Goal: Task Accomplishment & Management: Manage account settings

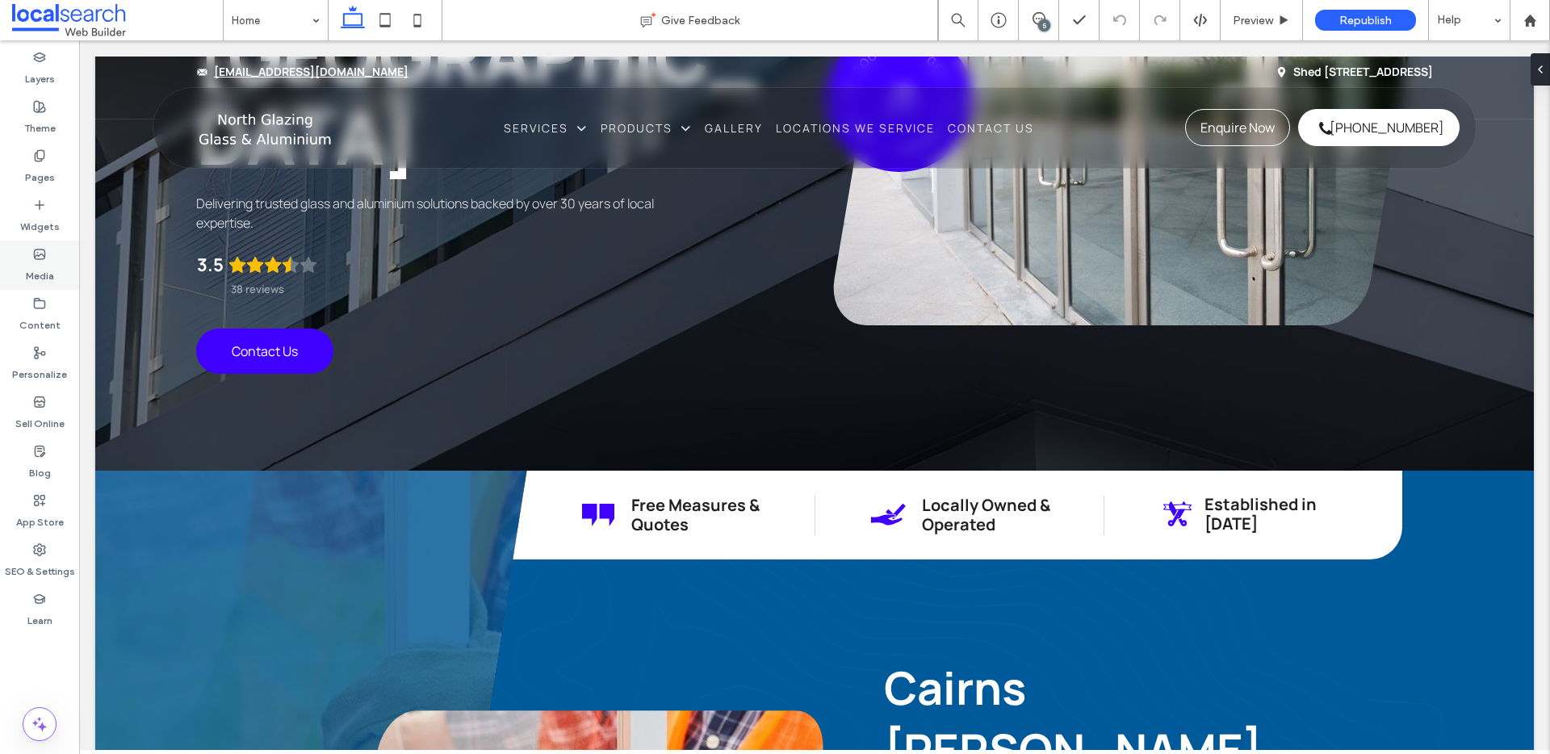
scroll to position [536, 0]
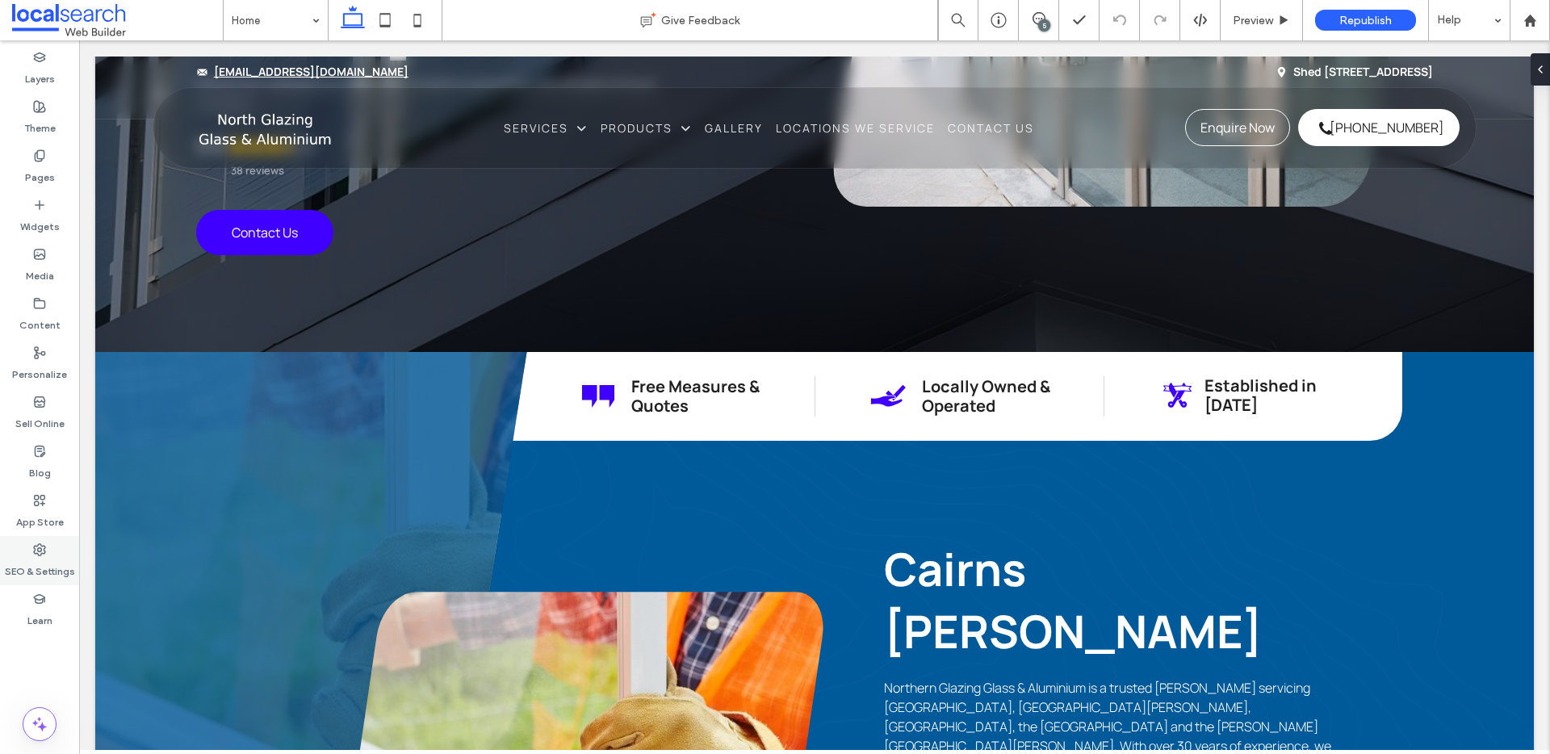
click at [40, 552] on icon at bounding box center [39, 549] width 13 height 13
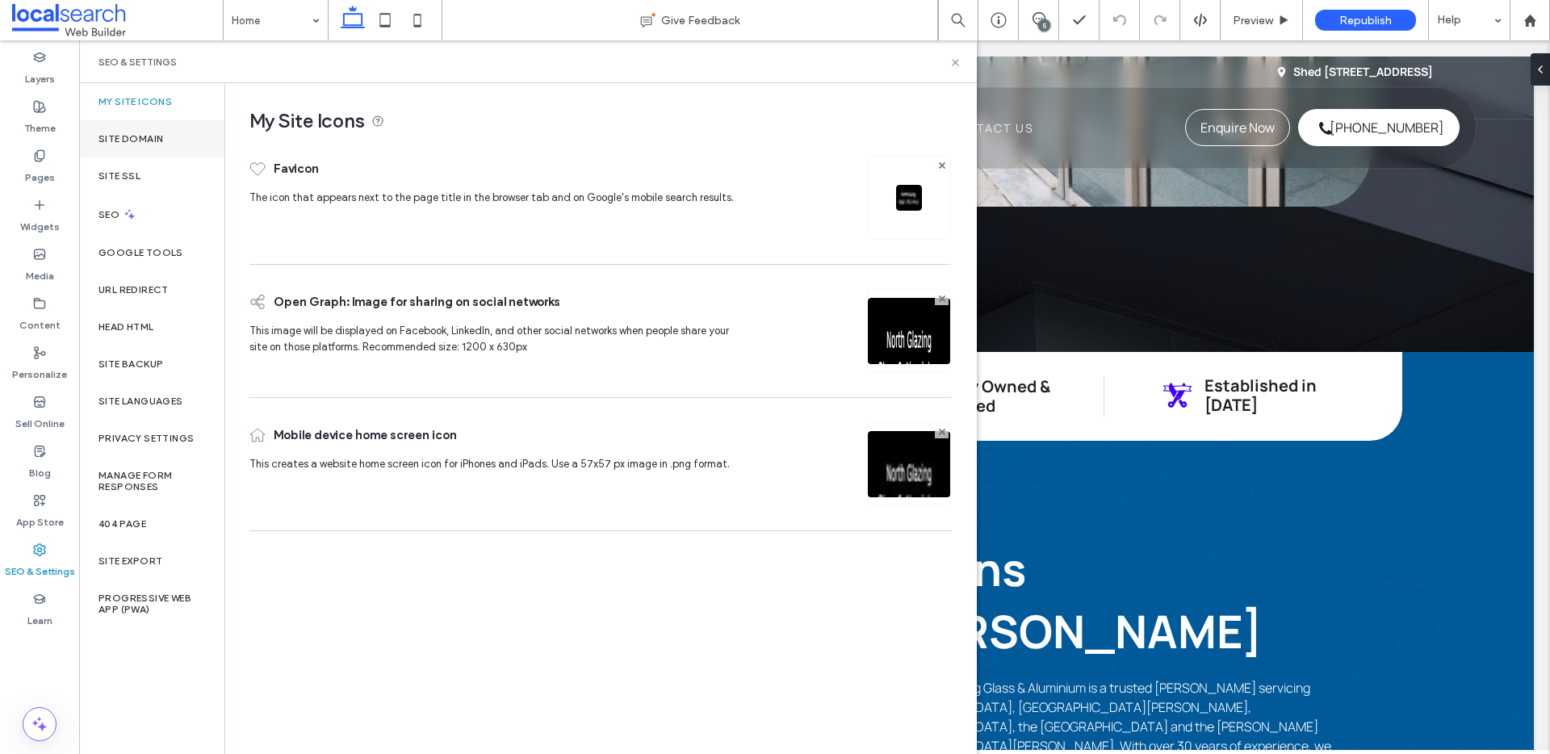
click at [157, 156] on div "Site Domain" at bounding box center [151, 138] width 145 height 37
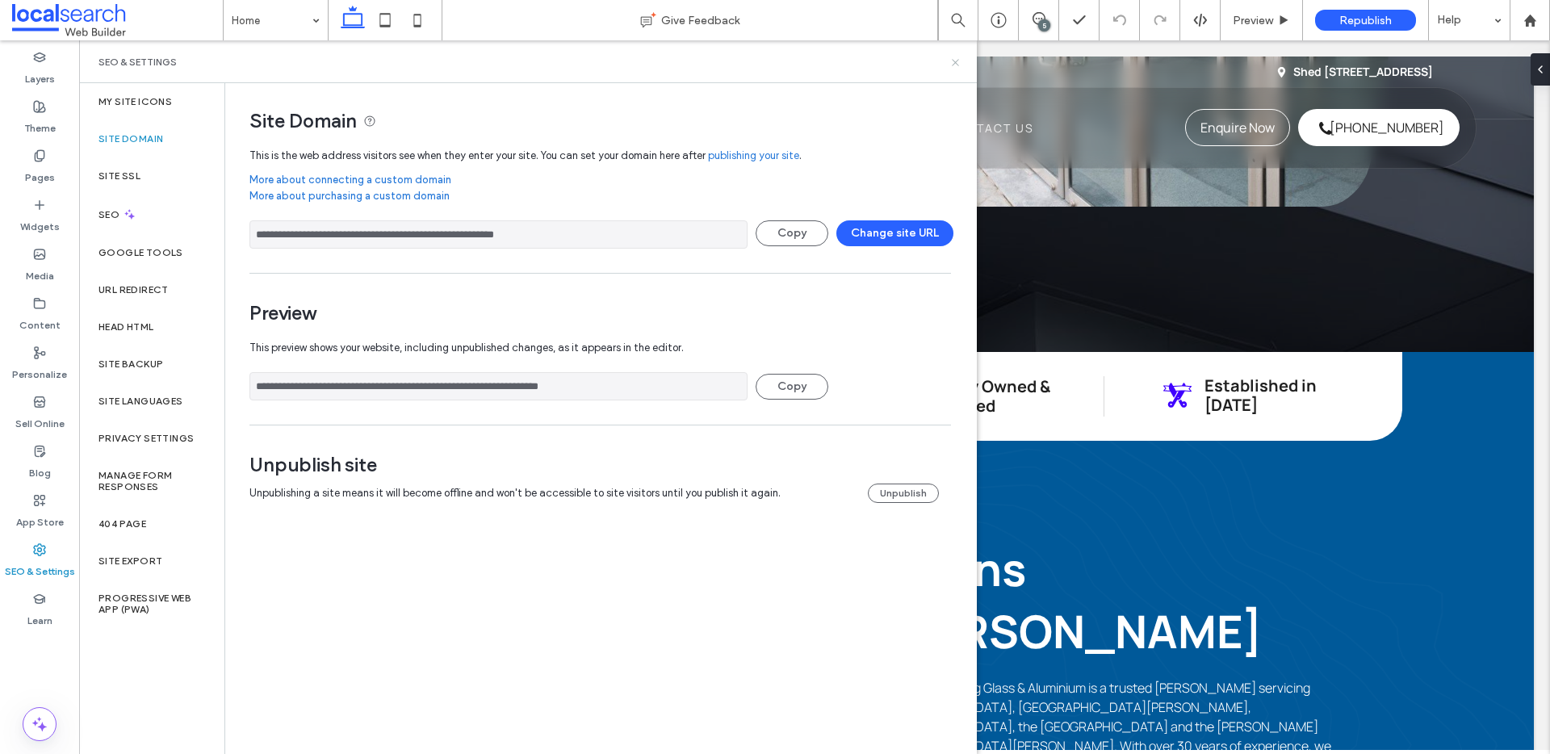
drag, startPoint x: 953, startPoint y: 61, endPoint x: 777, endPoint y: 4, distance: 185.9
click at [953, 61] on icon at bounding box center [955, 63] width 12 height 12
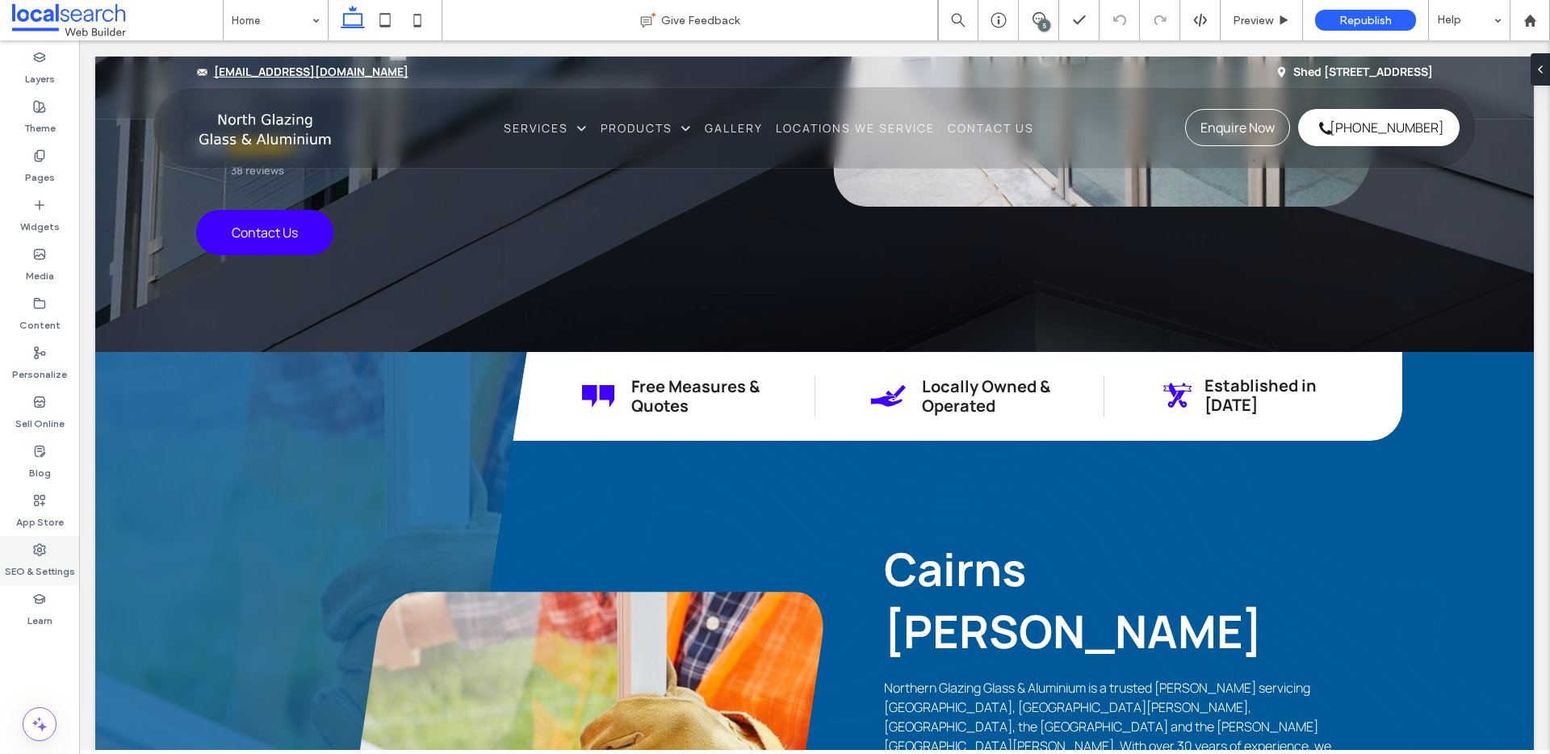
click at [44, 558] on label "SEO & Settings" at bounding box center [40, 567] width 70 height 23
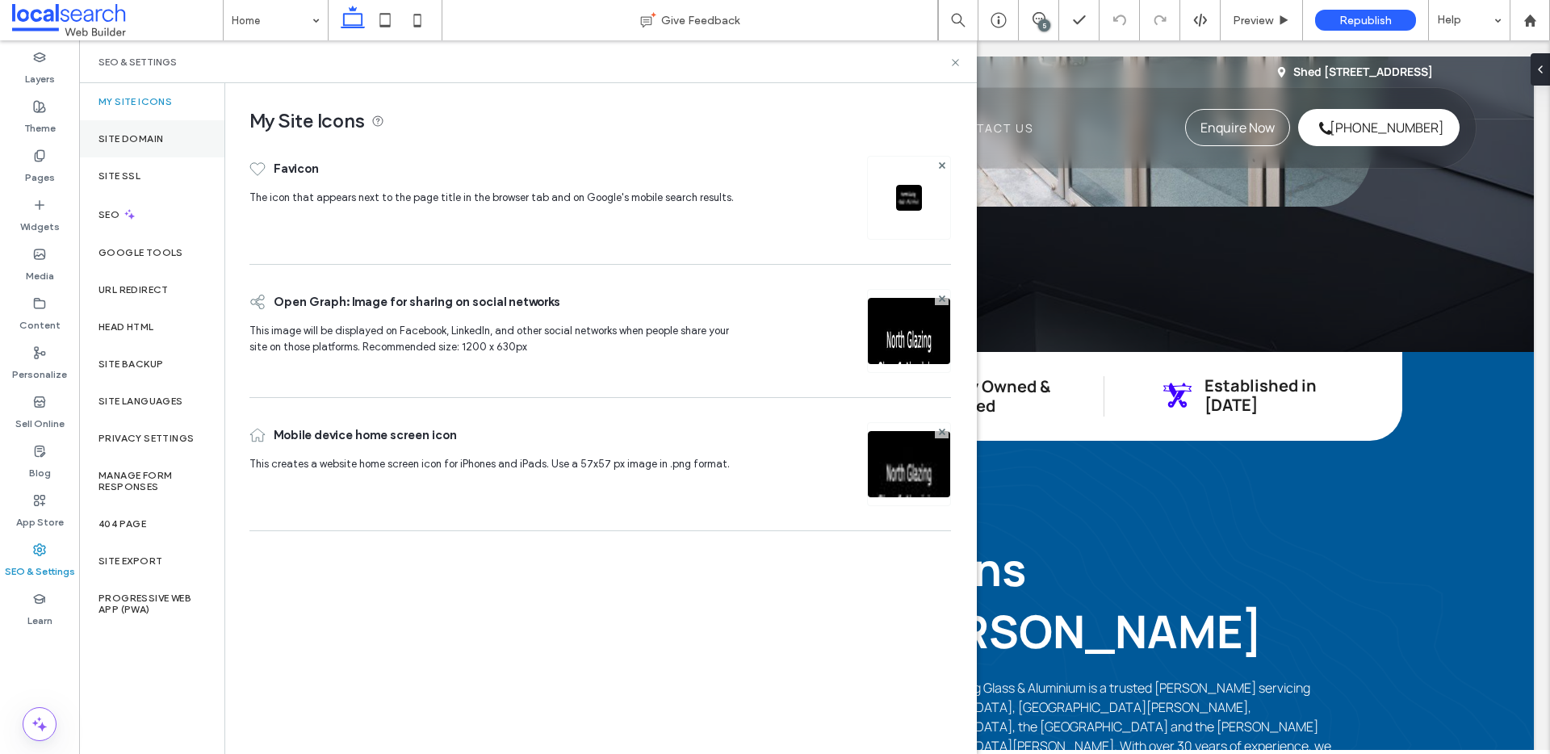
click at [149, 145] on div "Site Domain" at bounding box center [151, 138] width 145 height 37
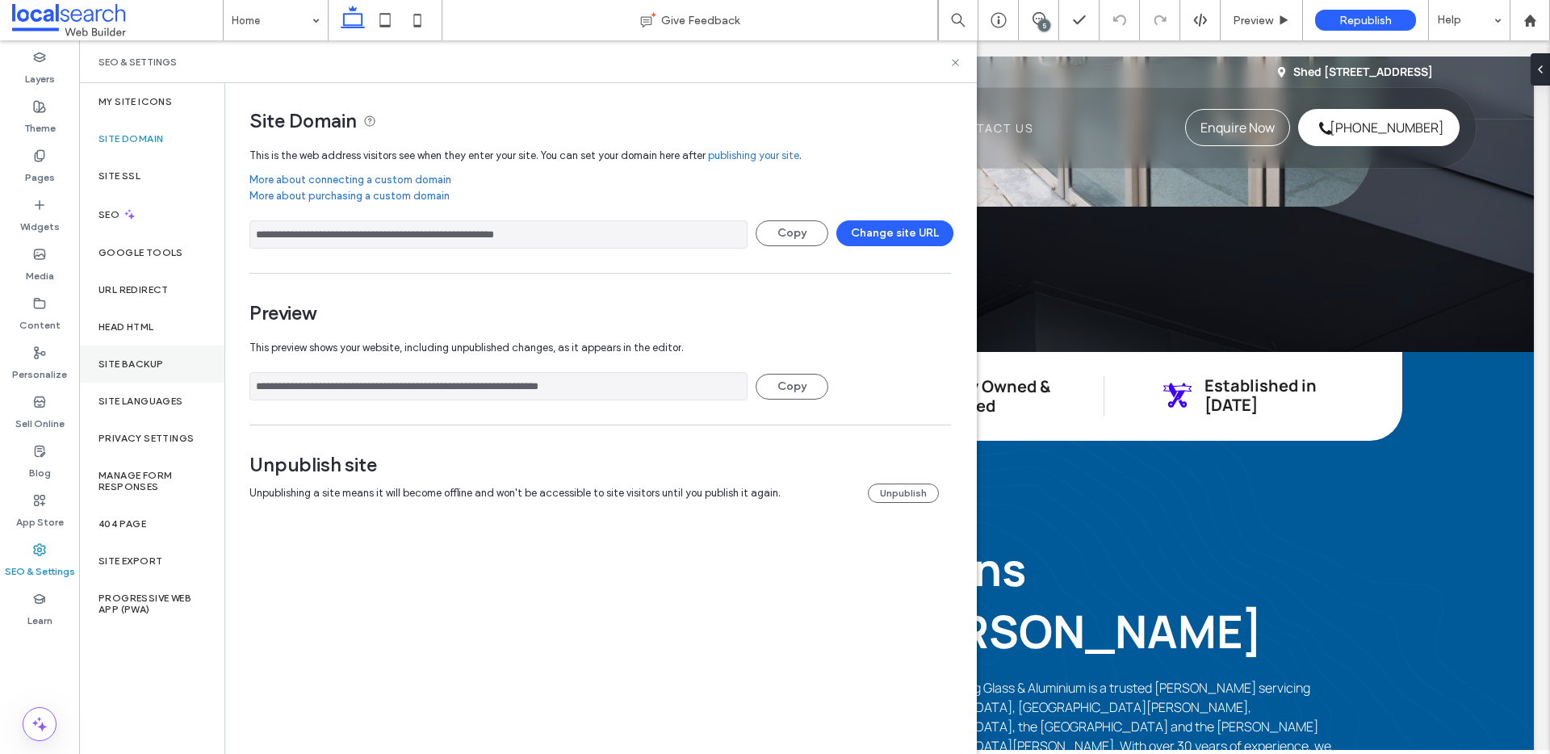
click at [140, 364] on label "Site Backup" at bounding box center [130, 363] width 65 height 11
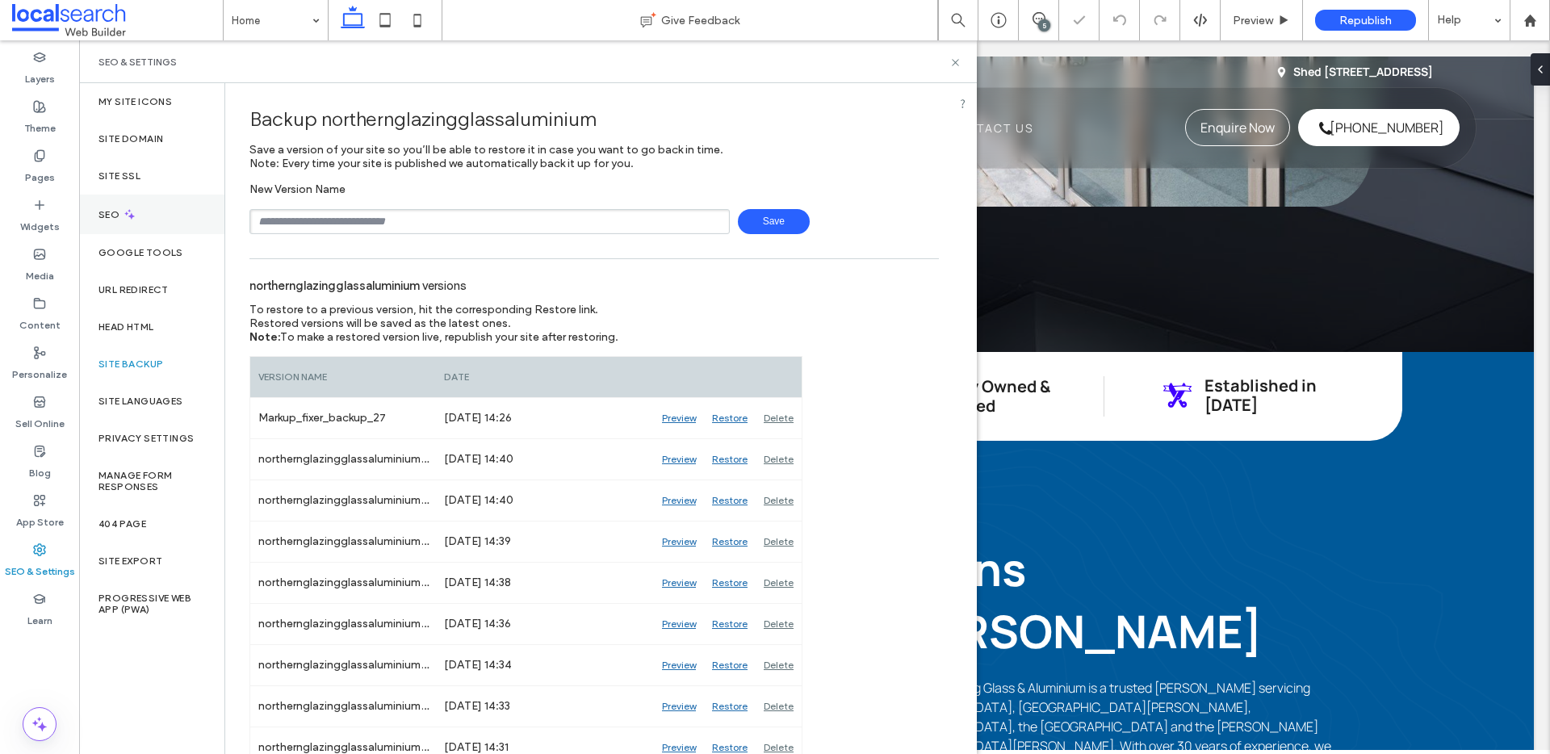
click at [157, 216] on div "SEO" at bounding box center [151, 215] width 145 height 40
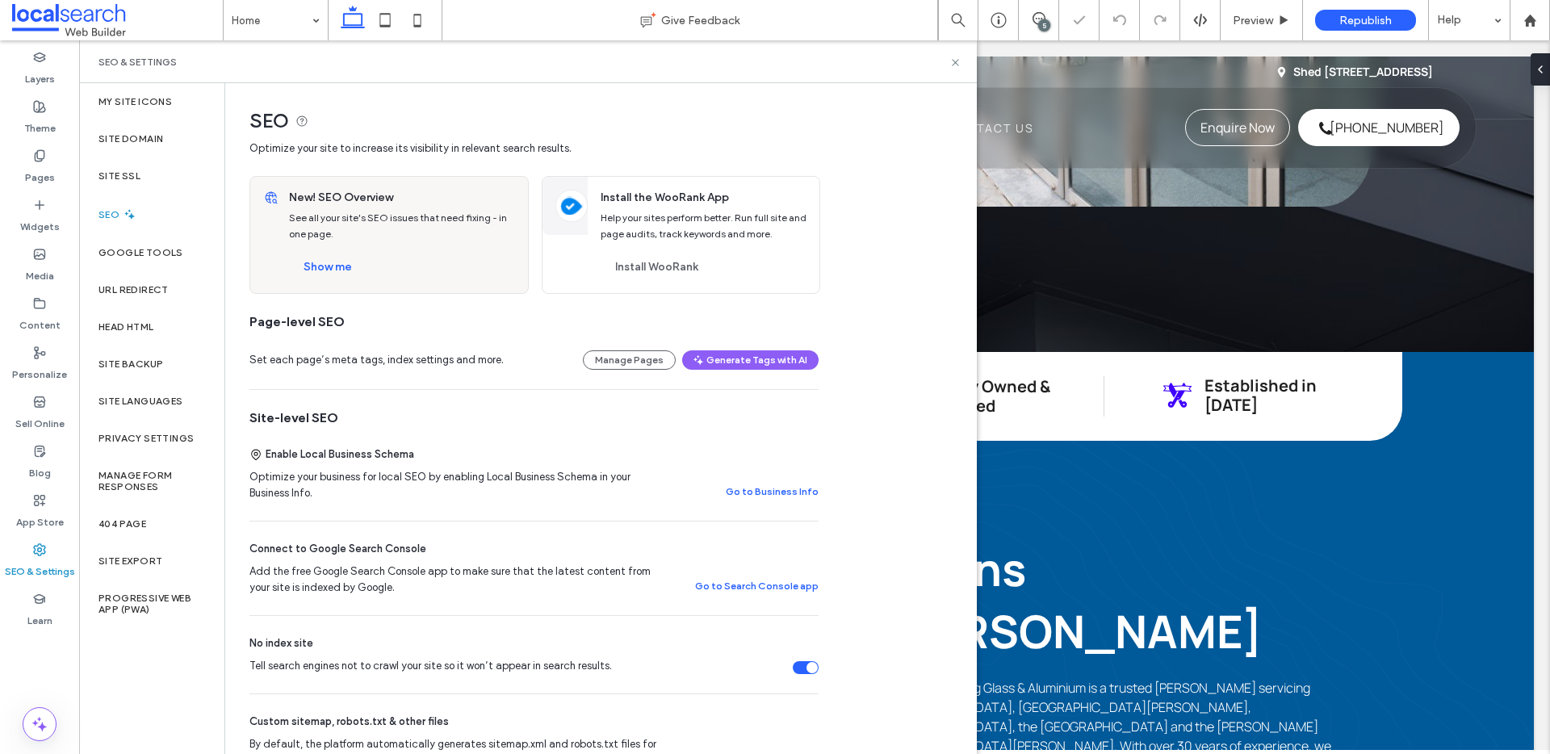
click at [809, 672] on div "Tell search engines not to crawl your site so it won’t appear in search results." at bounding box center [812, 667] width 11 height 11
click at [337, 258] on button "Show me" at bounding box center [328, 267] width 78 height 26
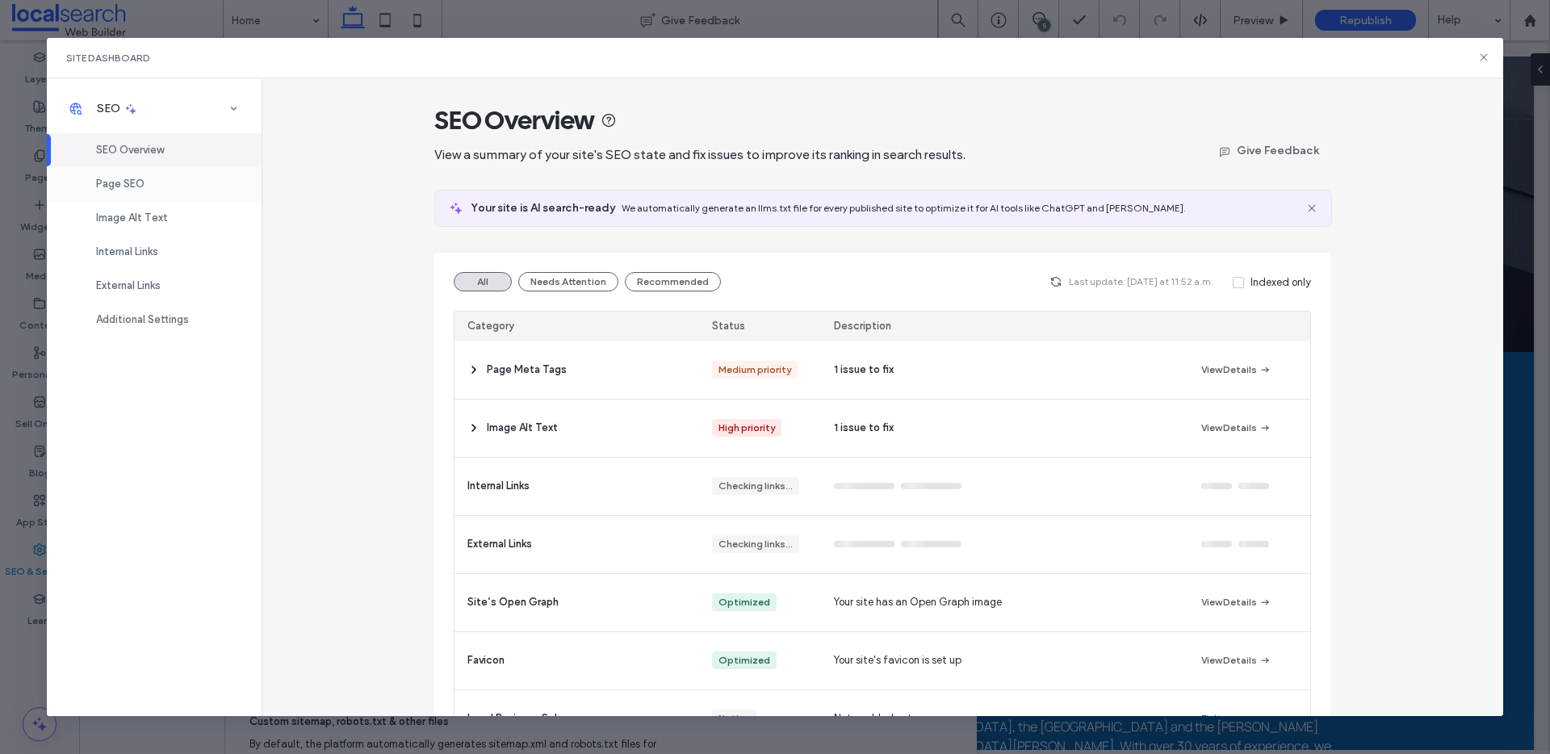
click at [129, 182] on span "Page SEO" at bounding box center [120, 184] width 48 height 12
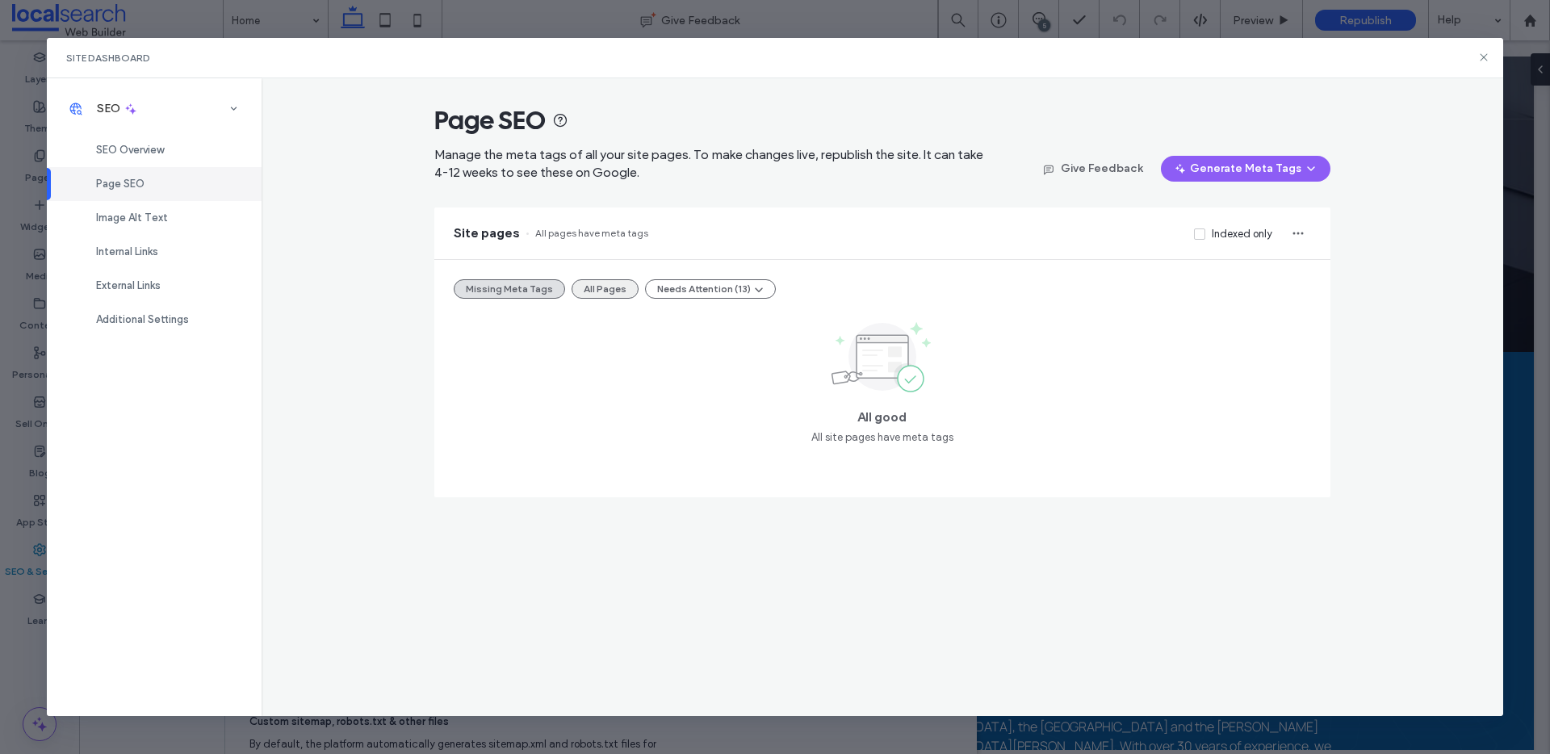
click at [606, 293] on button "All Pages" at bounding box center [605, 288] width 67 height 19
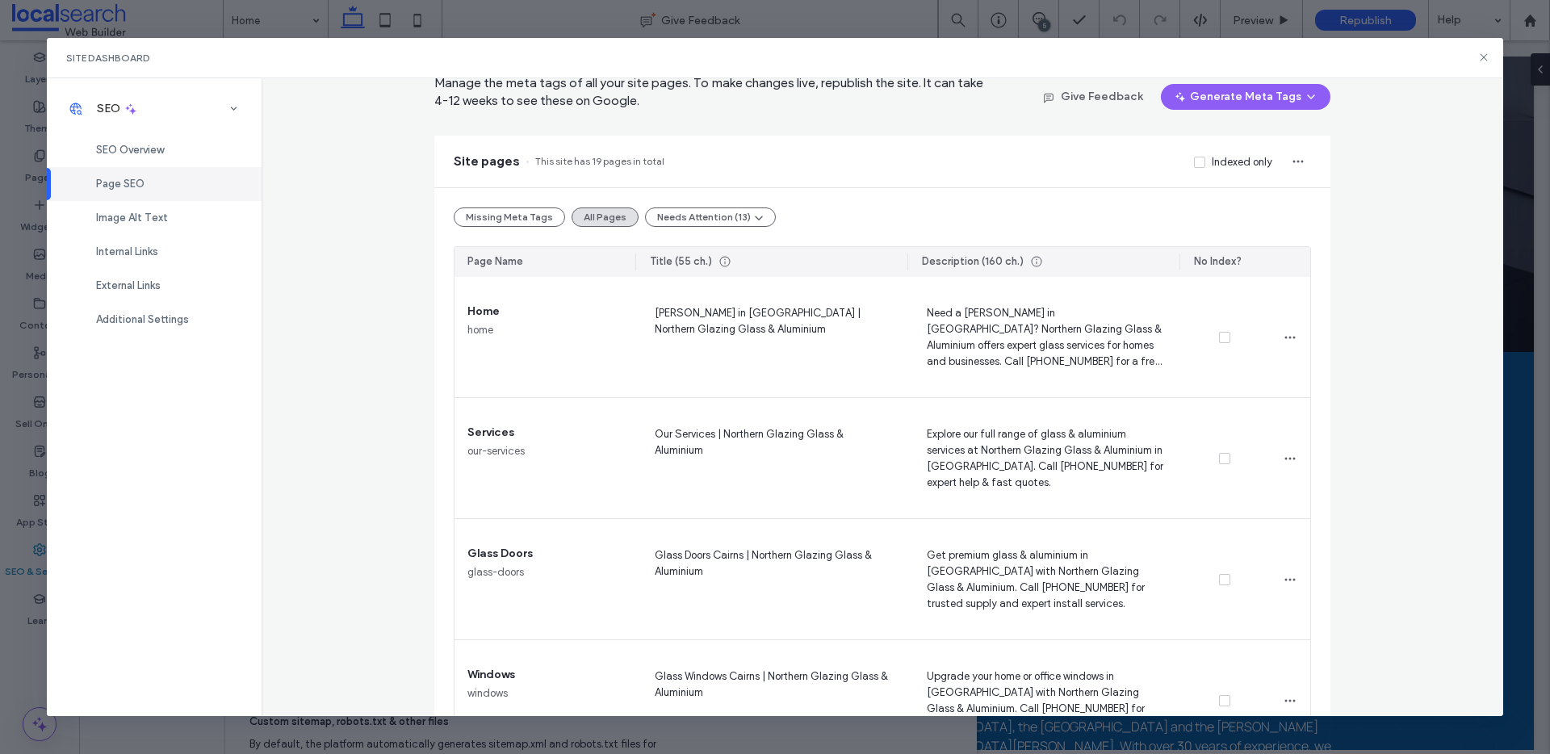
scroll to position [0, 0]
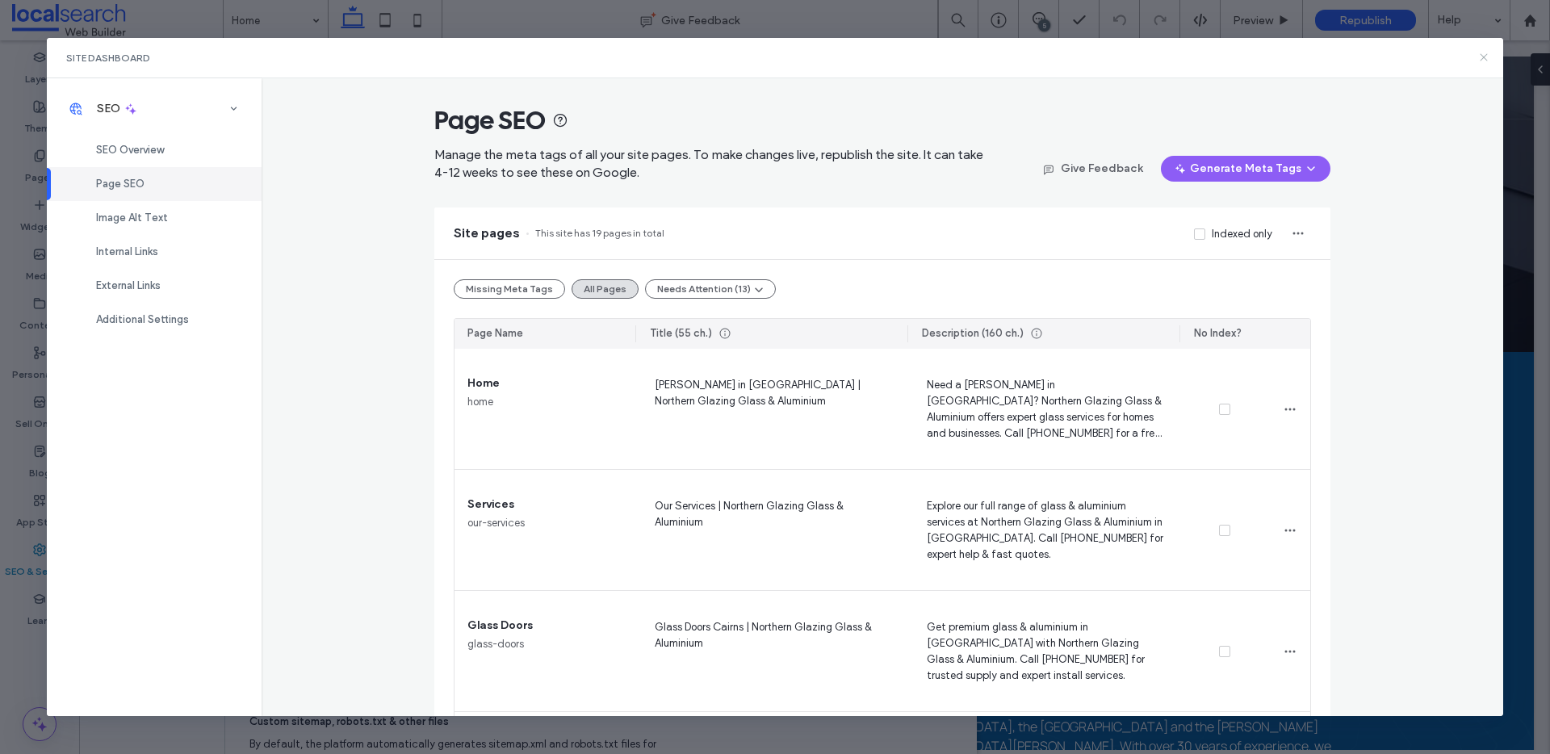
click at [1483, 54] on icon at bounding box center [1483, 57] width 13 height 13
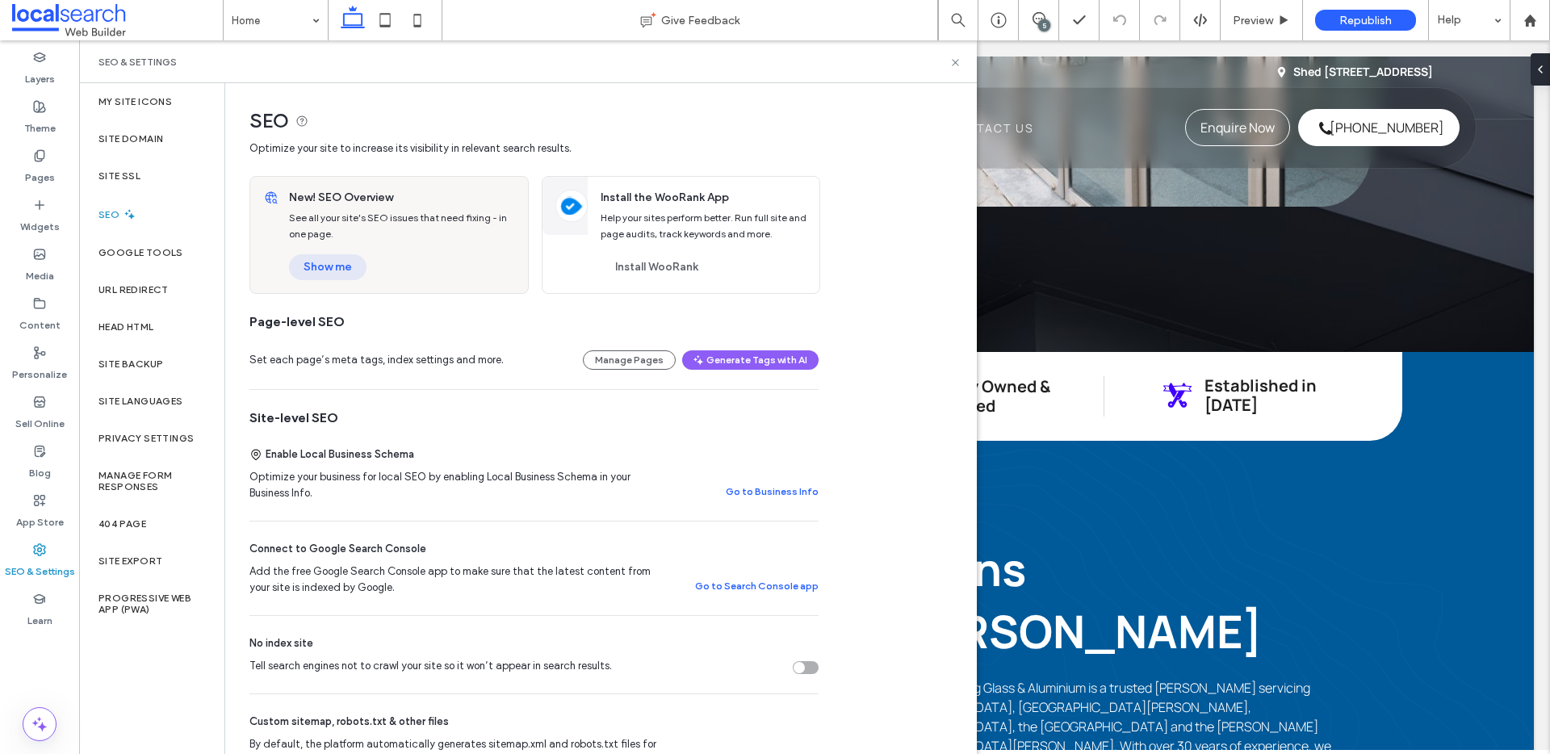
click at [314, 259] on button "Show me" at bounding box center [328, 267] width 78 height 26
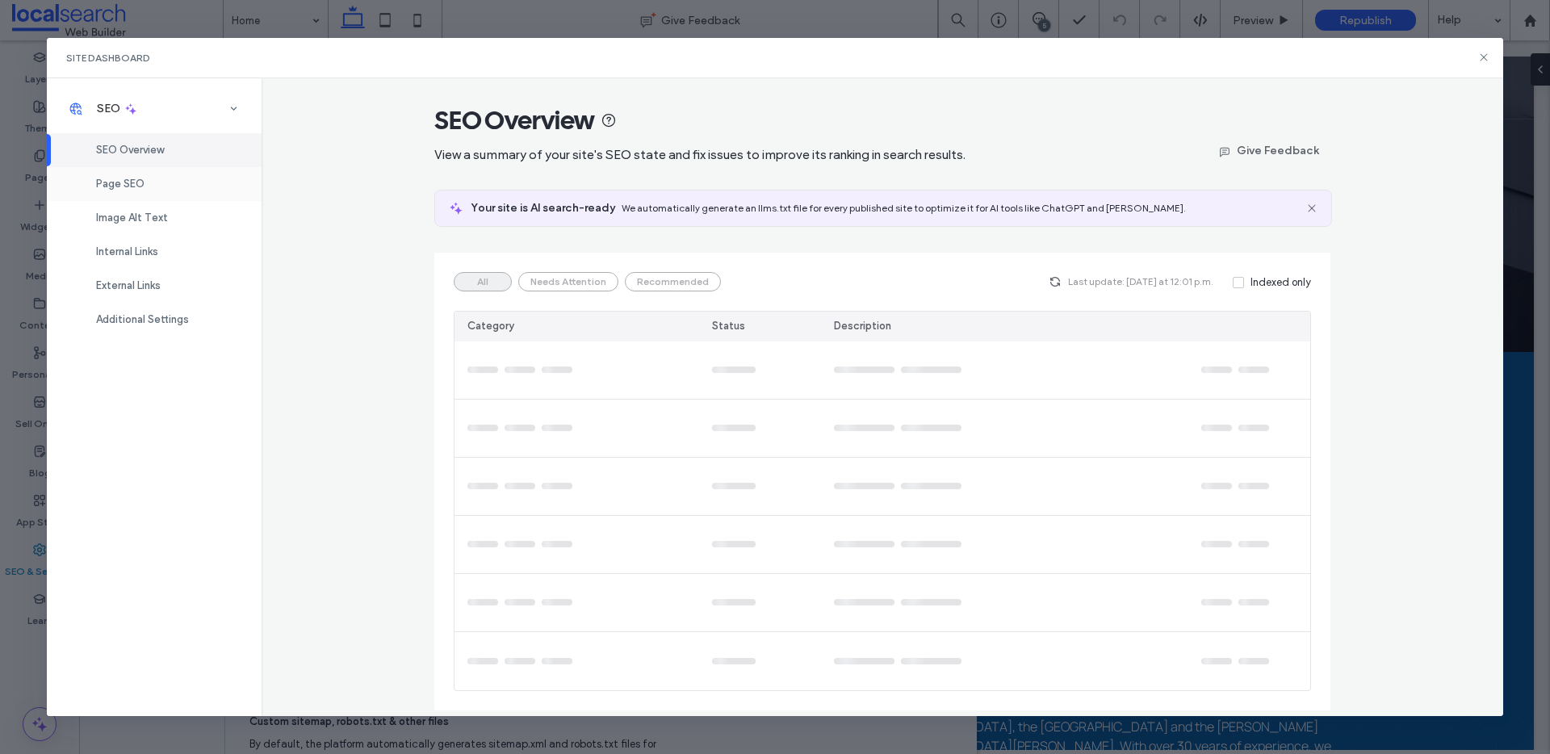
click at [146, 195] on div "Page SEO" at bounding box center [154, 184] width 215 height 34
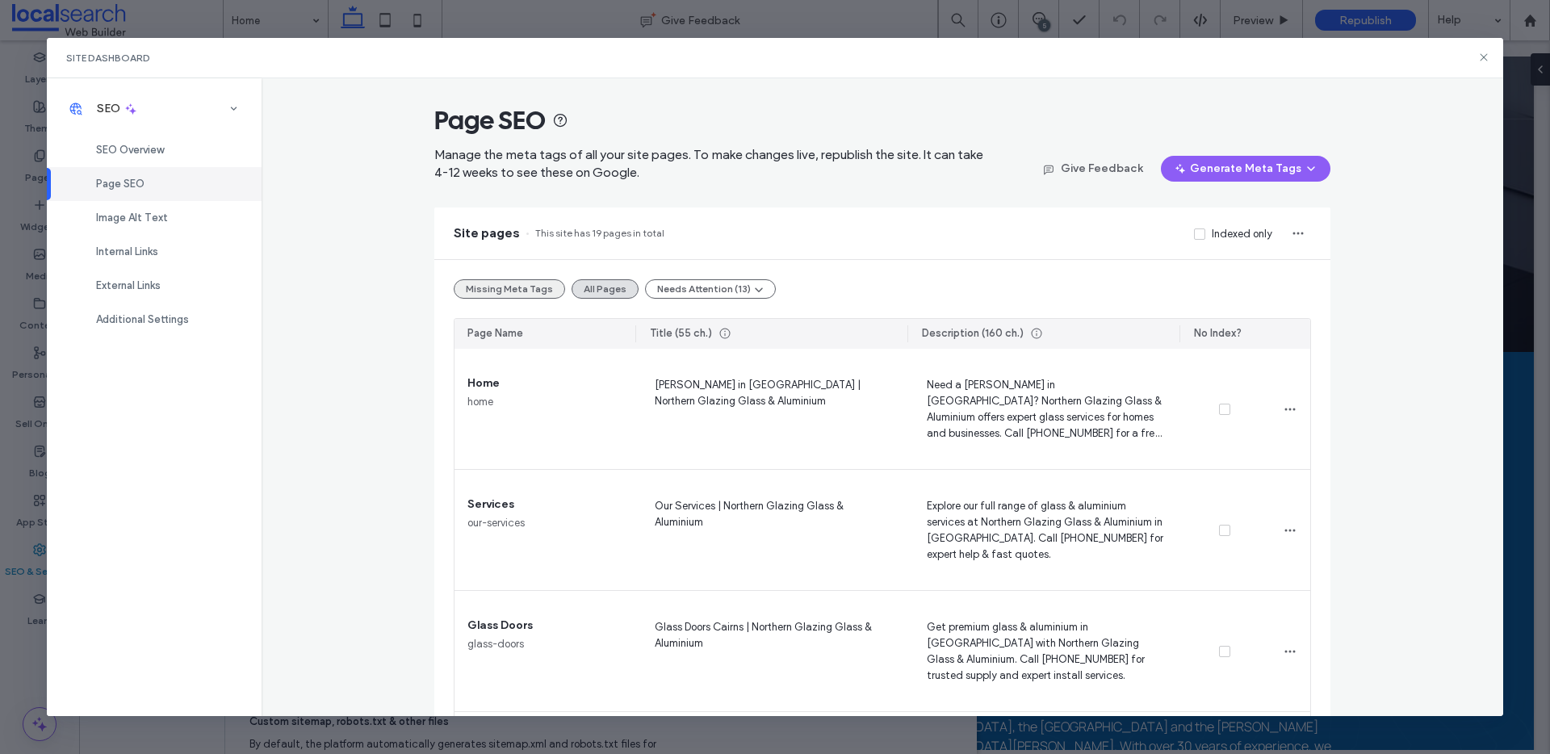
click at [486, 290] on button "Missing Meta Tags" at bounding box center [509, 288] width 111 height 19
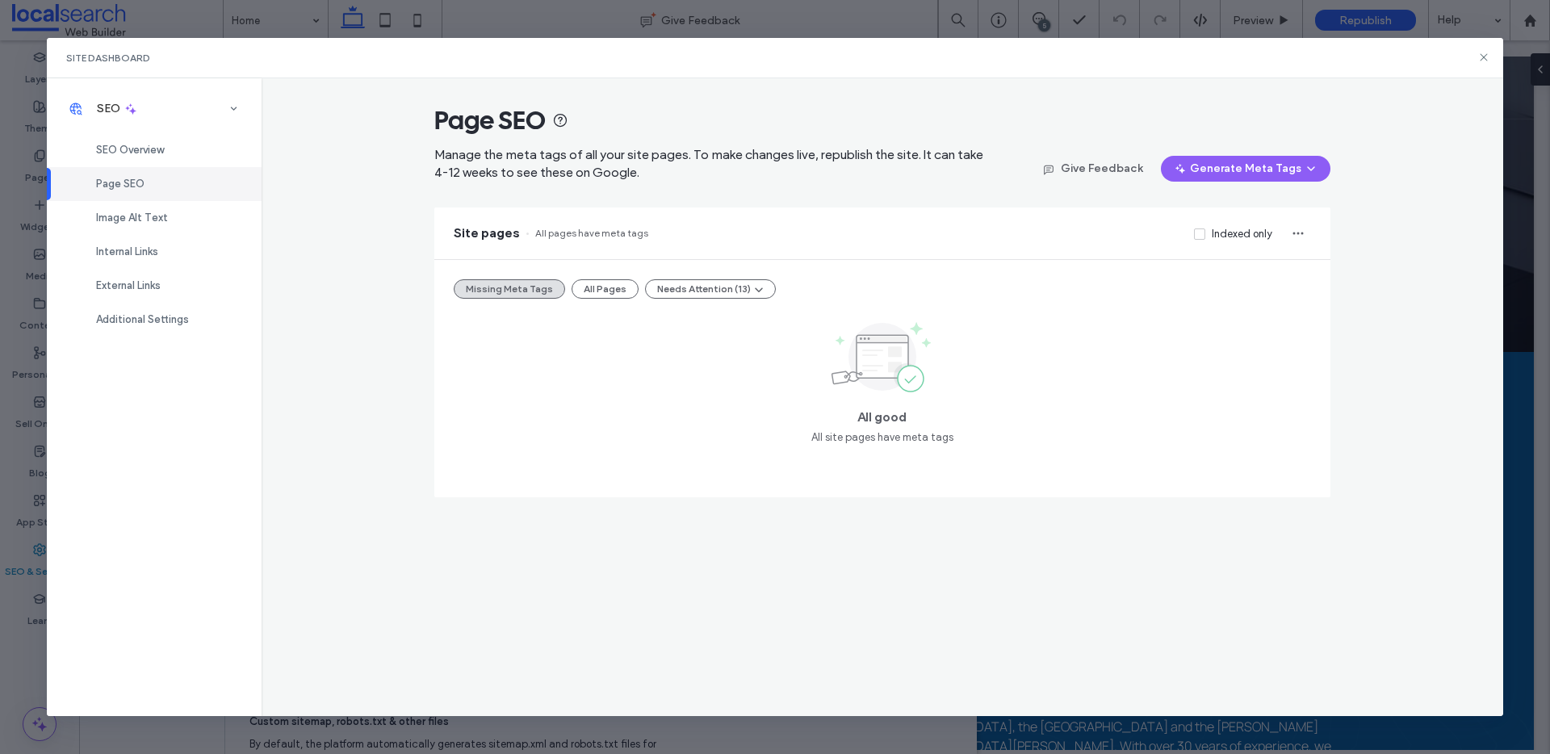
click at [567, 295] on div "Missing Meta Tags All Pages Needs Attention (13)" at bounding box center [882, 288] width 857 height 19
click at [574, 294] on button "All Pages" at bounding box center [605, 288] width 67 height 19
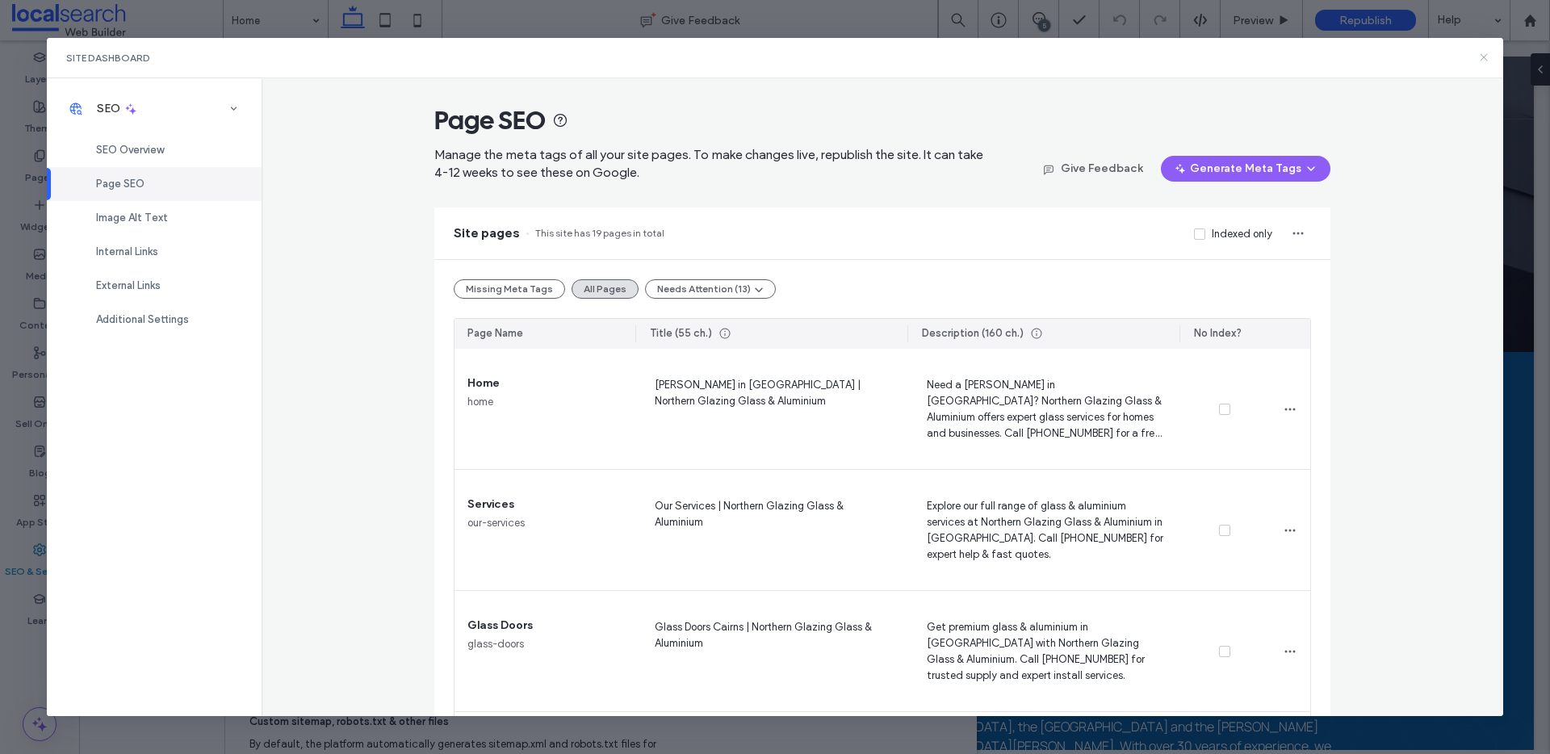
click at [1485, 55] on use at bounding box center [1484, 57] width 7 height 7
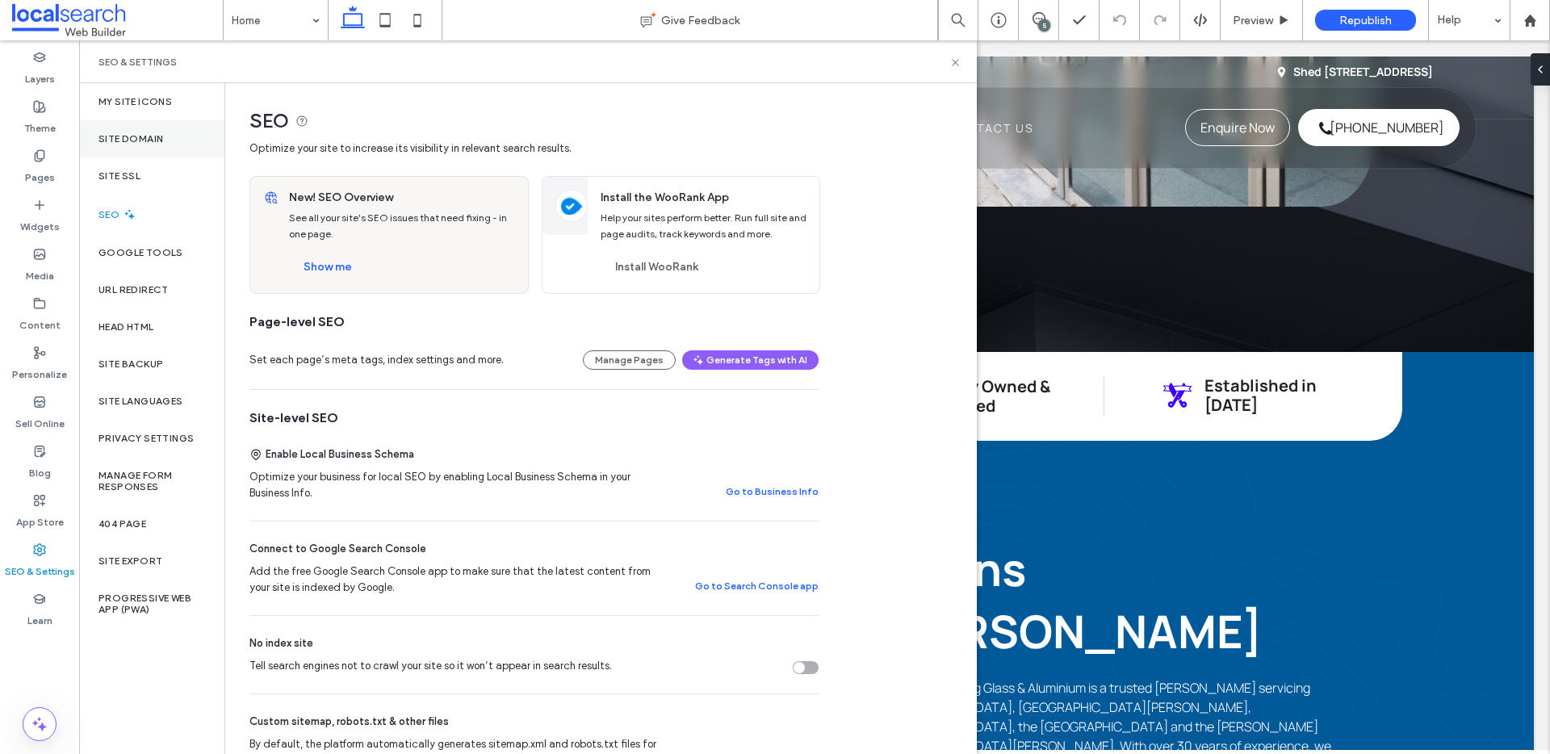
click at [143, 140] on label "Site Domain" at bounding box center [130, 138] width 65 height 11
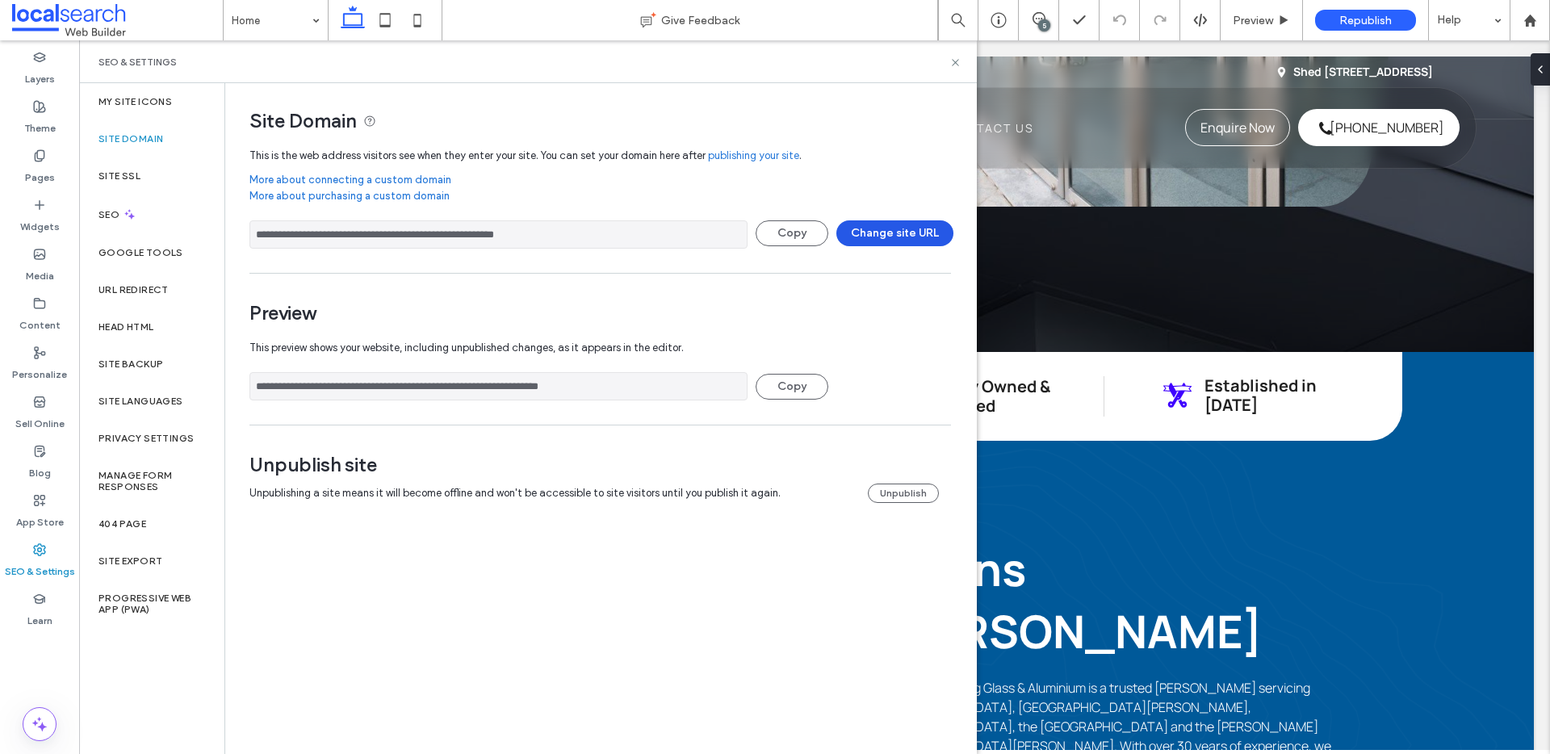
click at [890, 227] on button "Change site URL" at bounding box center [894, 233] width 117 height 26
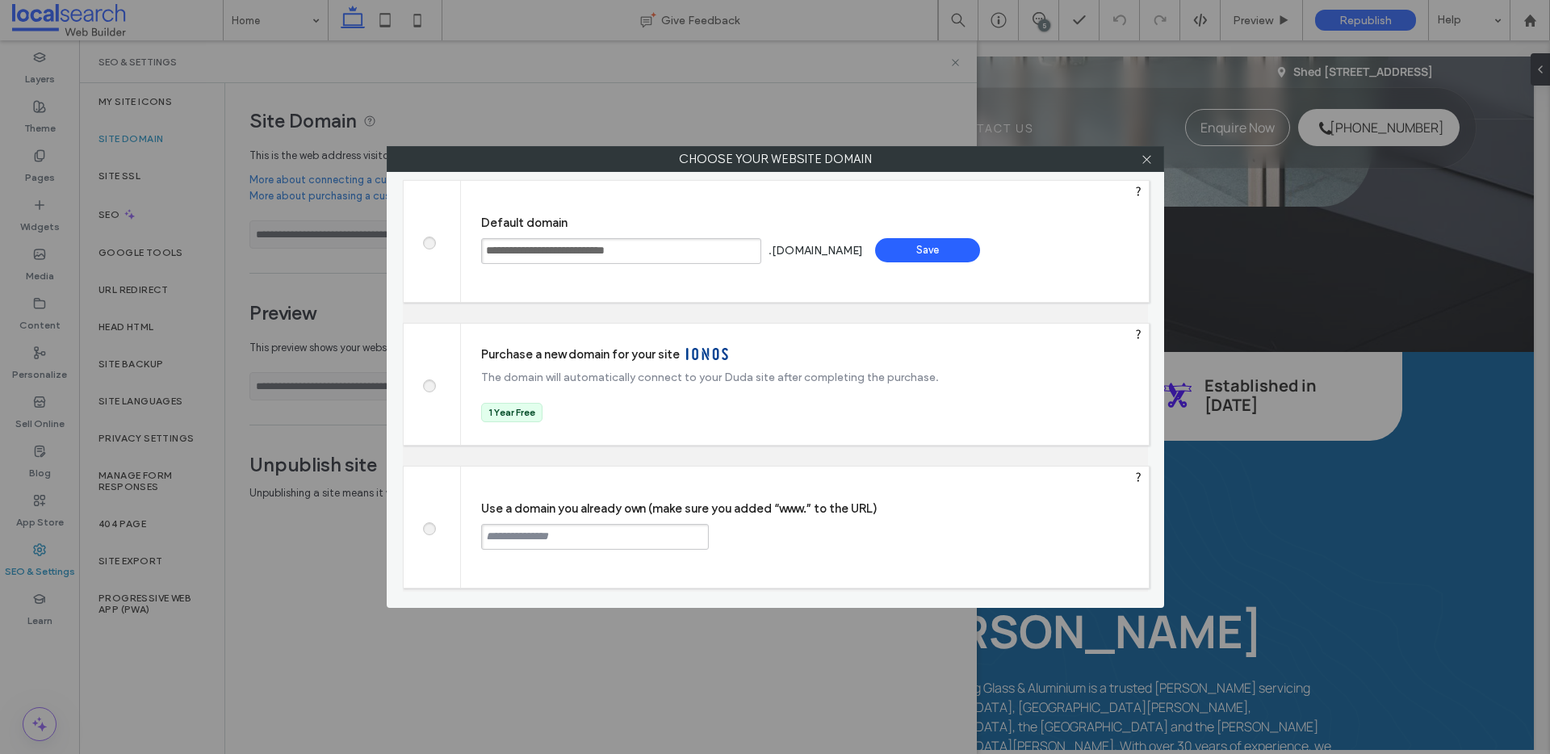
click at [570, 537] on input "text" at bounding box center [595, 537] width 228 height 26
paste input "**********"
type input "**********"
click at [749, 541] on div "Continue" at bounding box center [770, 536] width 105 height 24
type input "**********"
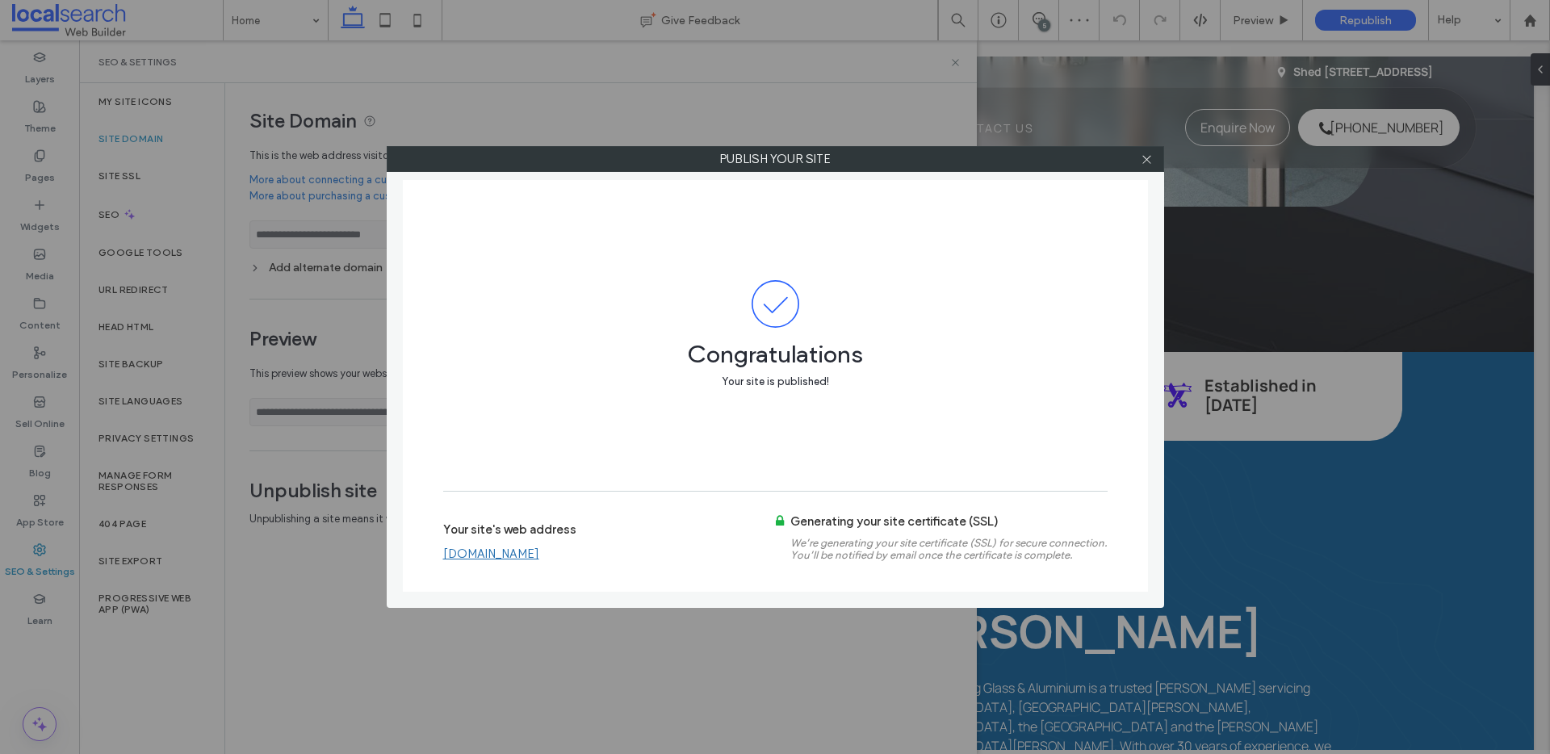
drag, startPoint x: 1142, startPoint y: 164, endPoint x: 1087, endPoint y: 166, distance: 55.8
click at [1142, 163] on icon at bounding box center [1147, 159] width 12 height 12
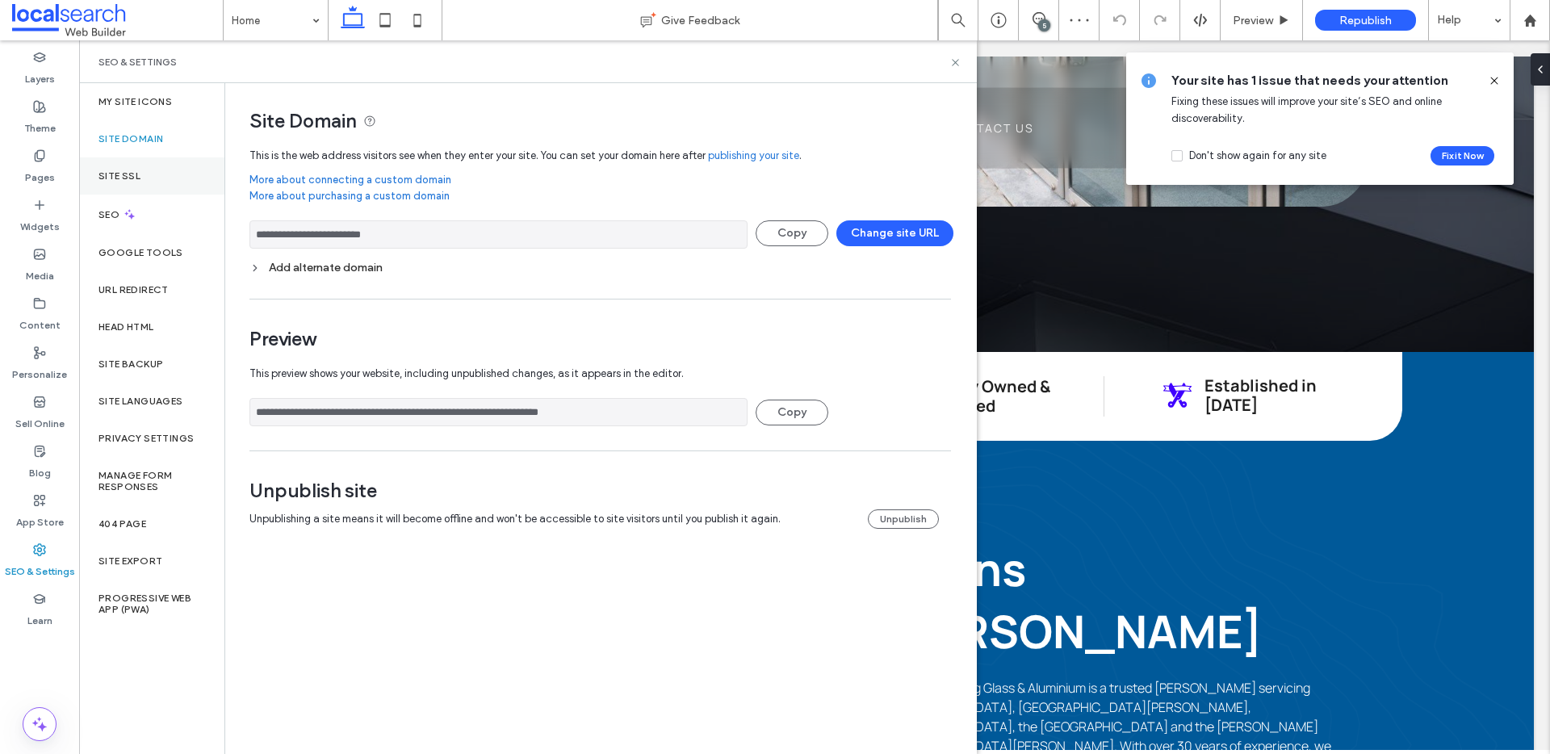
click at [136, 189] on div "Site SSL" at bounding box center [151, 175] width 145 height 37
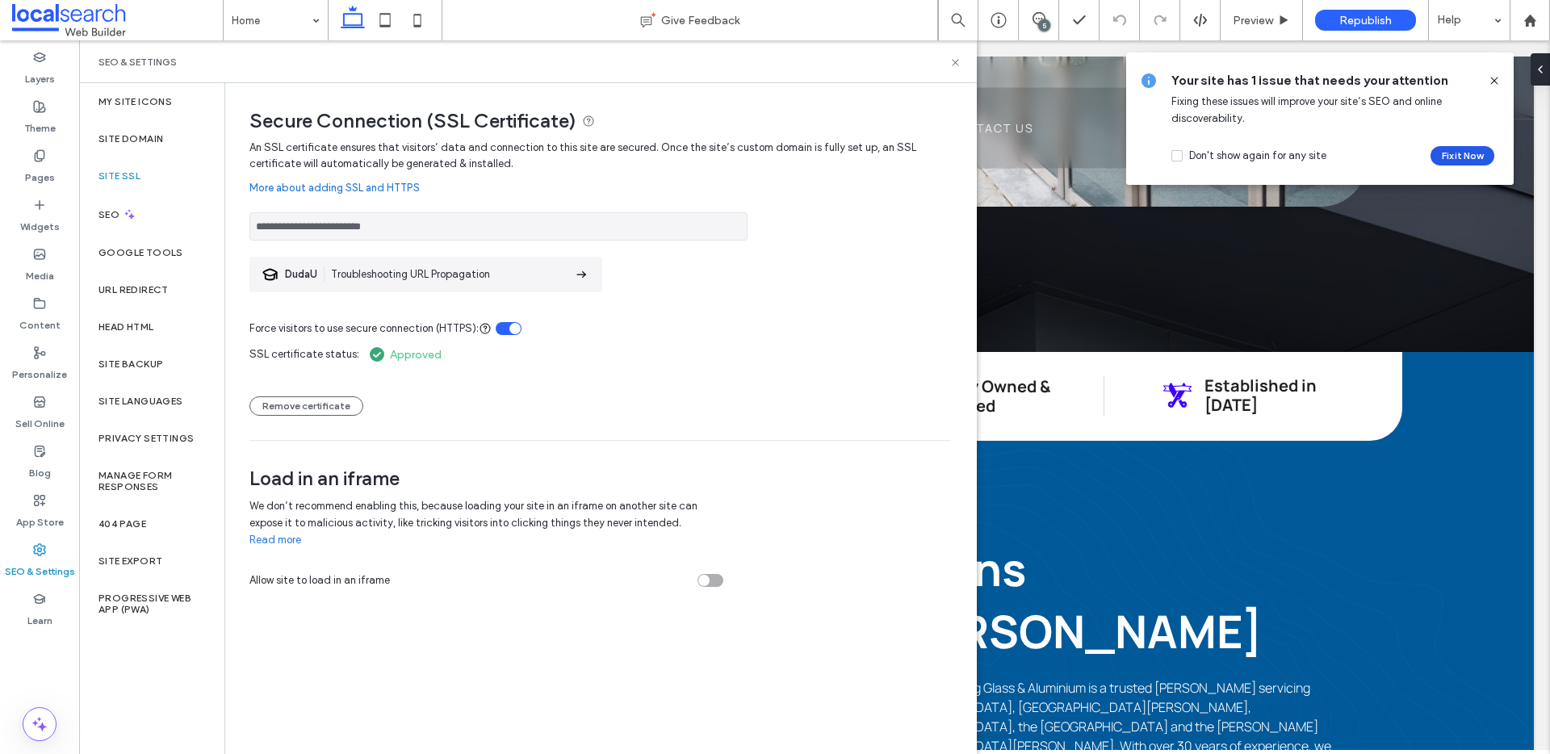
click at [1459, 154] on button "Fix it Now" at bounding box center [1463, 155] width 64 height 19
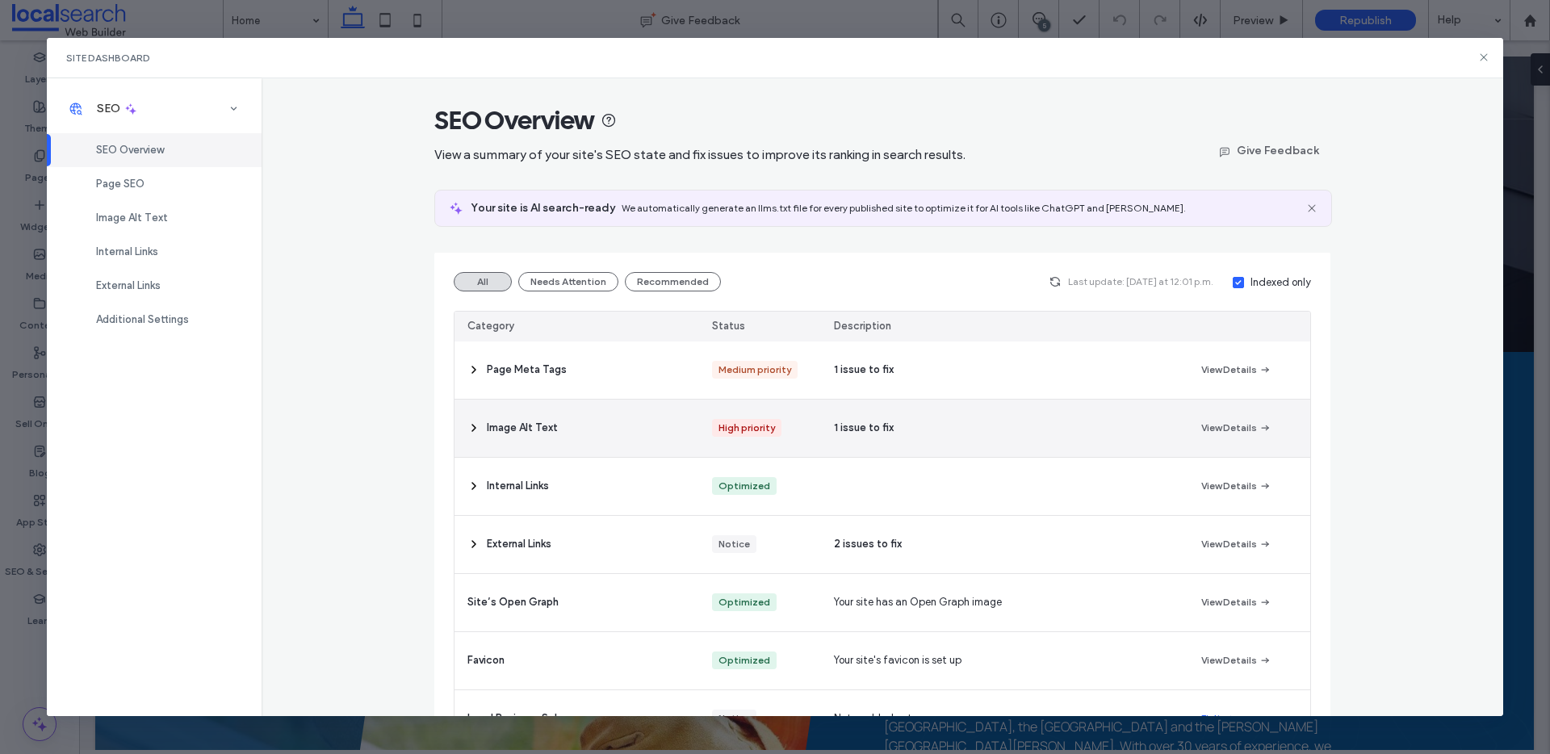
click at [662, 429] on div "Image Alt Text" at bounding box center [577, 428] width 245 height 57
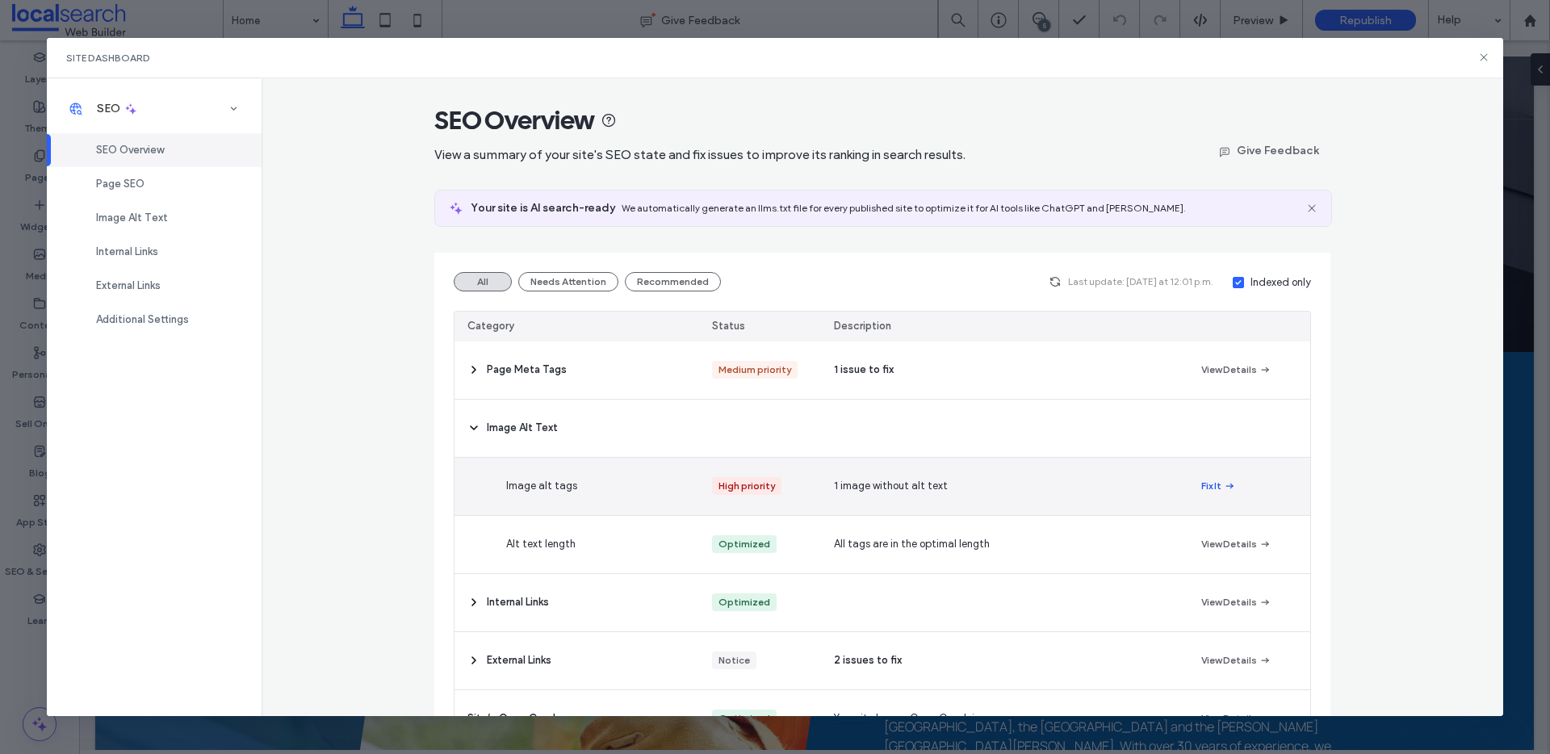
click at [1221, 494] on span "button" at bounding box center [1228, 486] width 15 height 18
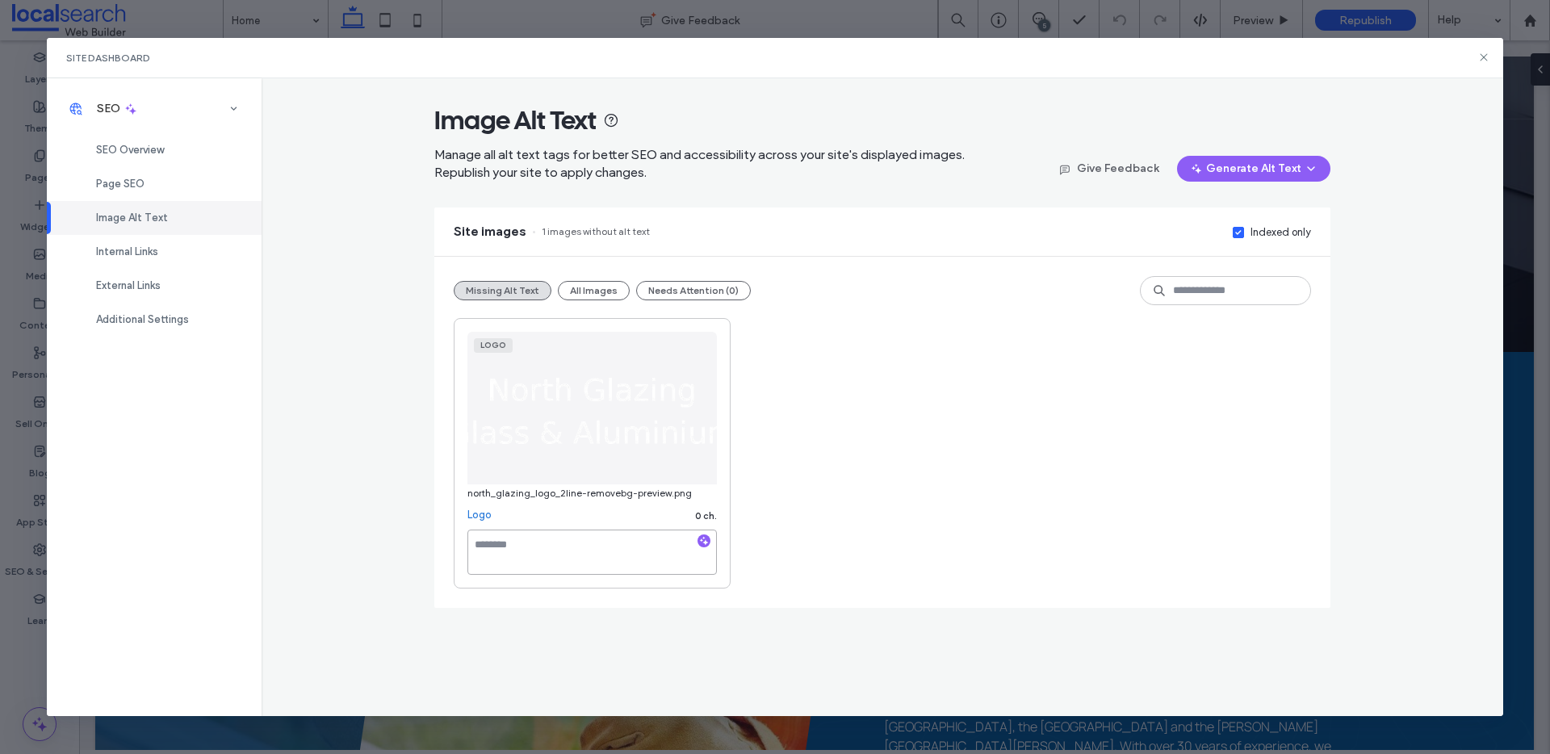
click at [596, 555] on textarea at bounding box center [591, 552] width 249 height 45
paste textarea "**********"
drag, startPoint x: 607, startPoint y: 554, endPoint x: 462, endPoint y: 546, distance: 145.5
click at [463, 546] on div "**********" at bounding box center [592, 453] width 277 height 270
type textarea "**********"
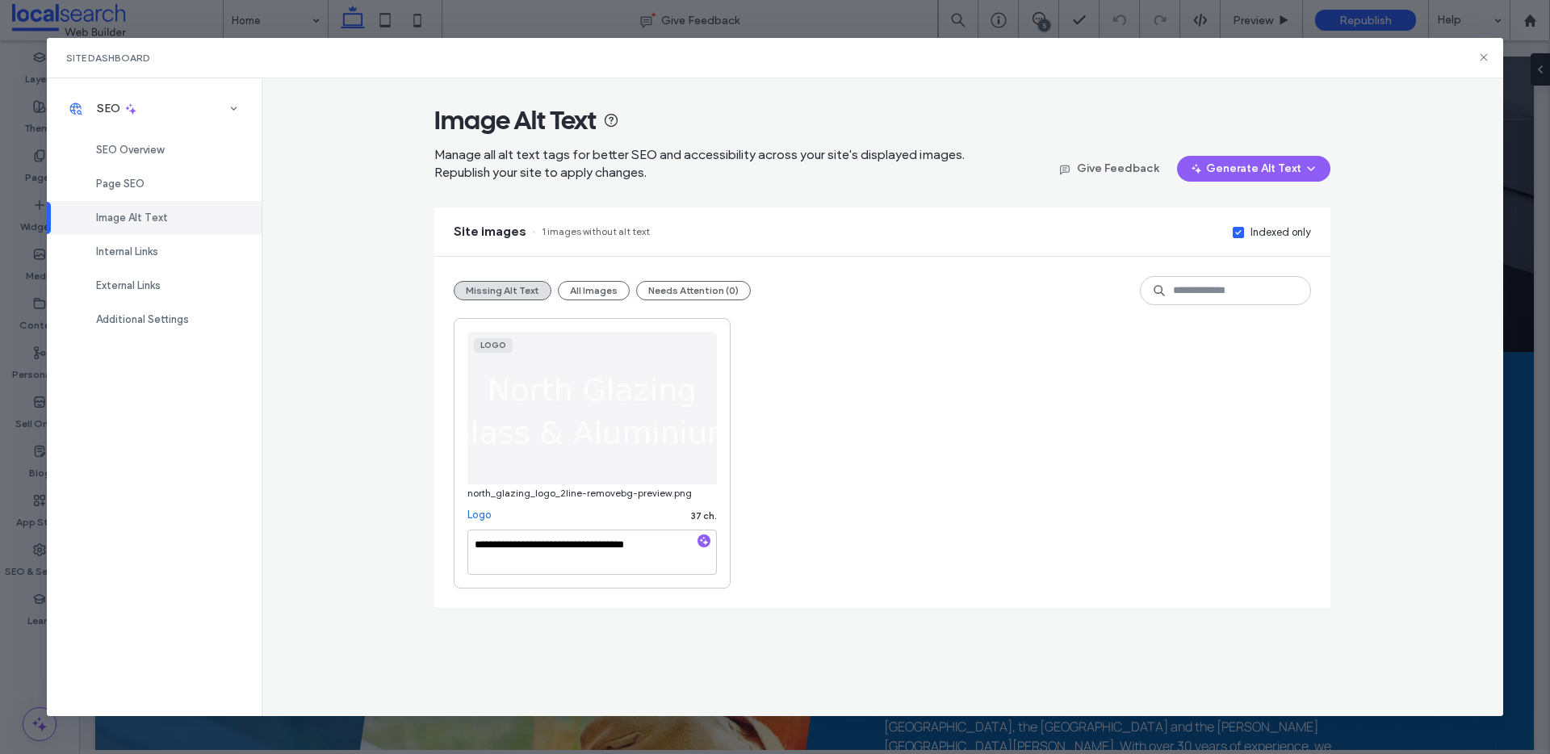
click at [924, 459] on div "**********" at bounding box center [882, 453] width 857 height 270
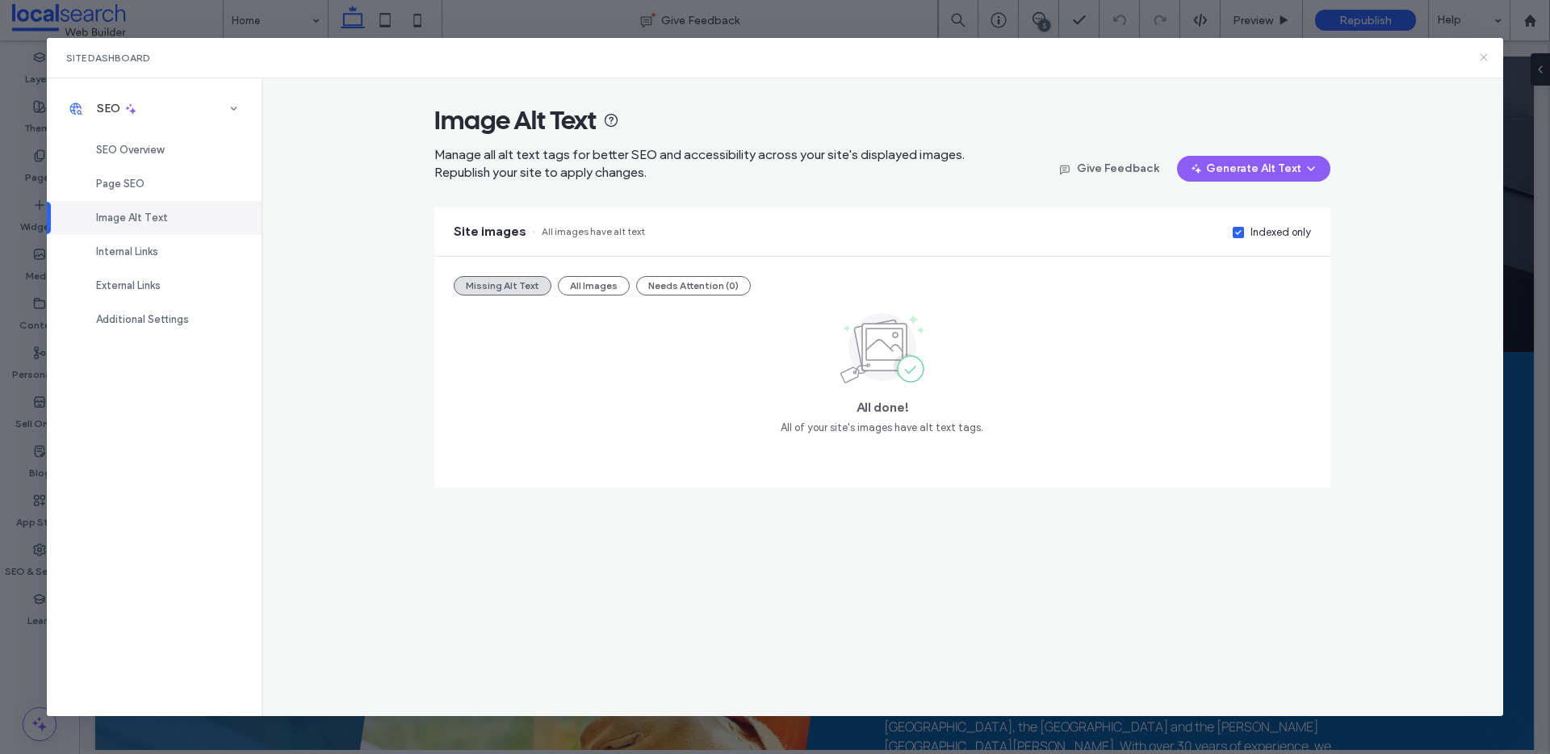
drag, startPoint x: 1481, startPoint y: 51, endPoint x: 1402, endPoint y: 10, distance: 89.2
click at [1481, 51] on icon at bounding box center [1483, 57] width 13 height 13
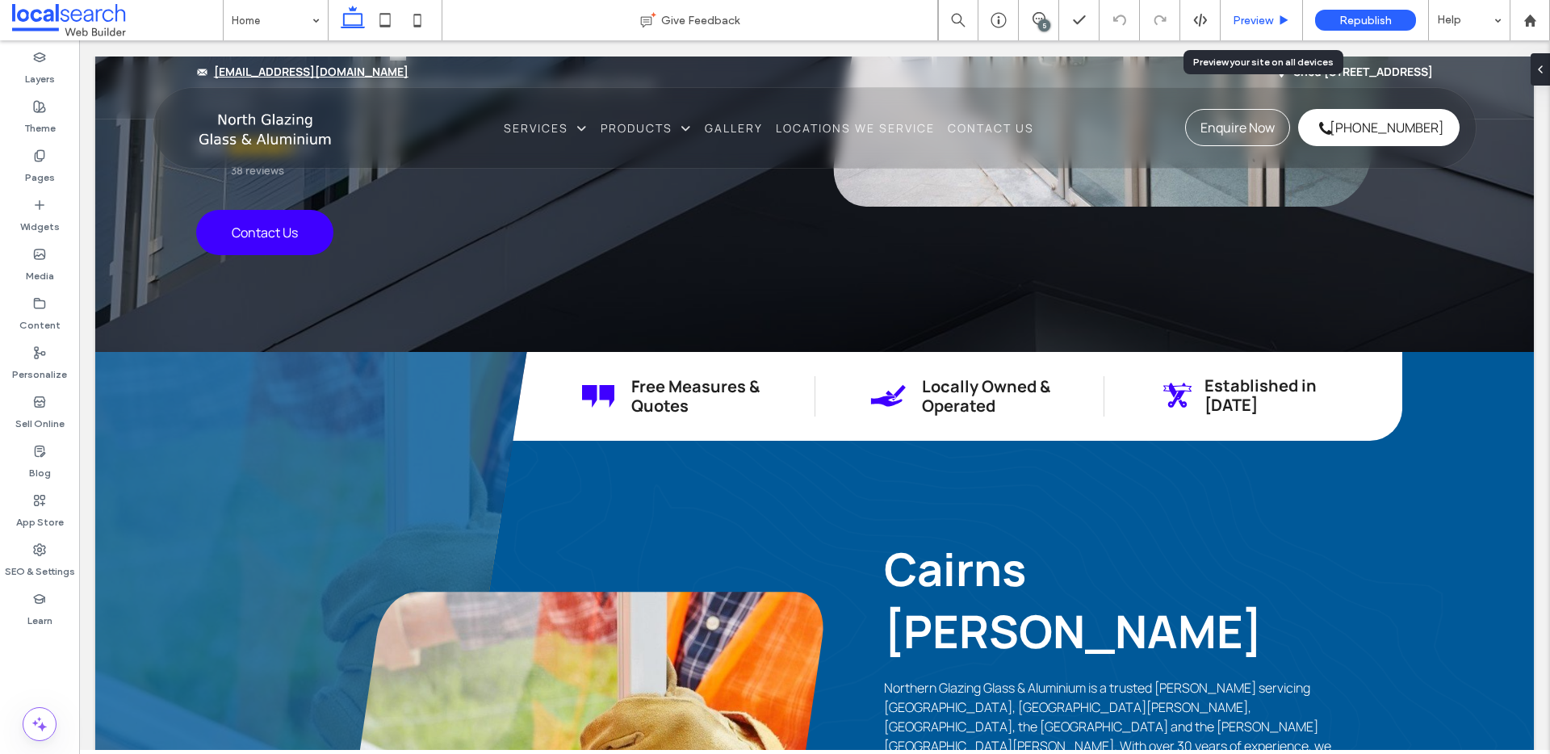
click at [1280, 19] on use at bounding box center [1284, 19] width 8 height 9
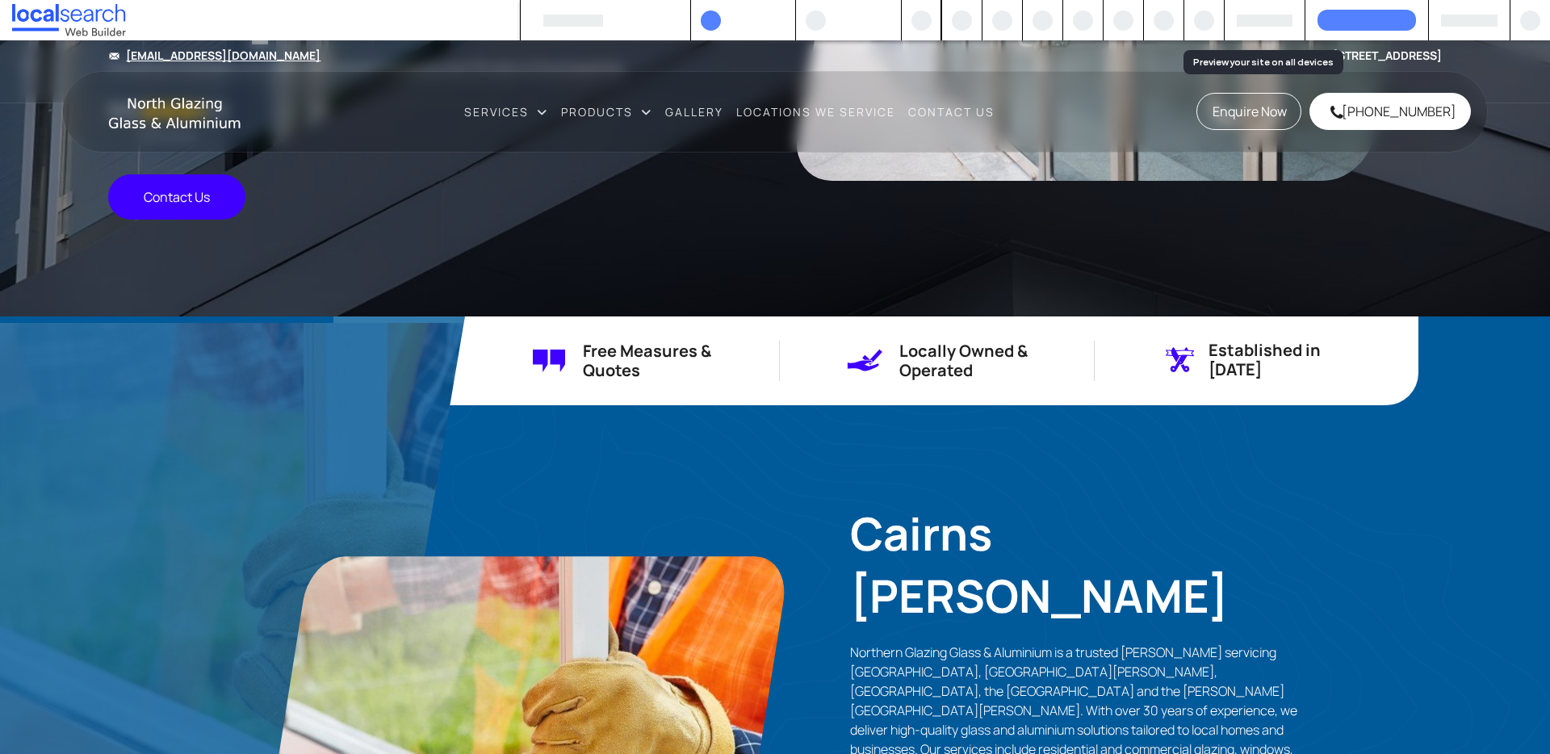
scroll to position [520, 0]
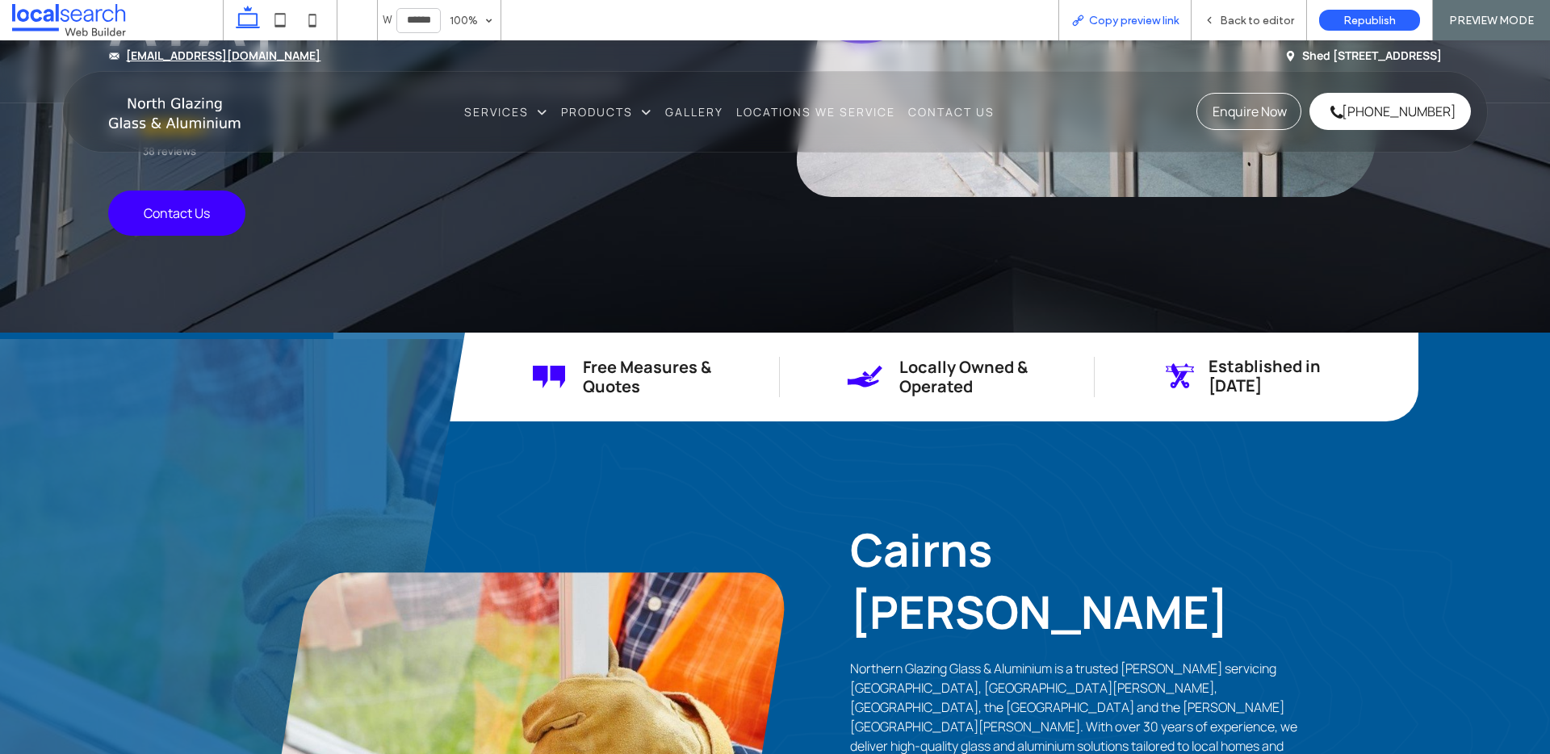
click at [1157, 19] on span "Copy preview link" at bounding box center [1134, 21] width 90 height 14
click at [1253, 16] on span "Back to editor" at bounding box center [1257, 21] width 74 height 14
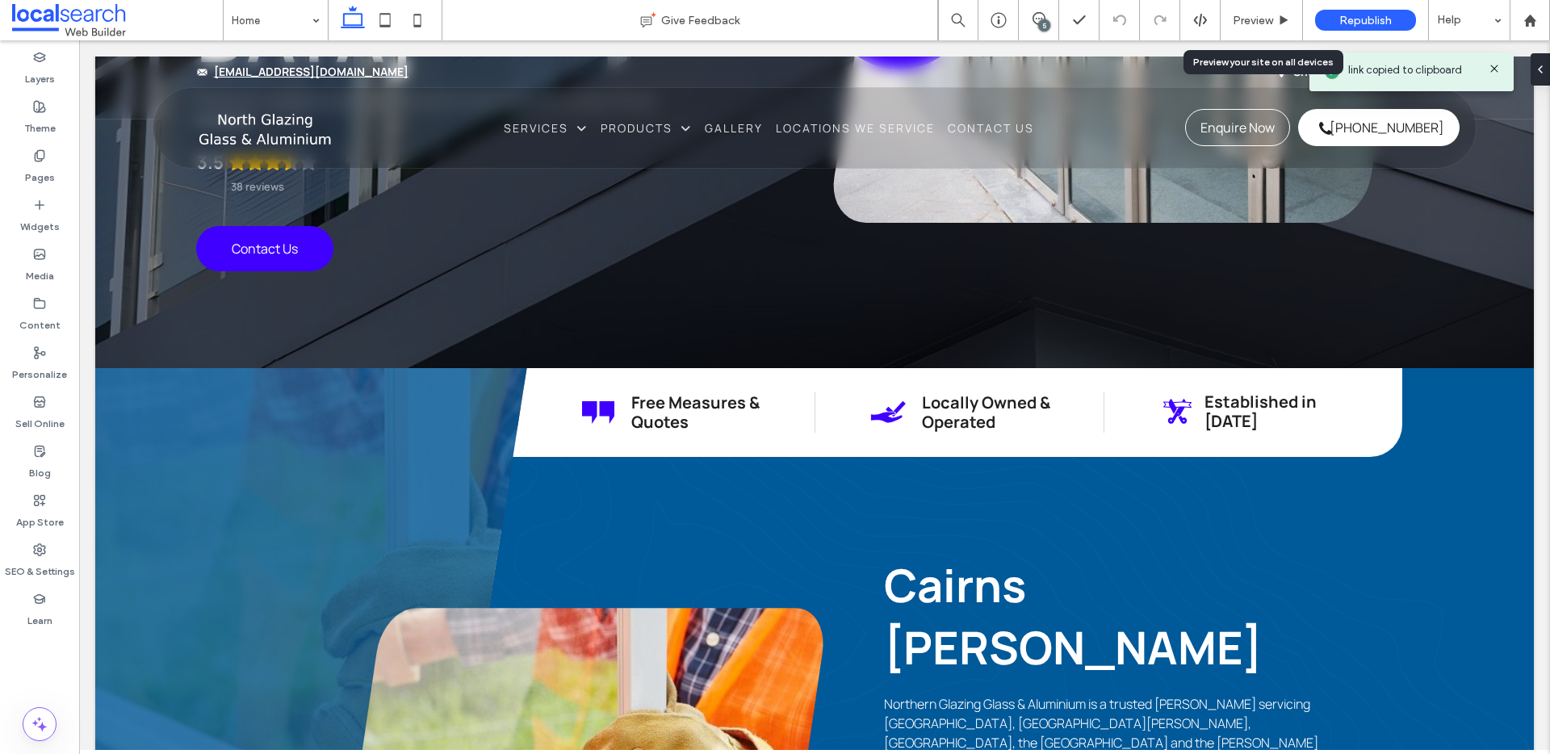
scroll to position [536, 0]
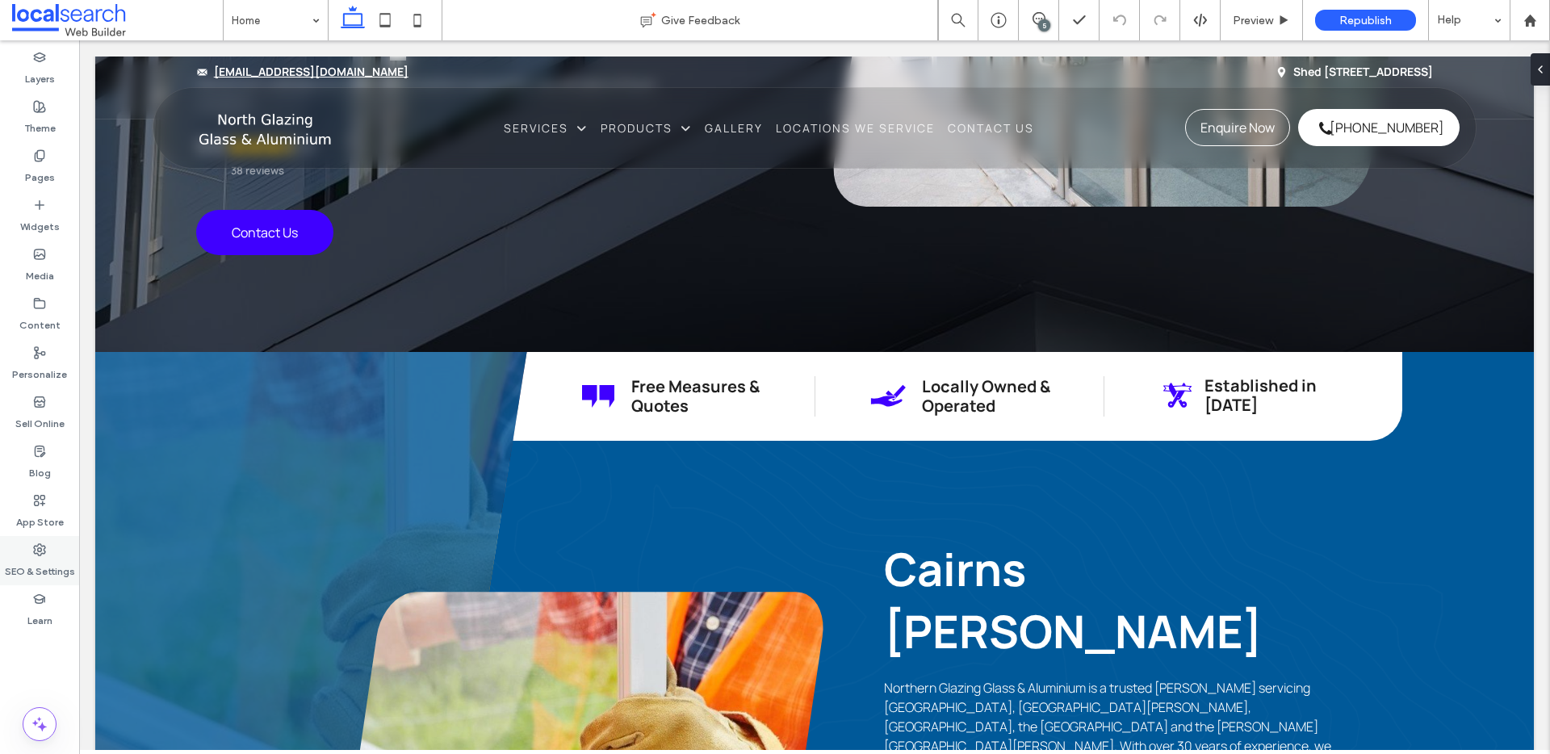
click at [44, 564] on label "SEO & Settings" at bounding box center [40, 567] width 70 height 23
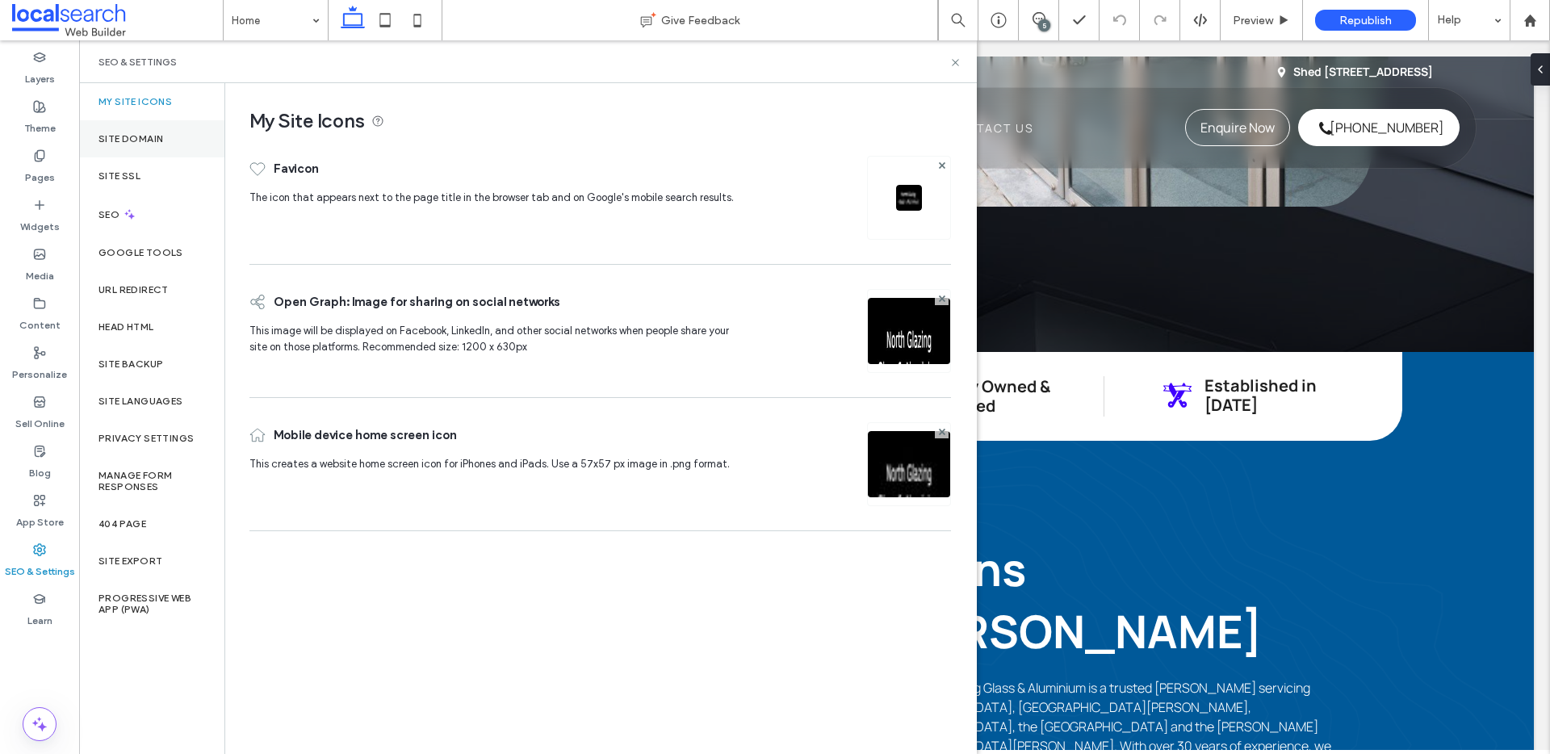
click at [160, 121] on div "Site Domain" at bounding box center [151, 138] width 145 height 37
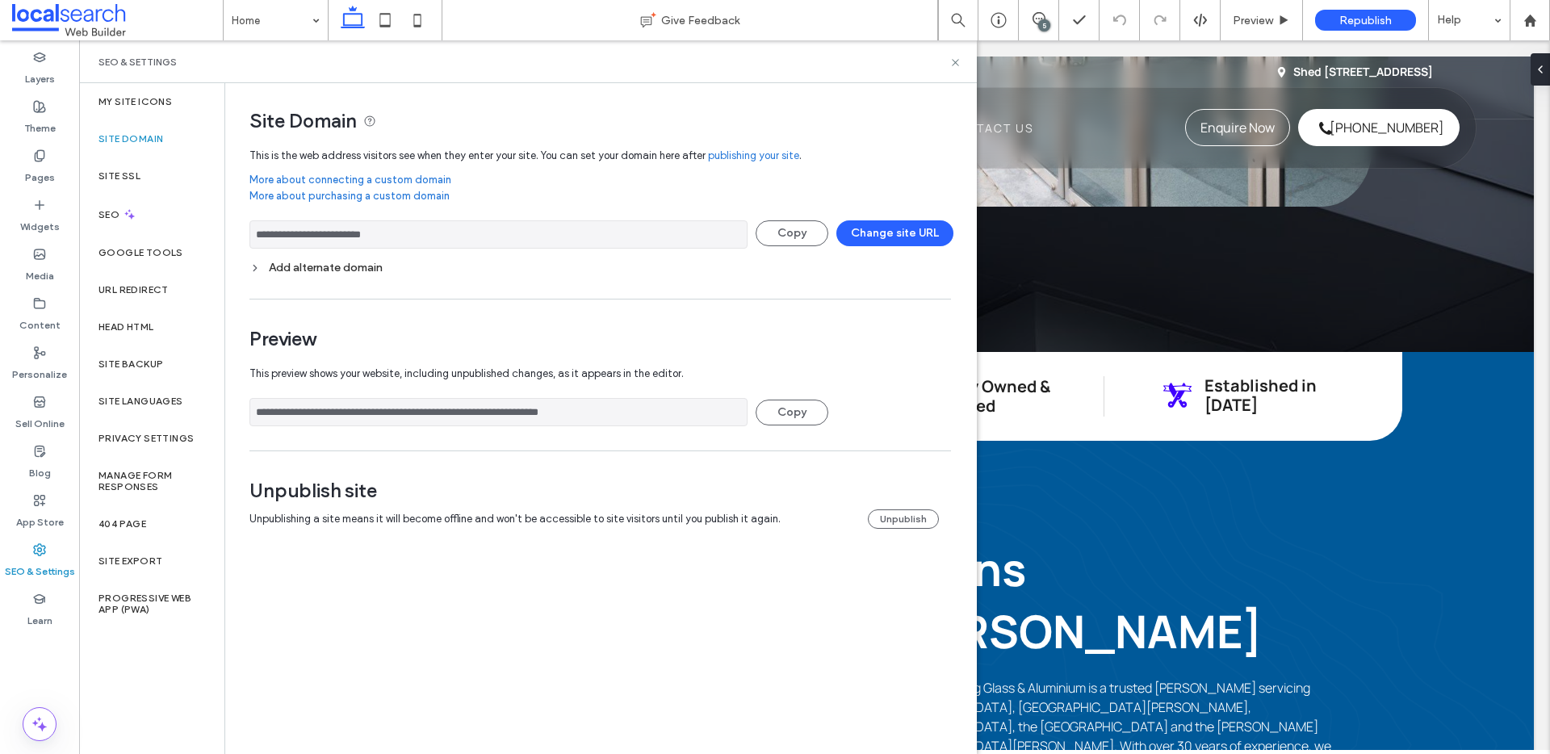
drag, startPoint x: 425, startPoint y: 236, endPoint x: 247, endPoint y: 235, distance: 178.4
click at [247, 235] on div "**********" at bounding box center [594, 322] width 738 height 478
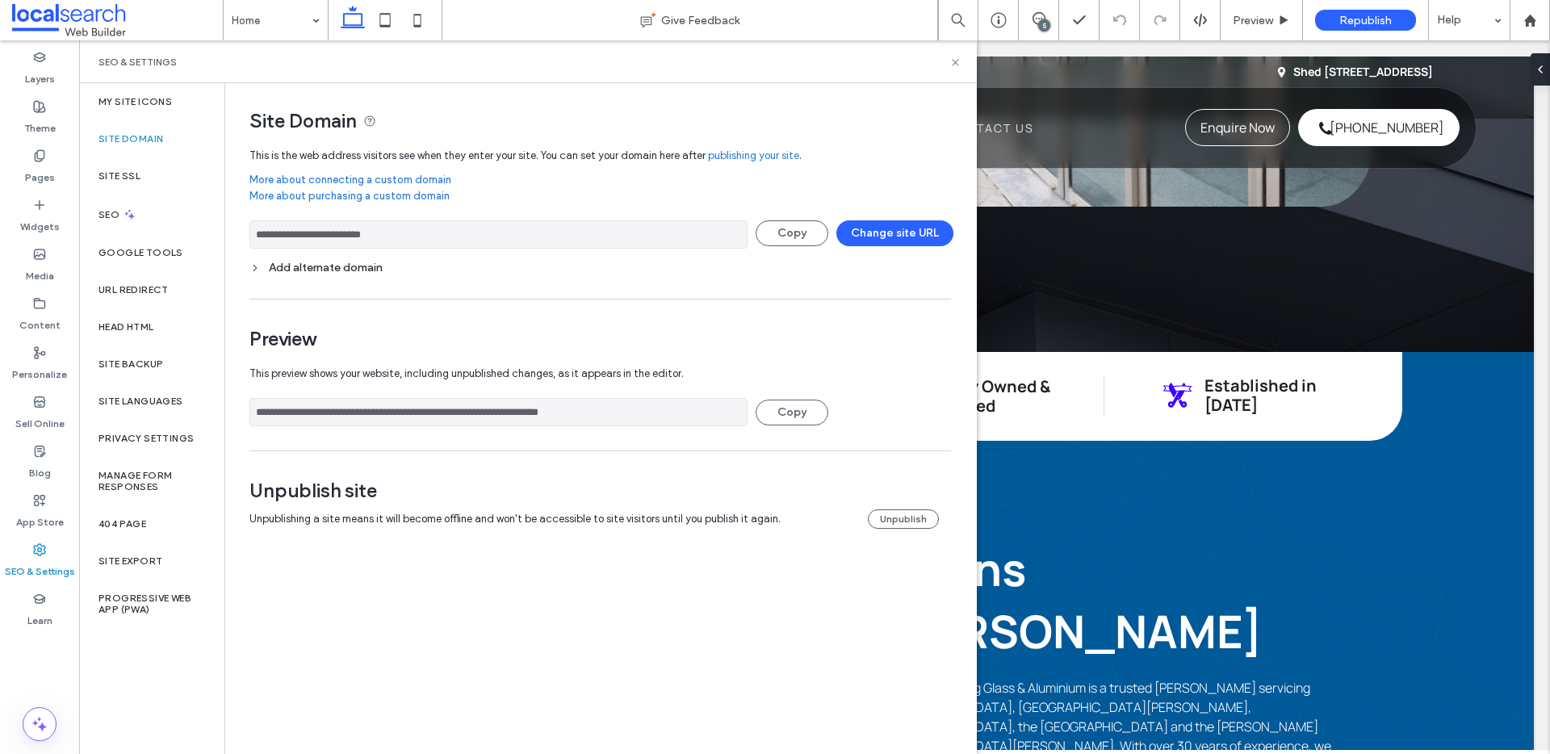
scroll to position [895, 0]
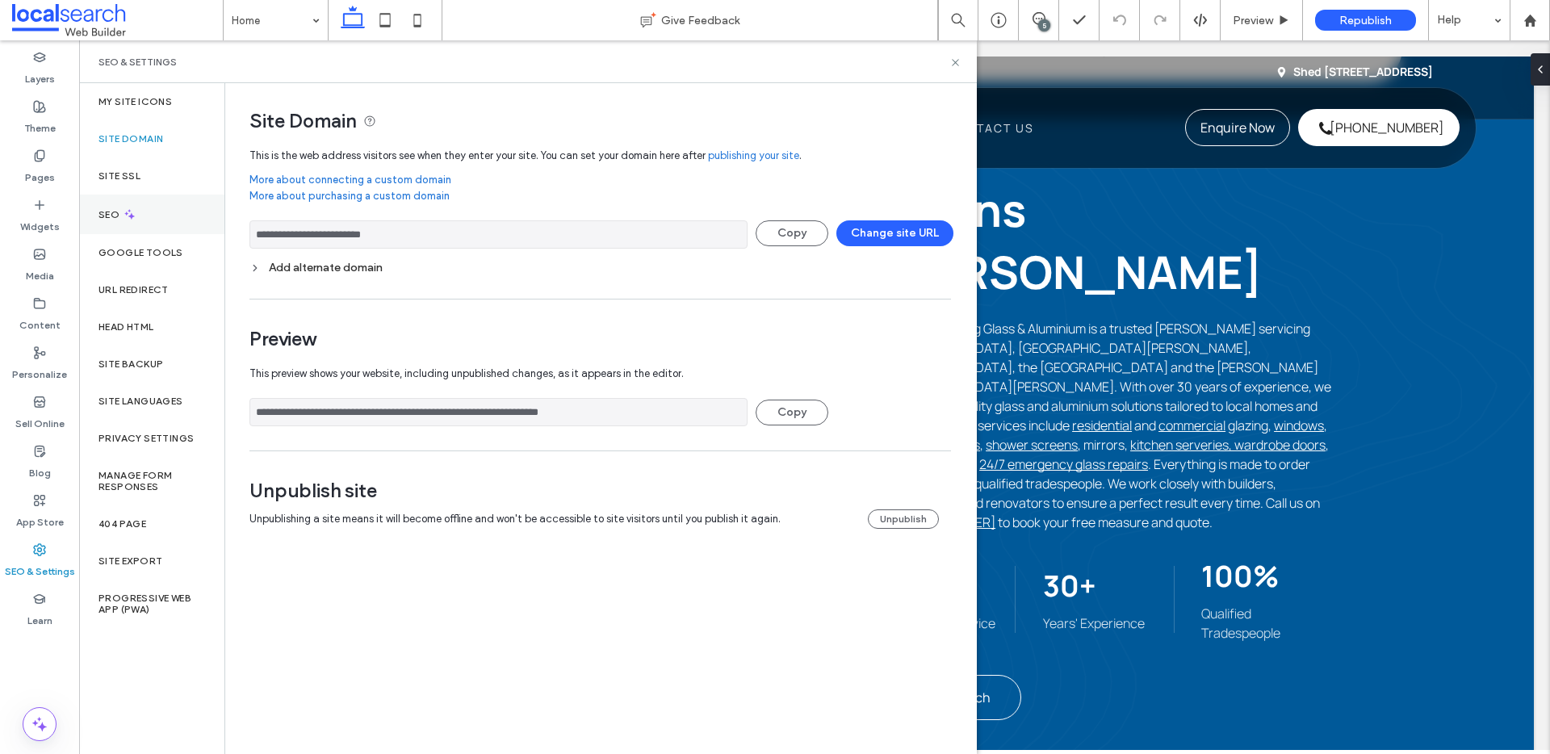
click at [125, 214] on icon at bounding box center [130, 214] width 14 height 14
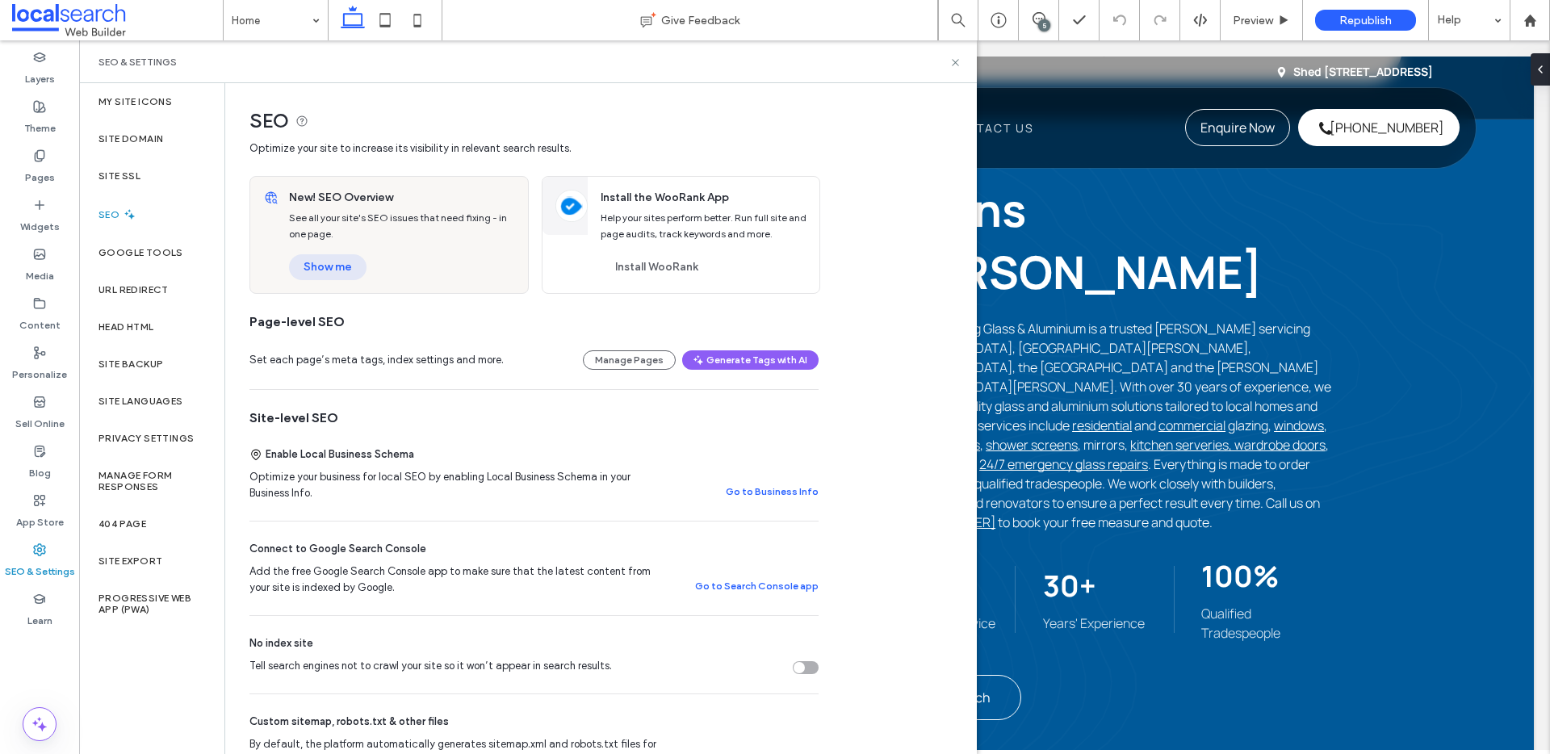
click at [337, 264] on button "Show me" at bounding box center [328, 267] width 78 height 26
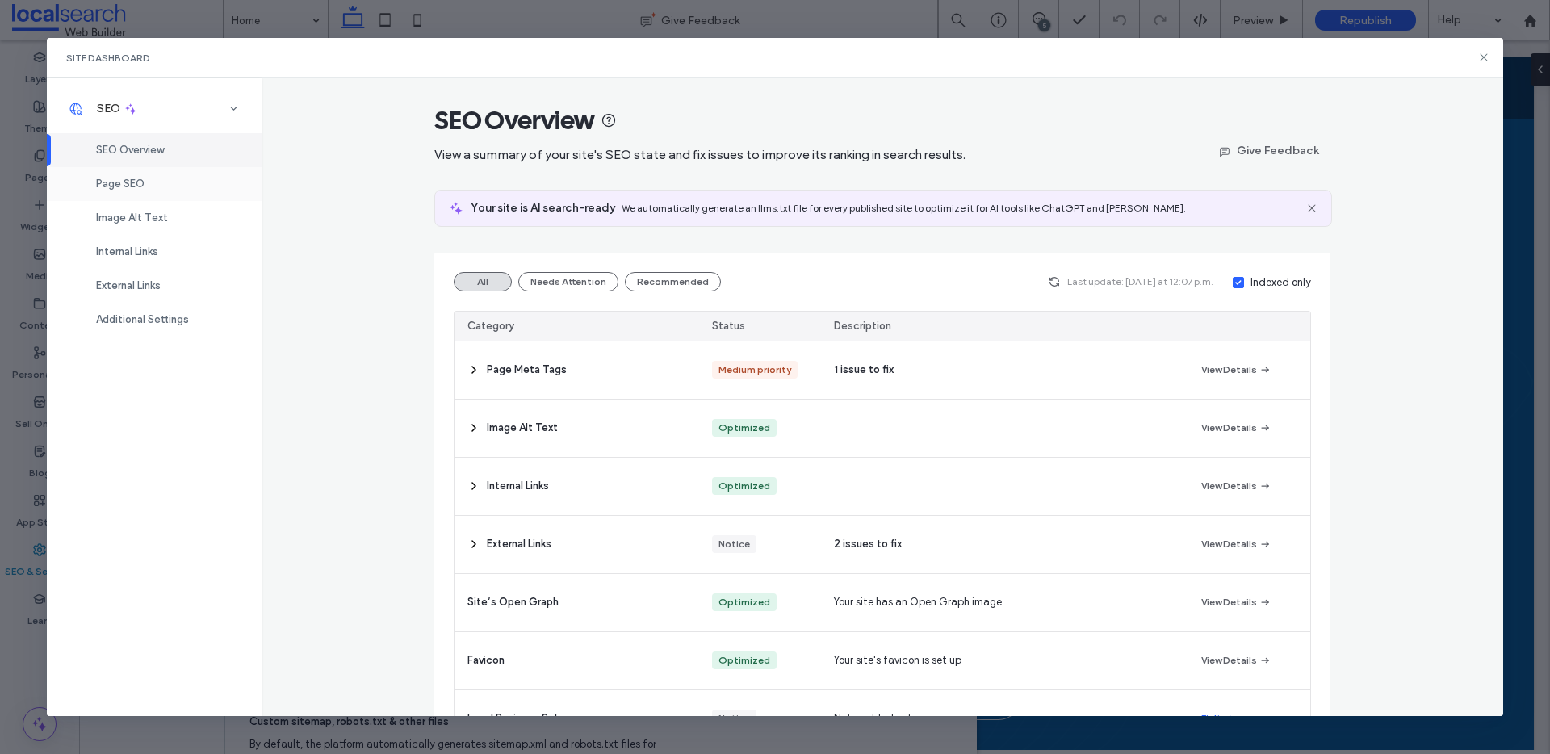
click at [134, 187] on span "Page SEO" at bounding box center [120, 184] width 48 height 12
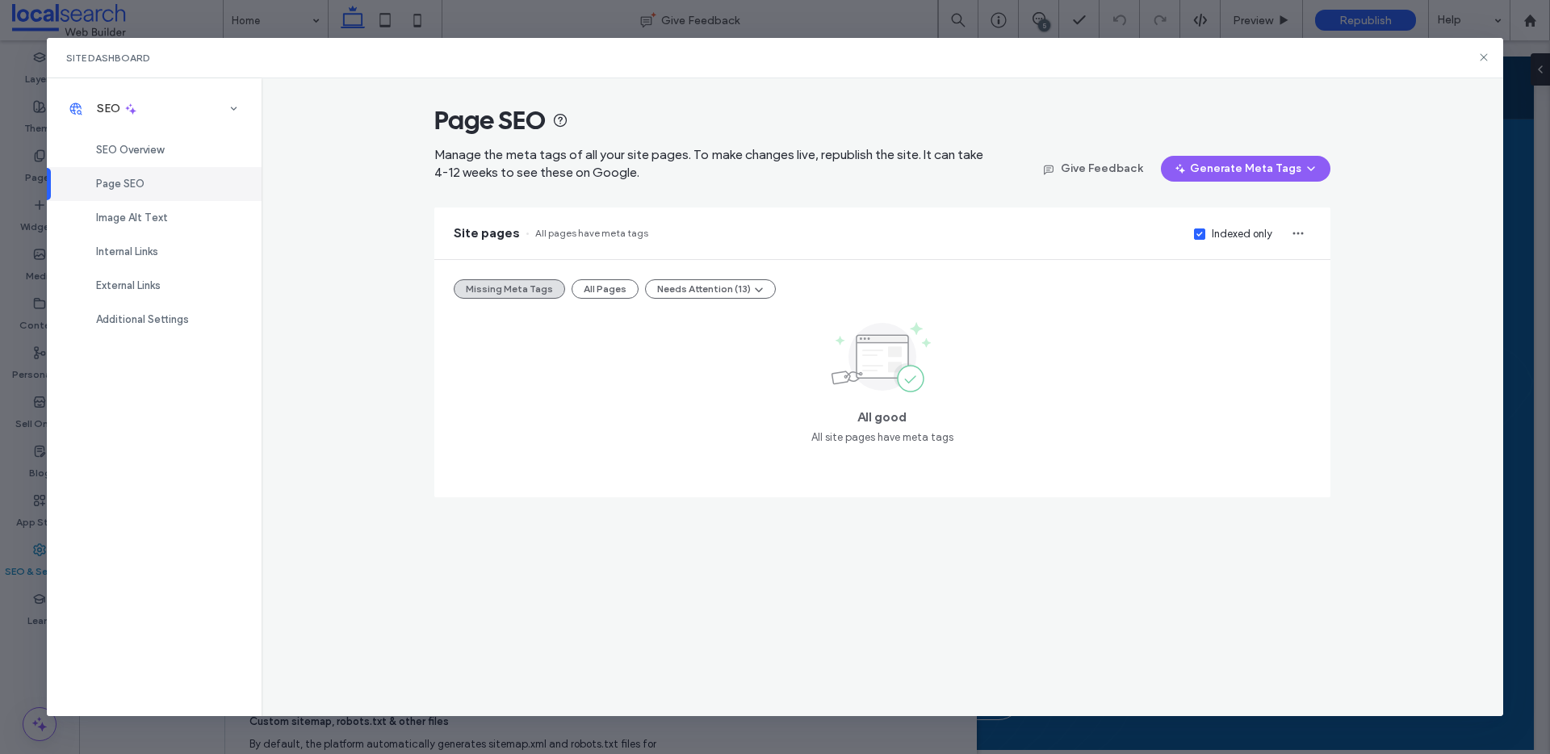
click at [633, 287] on div "Missing Meta Tags All Pages Needs Attention (13)" at bounding box center [882, 288] width 857 height 19
click at [612, 288] on button "All Pages" at bounding box center [605, 288] width 67 height 19
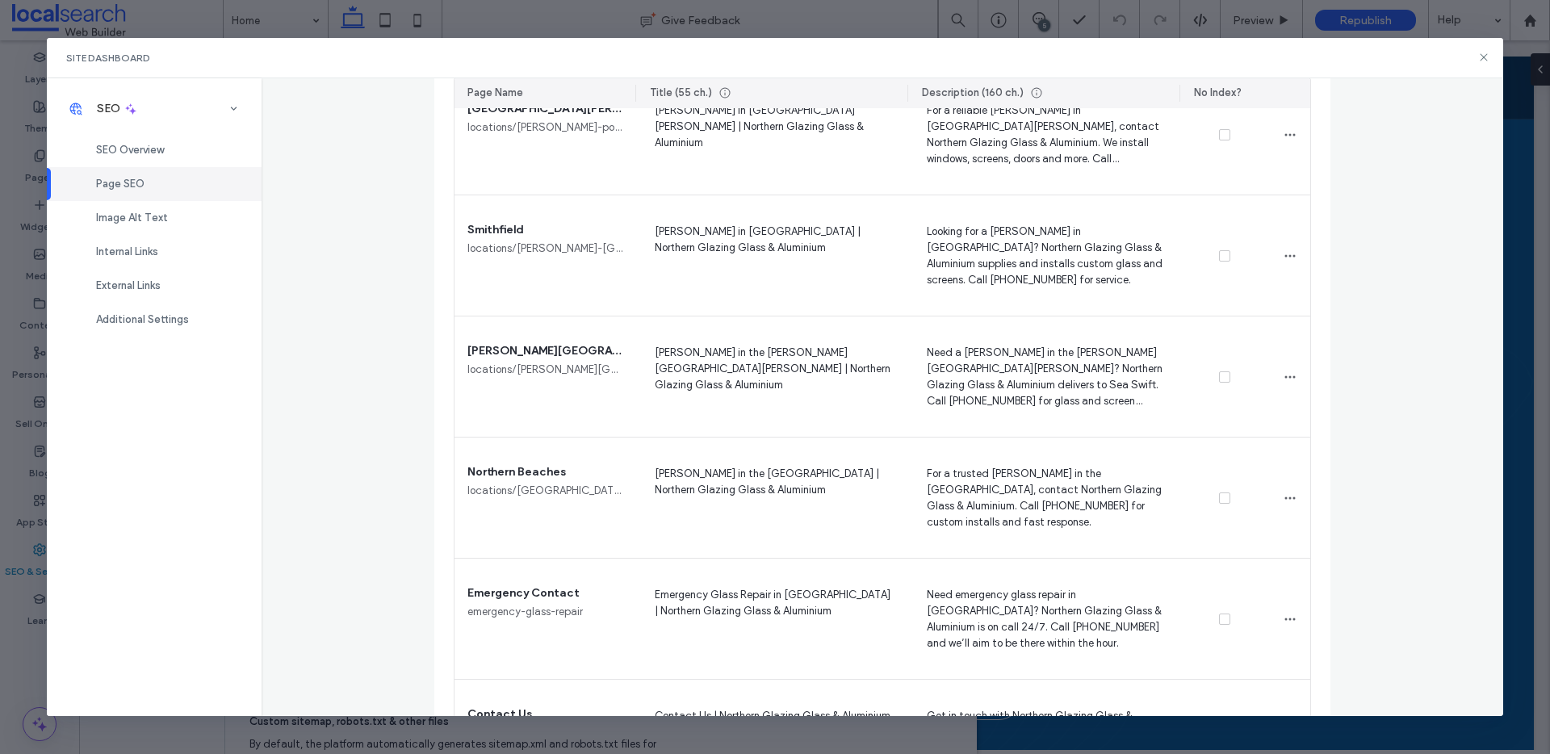
scroll to position [1610, 0]
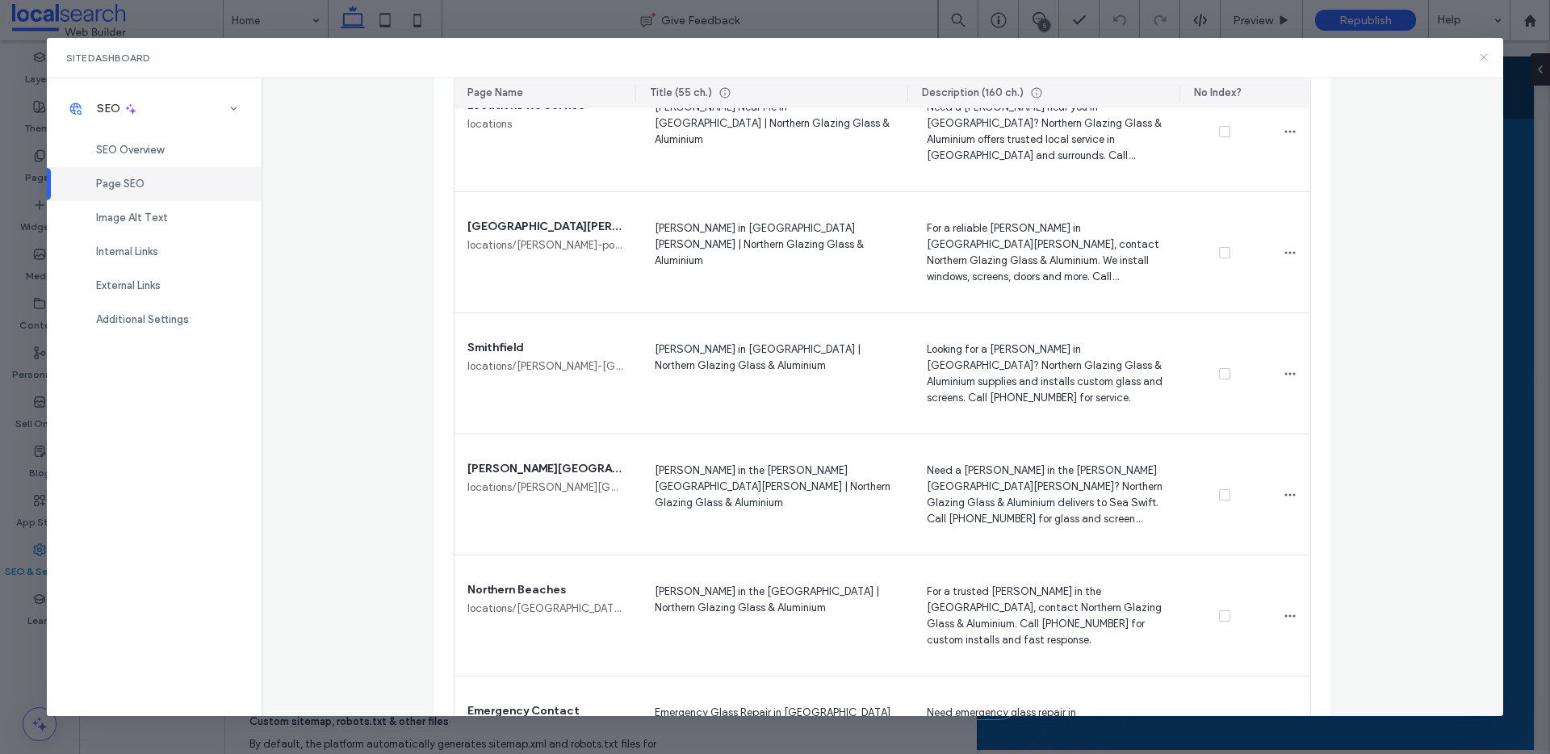
click at [1479, 59] on icon at bounding box center [1483, 57] width 13 height 13
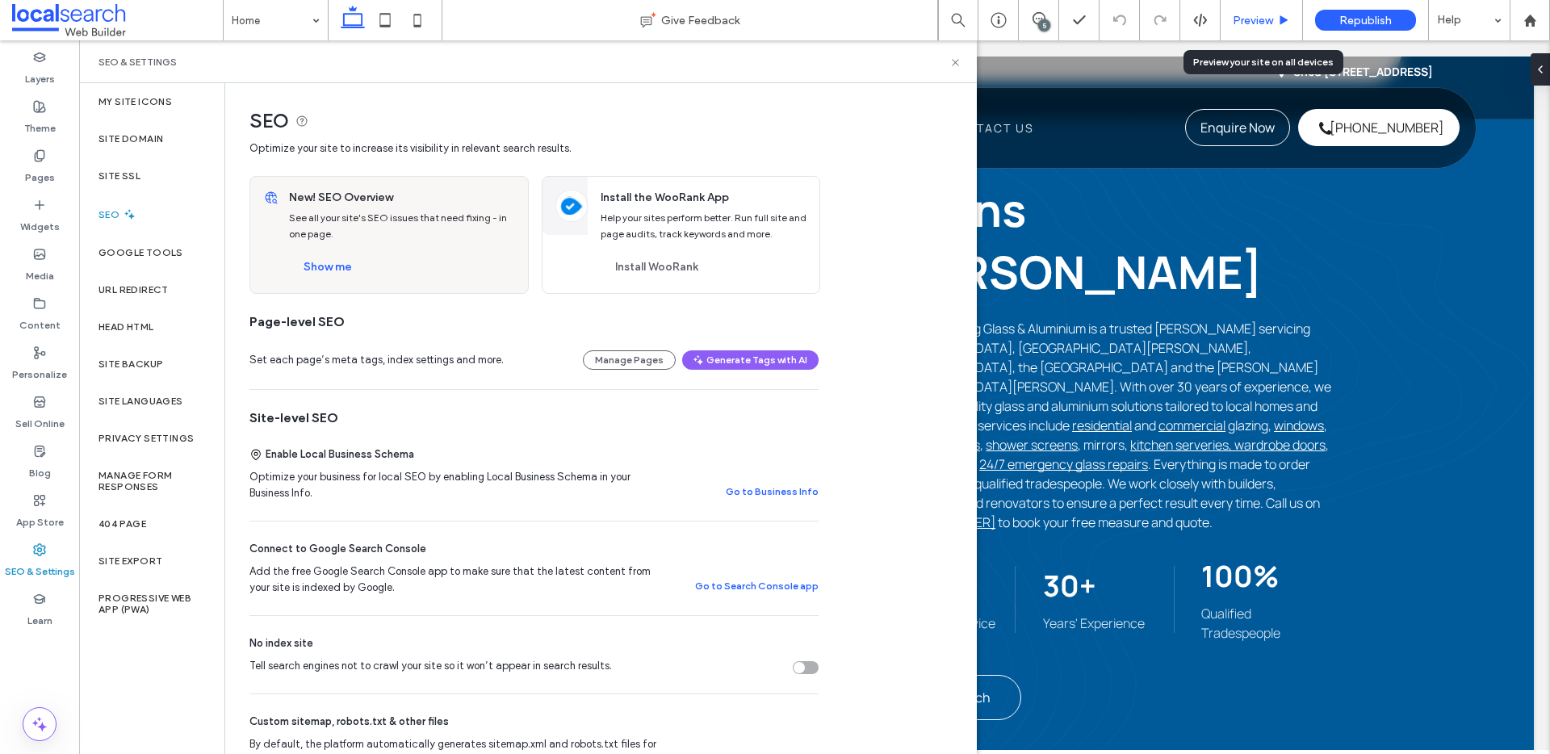
click at [1267, 23] on span "Preview" at bounding box center [1253, 21] width 40 height 14
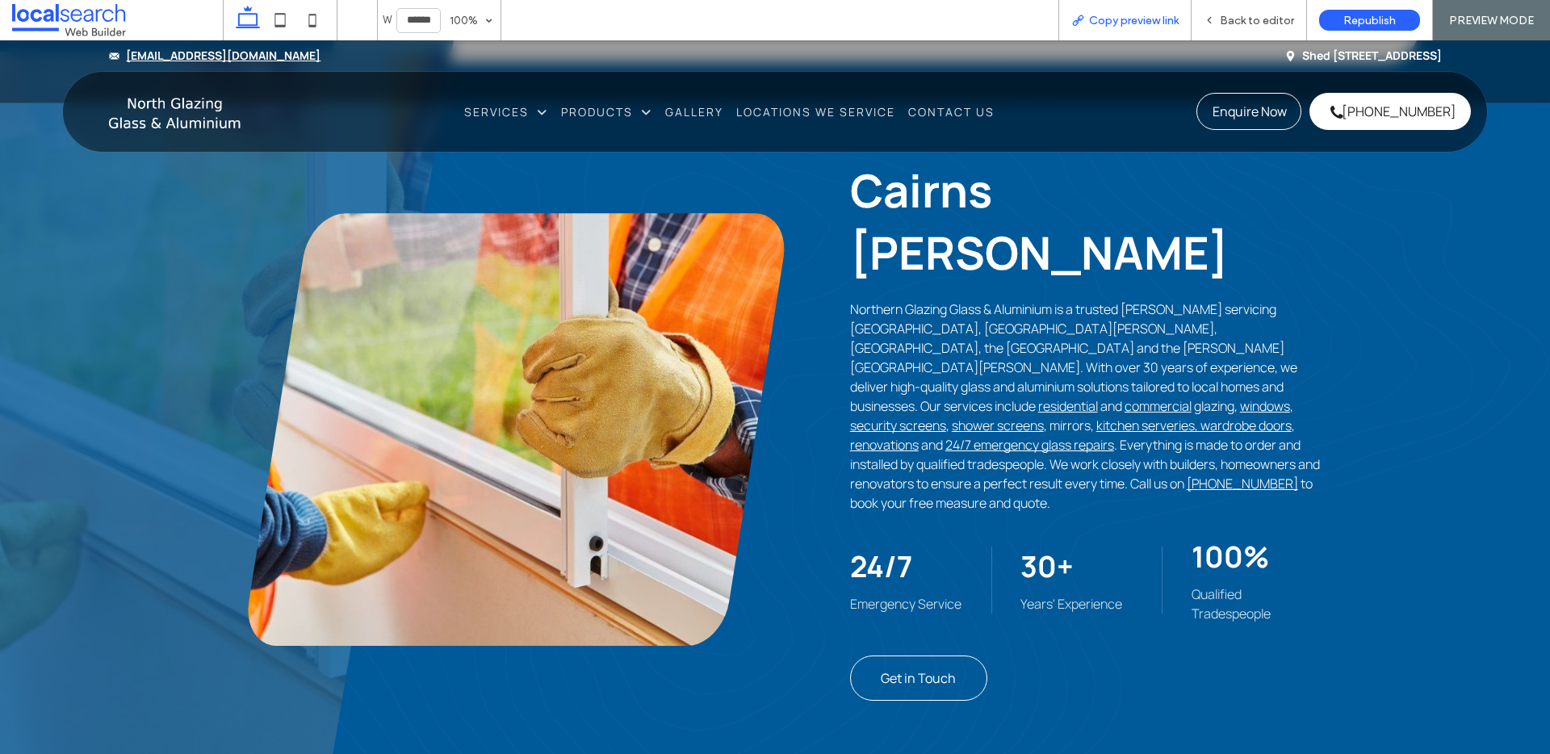
click at [1138, 24] on span "Copy preview link" at bounding box center [1134, 21] width 90 height 14
click at [1207, 19] on icon at bounding box center [1209, 20] width 11 height 11
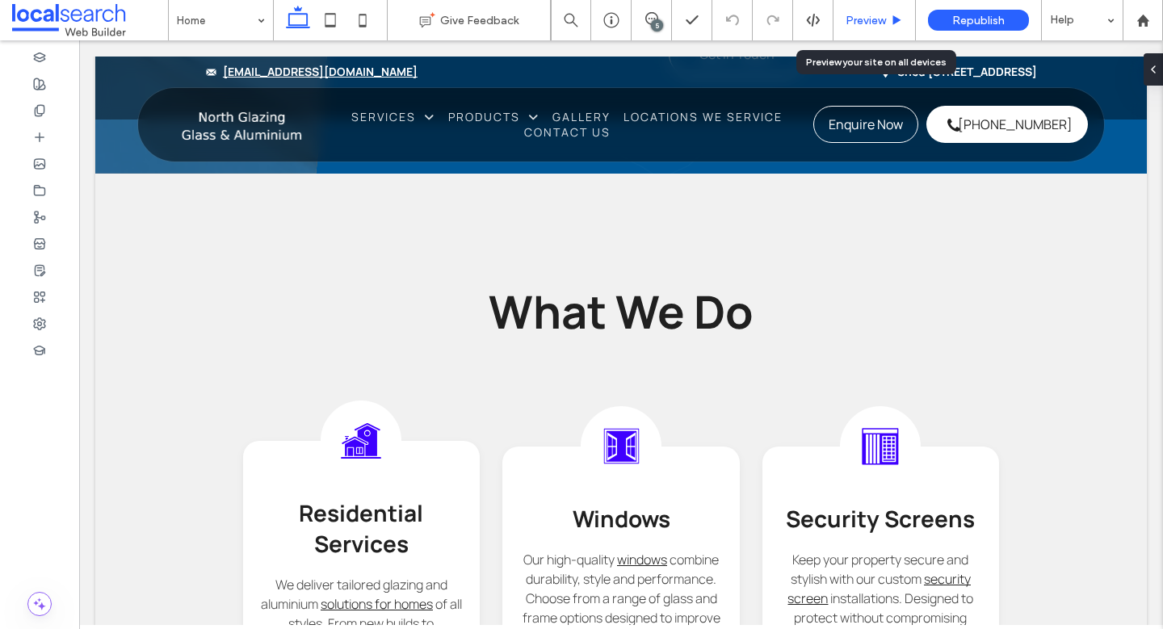
click at [861, 24] on span "Preview" at bounding box center [865, 21] width 40 height 14
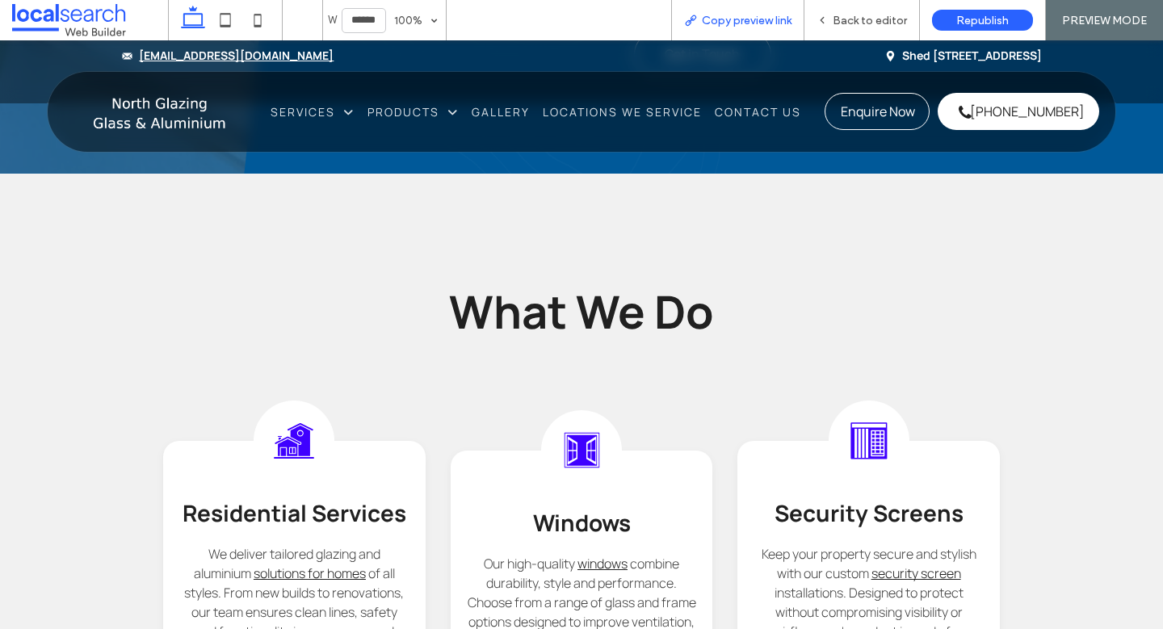
click at [773, 23] on span "Copy preview link" at bounding box center [747, 21] width 90 height 14
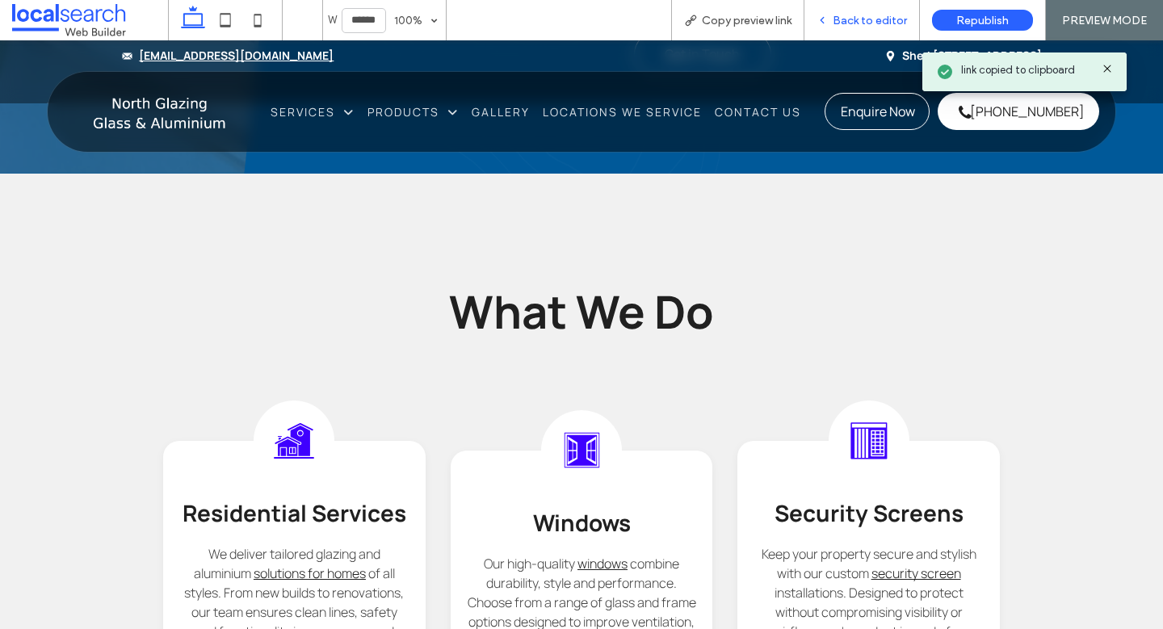
click at [848, 24] on span "Back to editor" at bounding box center [869, 21] width 74 height 14
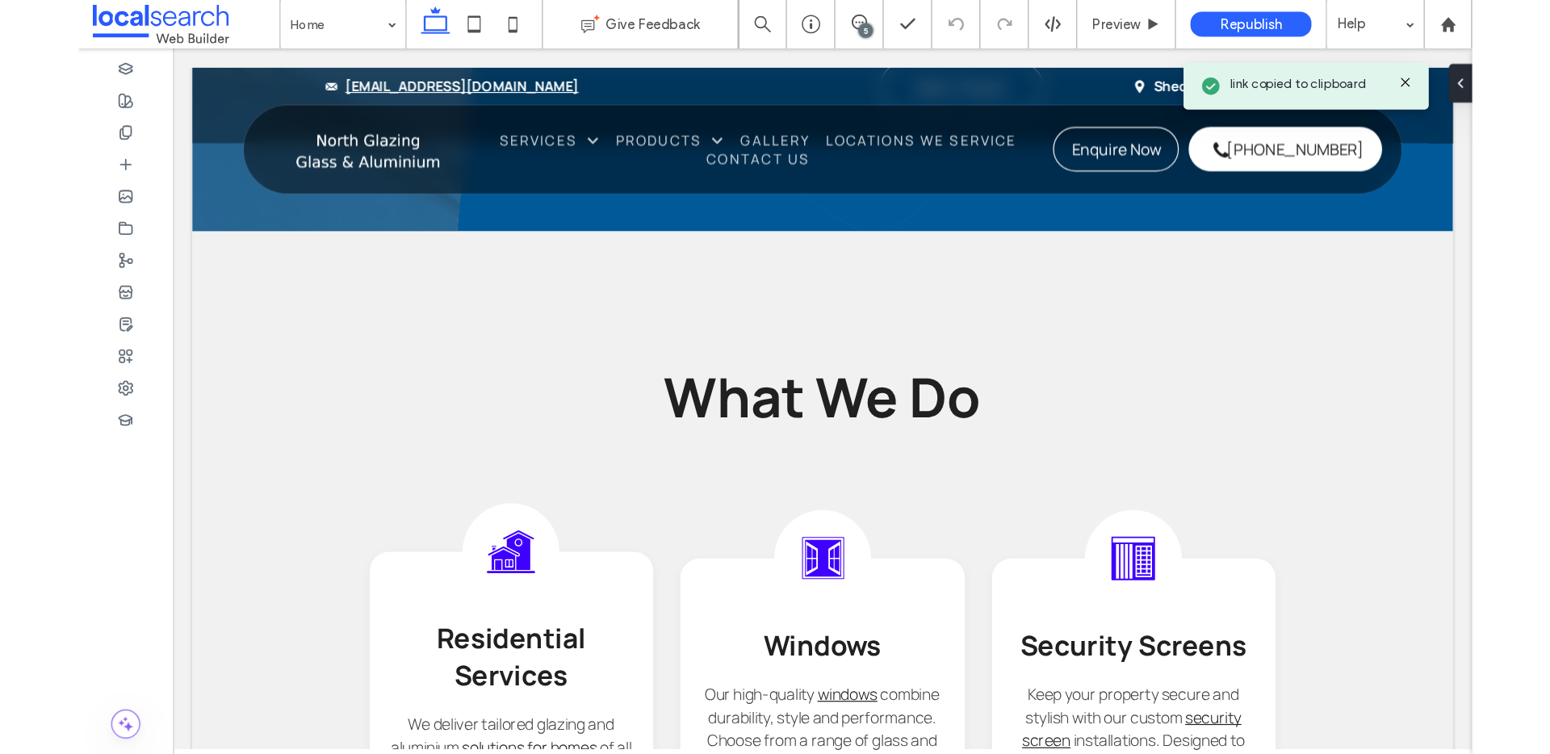
scroll to position [1756, 0]
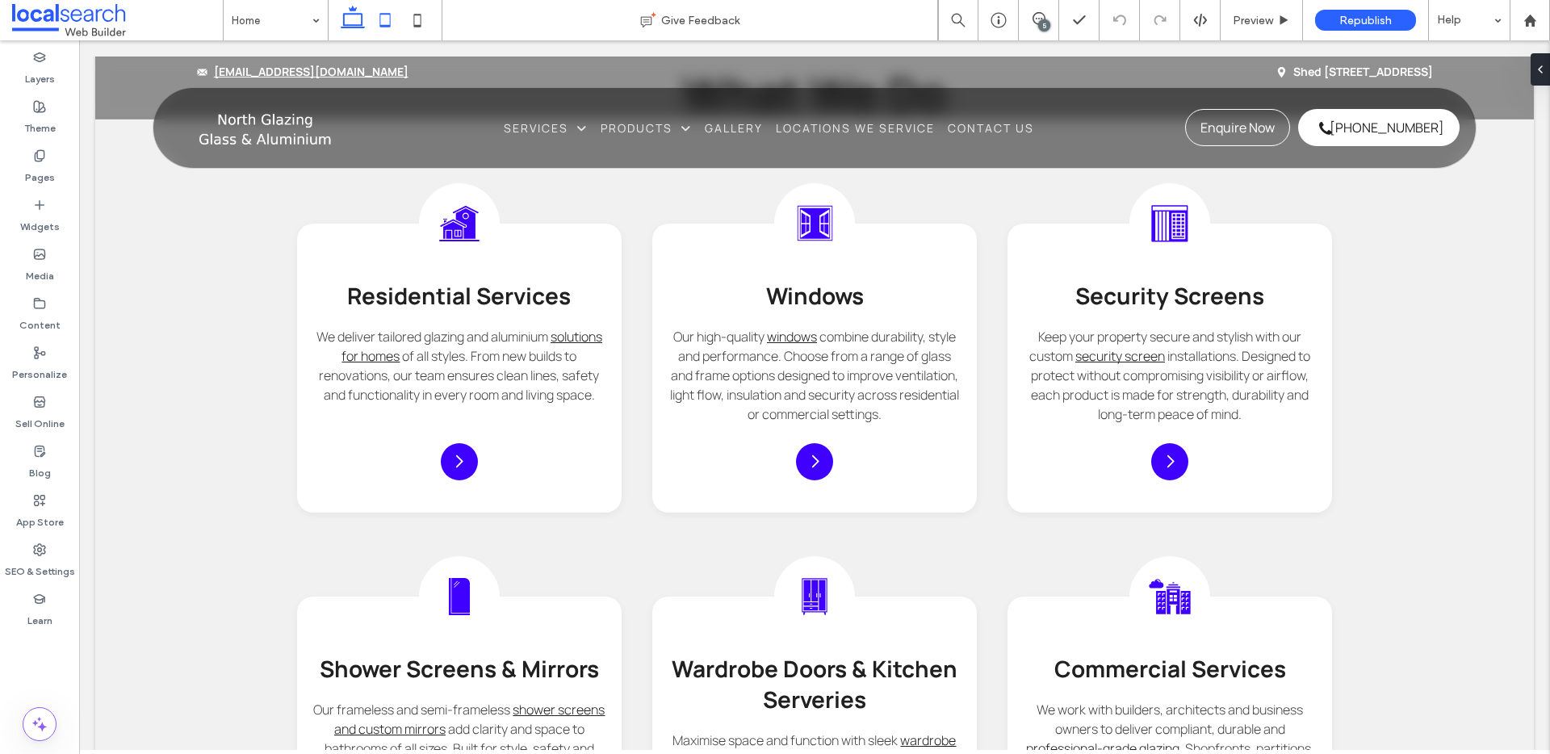
click at [389, 15] on icon at bounding box center [385, 20] width 32 height 32
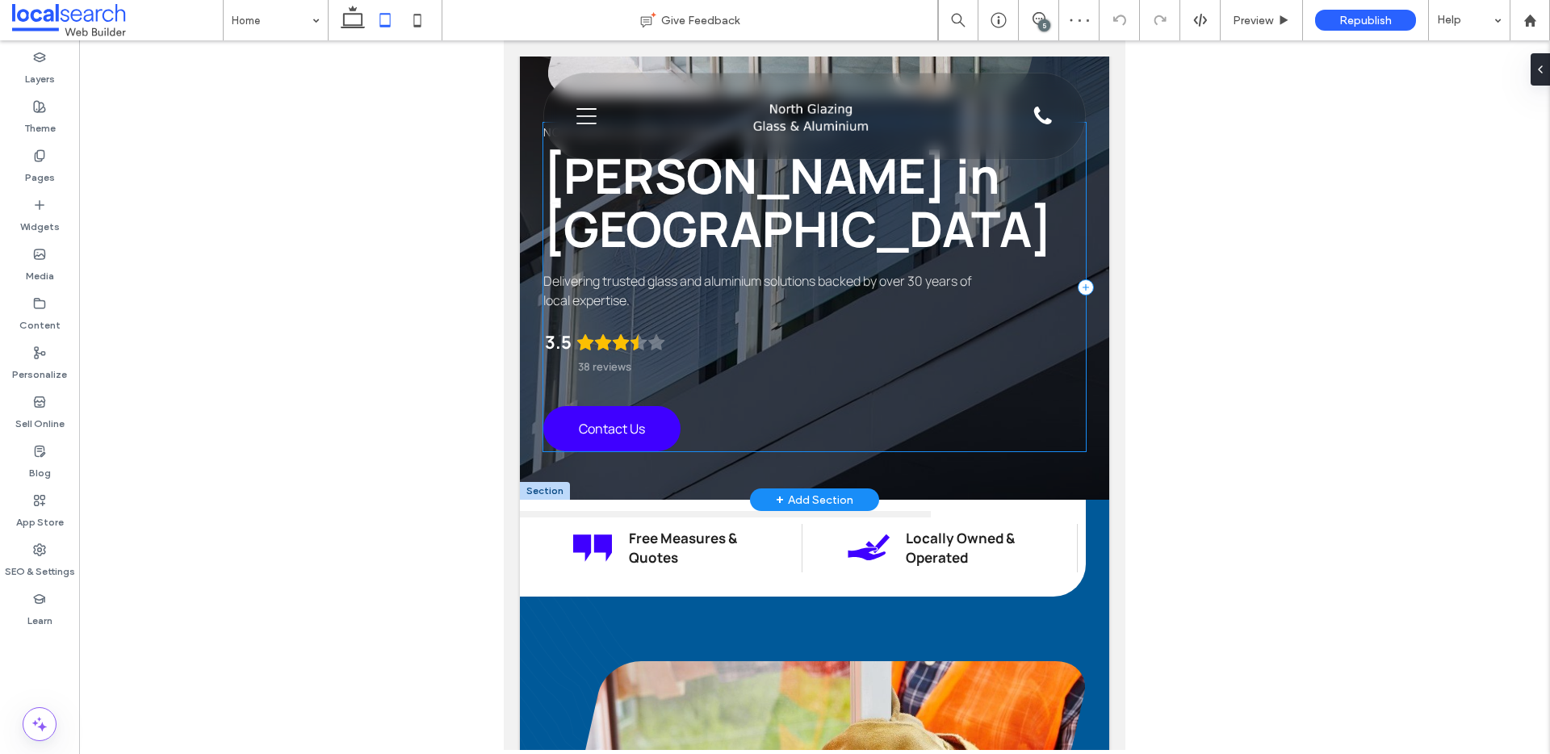
scroll to position [391, 0]
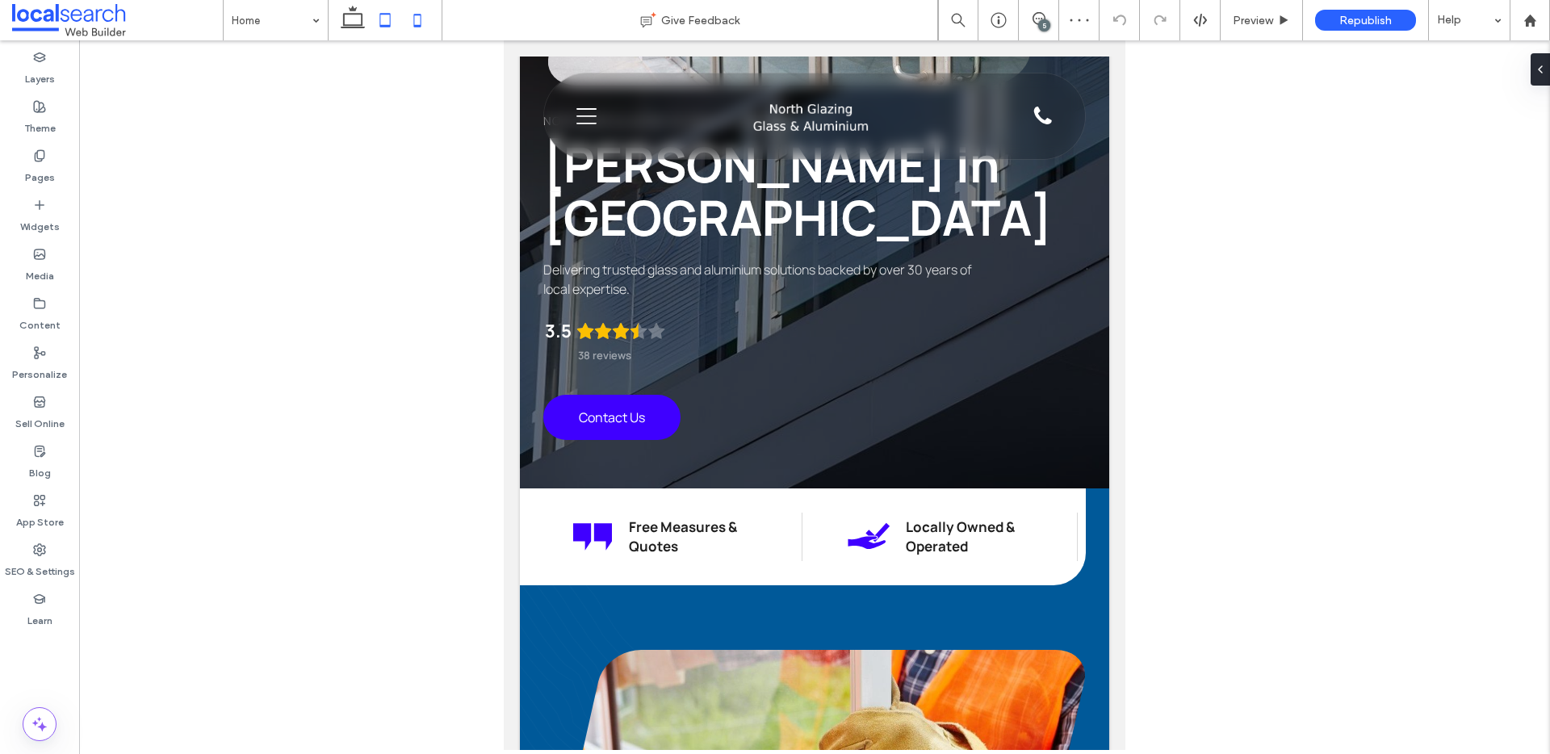
click at [421, 18] on use at bounding box center [417, 20] width 7 height 13
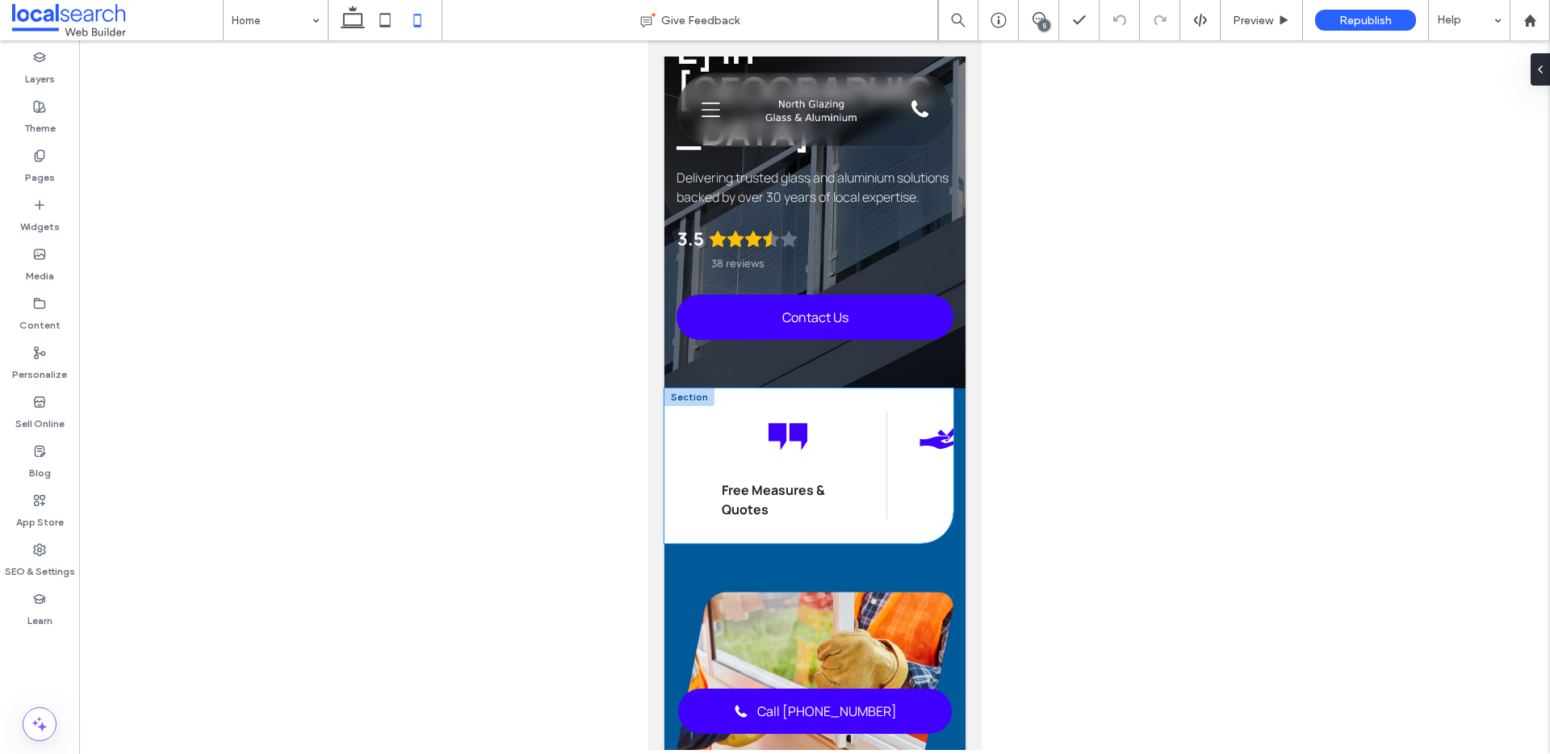
scroll to position [0, 16]
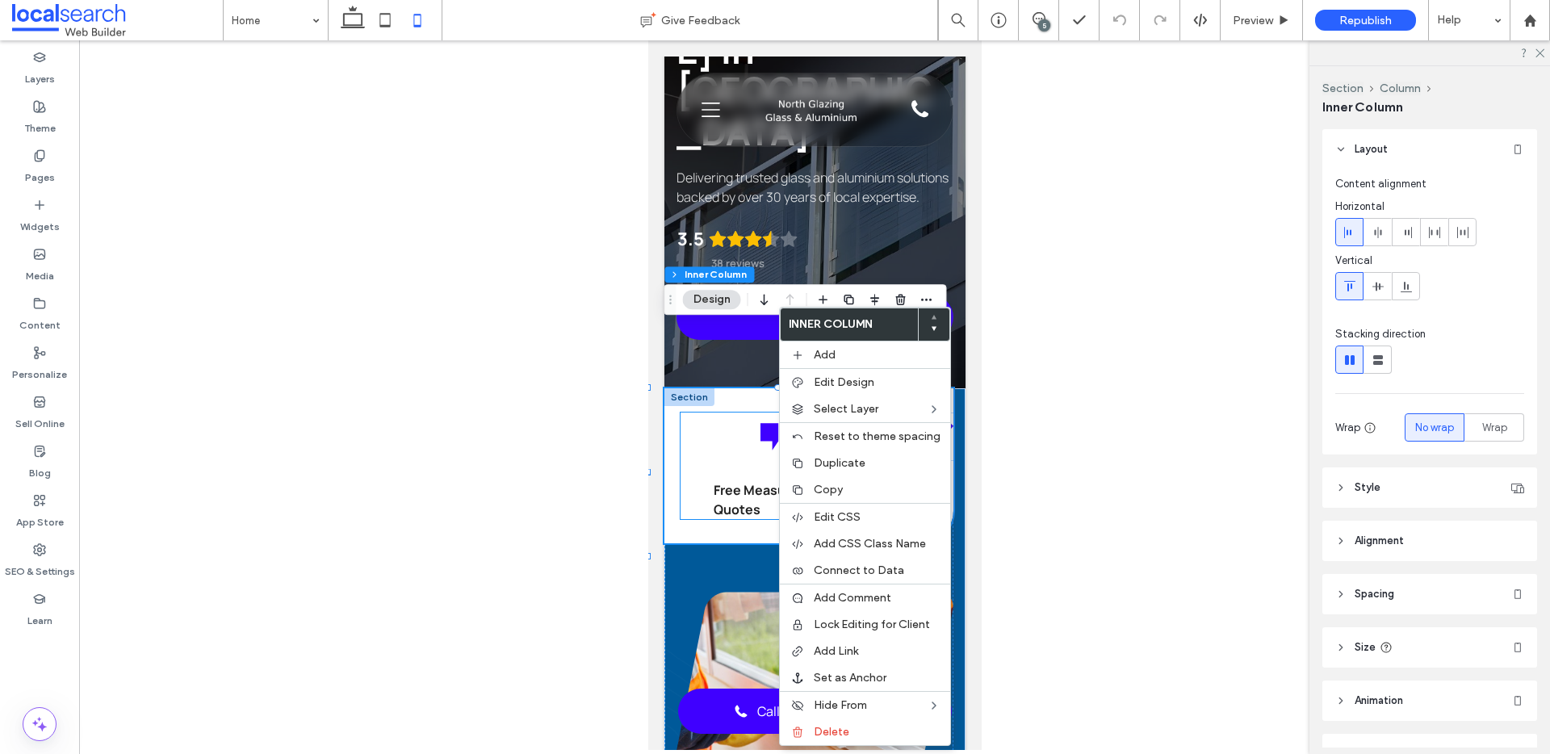
click at [760, 424] on icon at bounding box center [769, 437] width 18 height 27
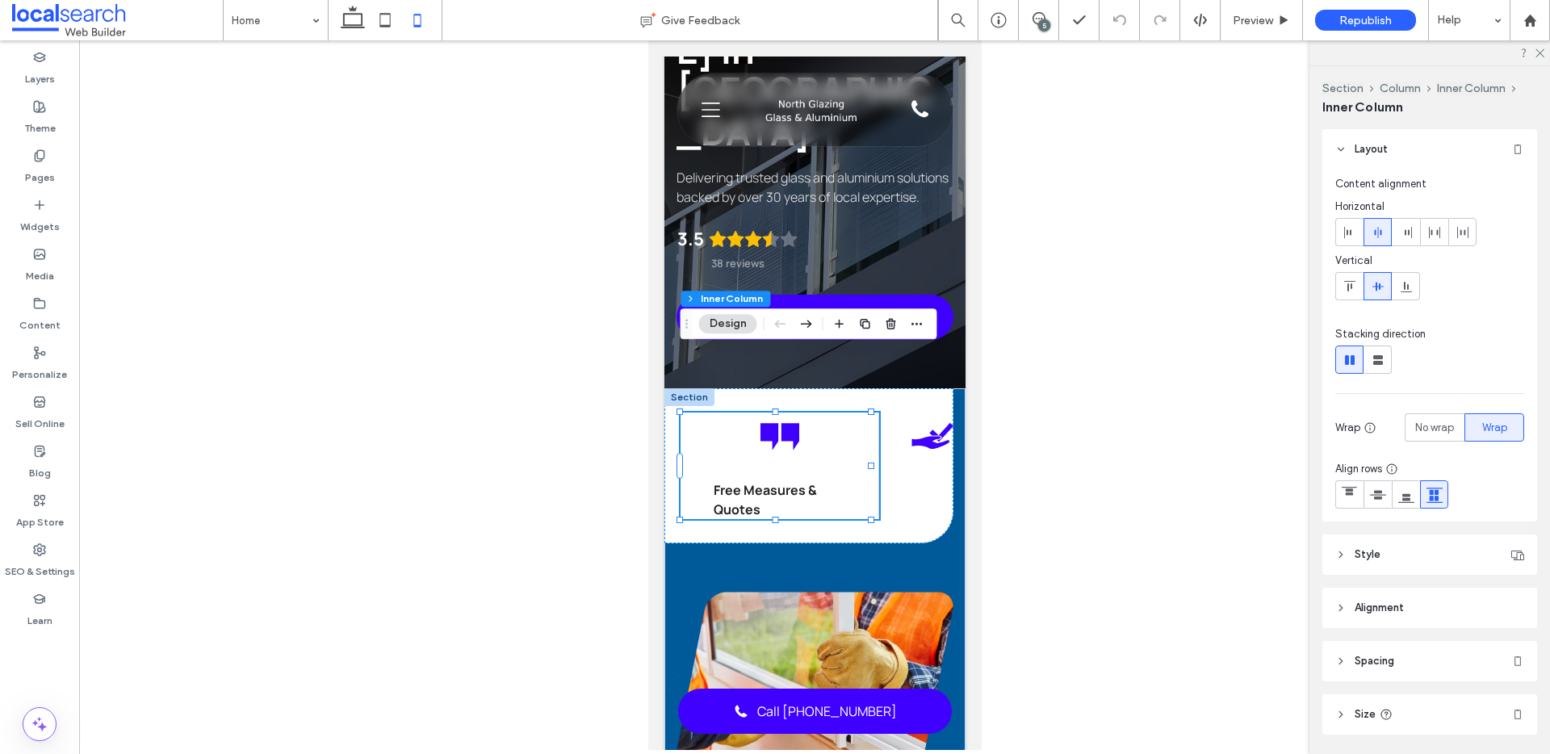
click at [764, 424] on icon at bounding box center [769, 437] width 18 height 27
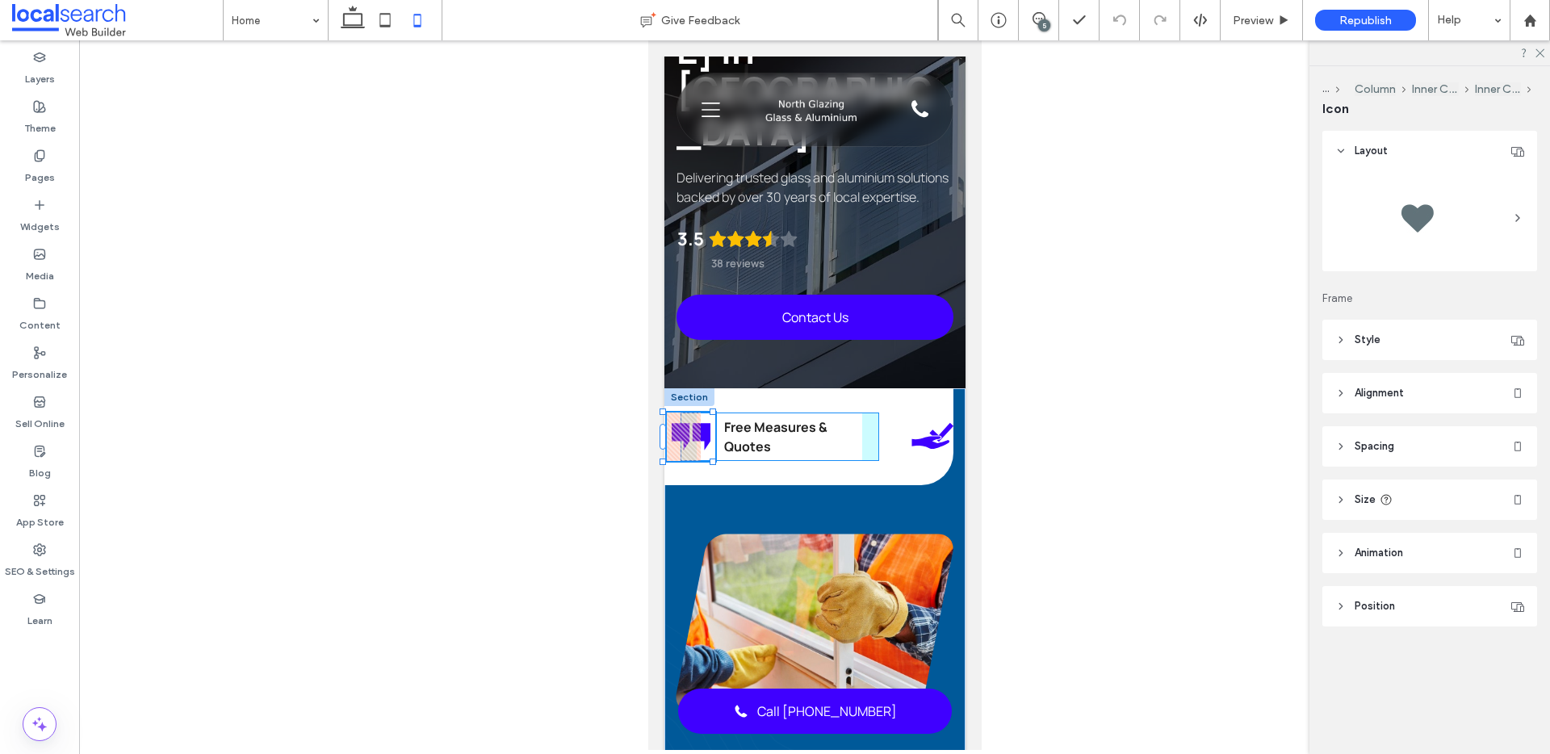
drag, startPoint x: 749, startPoint y: 373, endPoint x: 715, endPoint y: 373, distance: 33.9
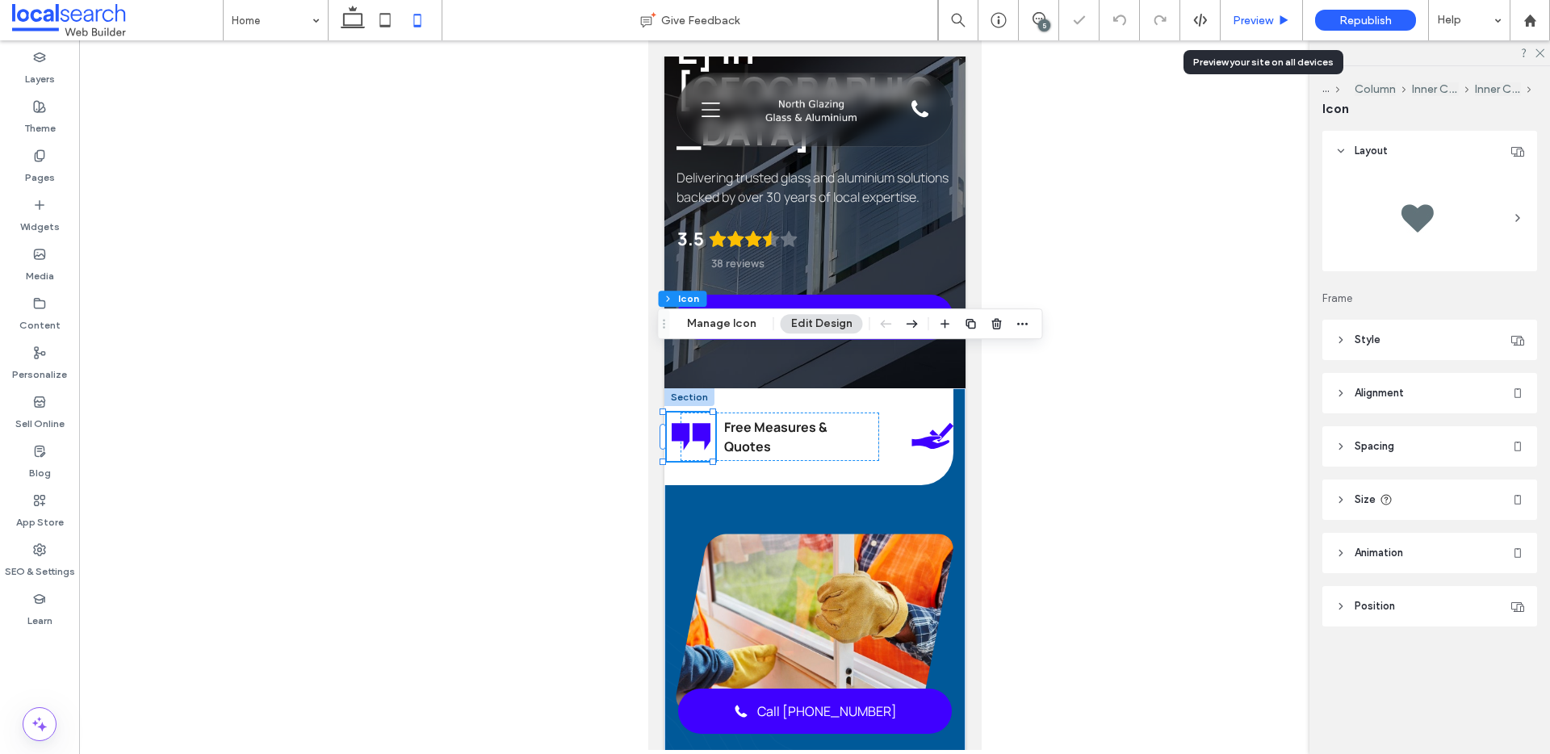
click at [1259, 21] on span "Preview" at bounding box center [1253, 21] width 40 height 14
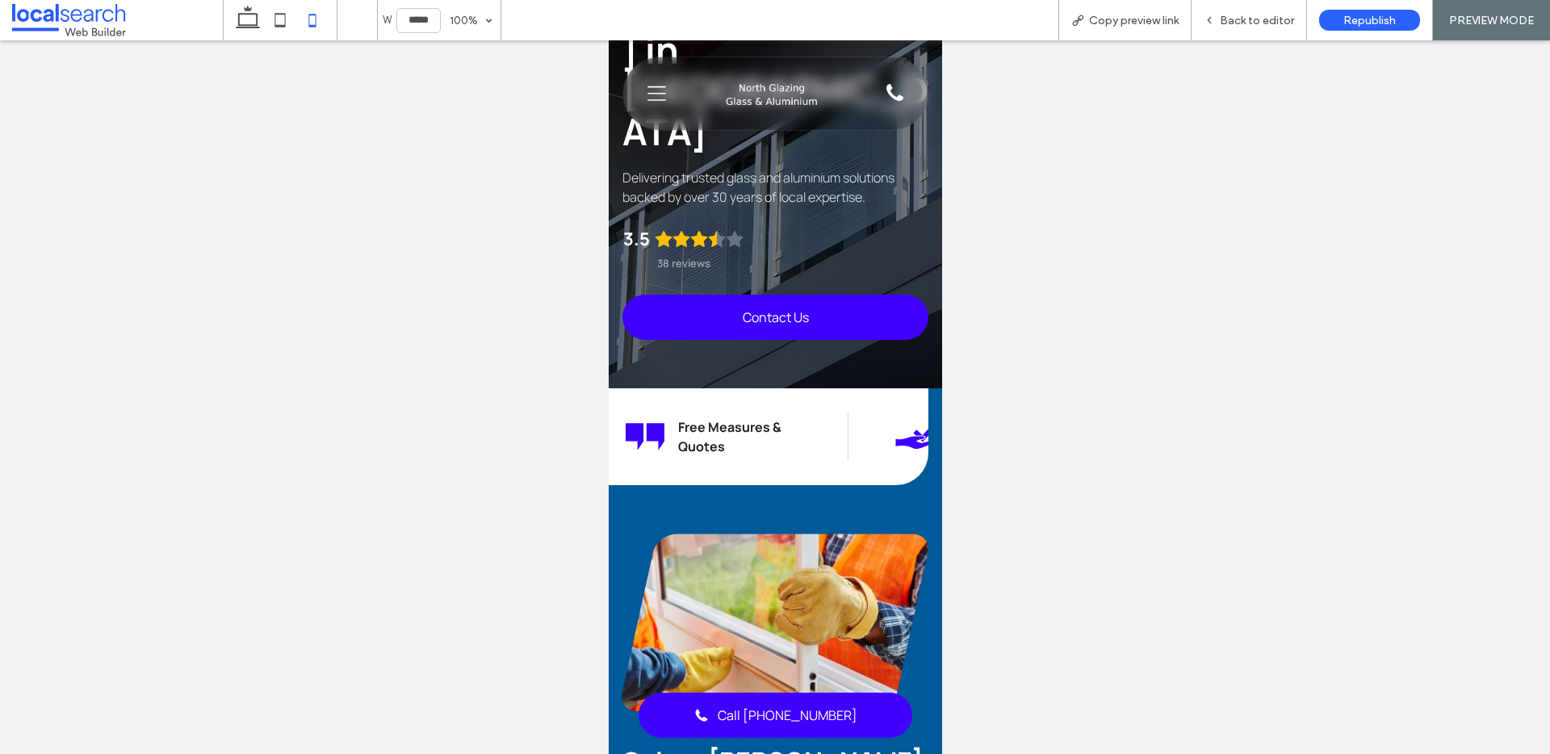
click at [1259, 21] on span "Back to editor" at bounding box center [1257, 21] width 74 height 14
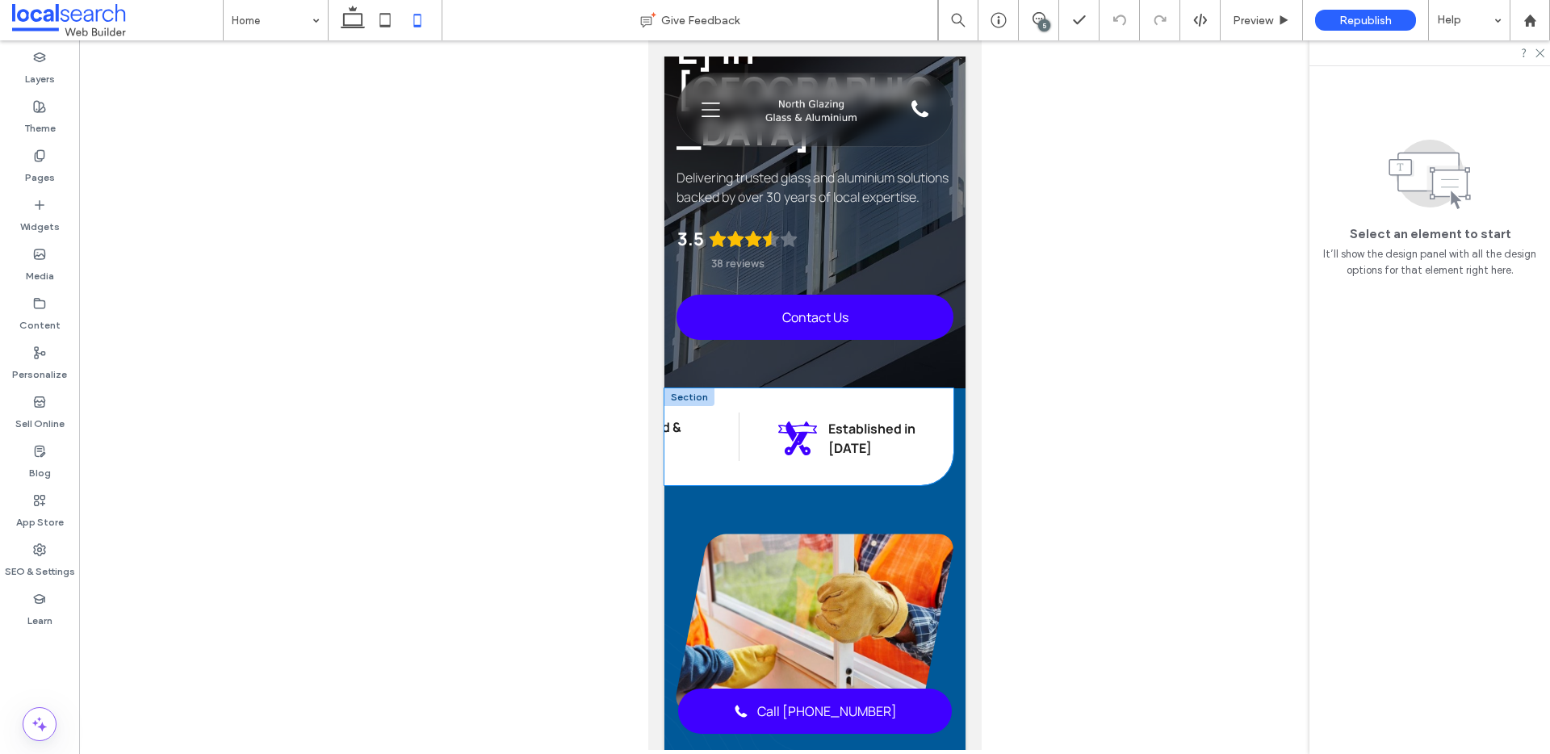
scroll to position [0, 426]
click at [391, 20] on icon at bounding box center [385, 20] width 32 height 32
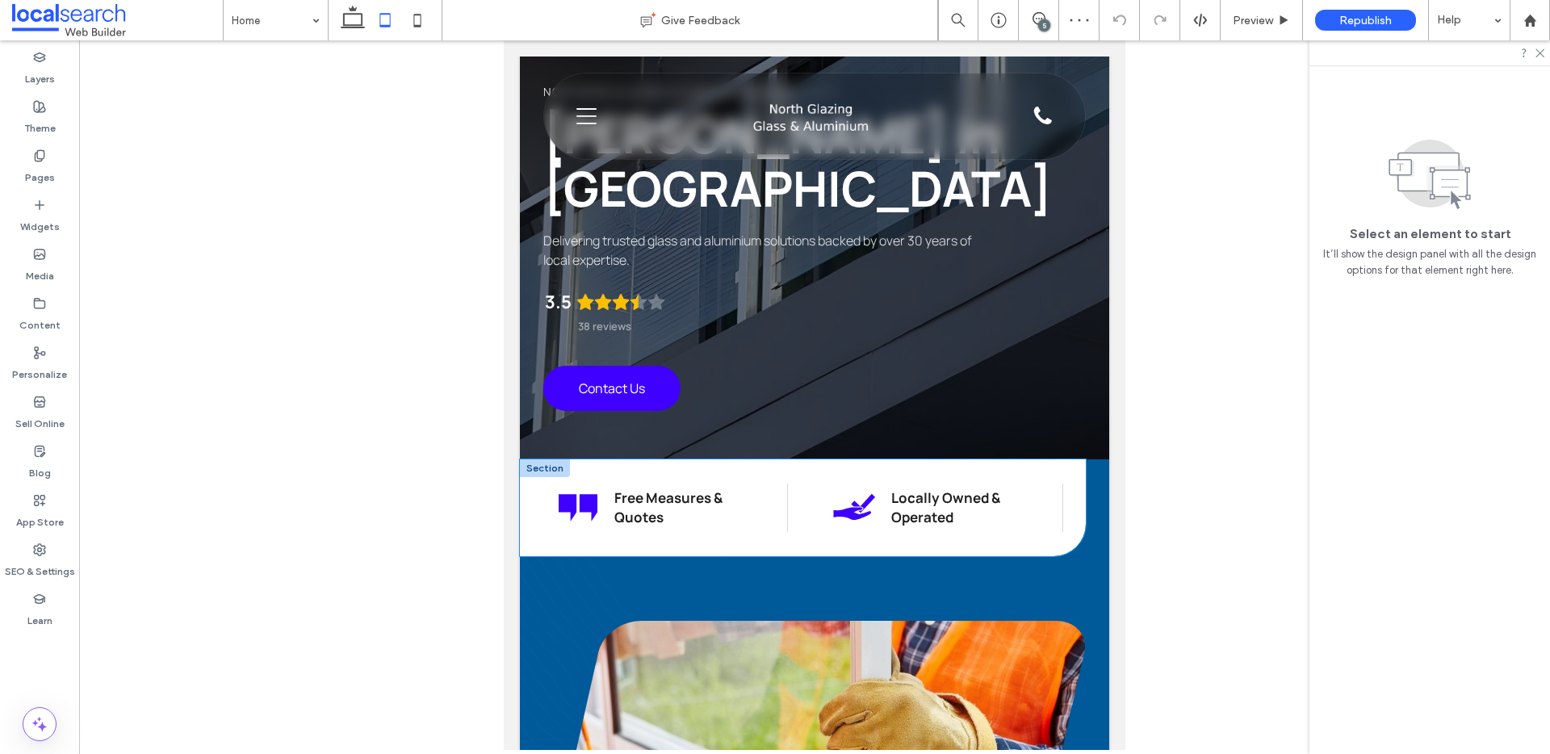
scroll to position [0, 0]
click at [354, 25] on use at bounding box center [353, 17] width 24 height 23
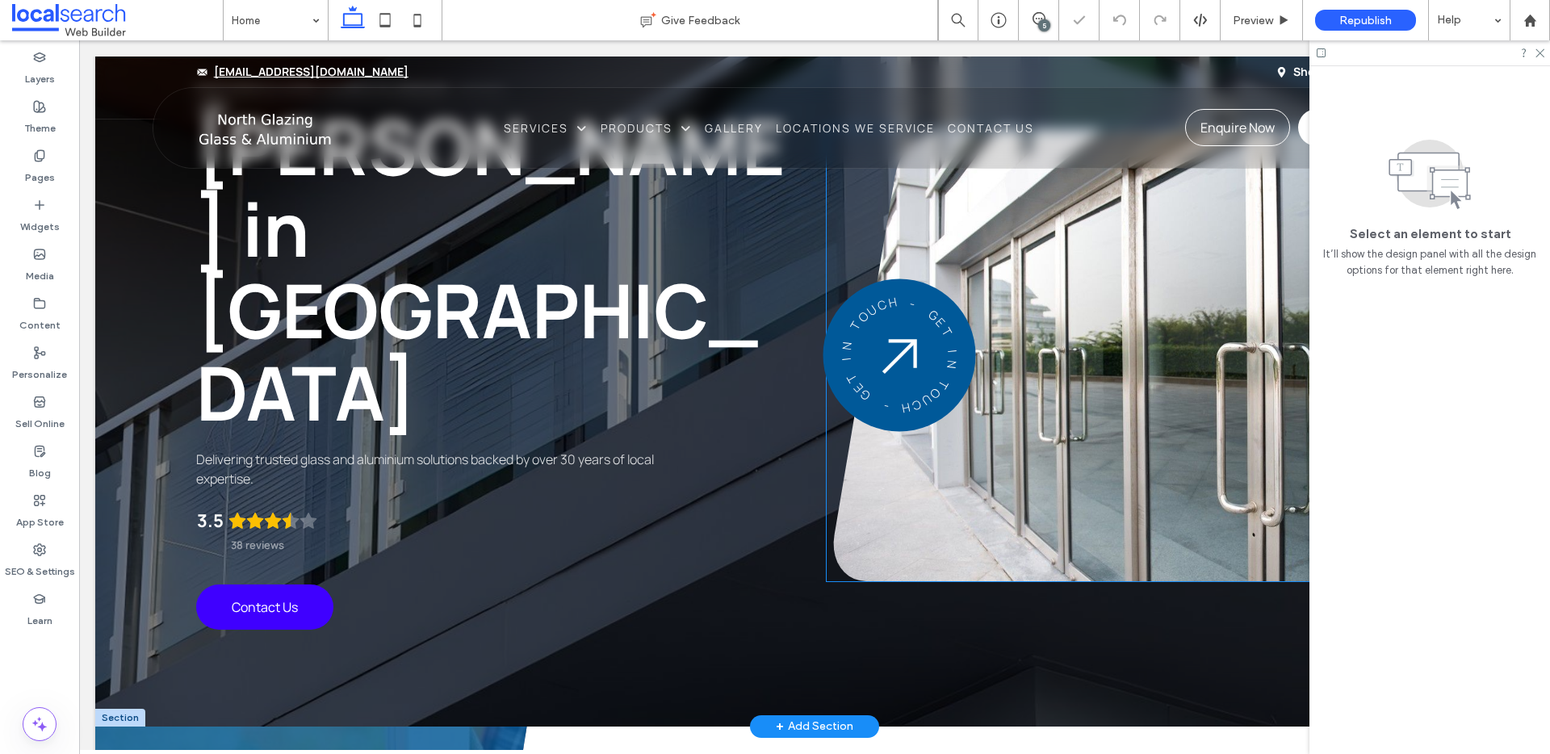
scroll to position [537, 0]
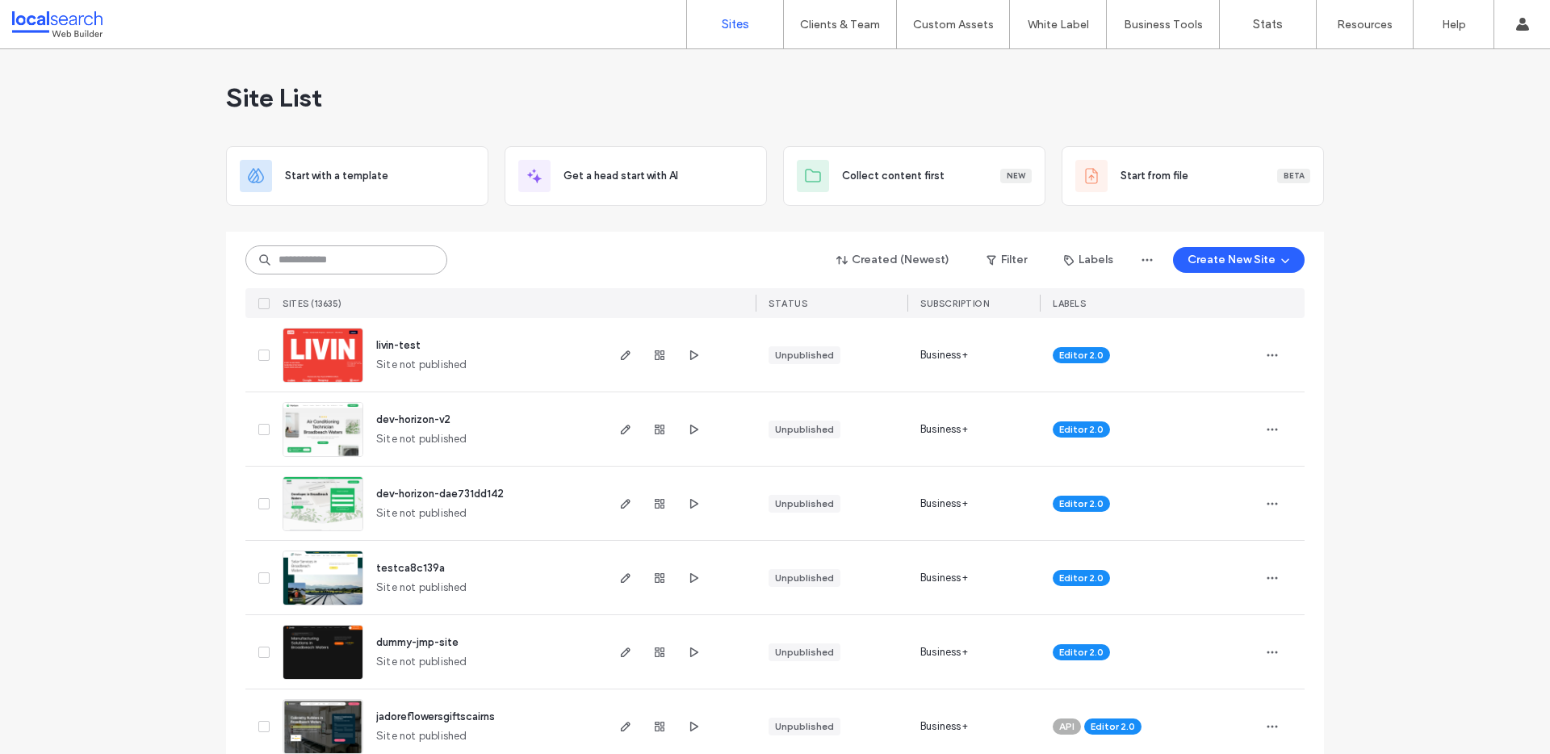
click at [391, 260] on input at bounding box center [346, 259] width 202 height 29
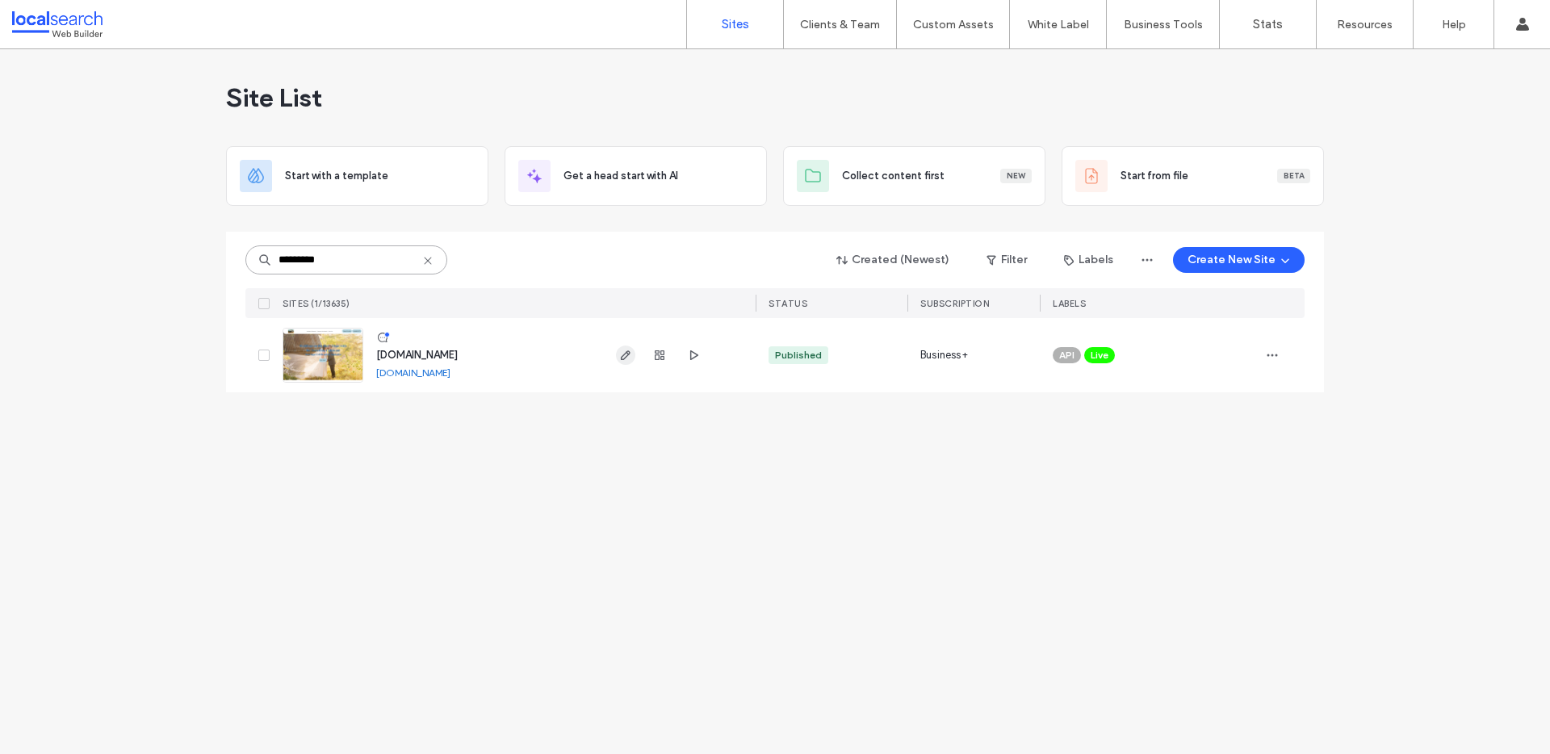
type input "*********"
click at [627, 352] on use "button" at bounding box center [626, 355] width 10 height 10
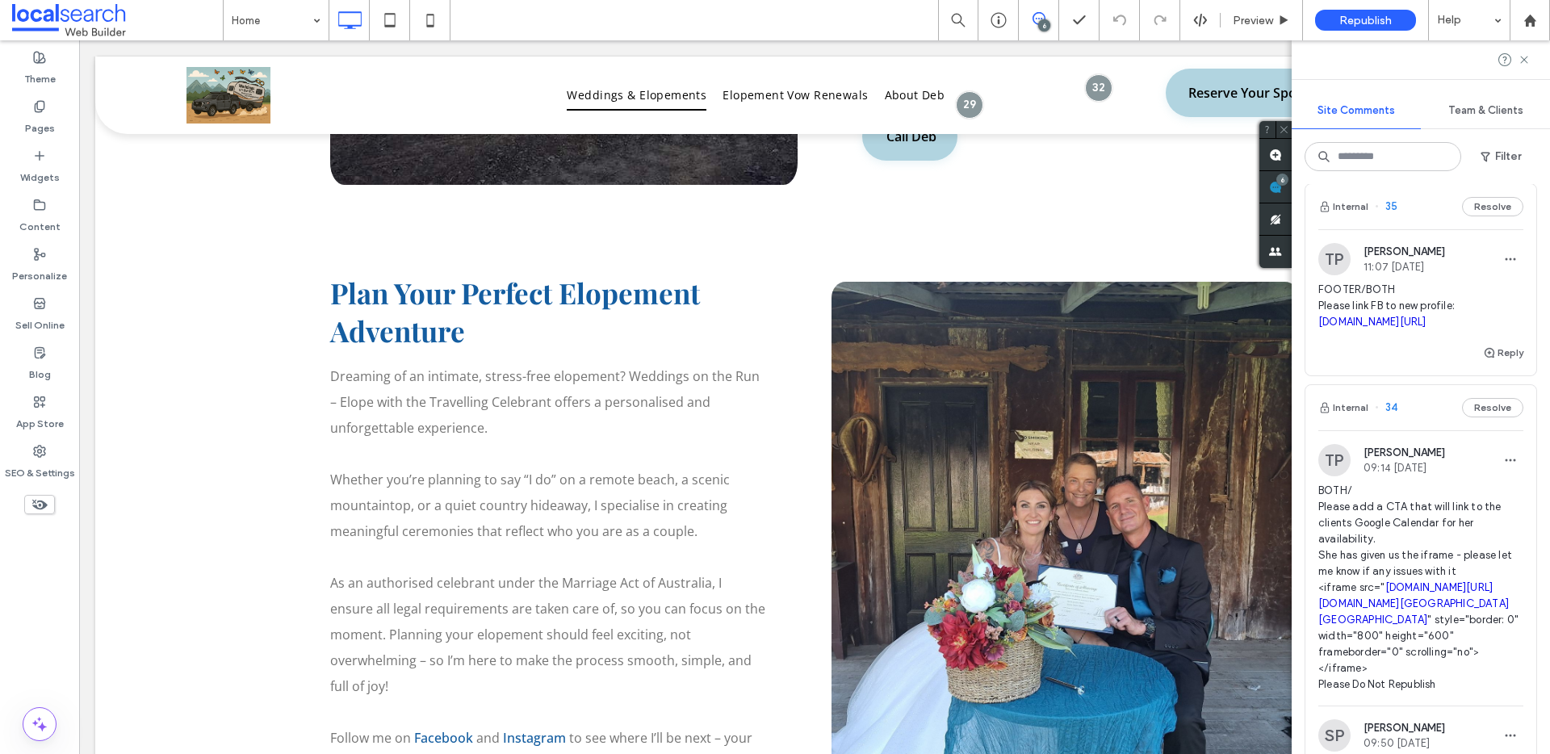
scroll to position [173, 0]
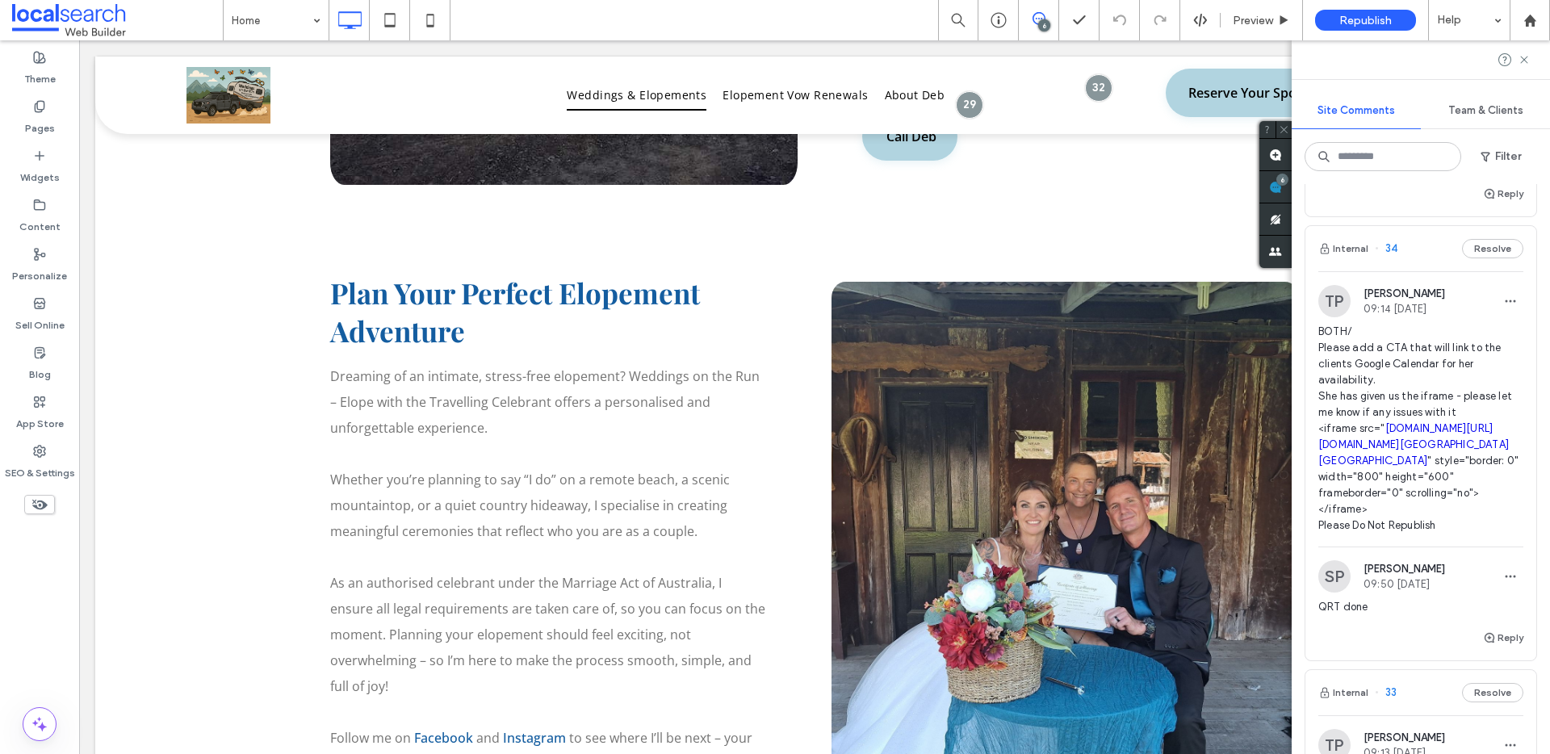
click at [1451, 413] on span "BOTH/ Please add a CTA that will link to the clients Google Calendar for her av…" at bounding box center [1420, 429] width 205 height 210
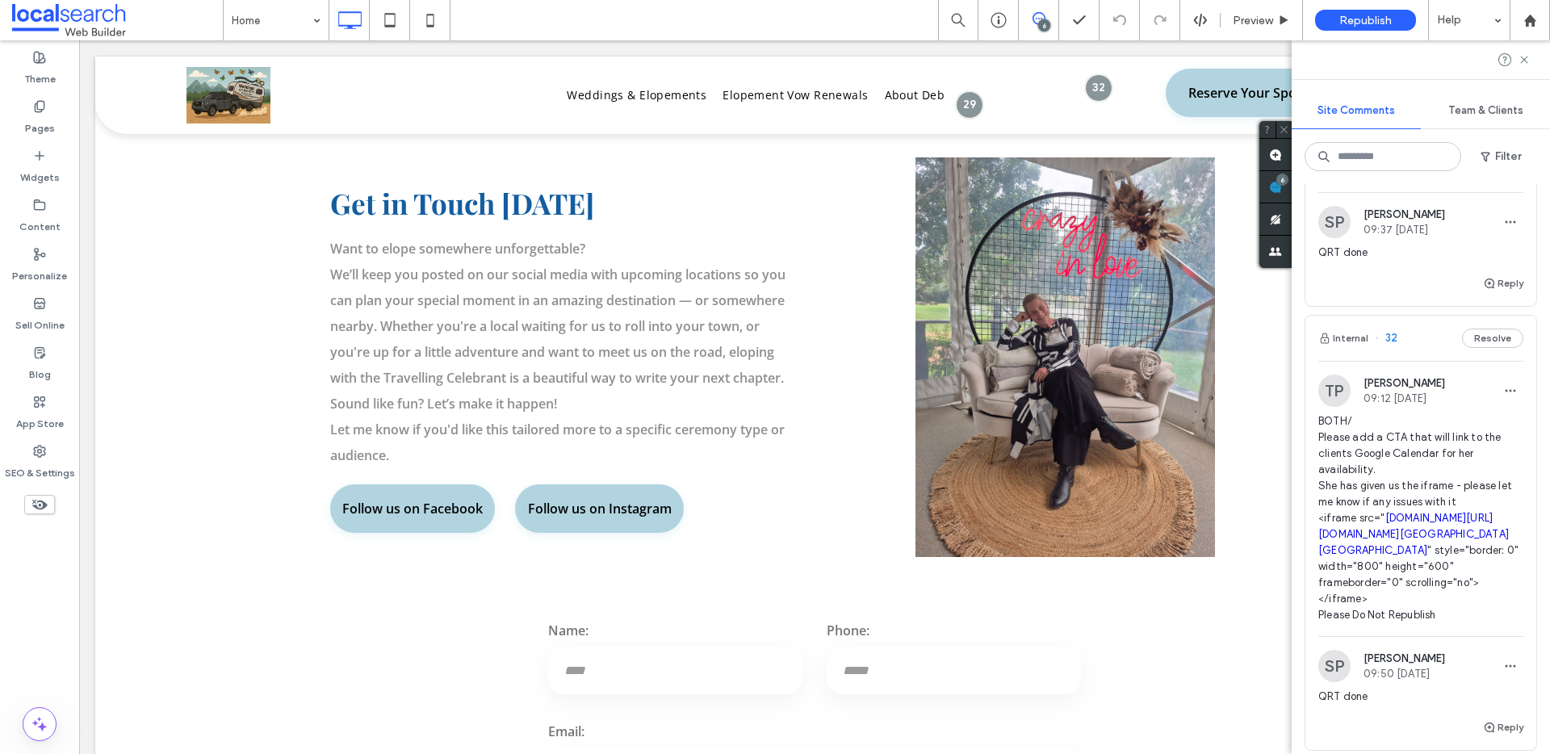
scroll to position [1001, 0]
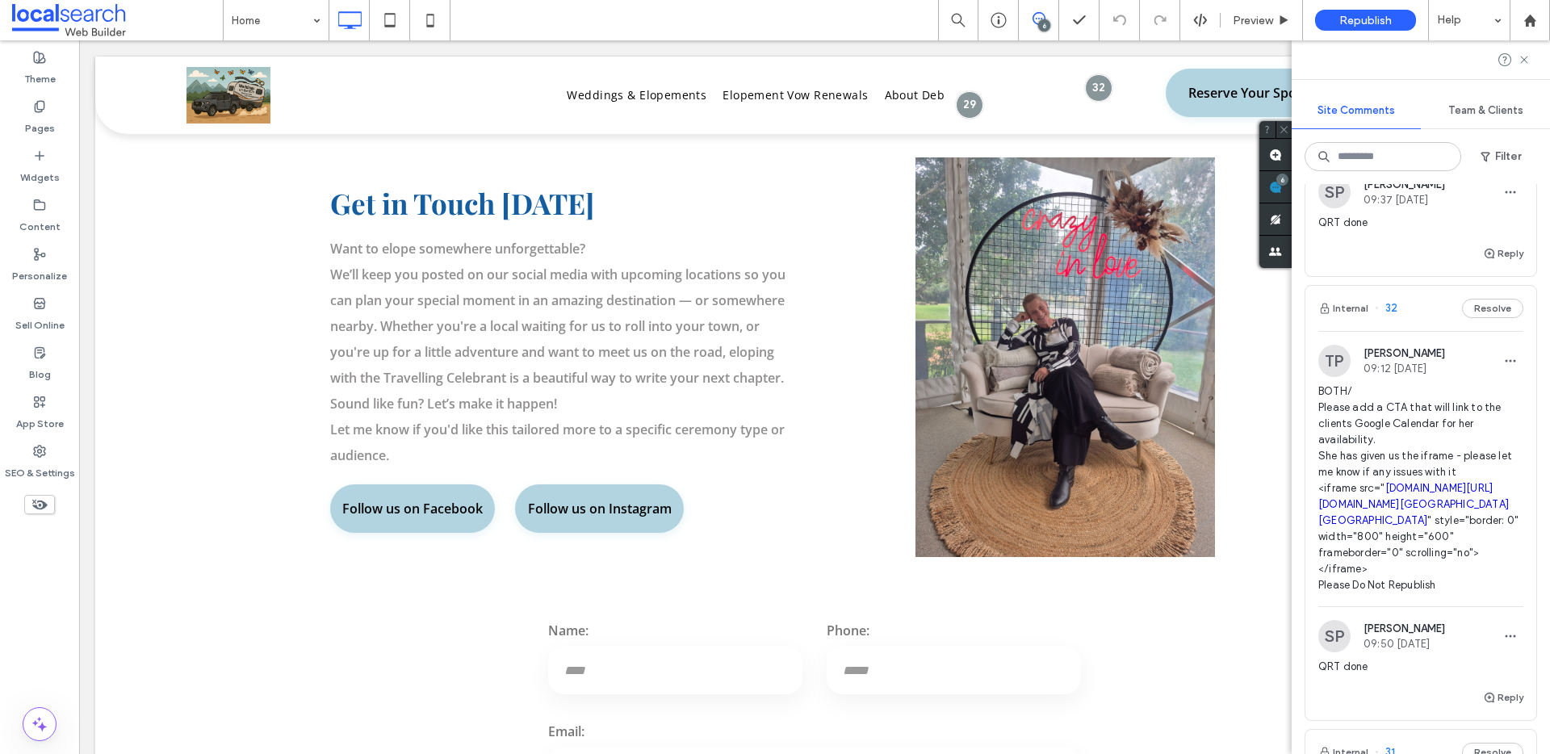
click at [1336, 377] on img at bounding box center [1334, 361] width 32 height 32
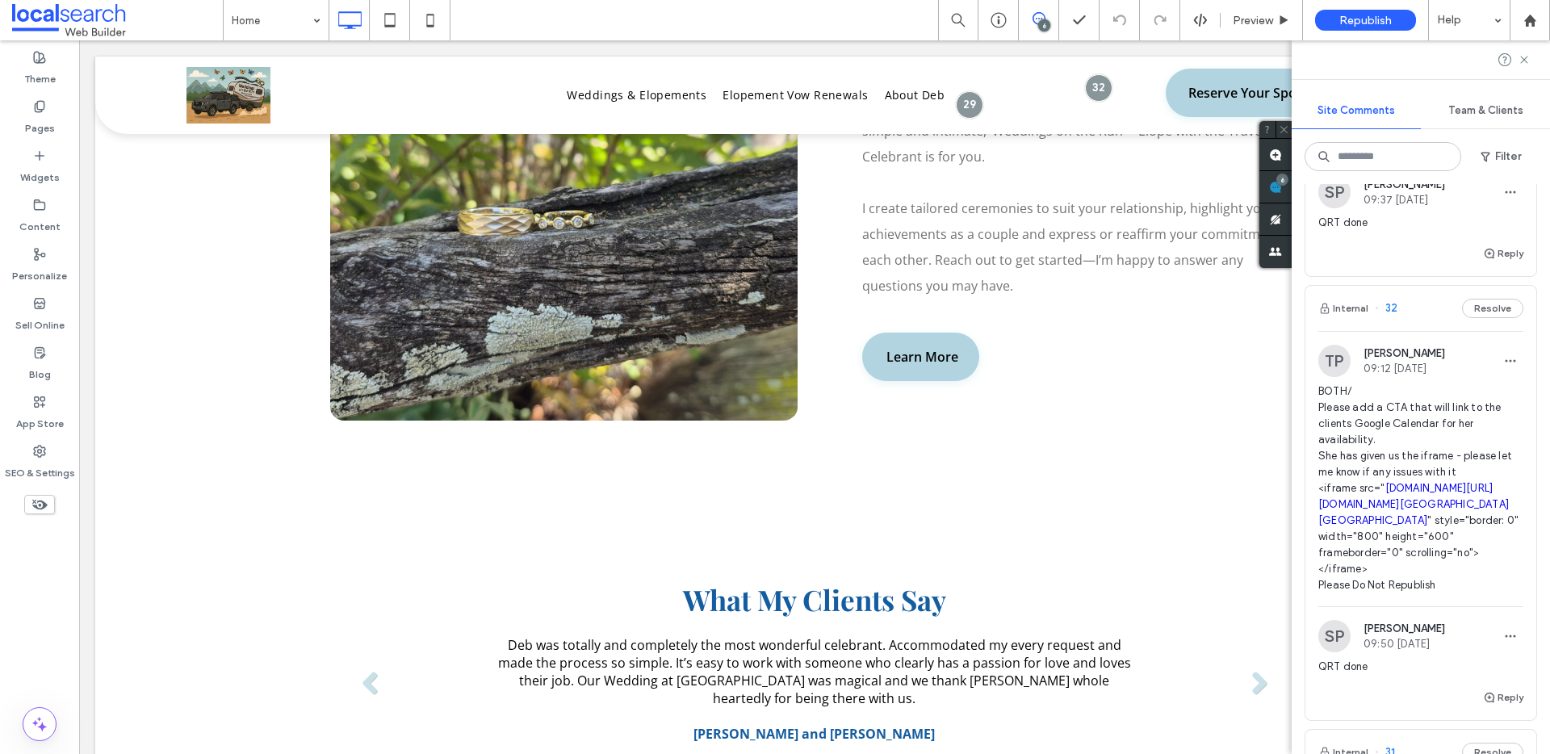
scroll to position [2914, 0]
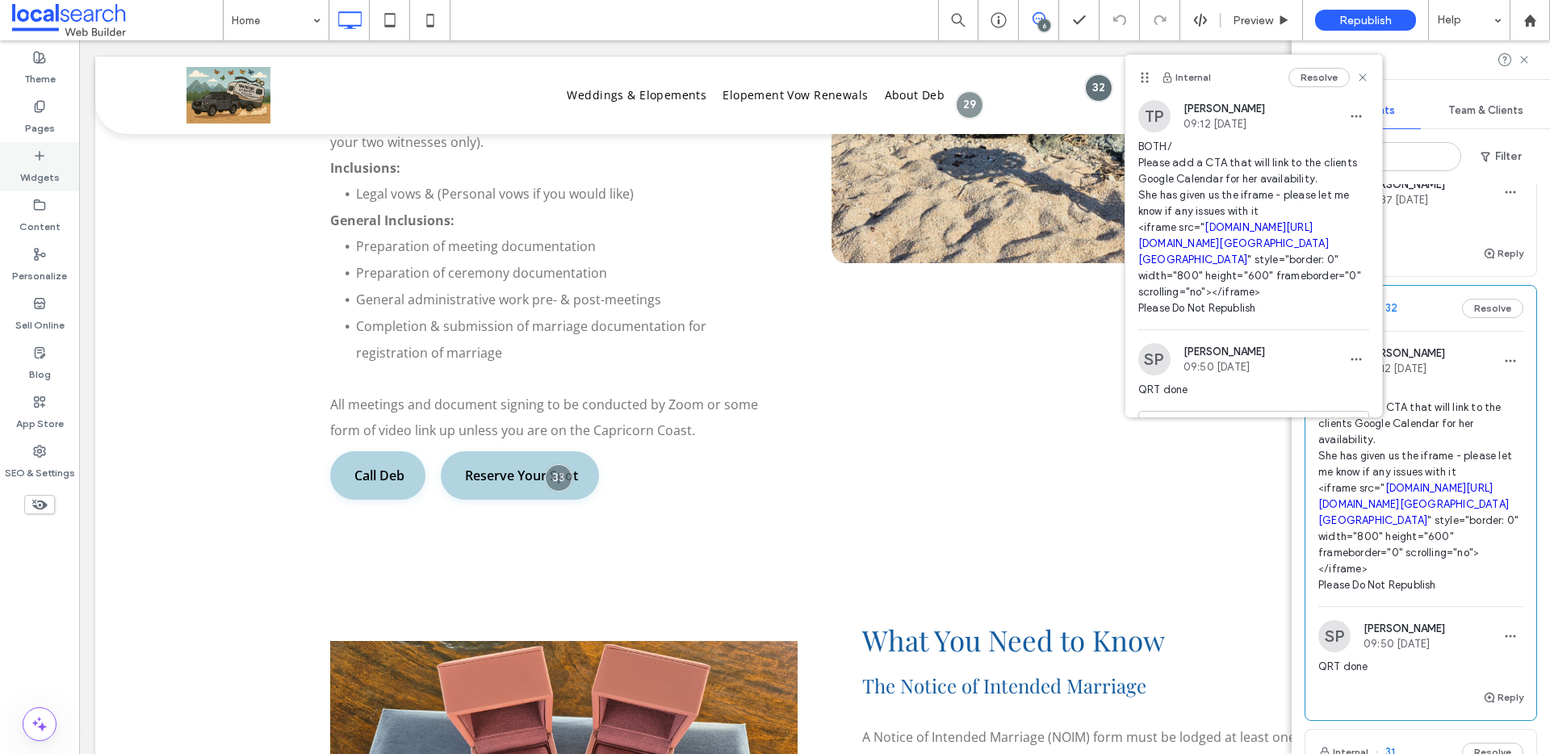
click at [29, 173] on label "Widgets" at bounding box center [40, 173] width 40 height 23
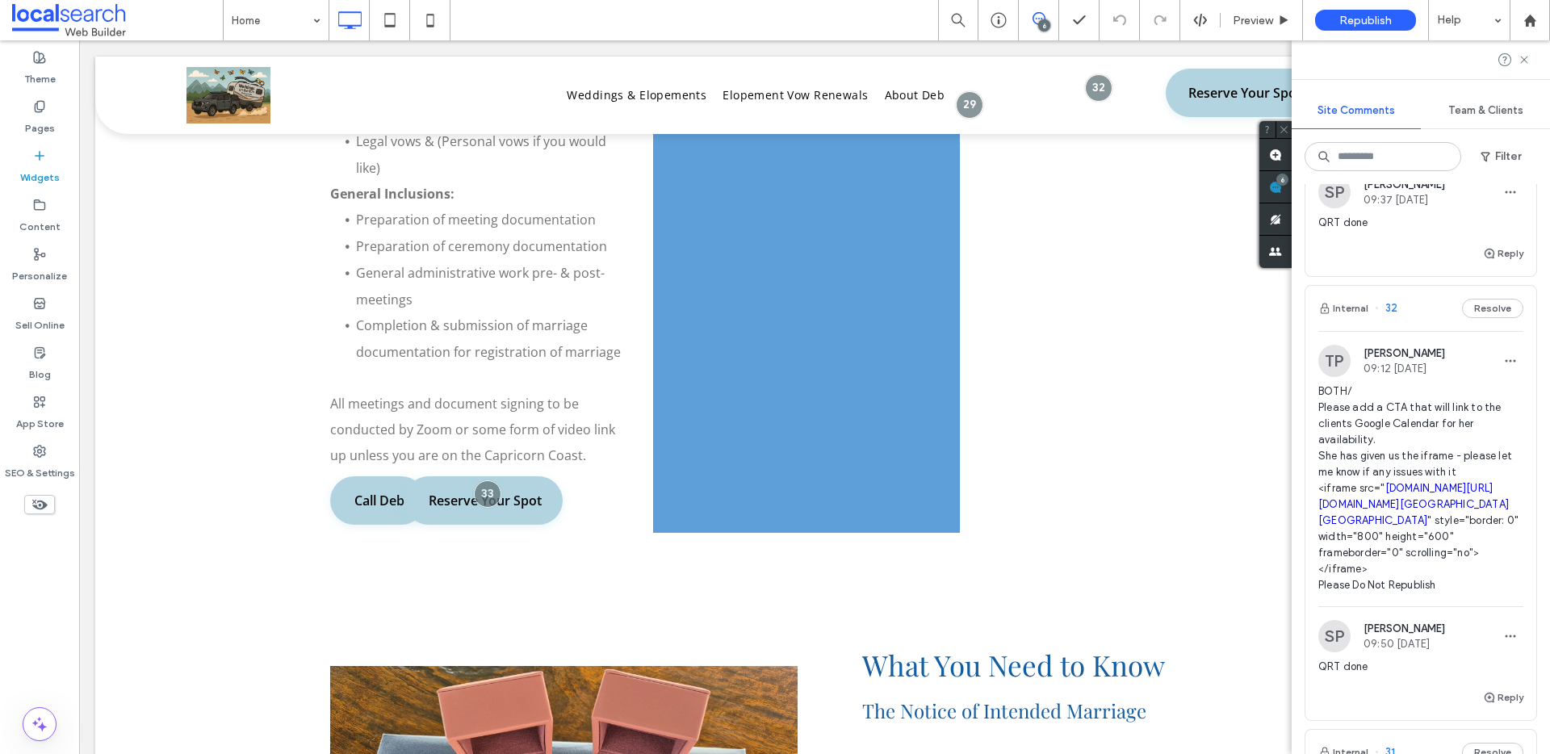
scroll to position [3189, 0]
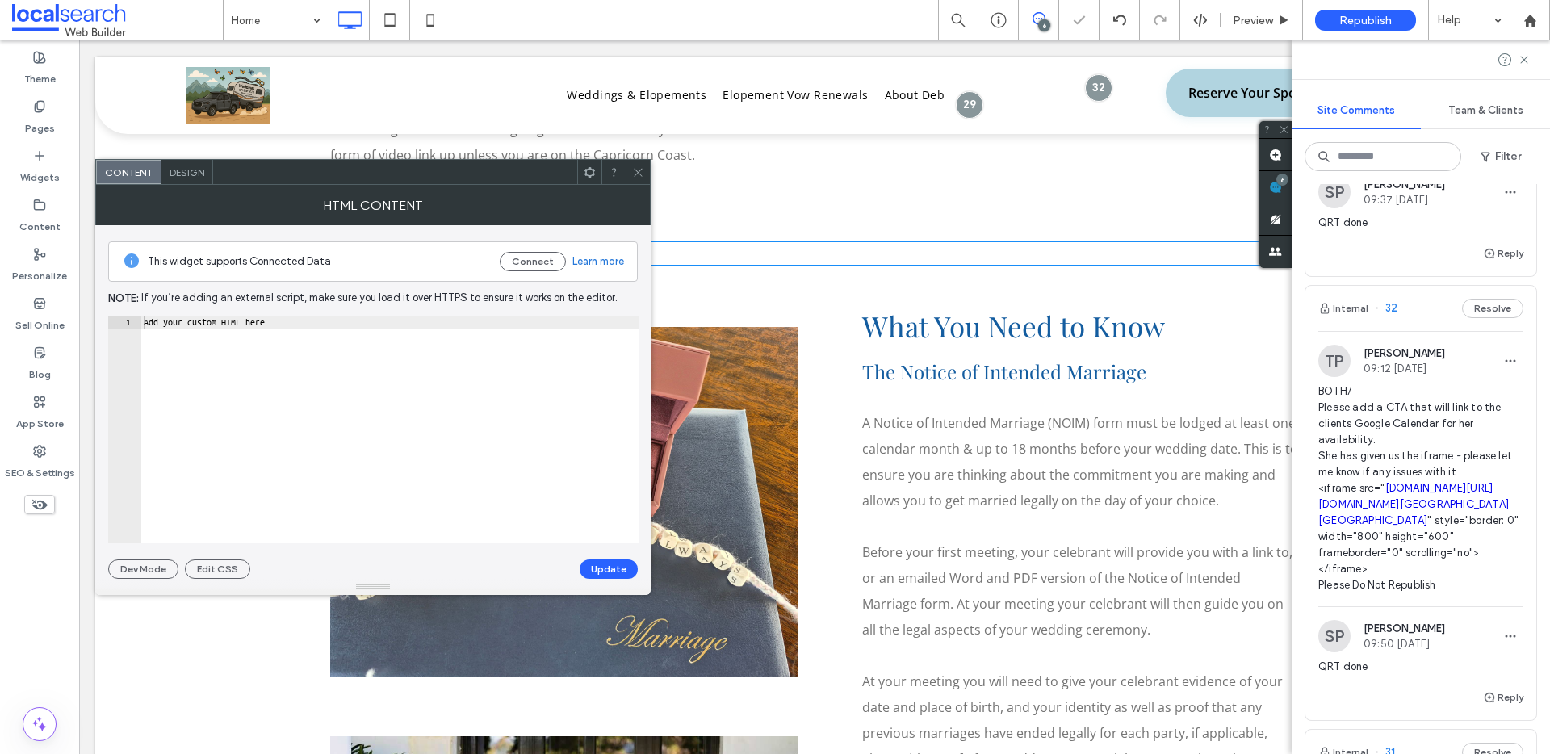
type textarea "**********"
drag, startPoint x: 437, startPoint y: 394, endPoint x: 90, endPoint y: 306, distance: 358.1
paste textarea "**********"
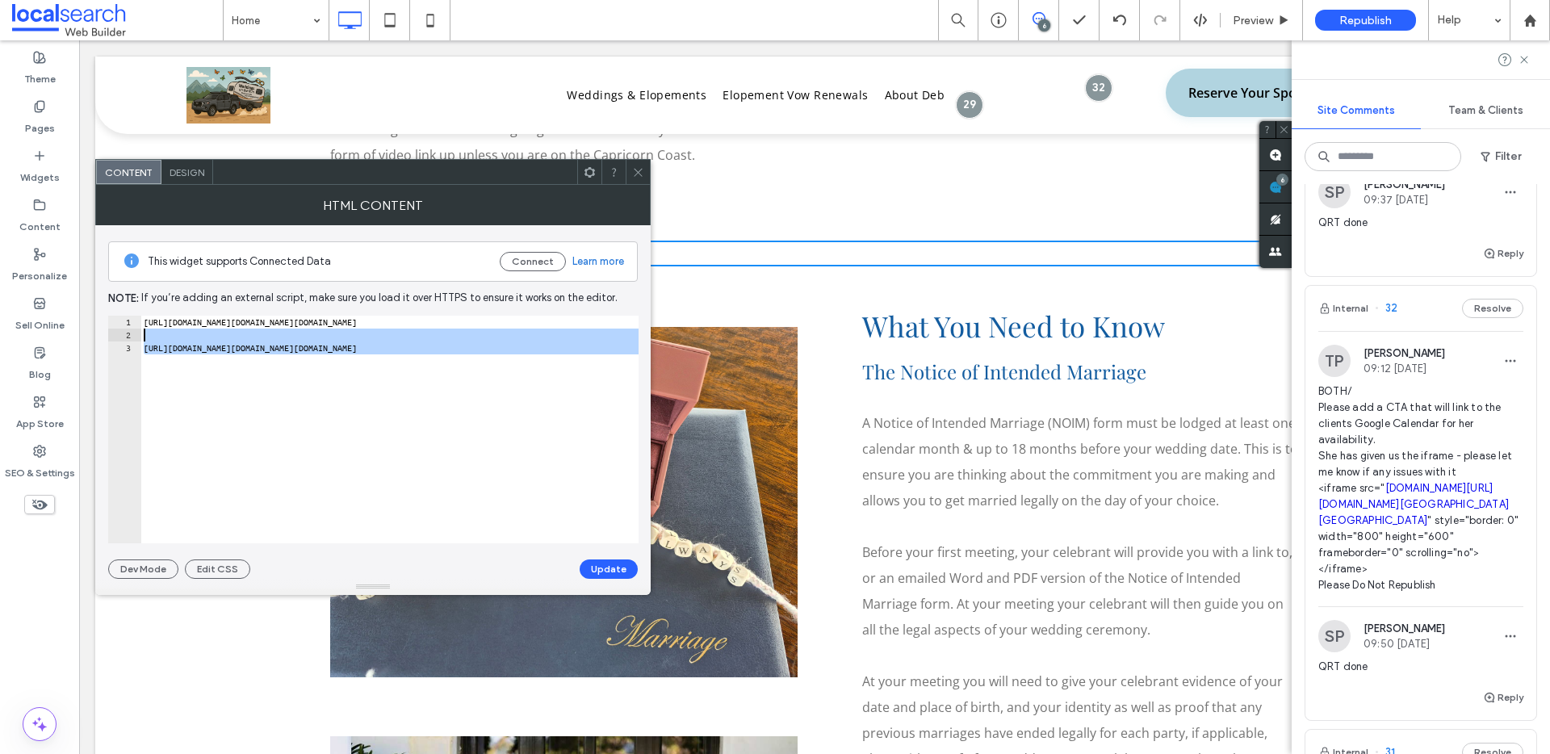
scroll to position [0, 0]
drag, startPoint x: 635, startPoint y: 346, endPoint x: 120, endPoint y: 339, distance: 514.3
click at [120, 339] on div "**********" at bounding box center [373, 430] width 530 height 228
type textarea "**********"
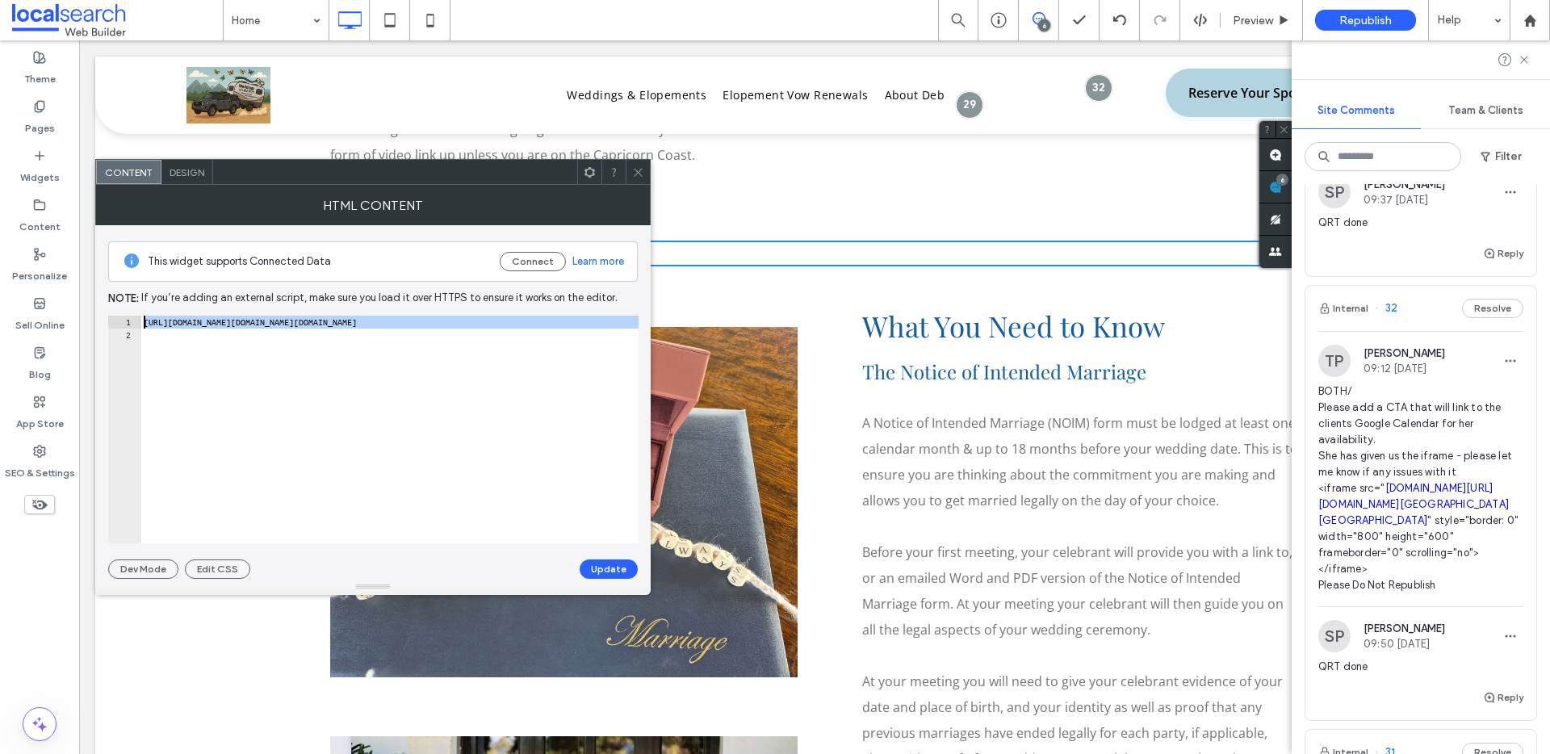
drag, startPoint x: 185, startPoint y: 345, endPoint x: 136, endPoint y: 312, distance: 58.2
click at [136, 312] on div "This widget supports Connected Data Connect Learn more Note: If you’re adding a…" at bounding box center [373, 402] width 530 height 354
type textarea "**********"
paste textarea "**********"
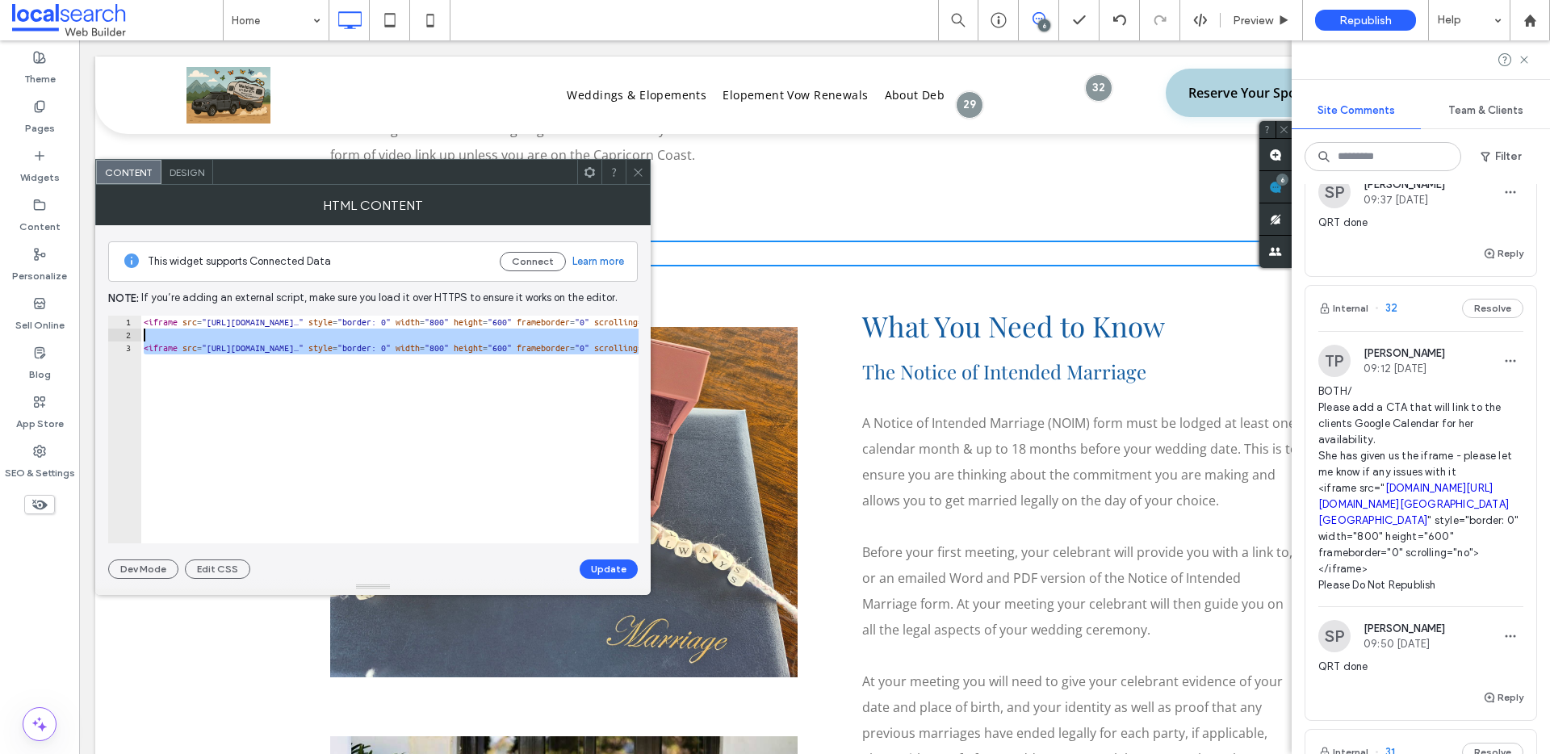
drag, startPoint x: 635, startPoint y: 348, endPoint x: 119, endPoint y: 340, distance: 516.7
click at [119, 340] on div "**********" at bounding box center [373, 430] width 530 height 228
type textarea "**********"
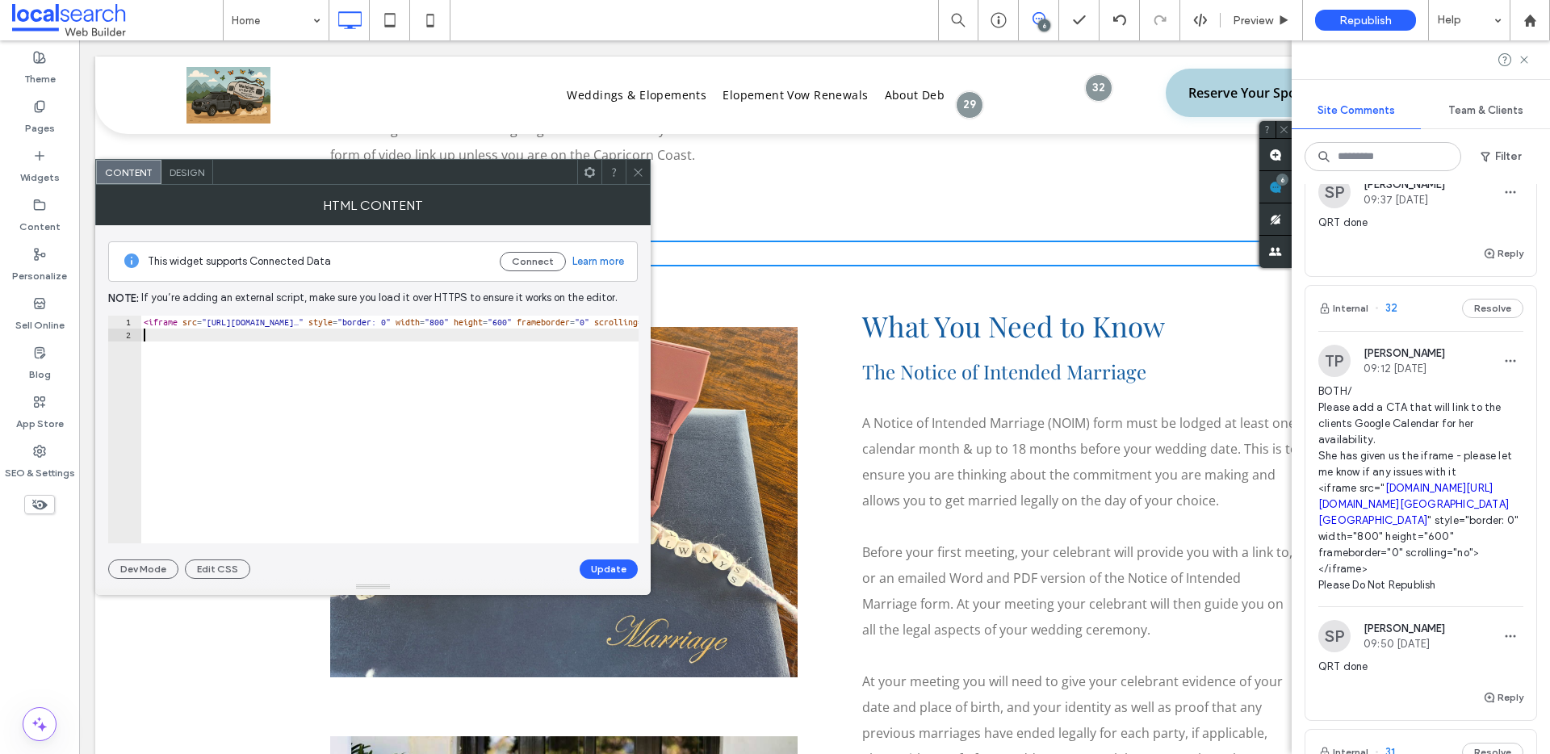
type textarea "**********"
click at [612, 564] on button "Update" at bounding box center [609, 568] width 58 height 19
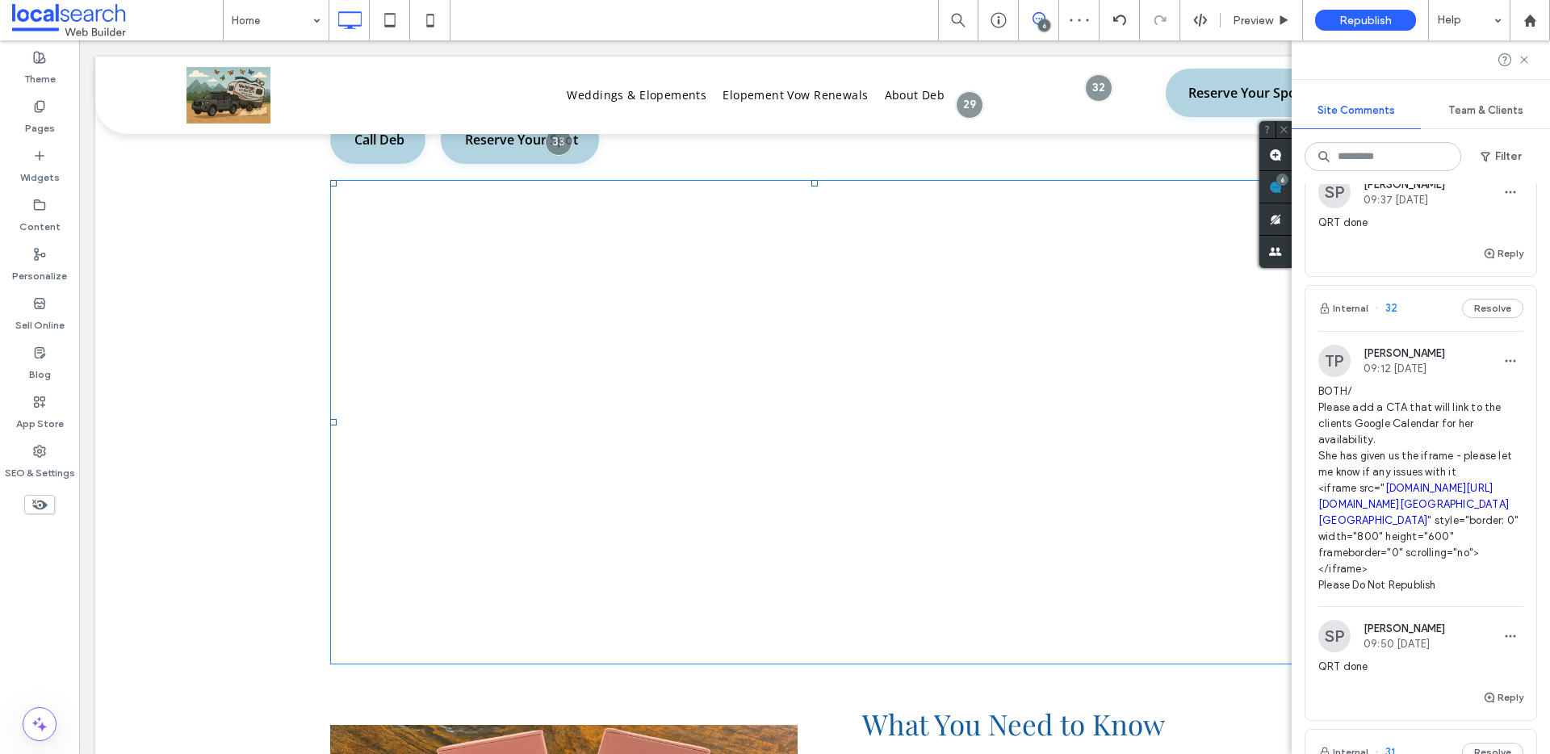
scroll to position [3242, 0]
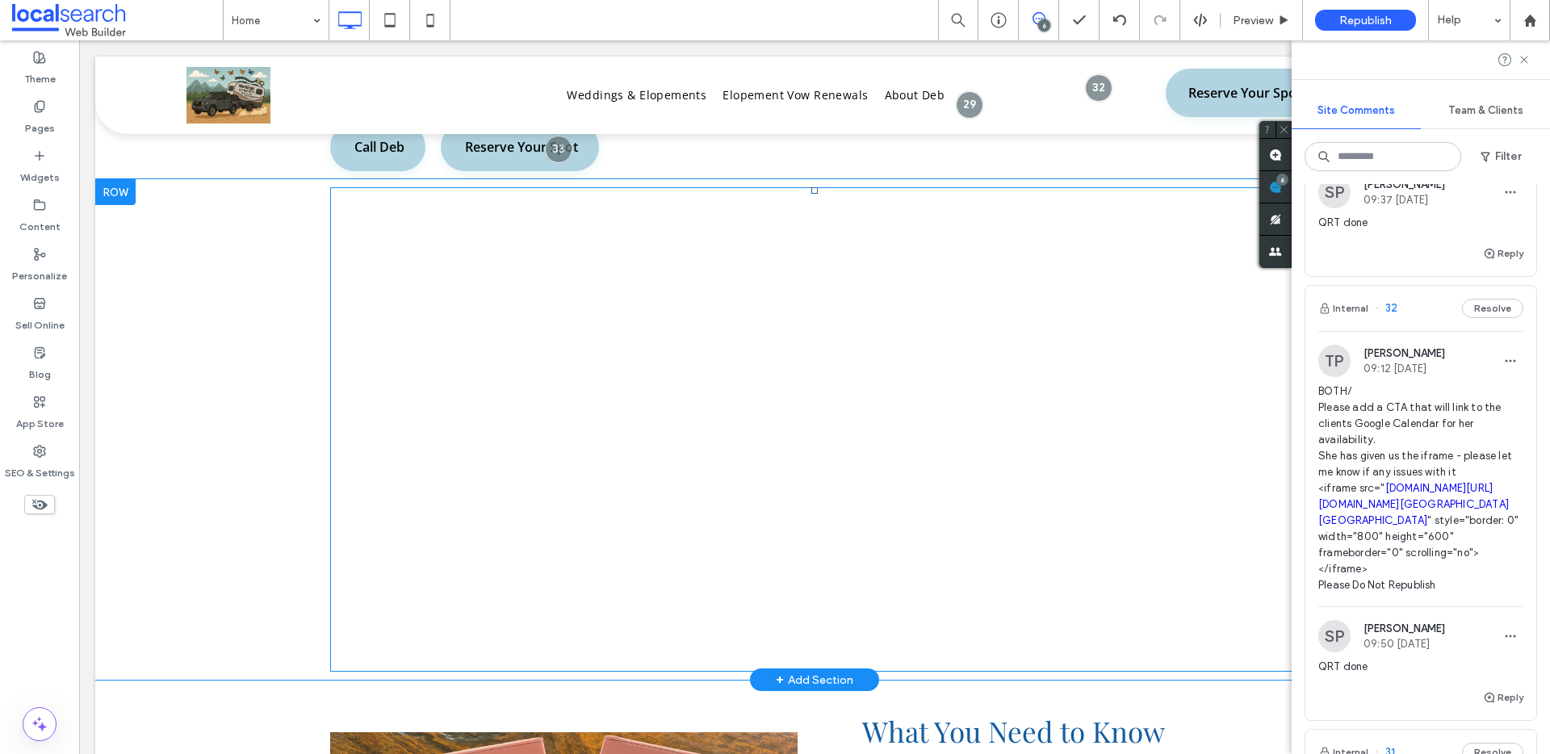
click at [807, 279] on span at bounding box center [814, 429] width 969 height 484
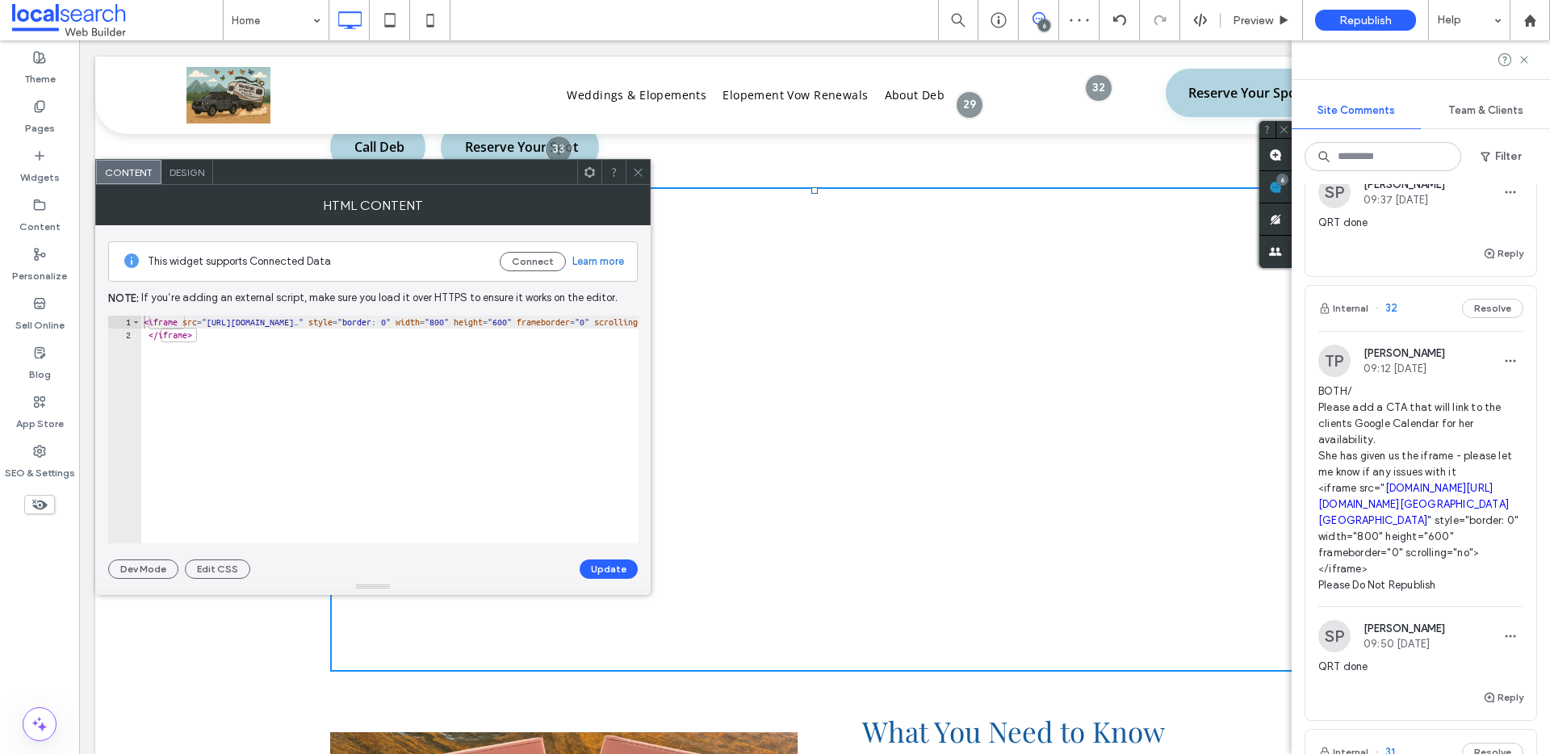
click at [635, 163] on span at bounding box center [638, 172] width 12 height 24
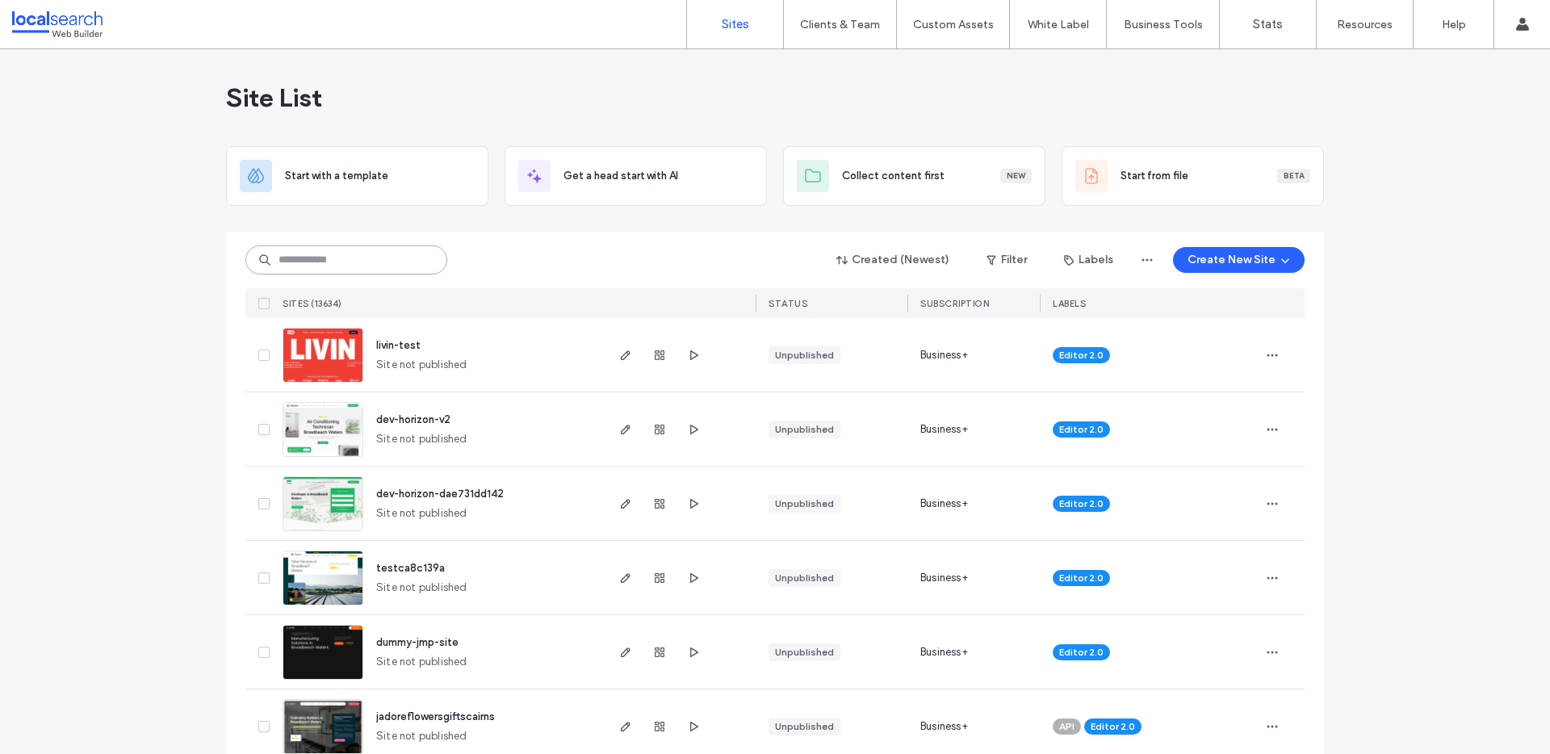
click at [393, 258] on input at bounding box center [346, 259] width 202 height 29
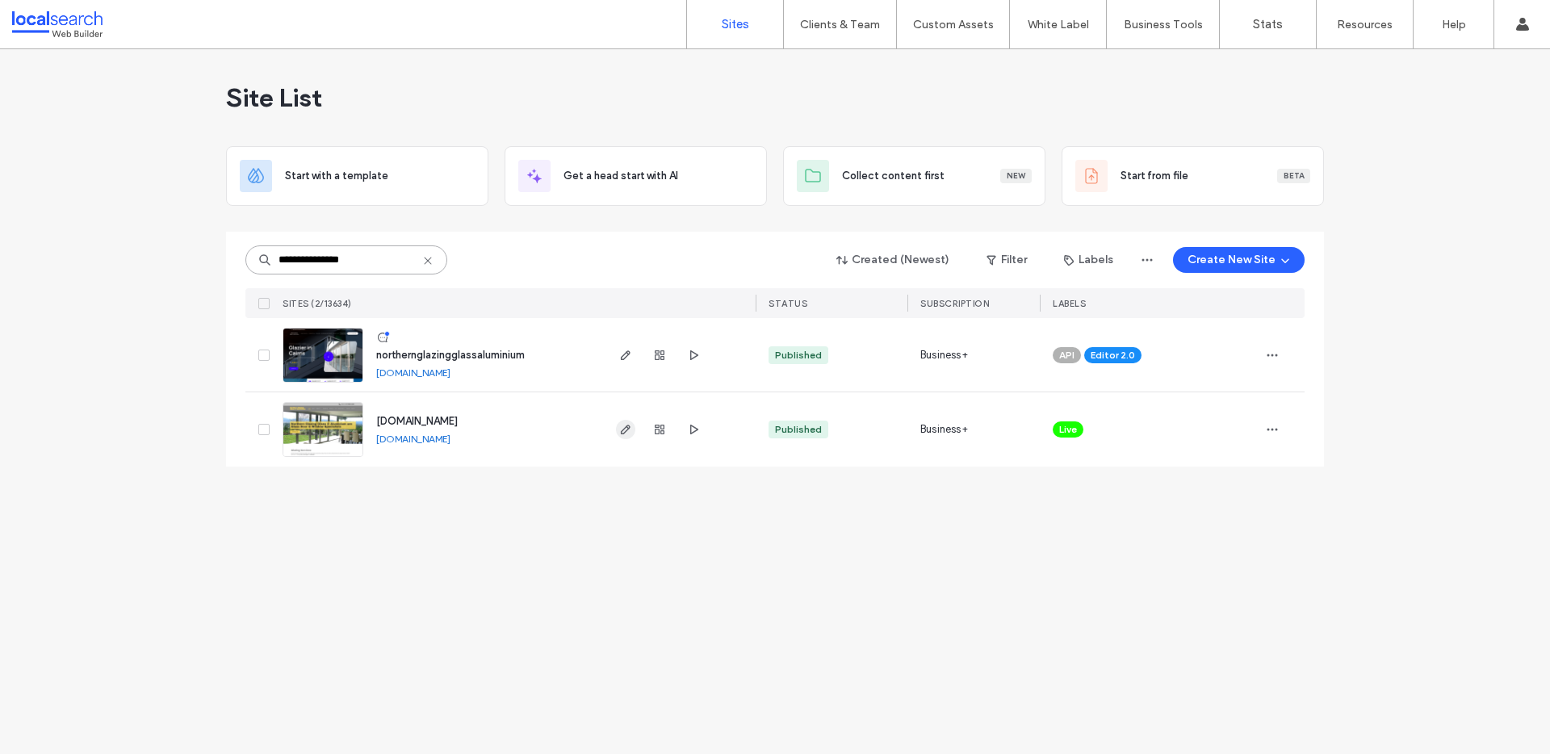
type input "**********"
click at [622, 430] on use "button" at bounding box center [626, 430] width 10 height 10
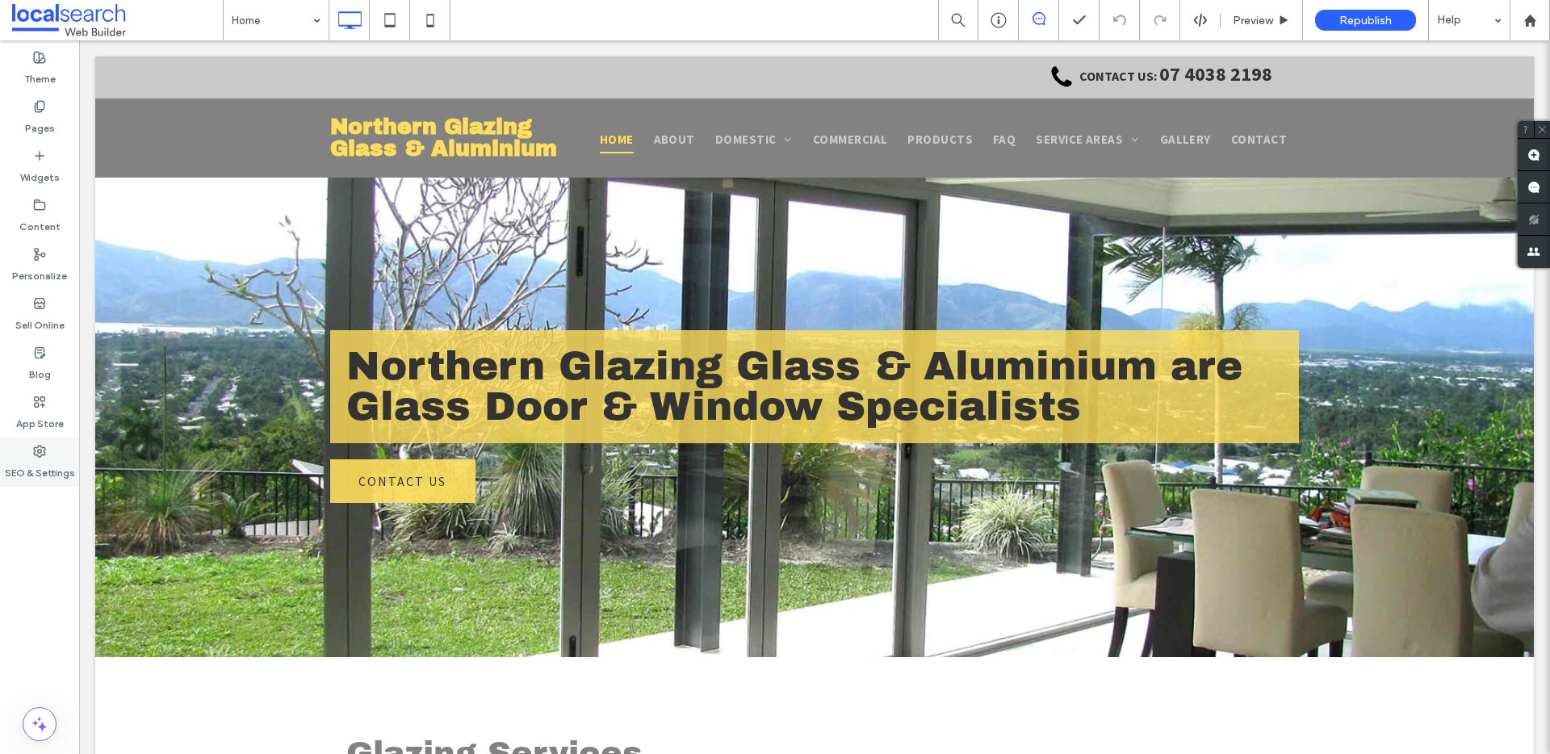
click at [22, 458] on label "SEO & Settings" at bounding box center [40, 469] width 70 height 23
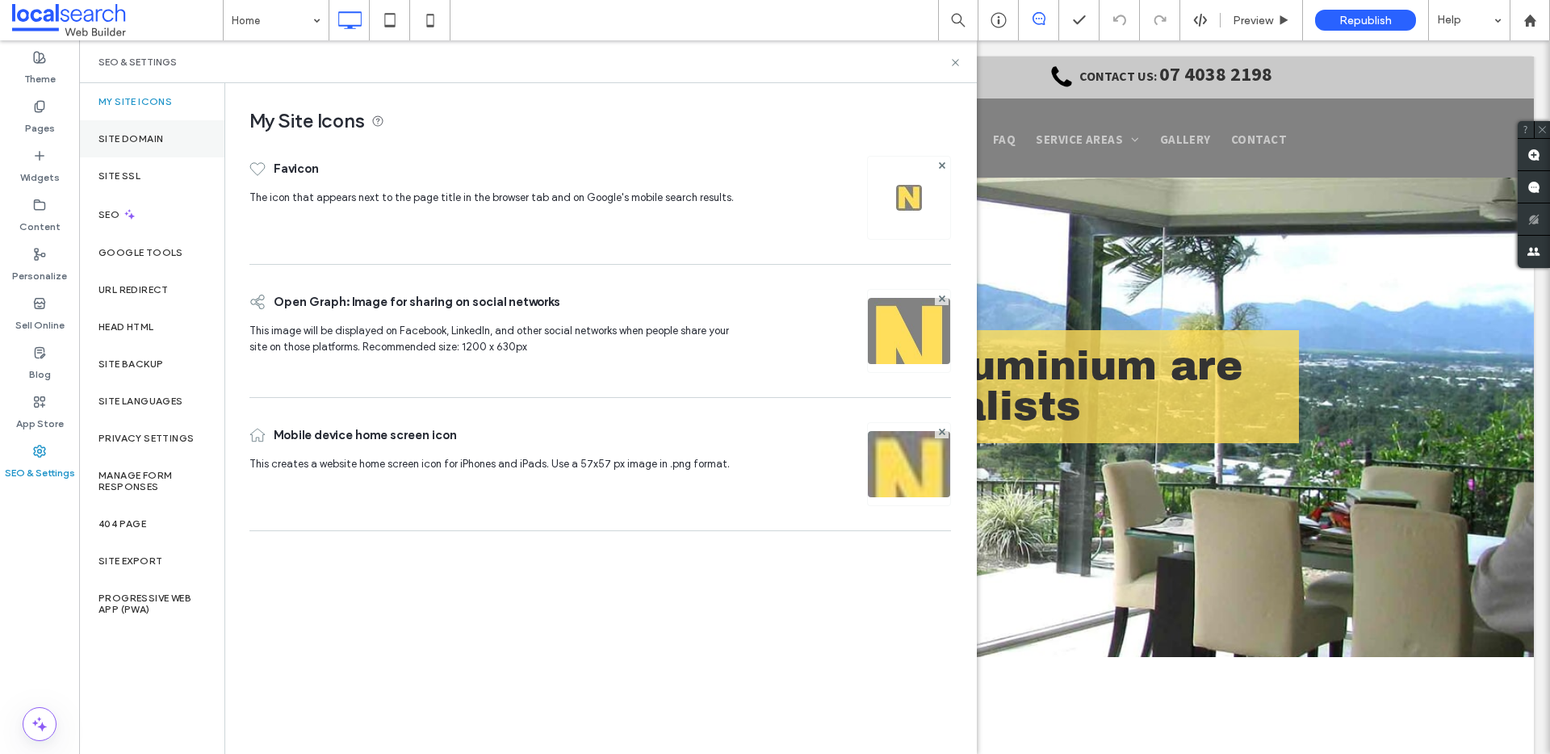
click at [139, 139] on label "Site Domain" at bounding box center [130, 138] width 65 height 11
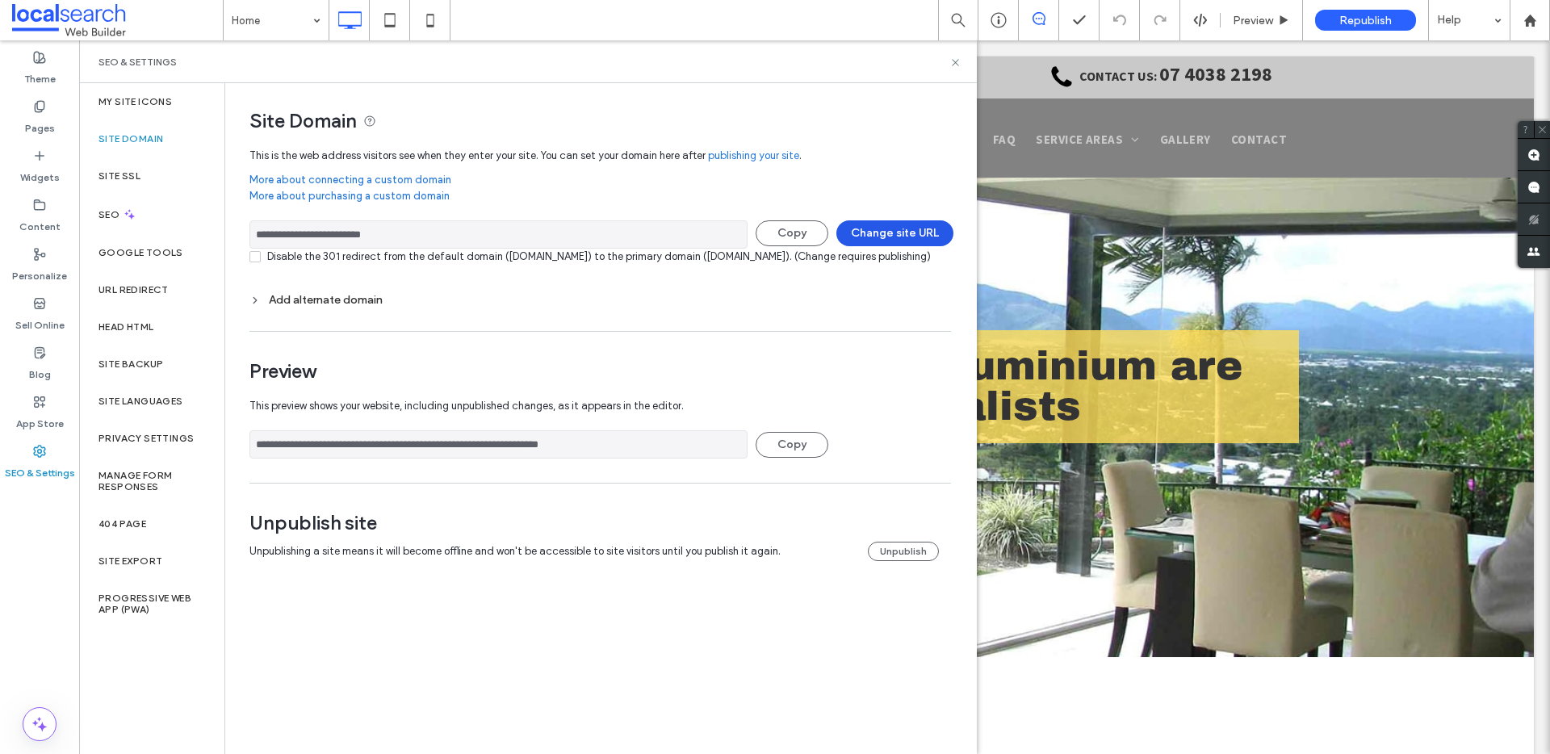
click at [890, 235] on button "Change site URL" at bounding box center [894, 233] width 117 height 26
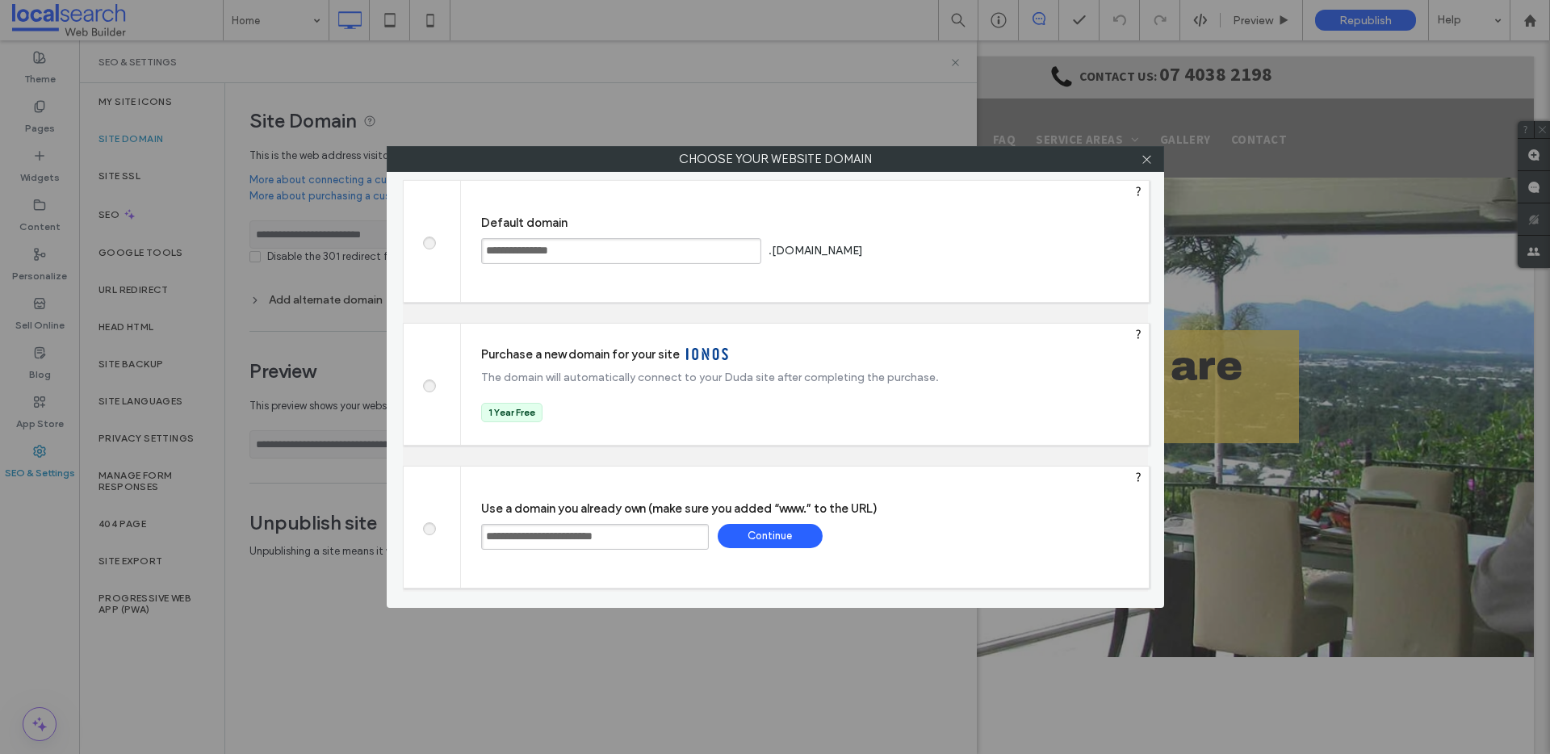
click at [429, 237] on span at bounding box center [429, 241] width 0 height 12
click at [980, 251] on div "Save" at bounding box center [927, 250] width 105 height 24
type input "**********"
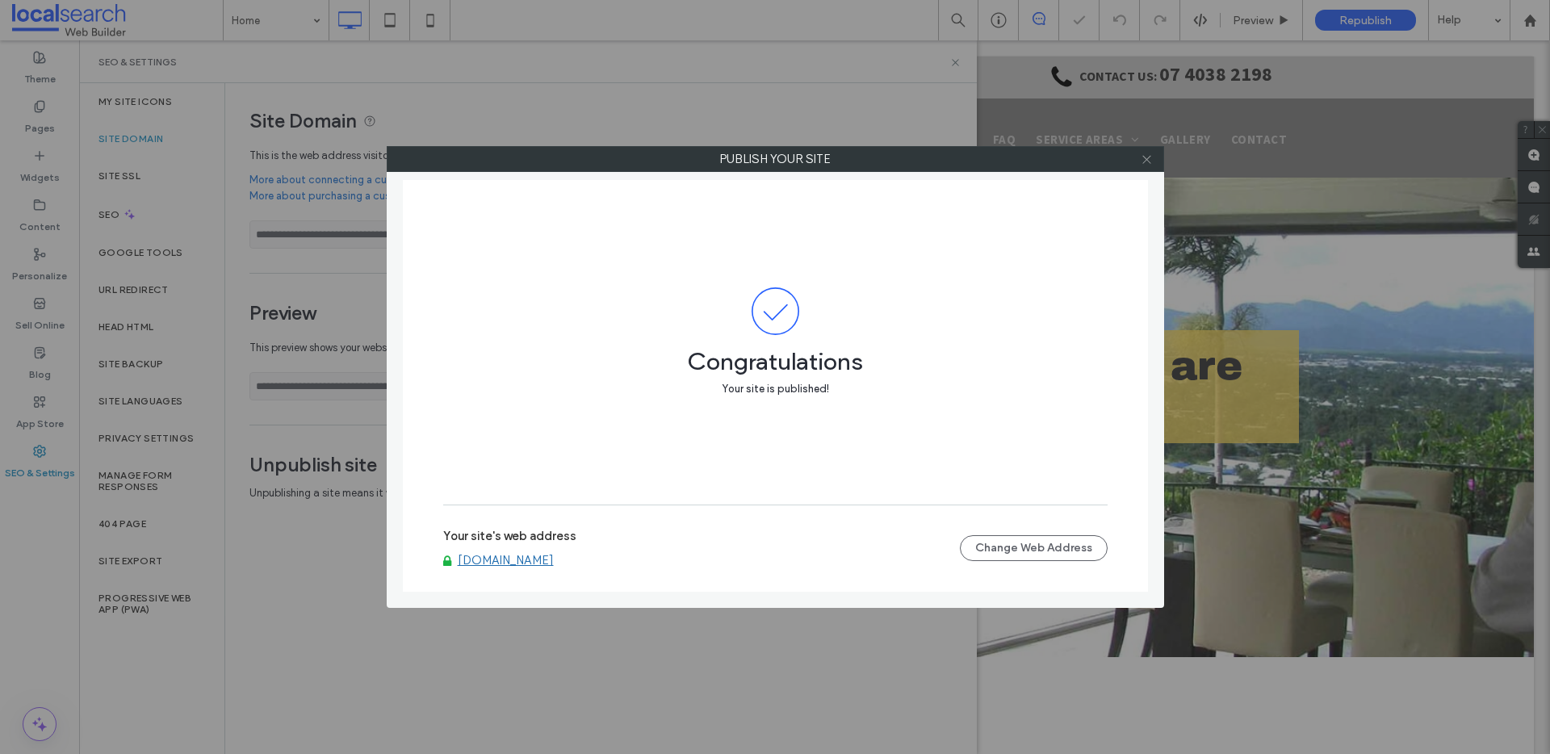
click at [1148, 154] on icon at bounding box center [1147, 159] width 12 height 12
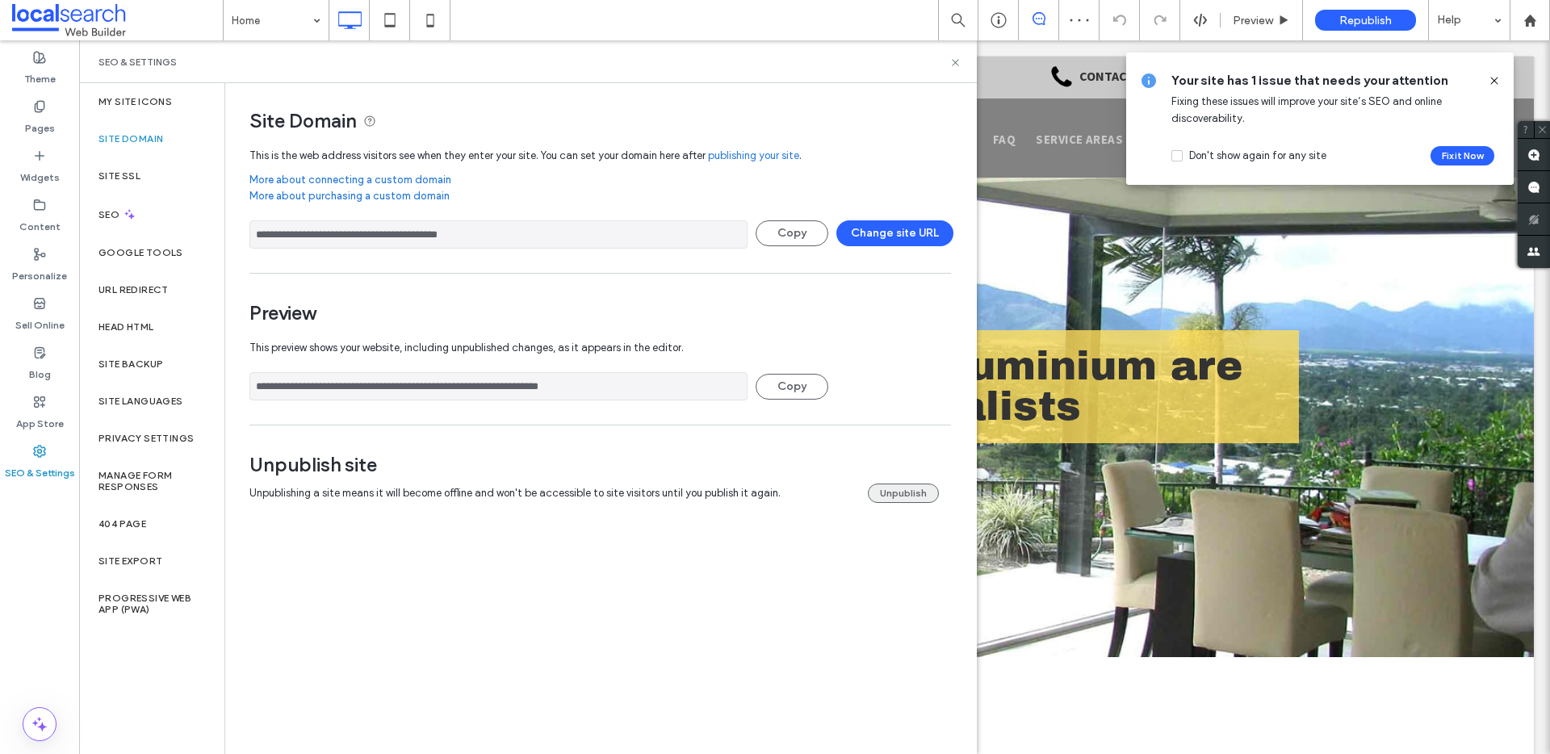
click at [923, 500] on button "Unpublish" at bounding box center [903, 493] width 71 height 19
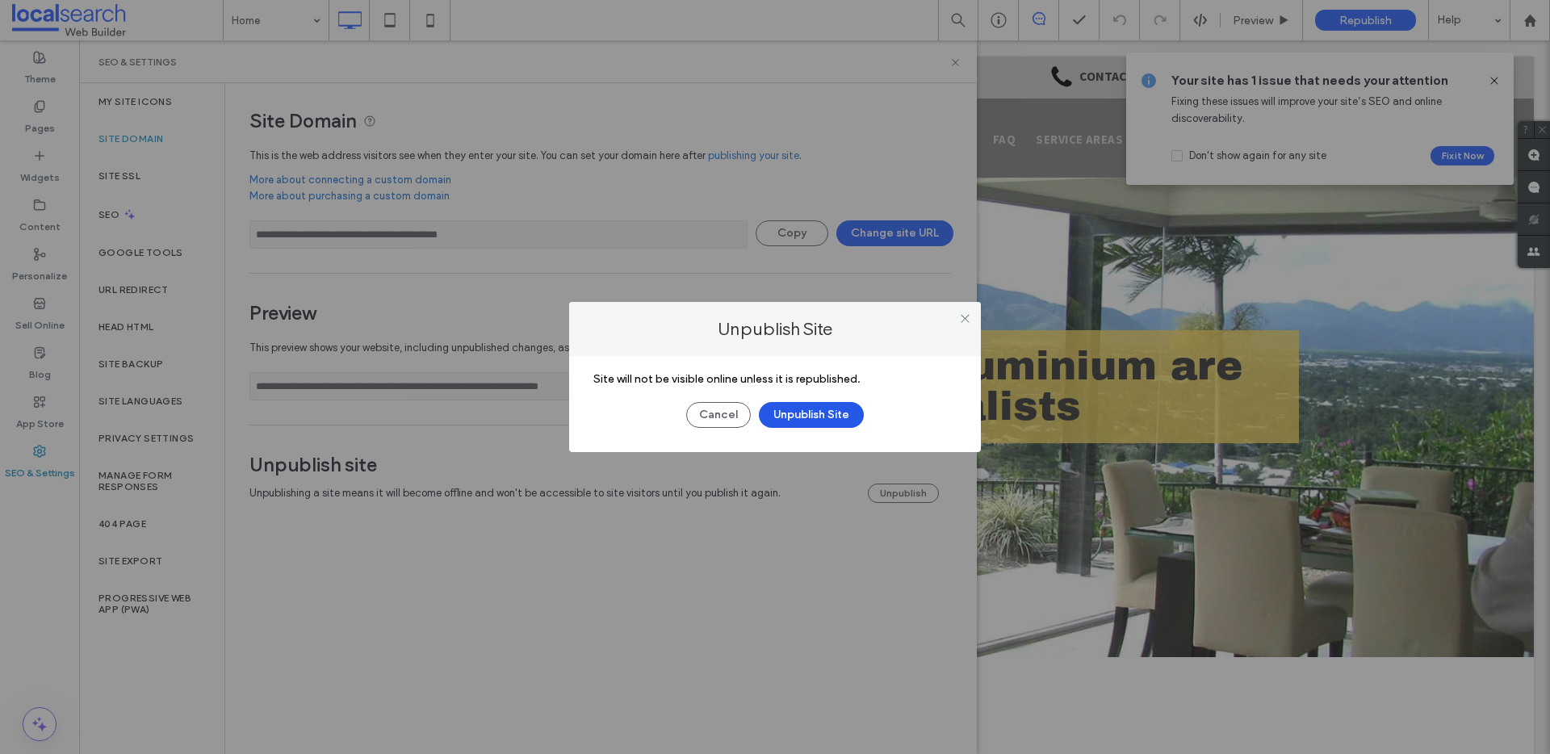
click at [840, 421] on button "Unpublish Site" at bounding box center [811, 415] width 105 height 26
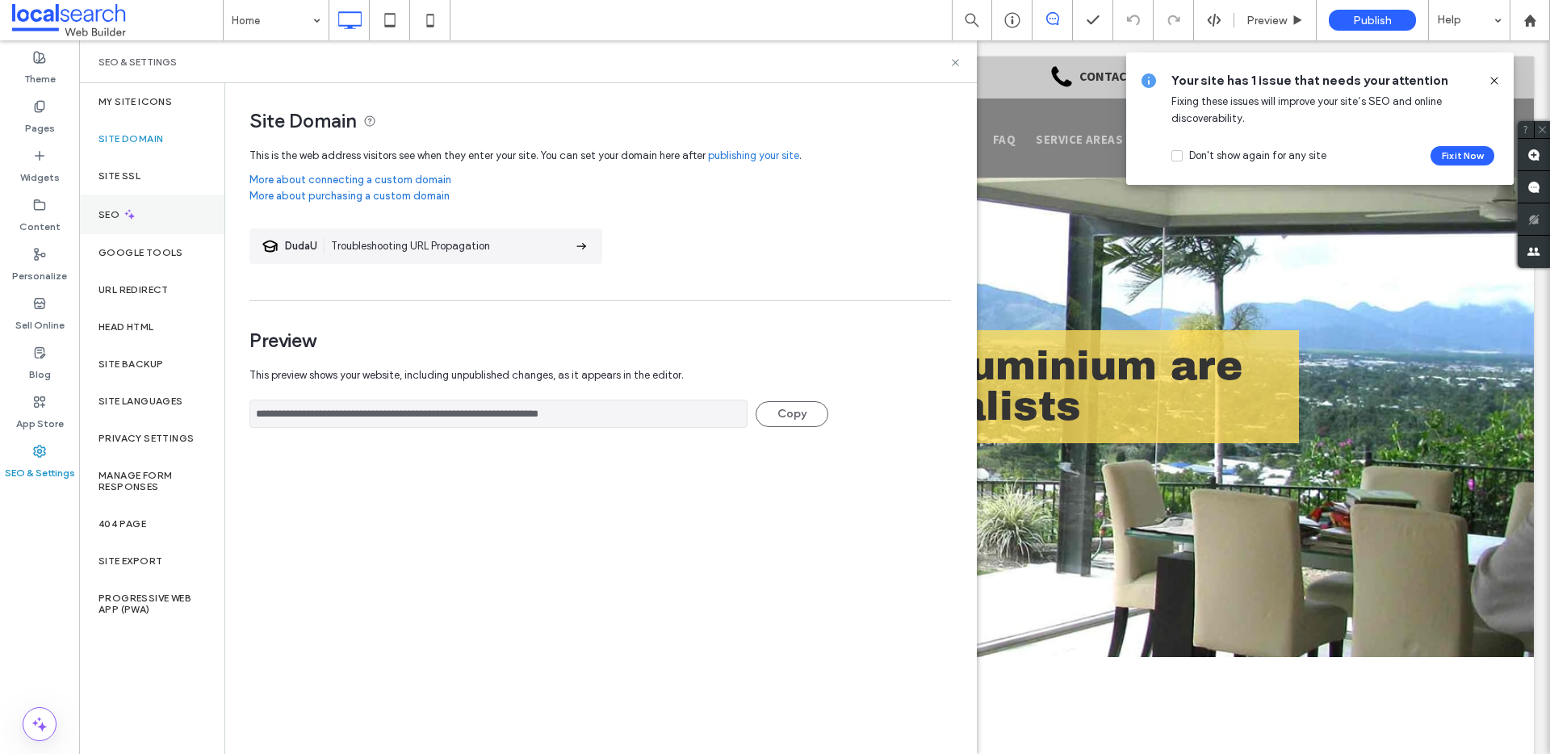
click at [149, 226] on div "SEO" at bounding box center [151, 215] width 145 height 40
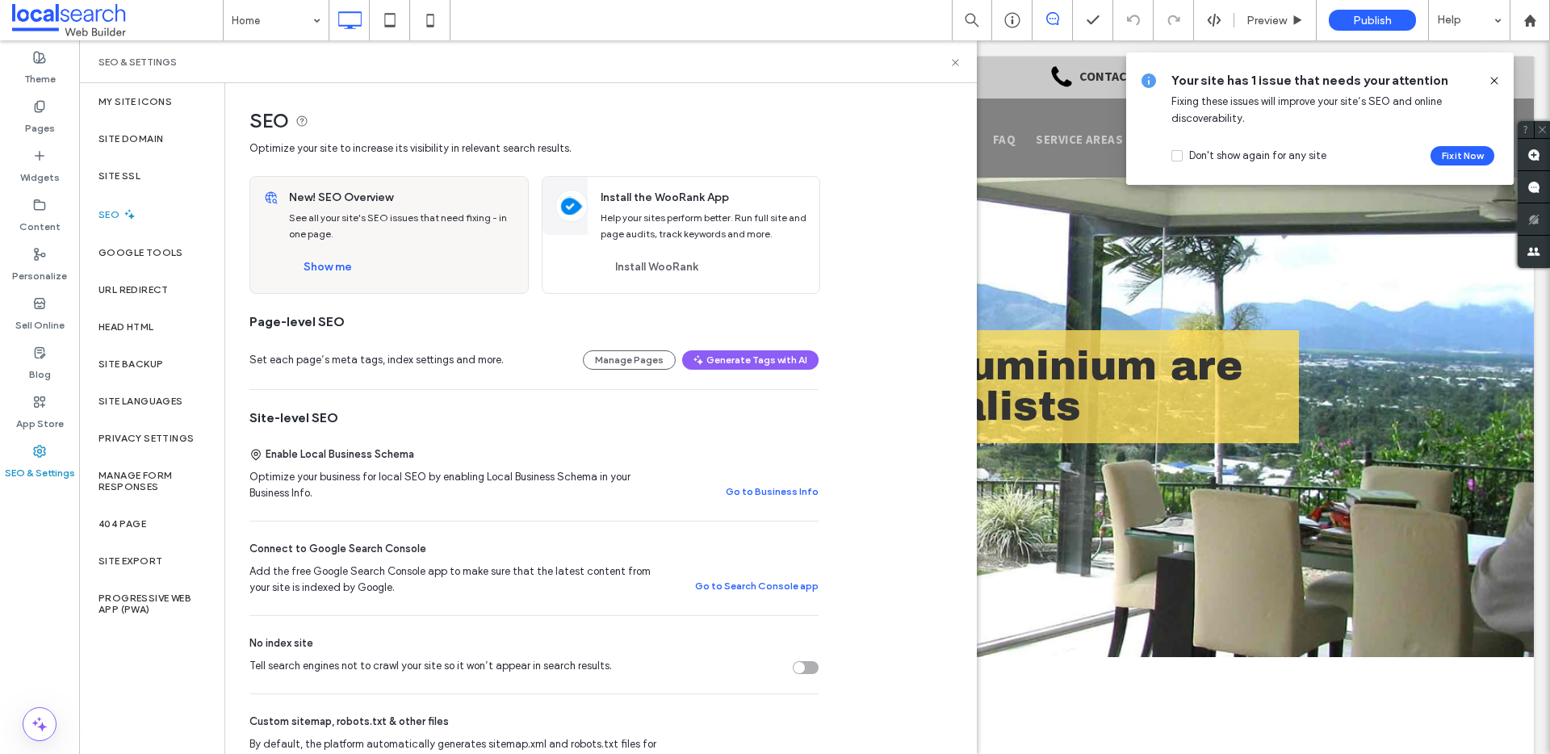
click at [808, 663] on div "Tell search engines not to crawl your site so it won’t appear in search results." at bounding box center [806, 667] width 26 height 13
click at [953, 61] on icon at bounding box center [955, 63] width 12 height 12
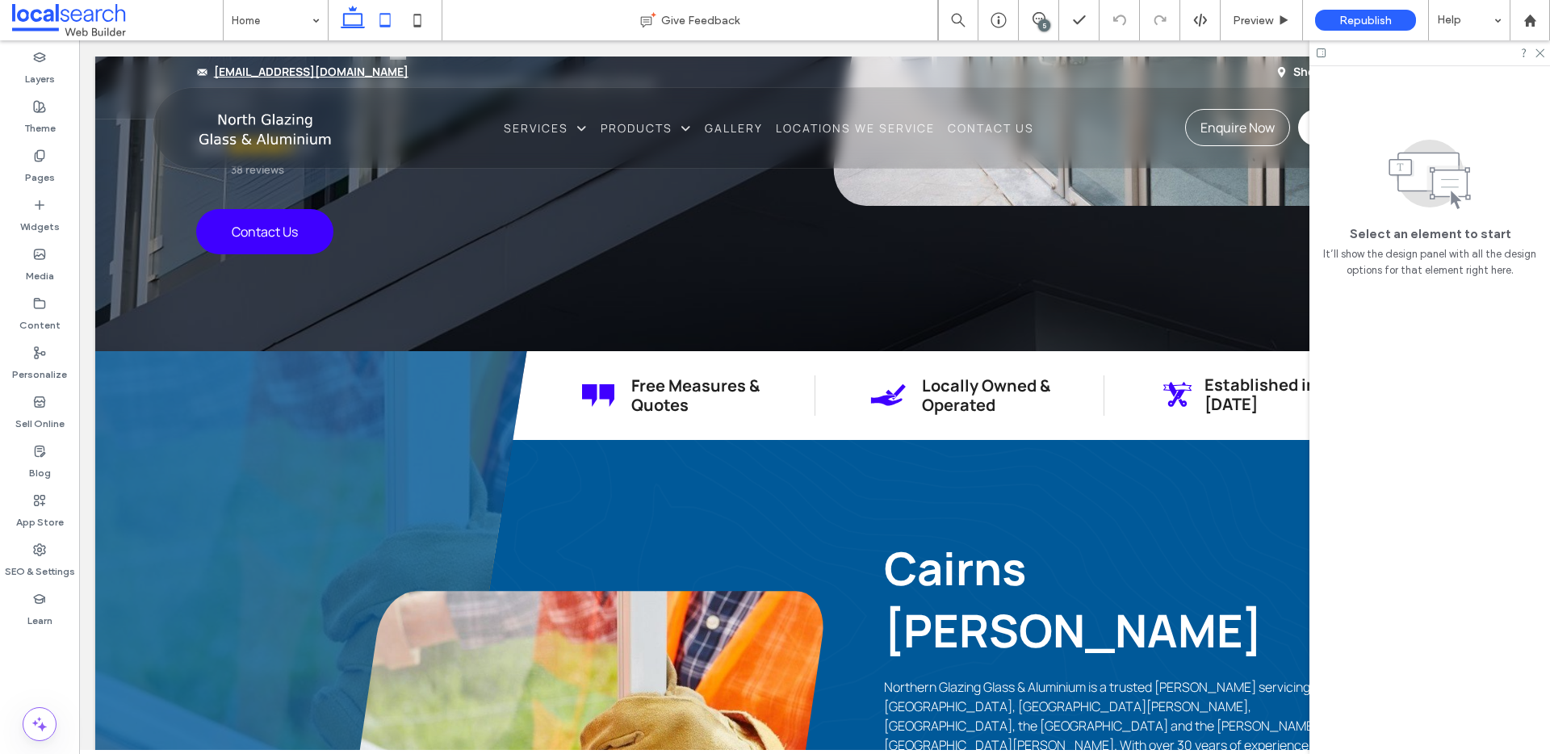
click at [393, 25] on icon at bounding box center [385, 20] width 32 height 32
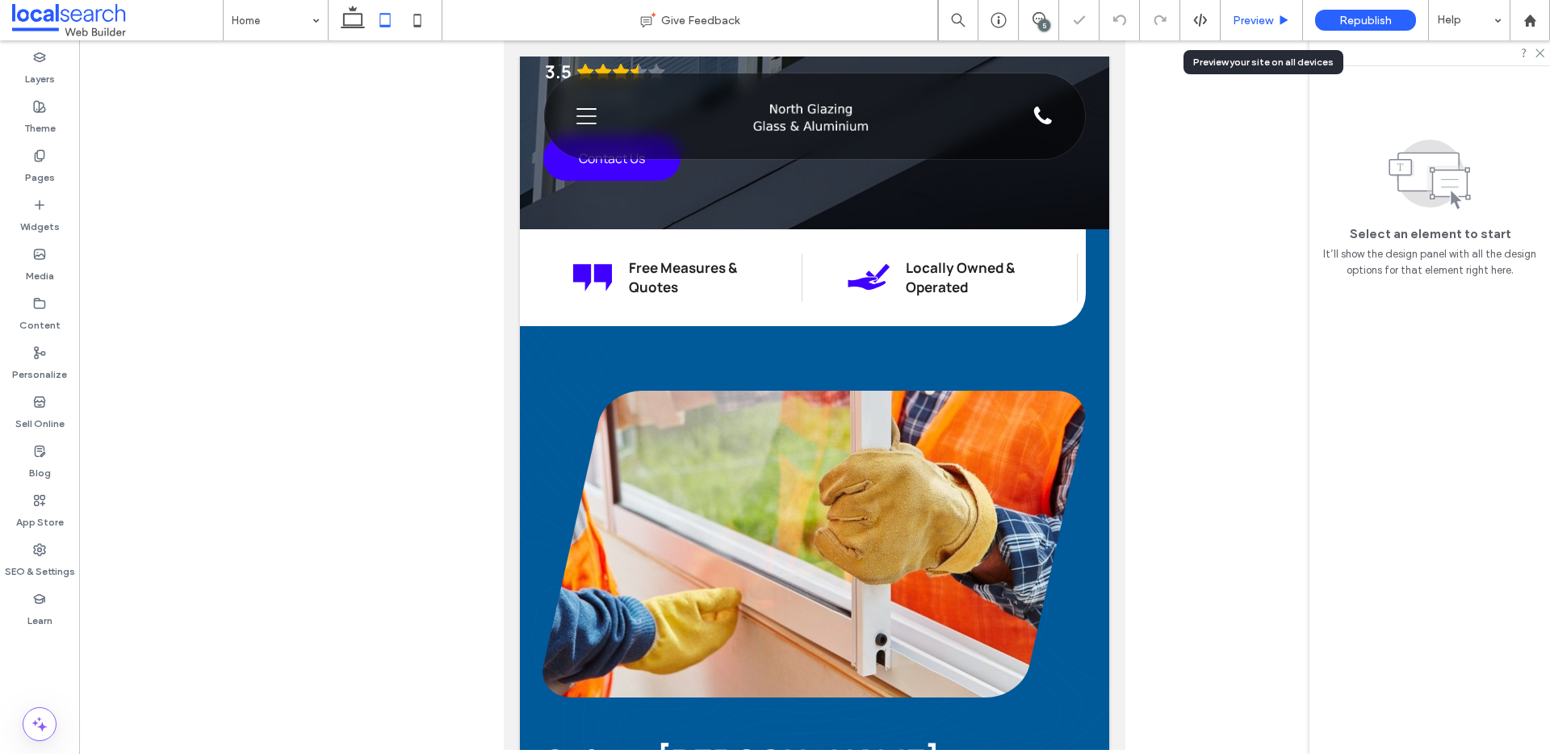
click at [1243, 19] on span "Preview" at bounding box center [1253, 21] width 40 height 14
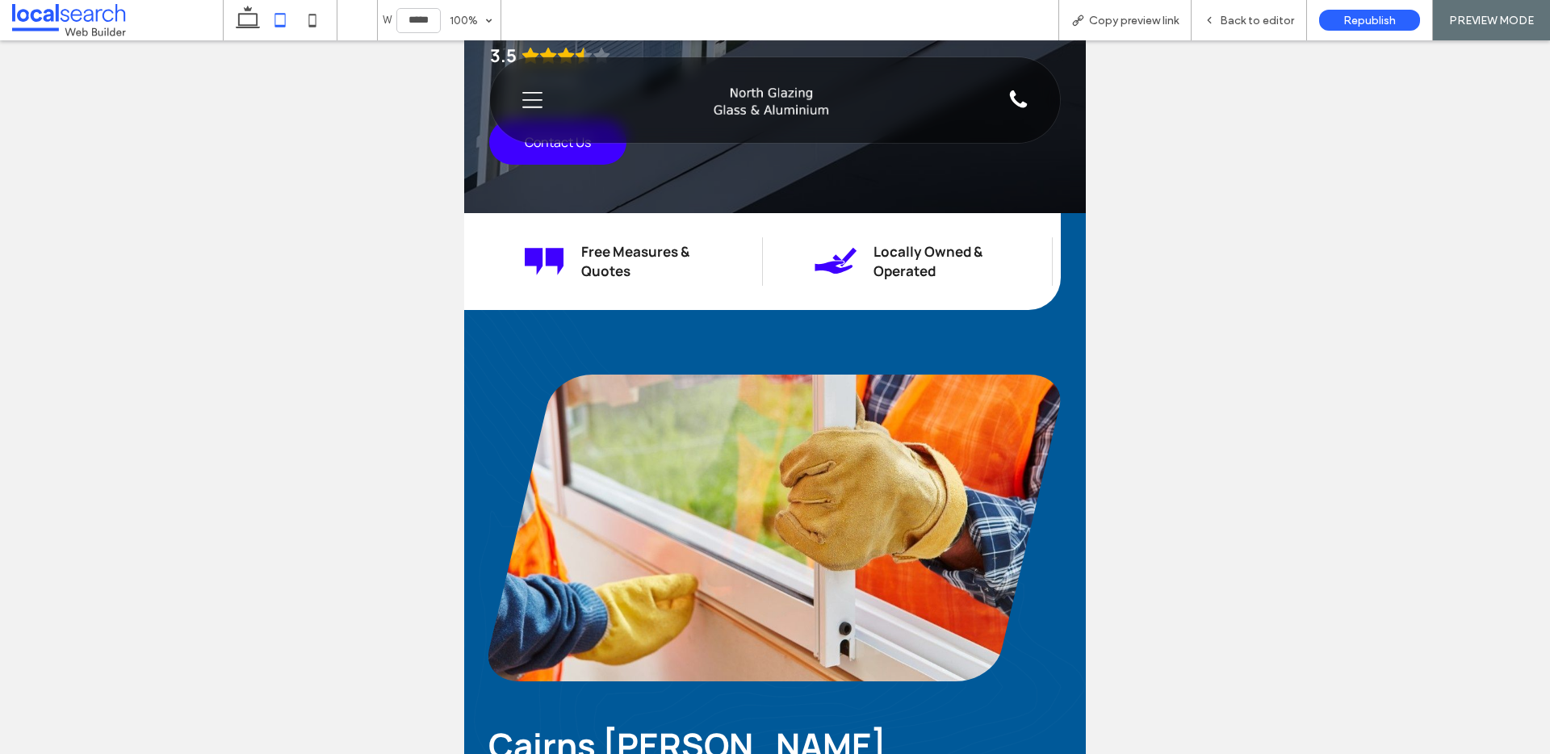
scroll to position [634, 0]
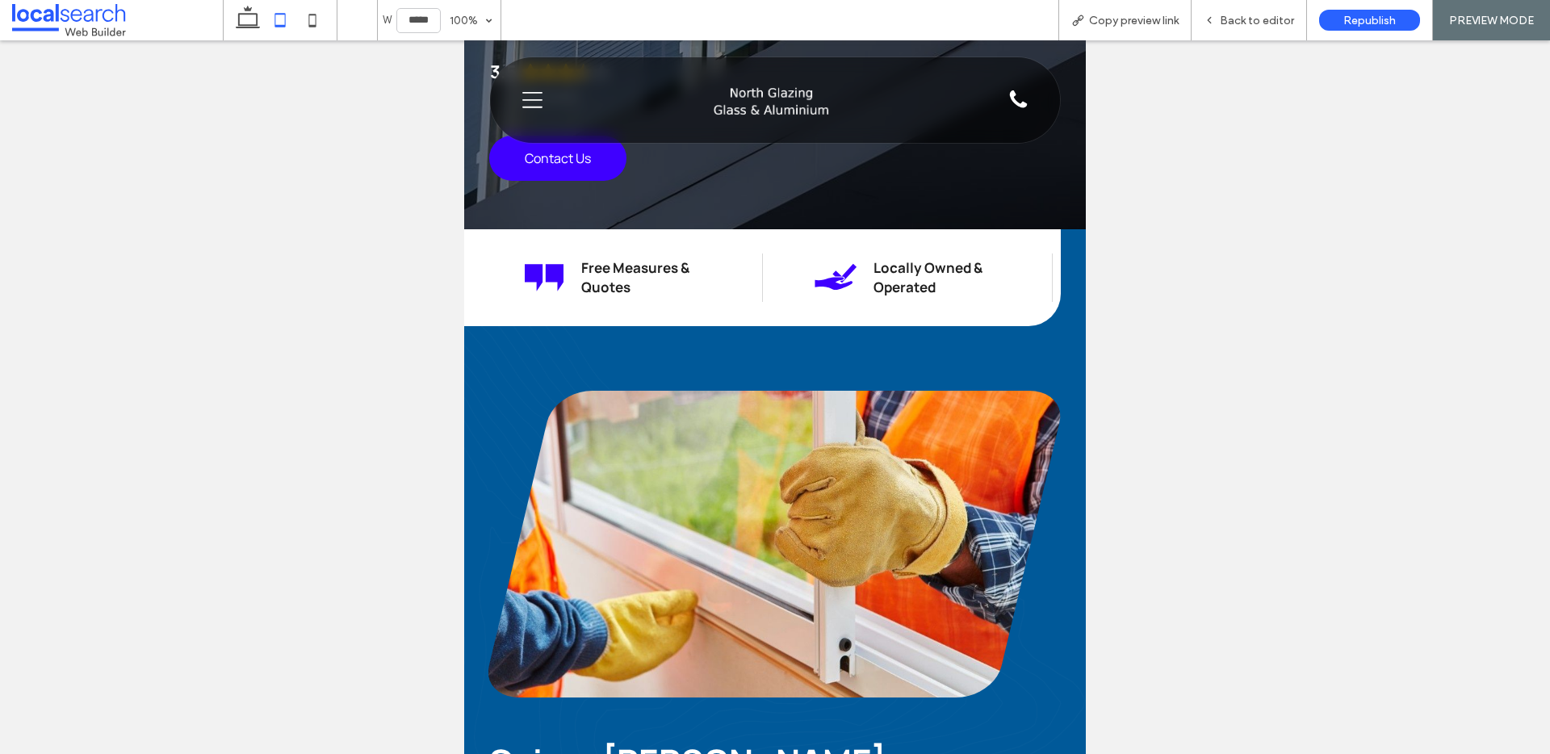
click at [523, 102] on icon "Menu Icon" at bounding box center [532, 100] width 20 height 24
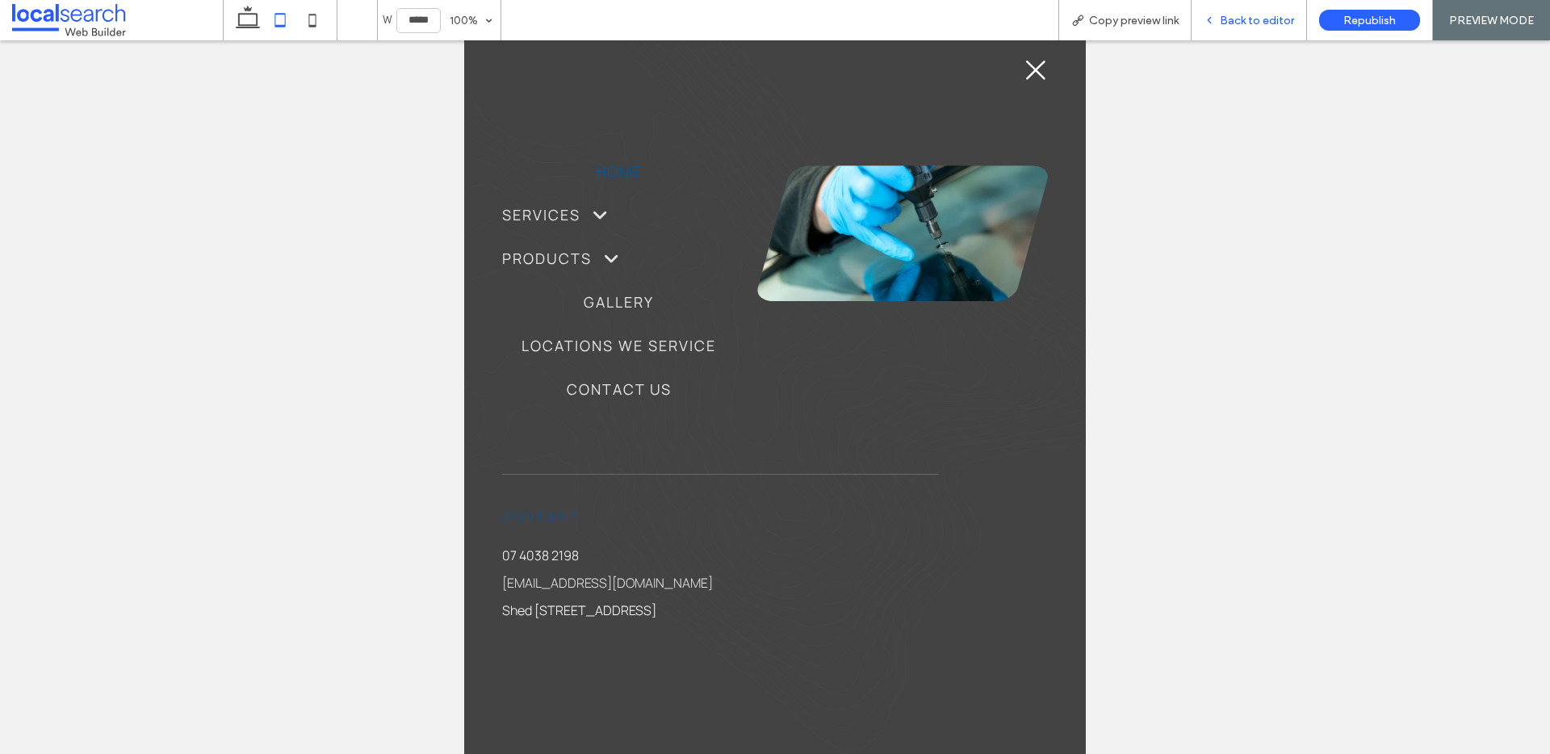
click at [1272, 28] on div "Back to editor" at bounding box center [1249, 20] width 115 height 40
click at [1275, 28] on div "Back to editor" at bounding box center [1249, 20] width 115 height 40
click at [1276, 24] on span "Back to editor" at bounding box center [1257, 21] width 74 height 14
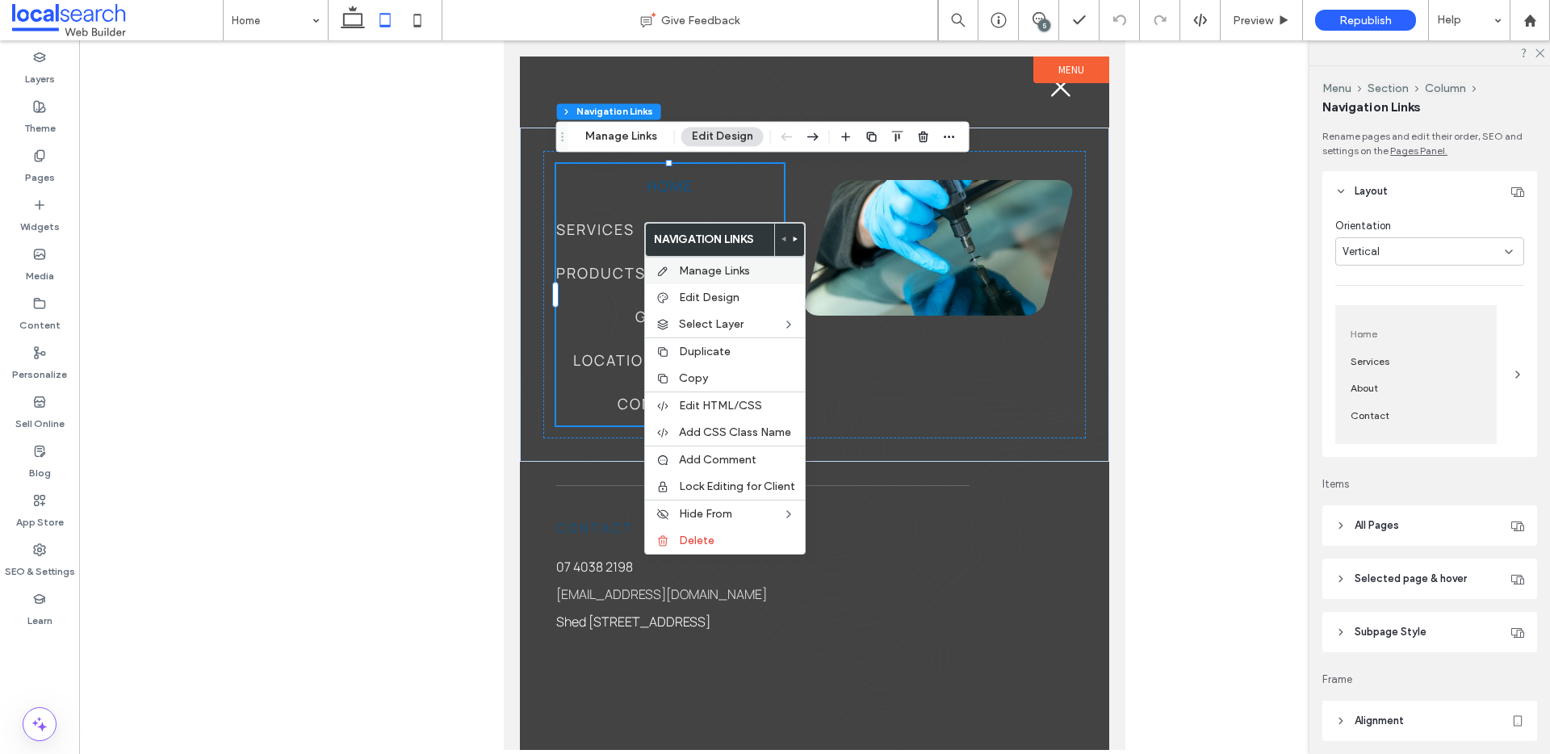
click at [714, 264] on span "Manage Links" at bounding box center [714, 271] width 71 height 14
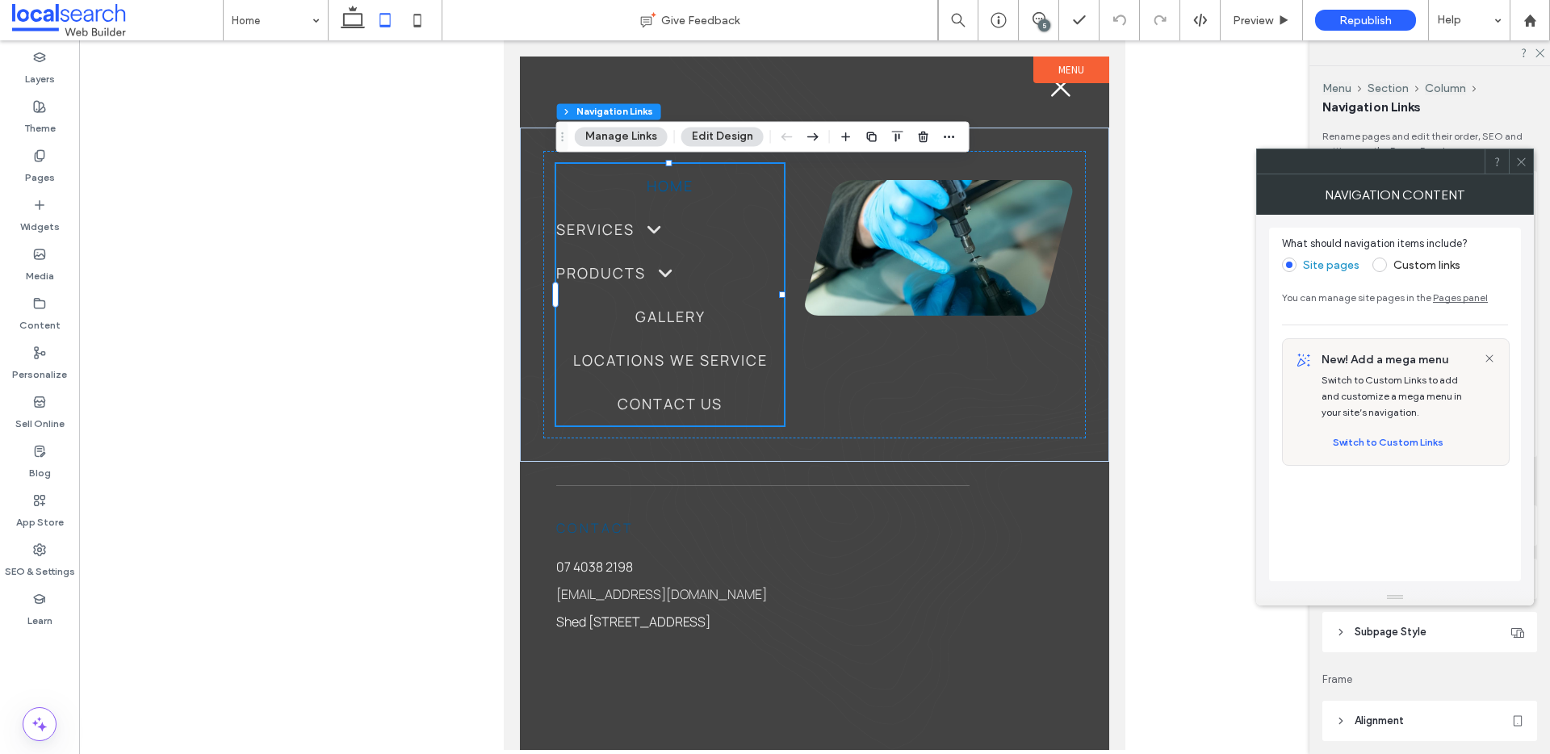
click at [709, 132] on button "Edit Design" at bounding box center [722, 136] width 82 height 19
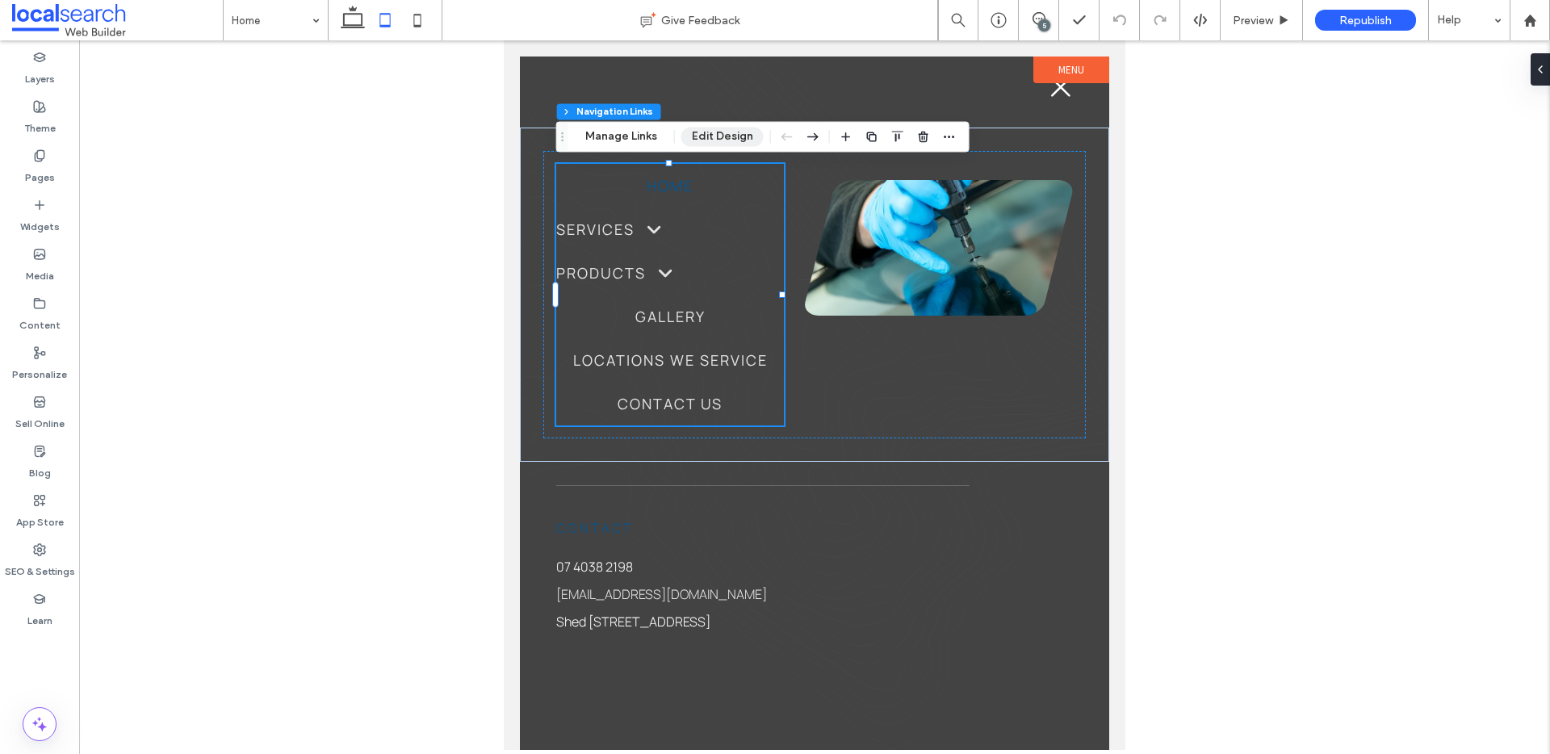
click at [726, 144] on button "Edit Design" at bounding box center [722, 136] width 82 height 19
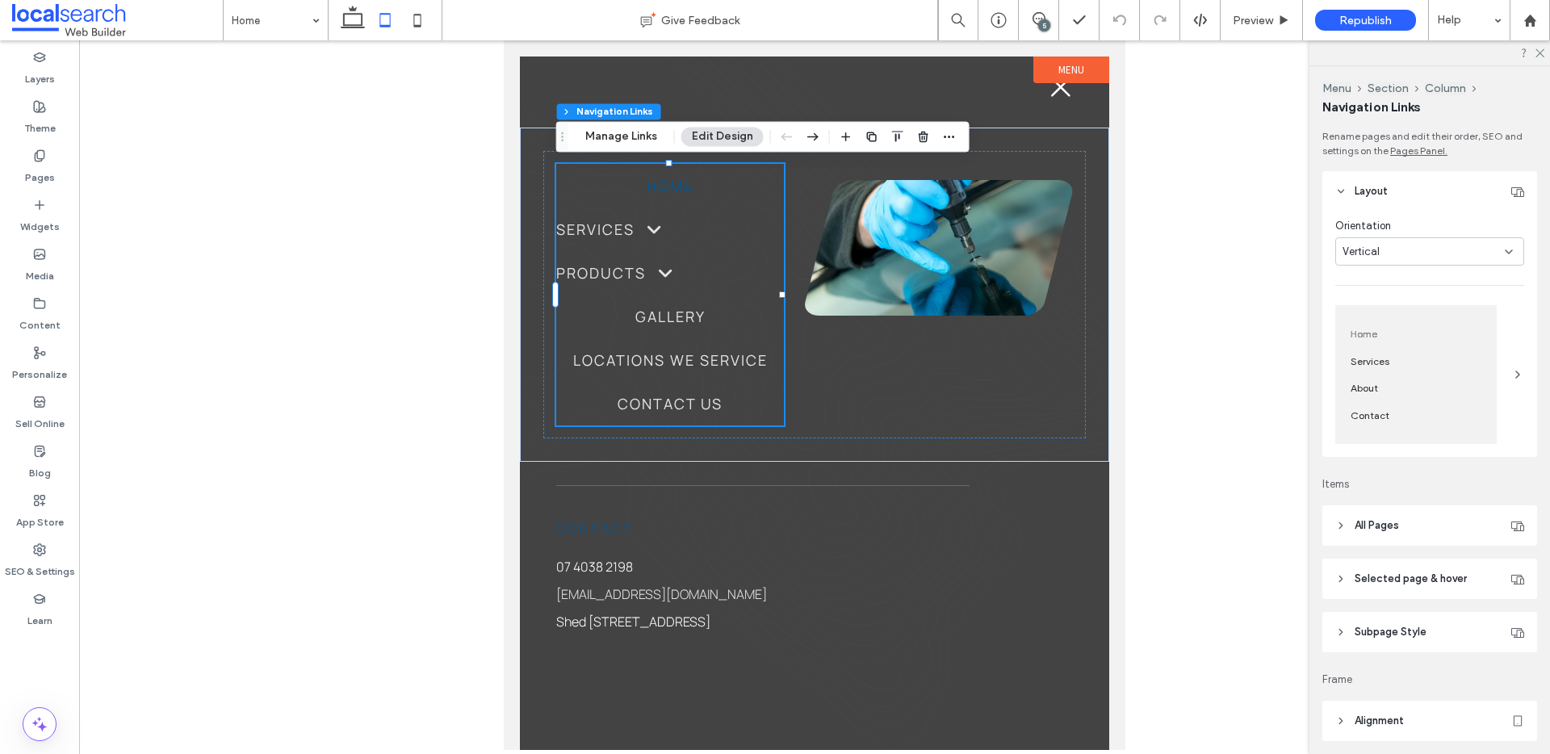
click at [1434, 248] on div "Vertical" at bounding box center [1424, 252] width 162 height 16
click at [1369, 279] on span "Horizontal" at bounding box center [1367, 280] width 49 height 16
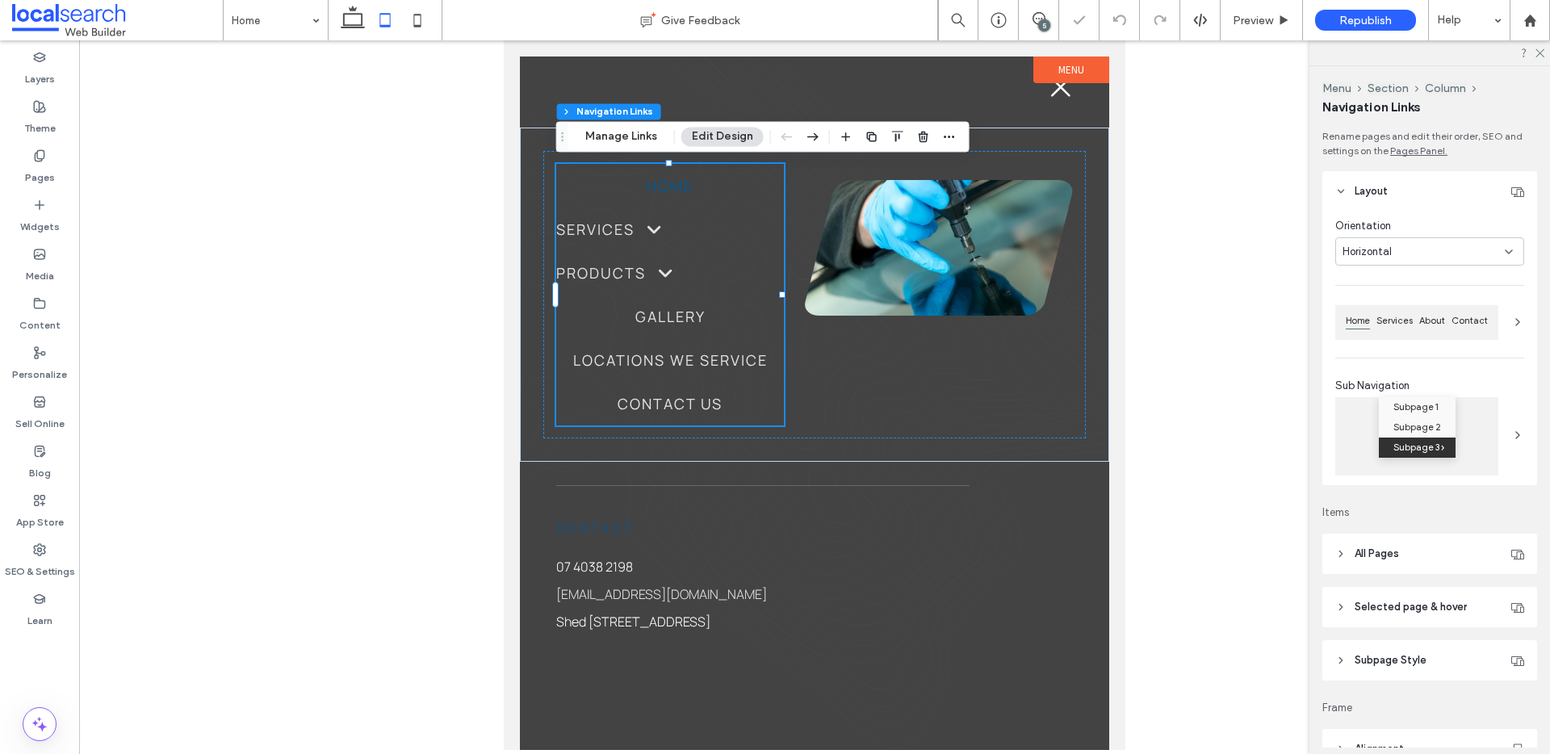
type input "*"
type input "***"
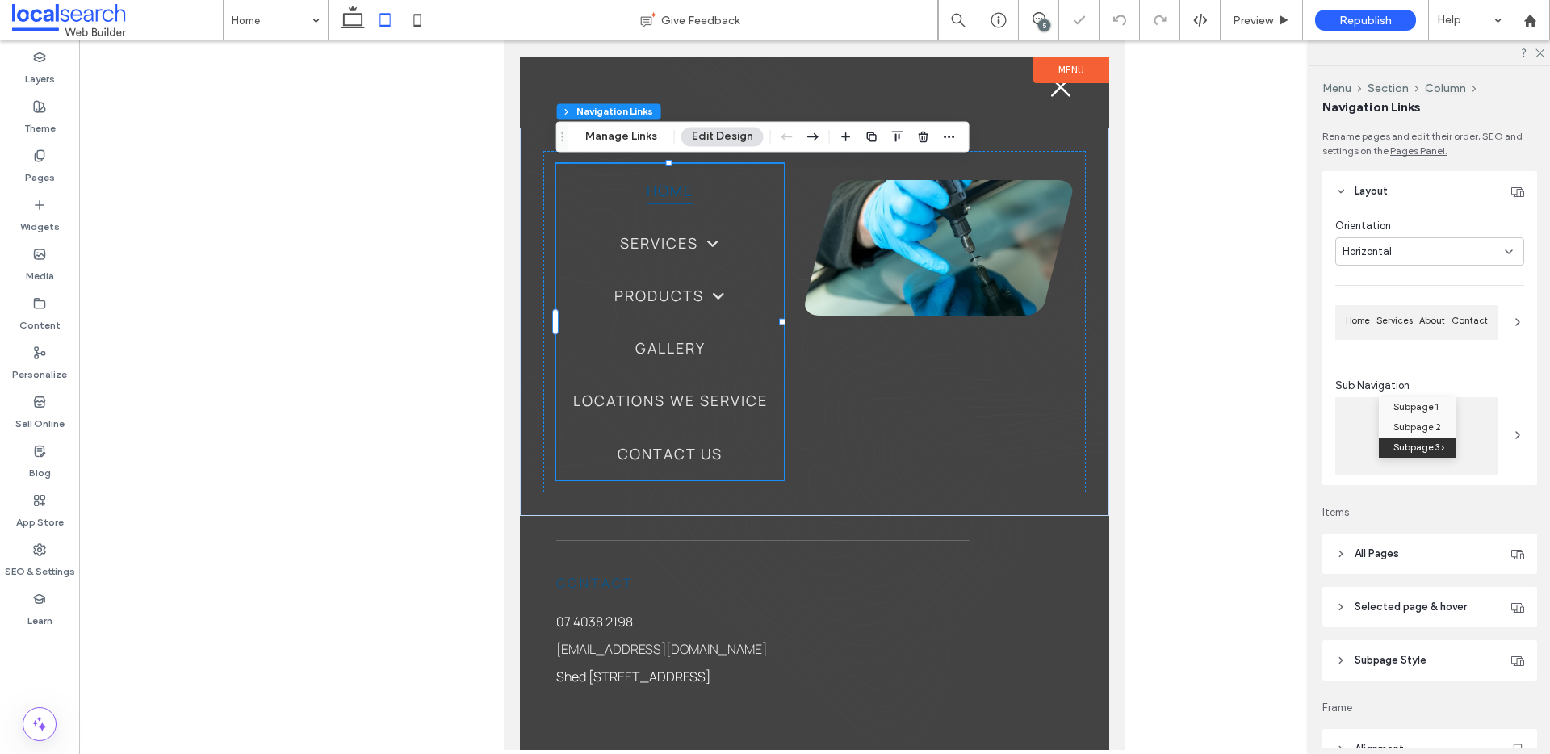
click at [1387, 254] on span "Horizontal" at bounding box center [1367, 252] width 49 height 16
click at [1382, 300] on div "Vertical" at bounding box center [1425, 308] width 178 height 28
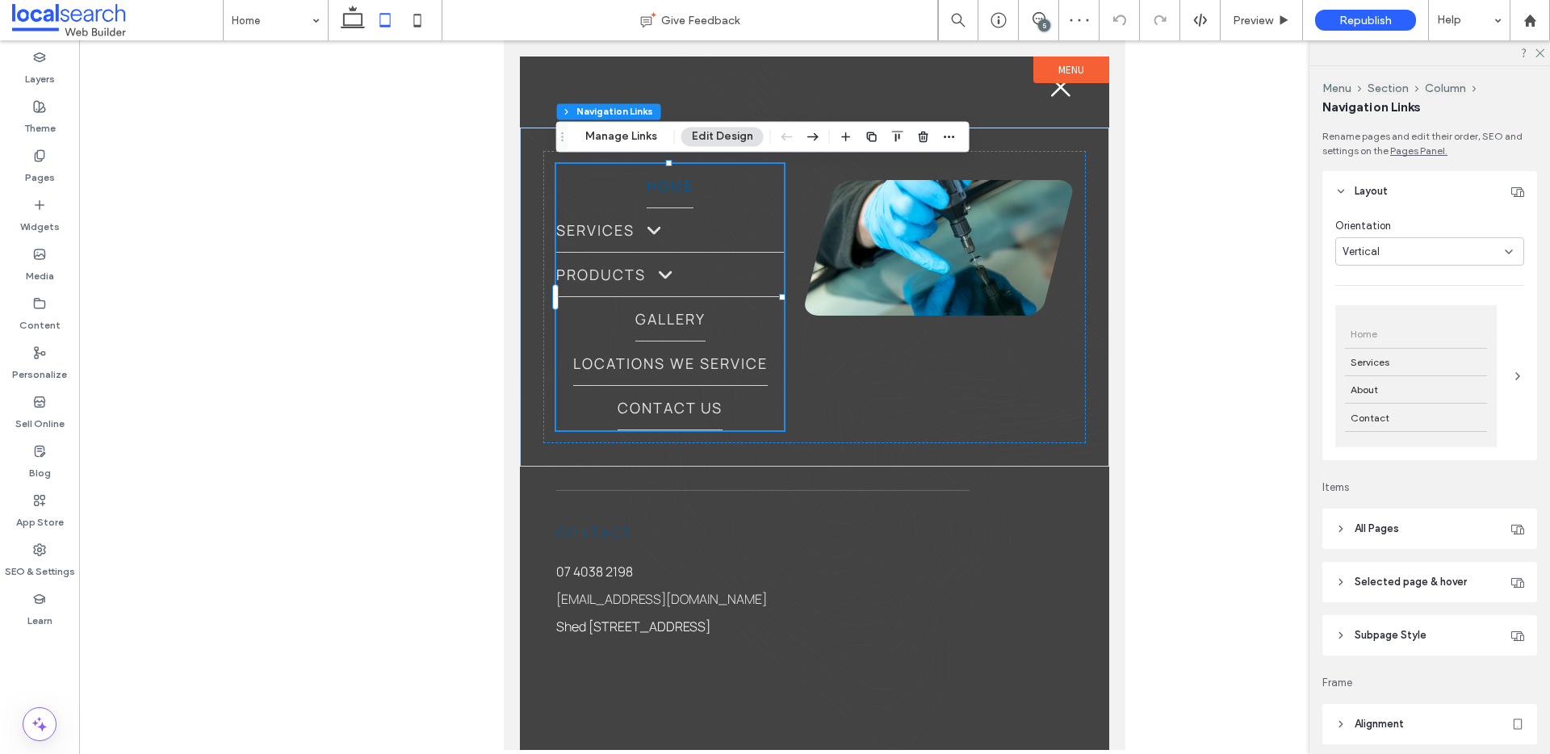
click at [1392, 244] on div "Vertical" at bounding box center [1424, 252] width 162 height 16
click at [1379, 288] on div "Horizontal" at bounding box center [1425, 280] width 178 height 28
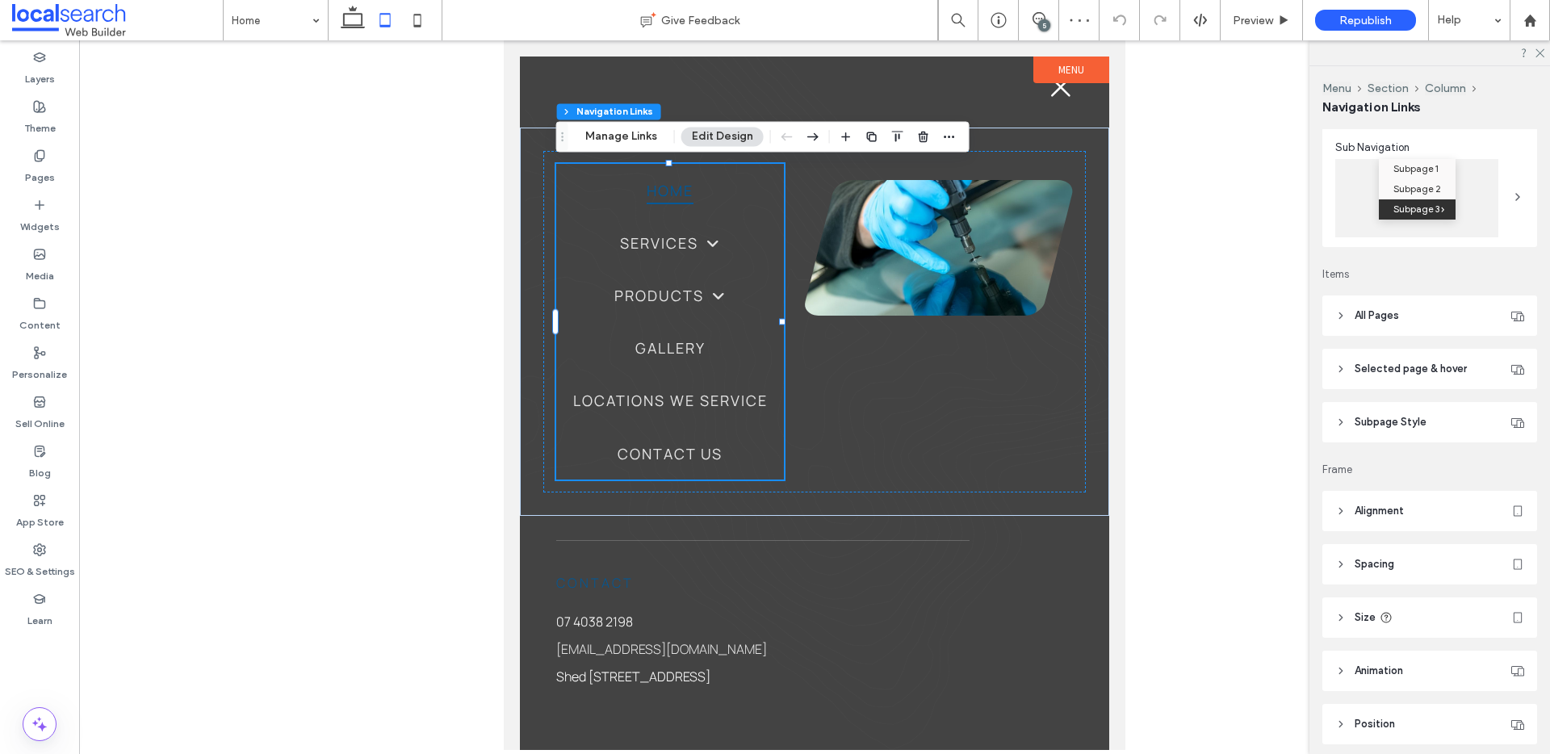
scroll to position [240, 0]
click at [1397, 501] on span "Alignment" at bounding box center [1379, 509] width 49 height 16
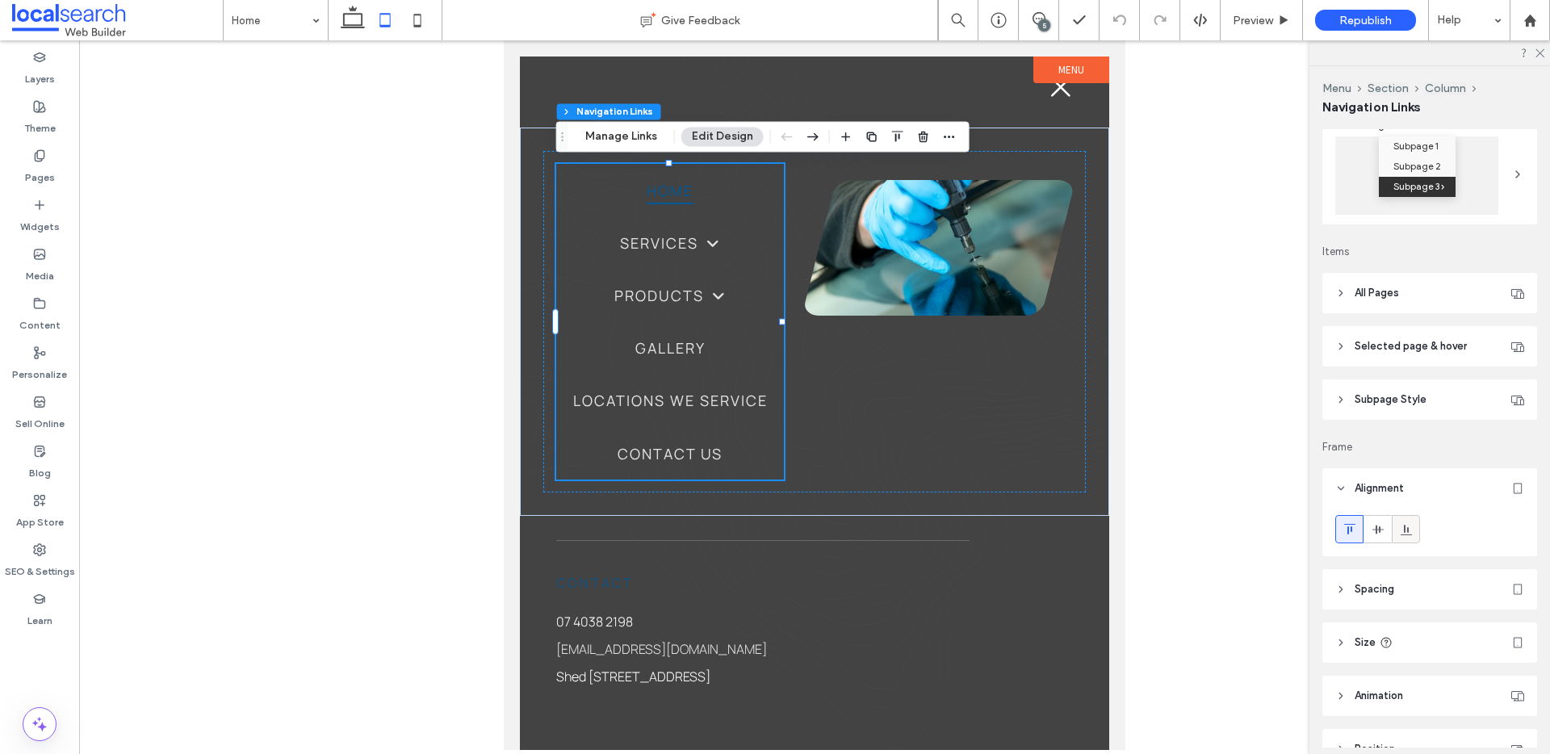
scroll to position [270, 0]
click at [1381, 527] on span at bounding box center [1378, 520] width 13 height 27
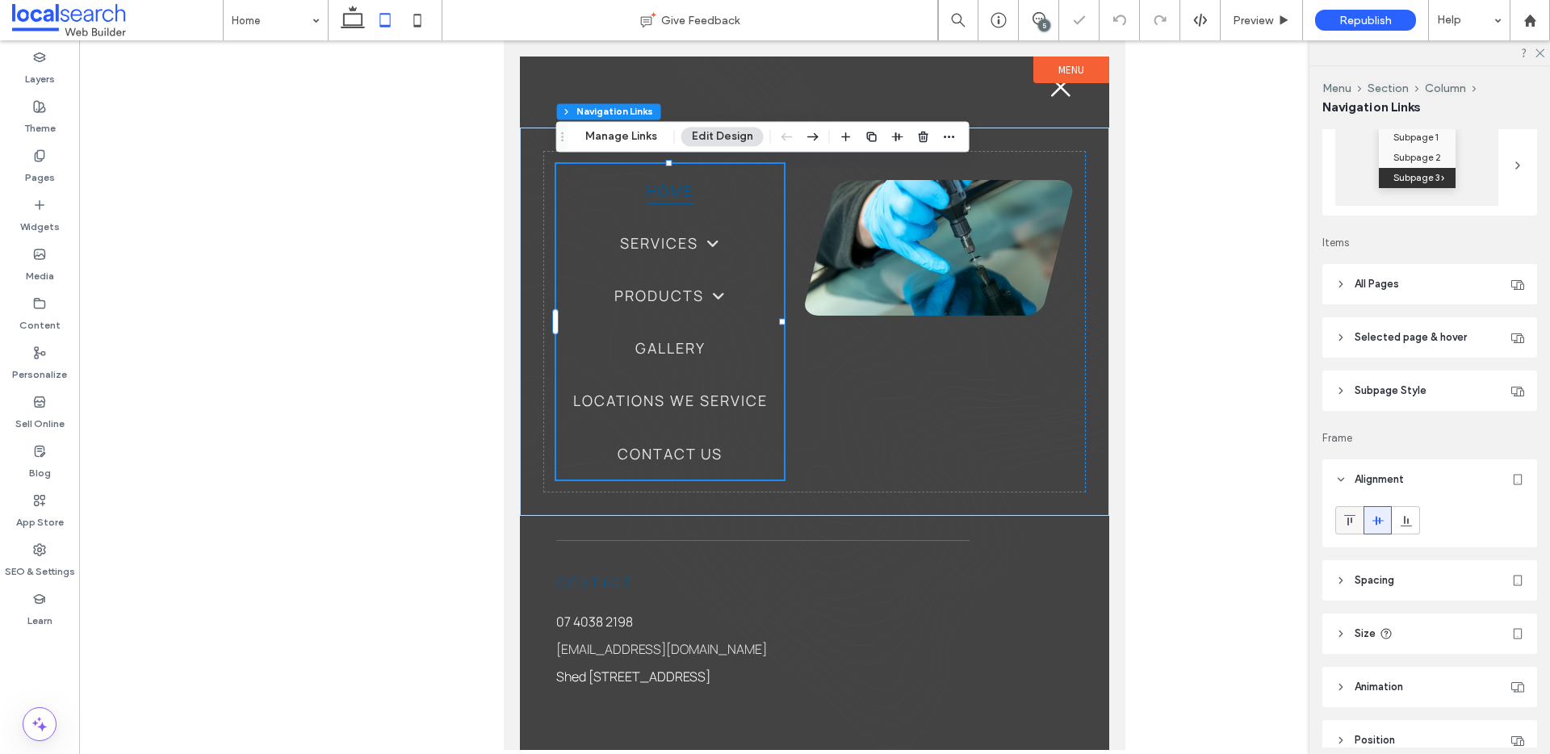
click at [1356, 522] on div at bounding box center [1349, 520] width 27 height 27
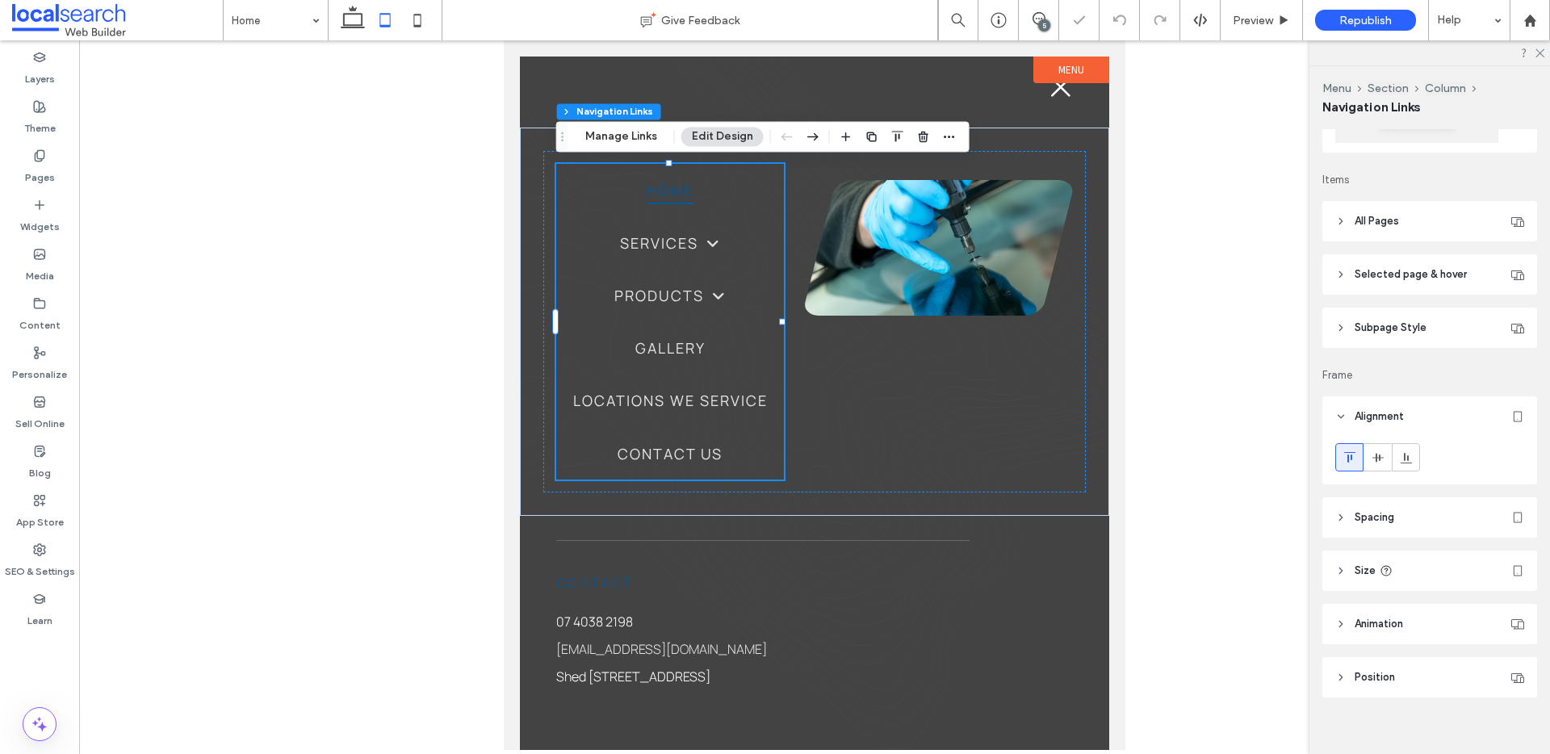
scroll to position [347, 0]
click at [1422, 503] on header "Spacing" at bounding box center [1429, 503] width 215 height 40
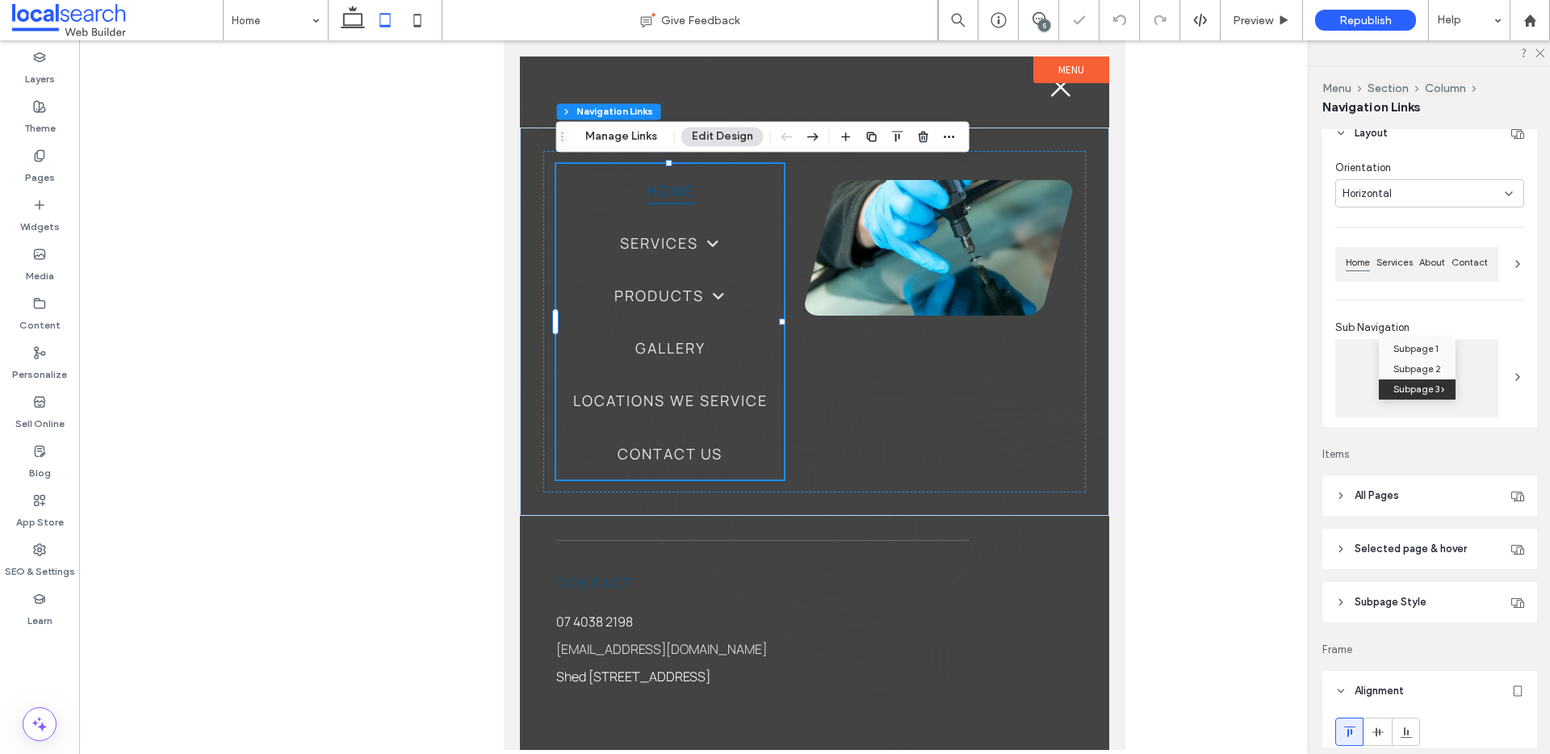
scroll to position [0, 0]
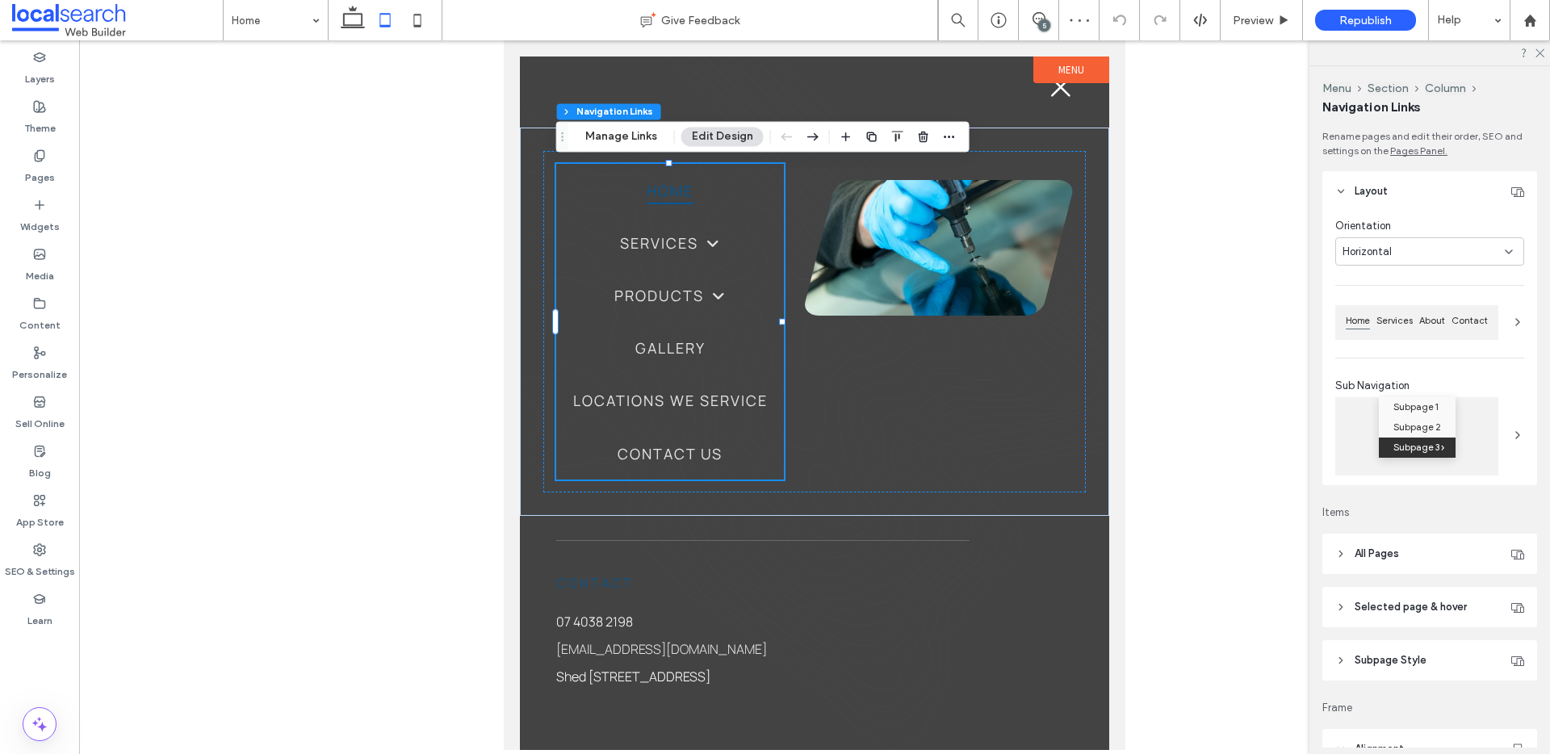
click at [1409, 245] on div "Horizontal" at bounding box center [1424, 252] width 162 height 16
click at [1371, 301] on span "Vertical" at bounding box center [1361, 308] width 37 height 16
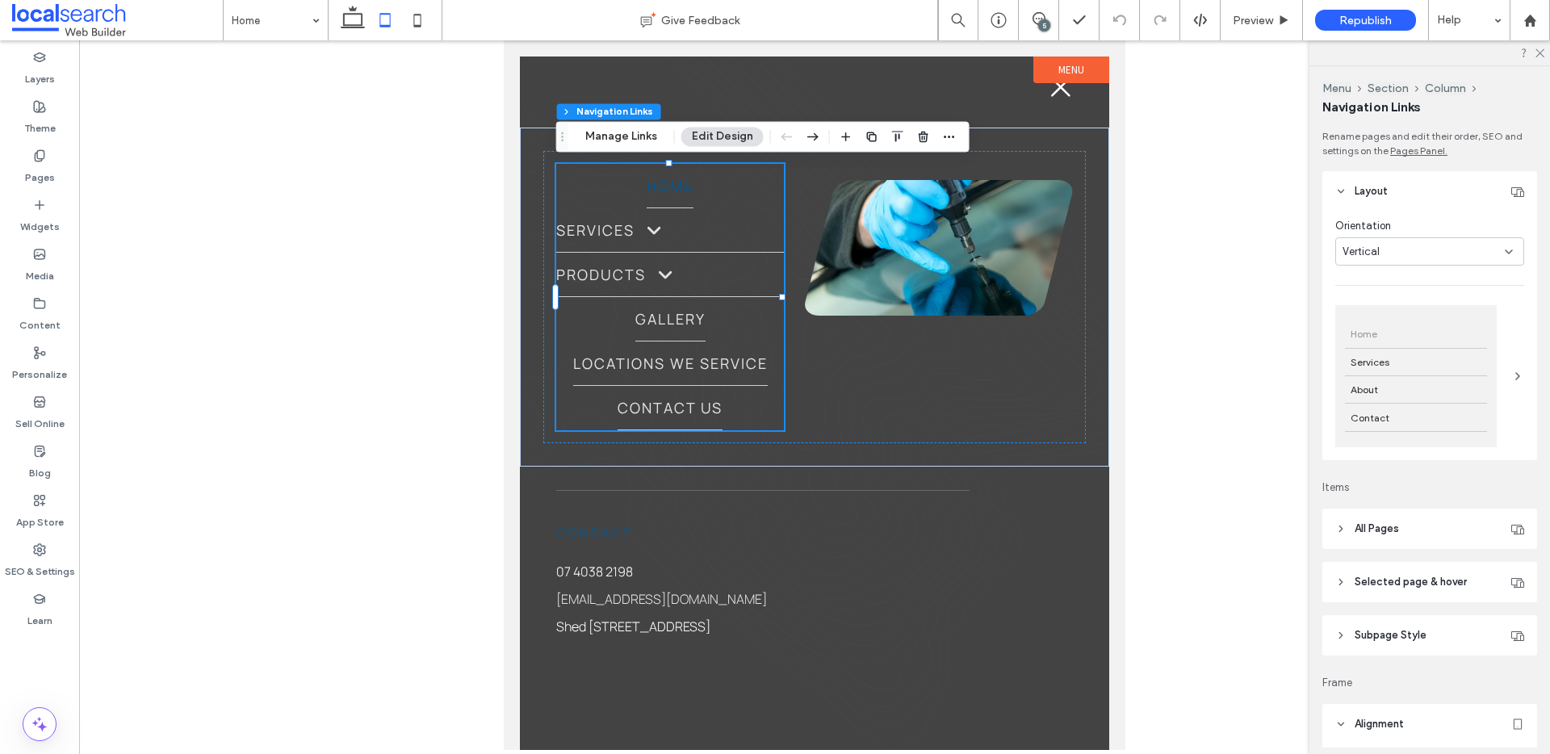
click at [1363, 246] on span "Vertical" at bounding box center [1361, 252] width 37 height 16
click at [1369, 284] on span "Horizontal" at bounding box center [1367, 280] width 49 height 16
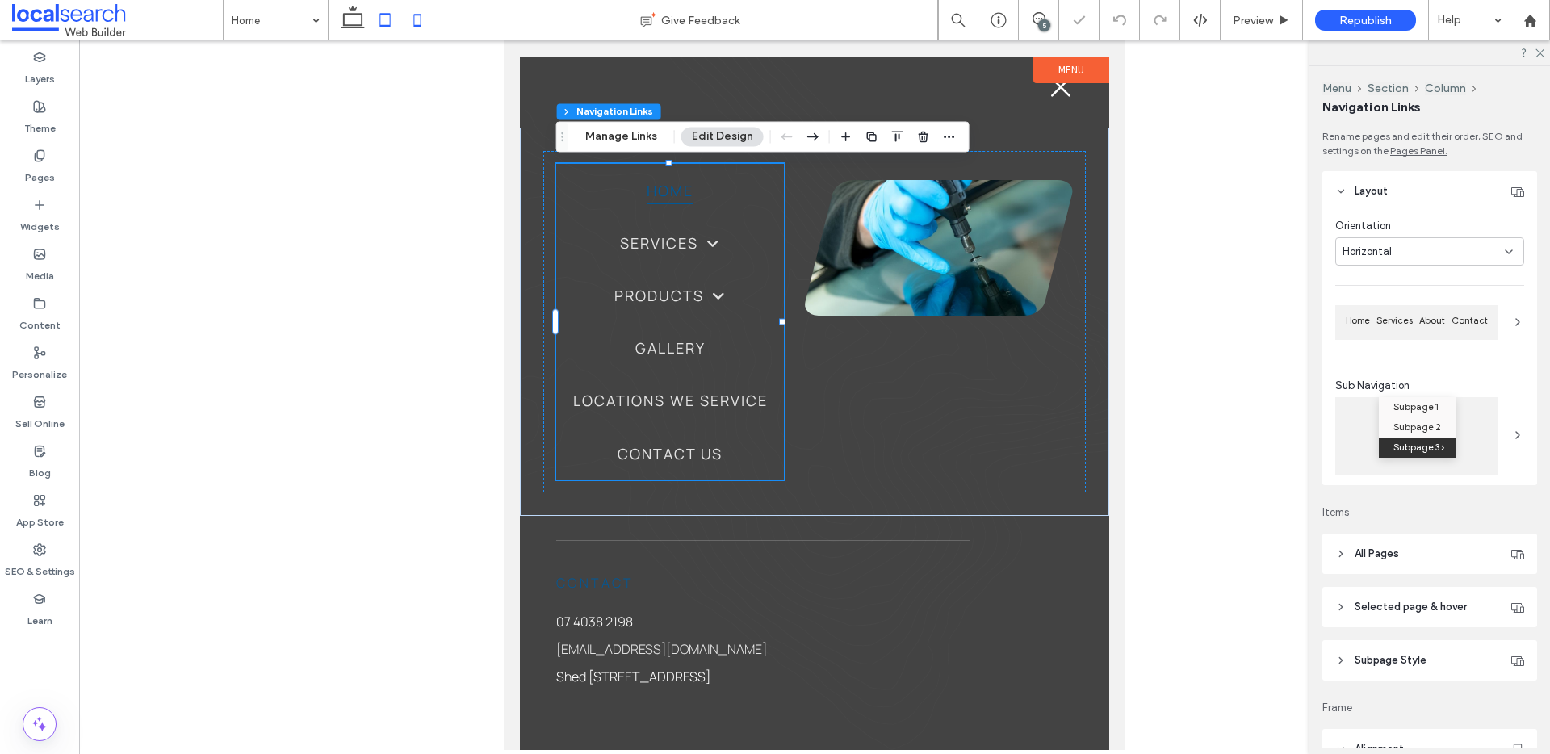
click at [411, 26] on icon at bounding box center [417, 20] width 32 height 32
type input "**"
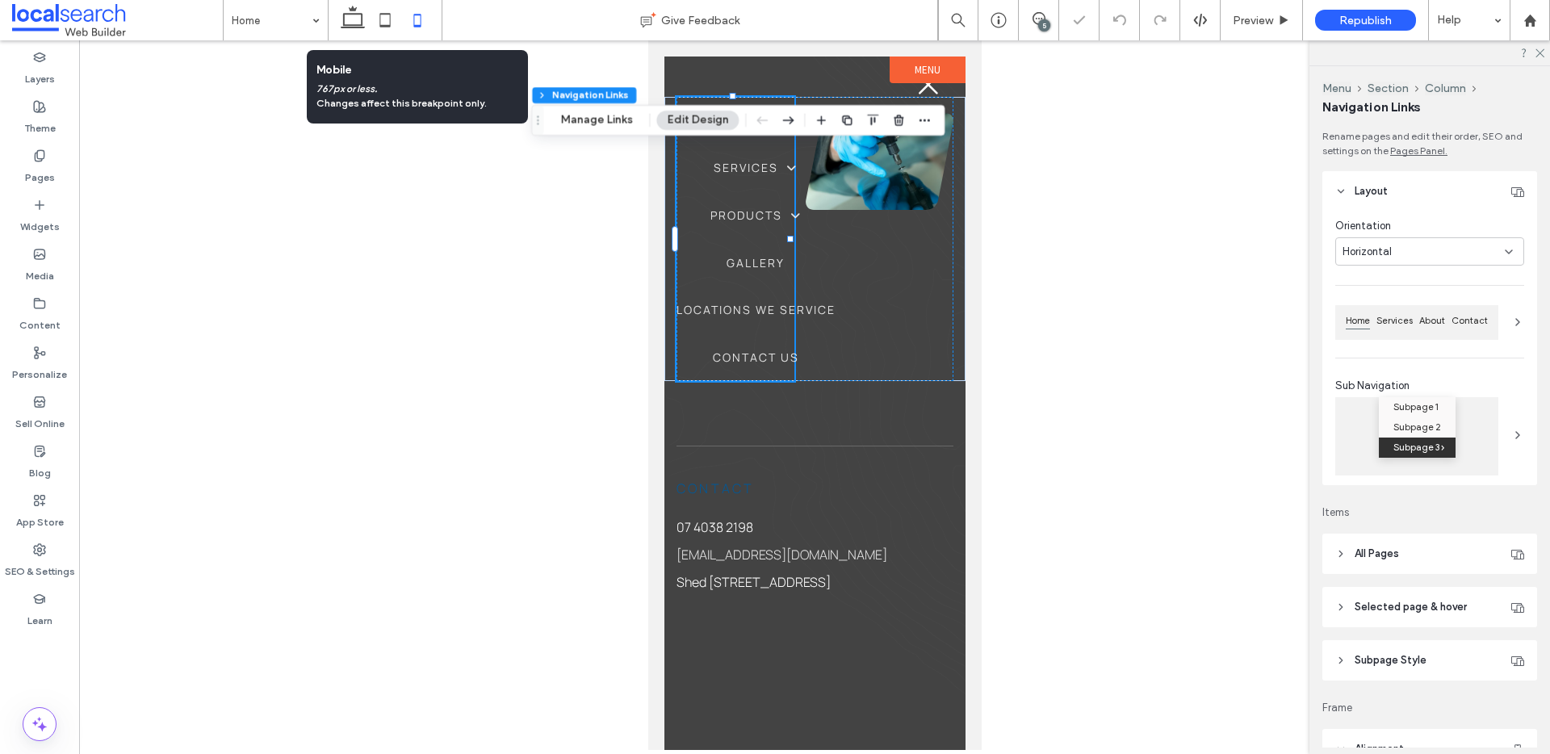
scroll to position [0, 16]
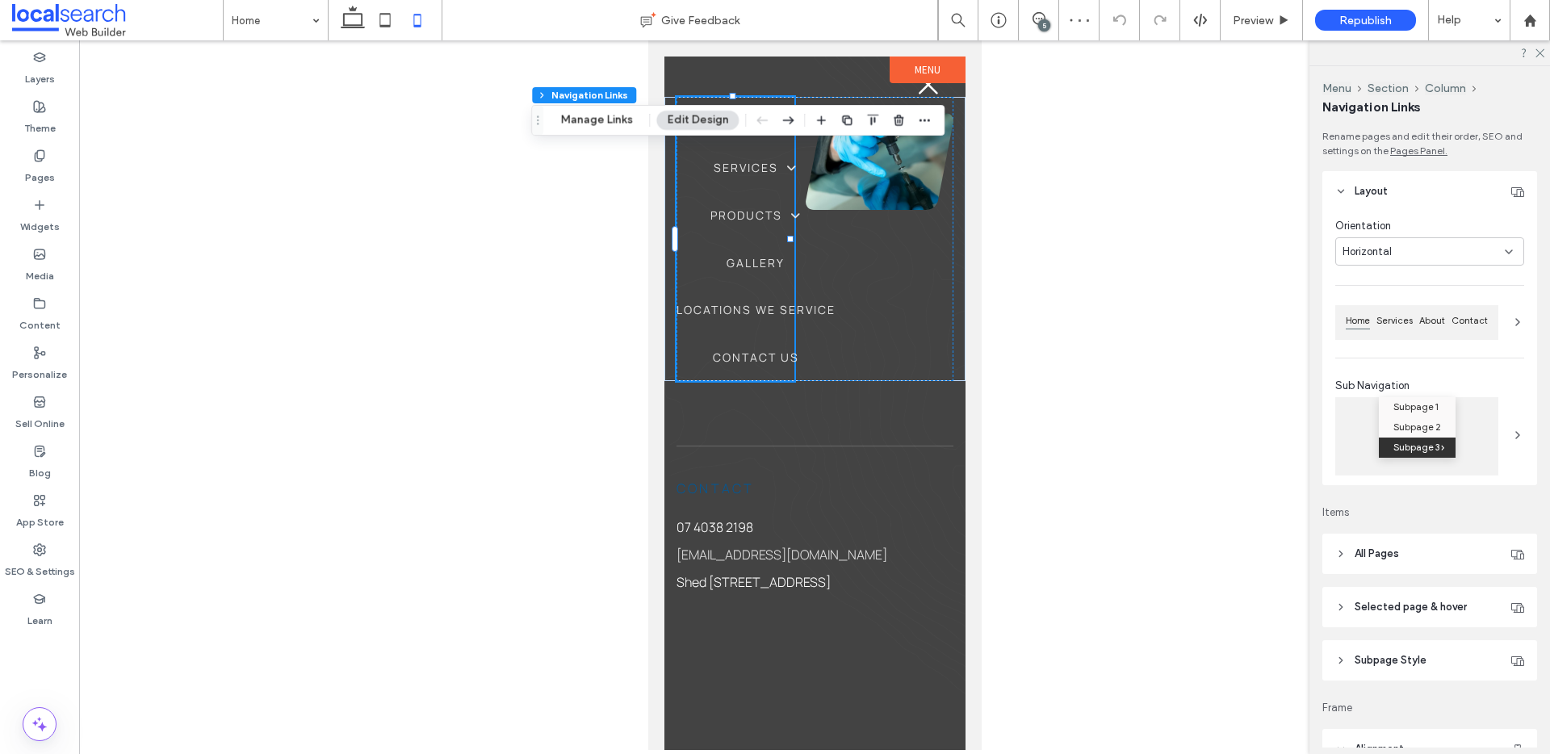
click at [1418, 252] on div "Horizontal" at bounding box center [1424, 252] width 162 height 16
click at [1382, 306] on div "Vertical" at bounding box center [1425, 308] width 178 height 28
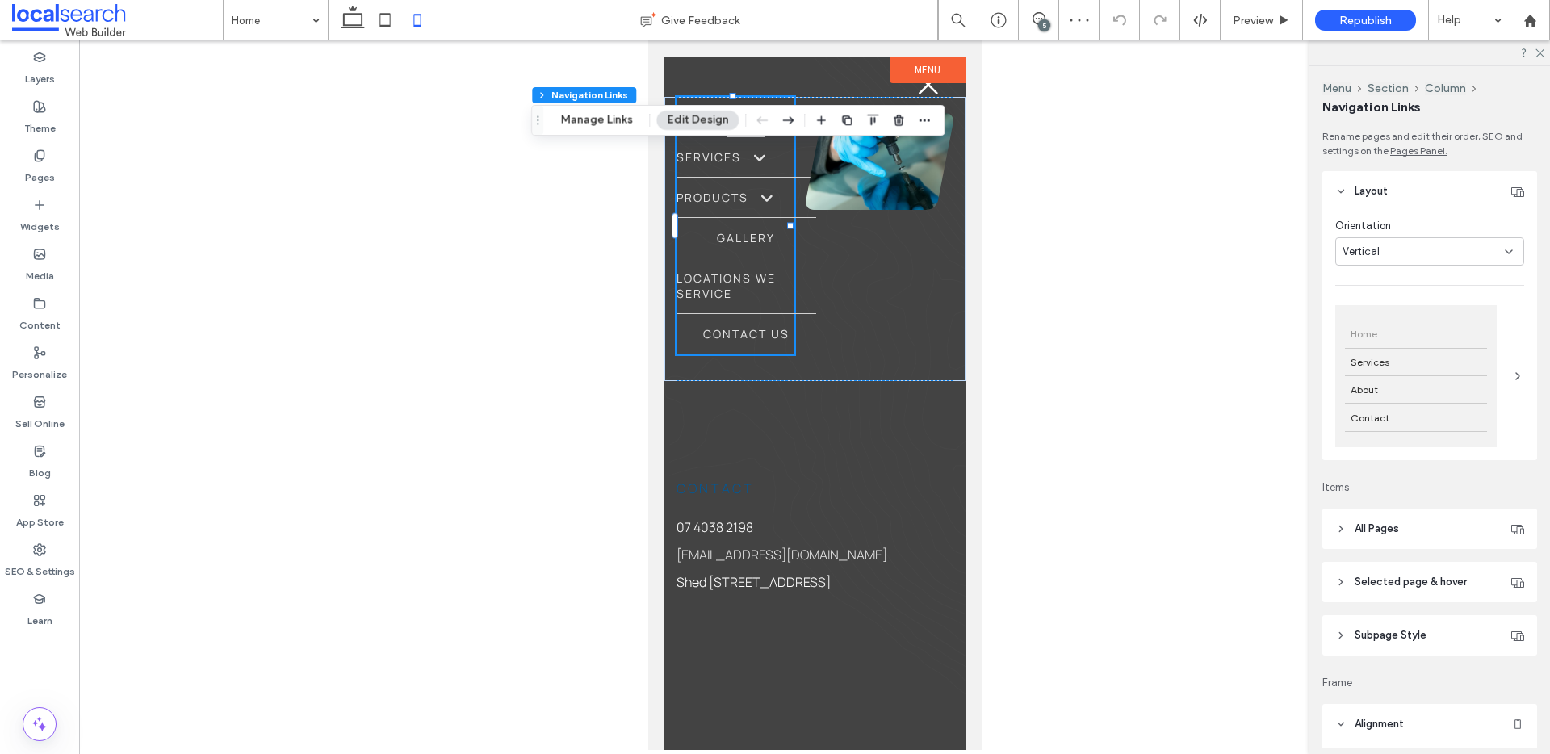
click at [1424, 258] on div "Vertical" at bounding box center [1424, 252] width 162 height 16
click at [1384, 280] on span "Horizontal" at bounding box center [1367, 280] width 49 height 16
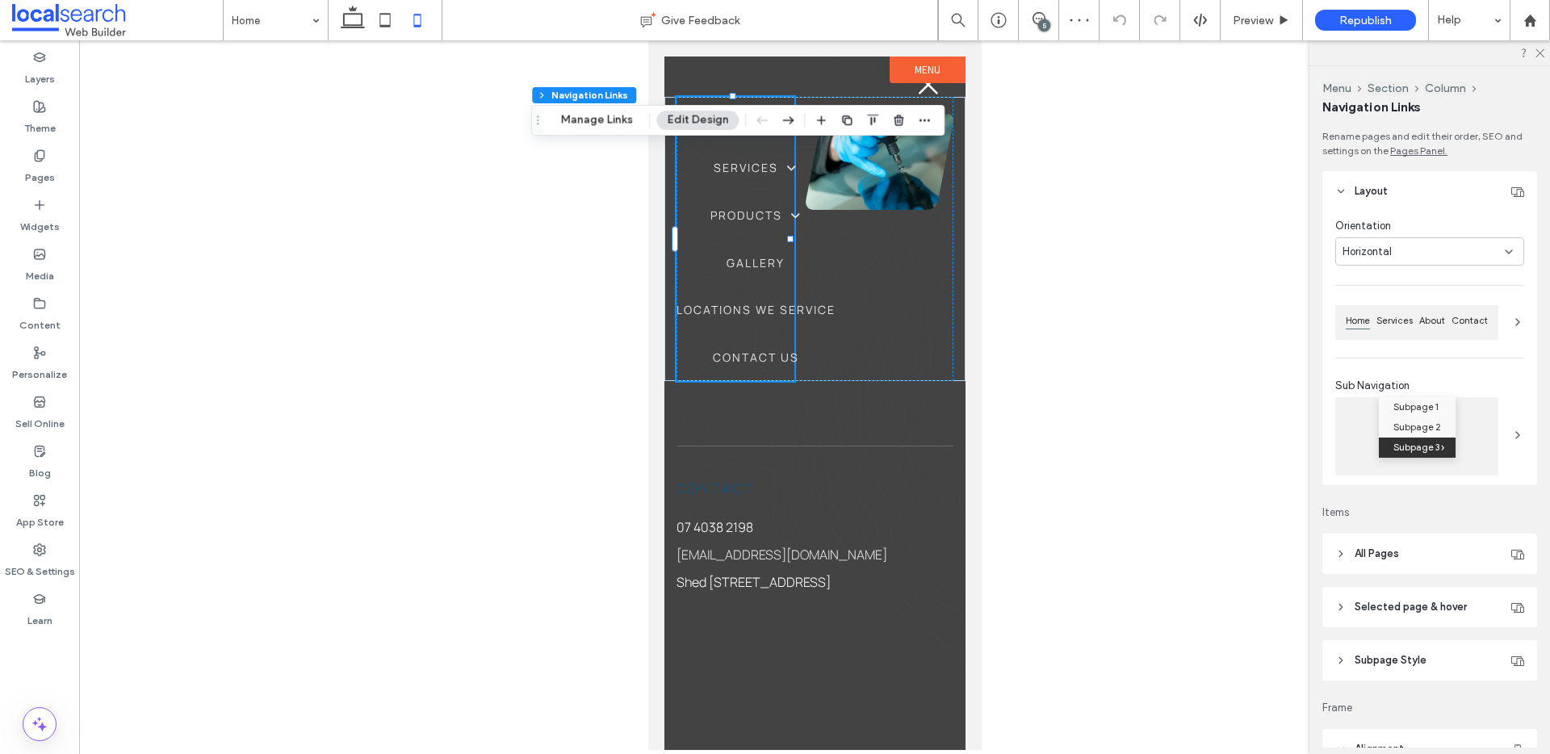
click at [1438, 257] on div "Horizontal" at bounding box center [1424, 252] width 162 height 16
click at [1393, 309] on div "Vertical" at bounding box center [1425, 308] width 178 height 28
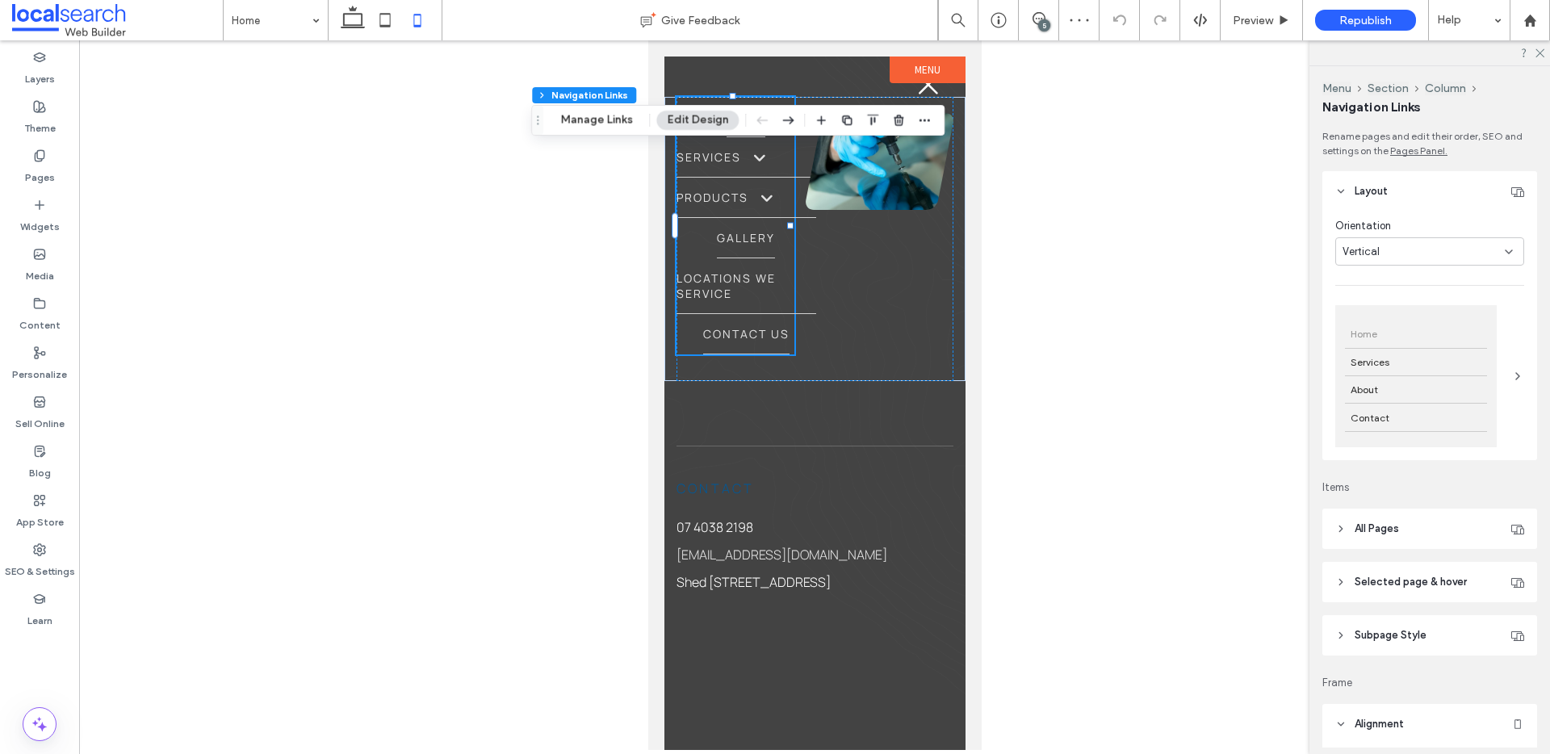
click at [1485, 371] on div "Home Services About Contact" at bounding box center [1415, 376] width 161 height 142
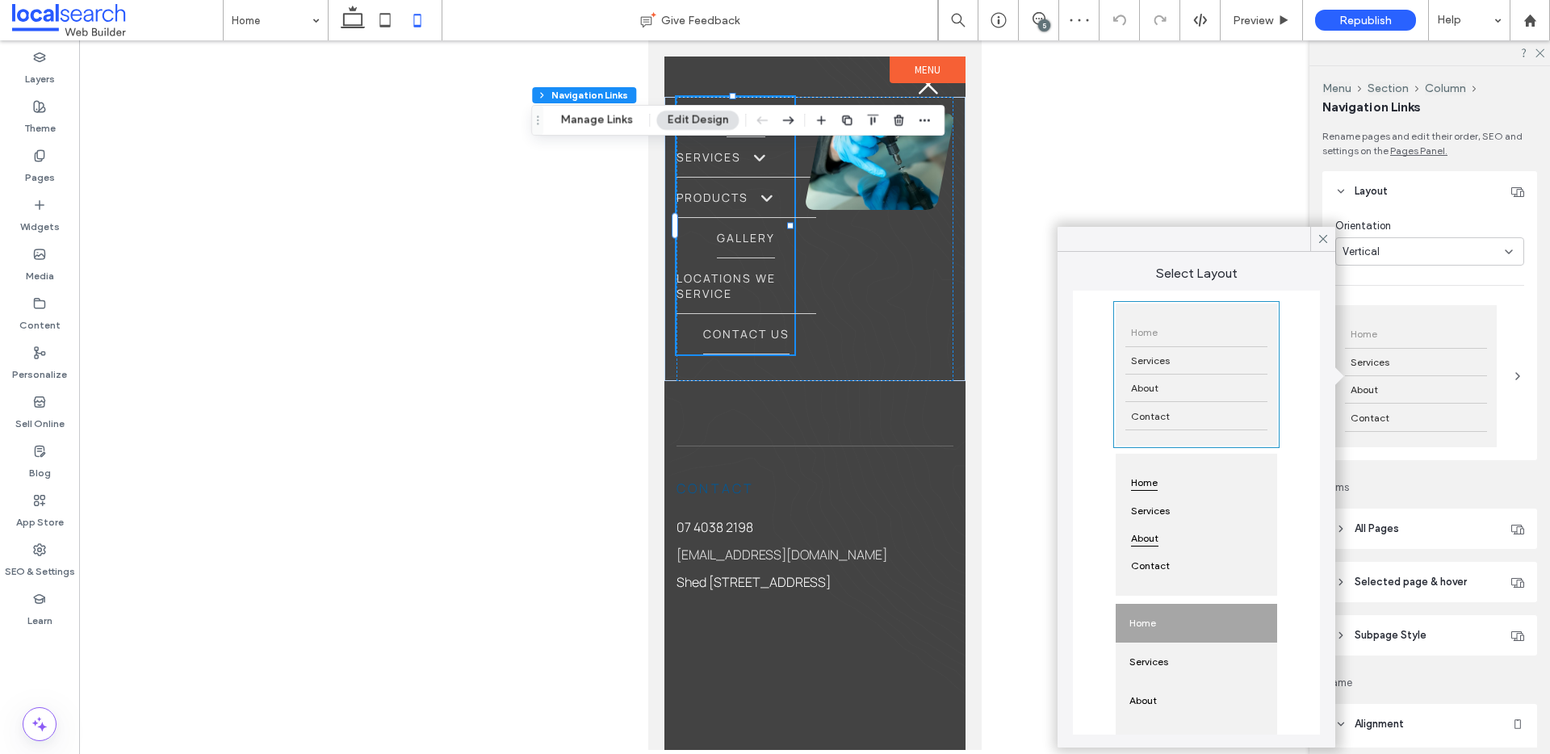
click at [1208, 529] on div "About" at bounding box center [1196, 538] width 142 height 27
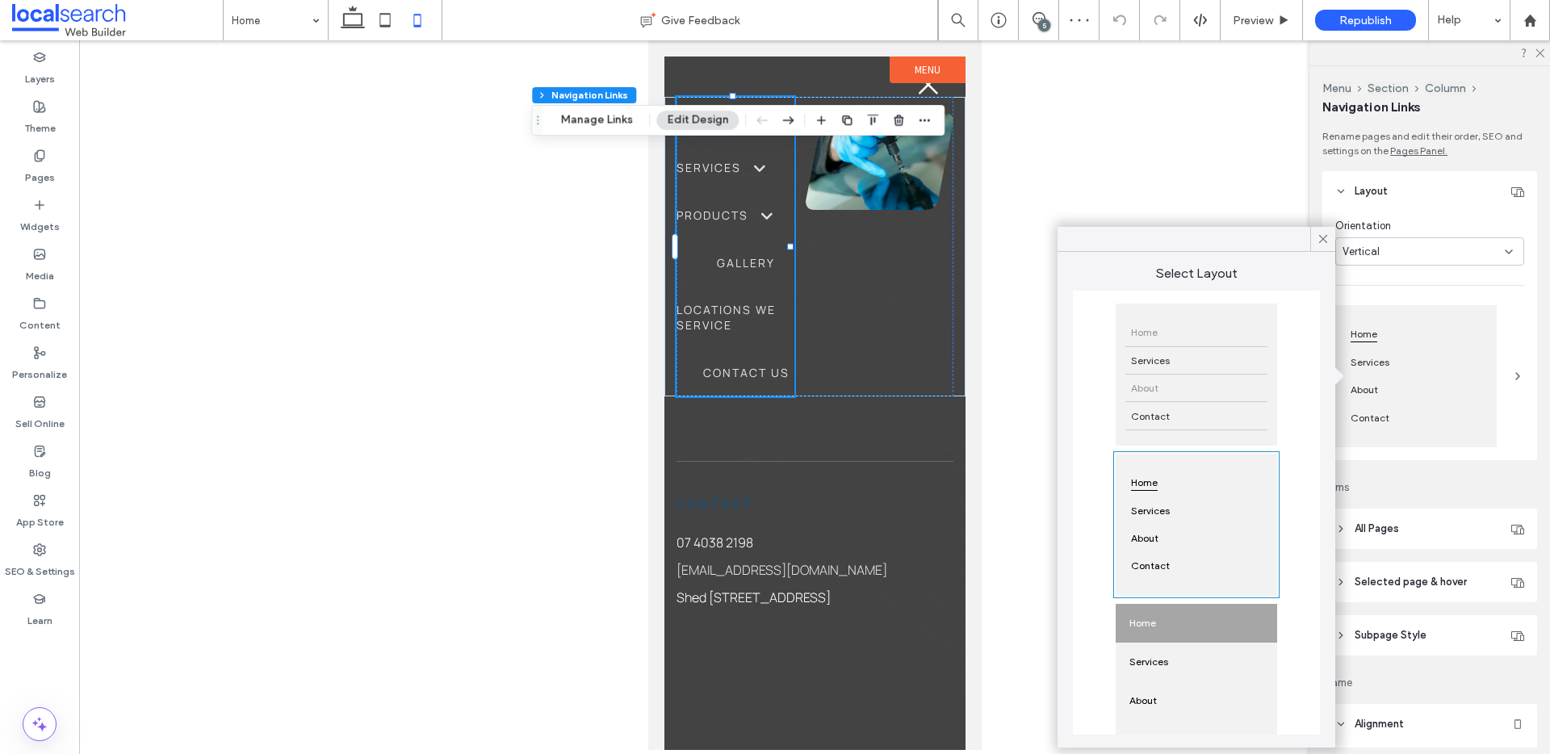
click at [1187, 392] on div "About" at bounding box center [1196, 388] width 142 height 27
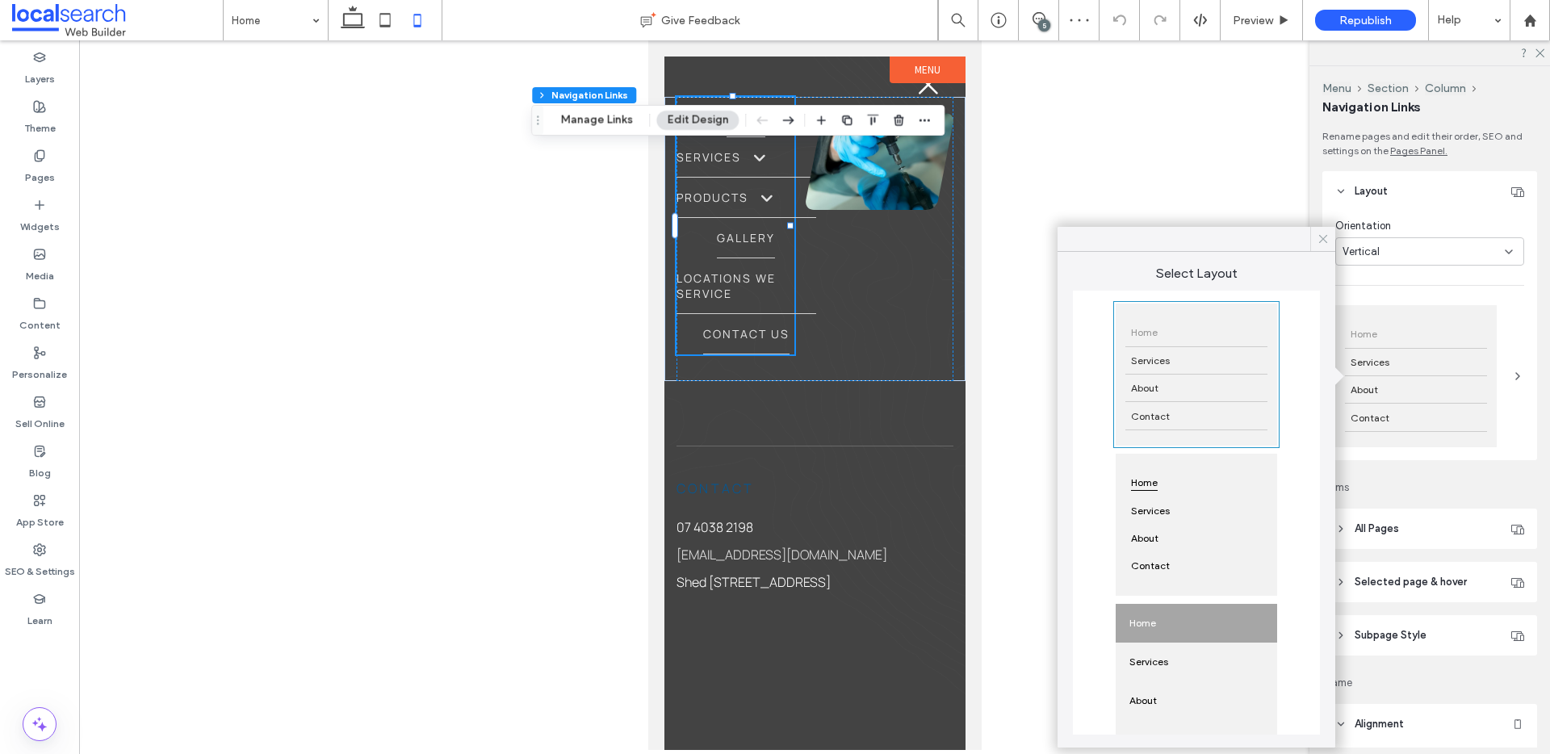
click at [1324, 238] on icon at bounding box center [1323, 239] width 15 height 15
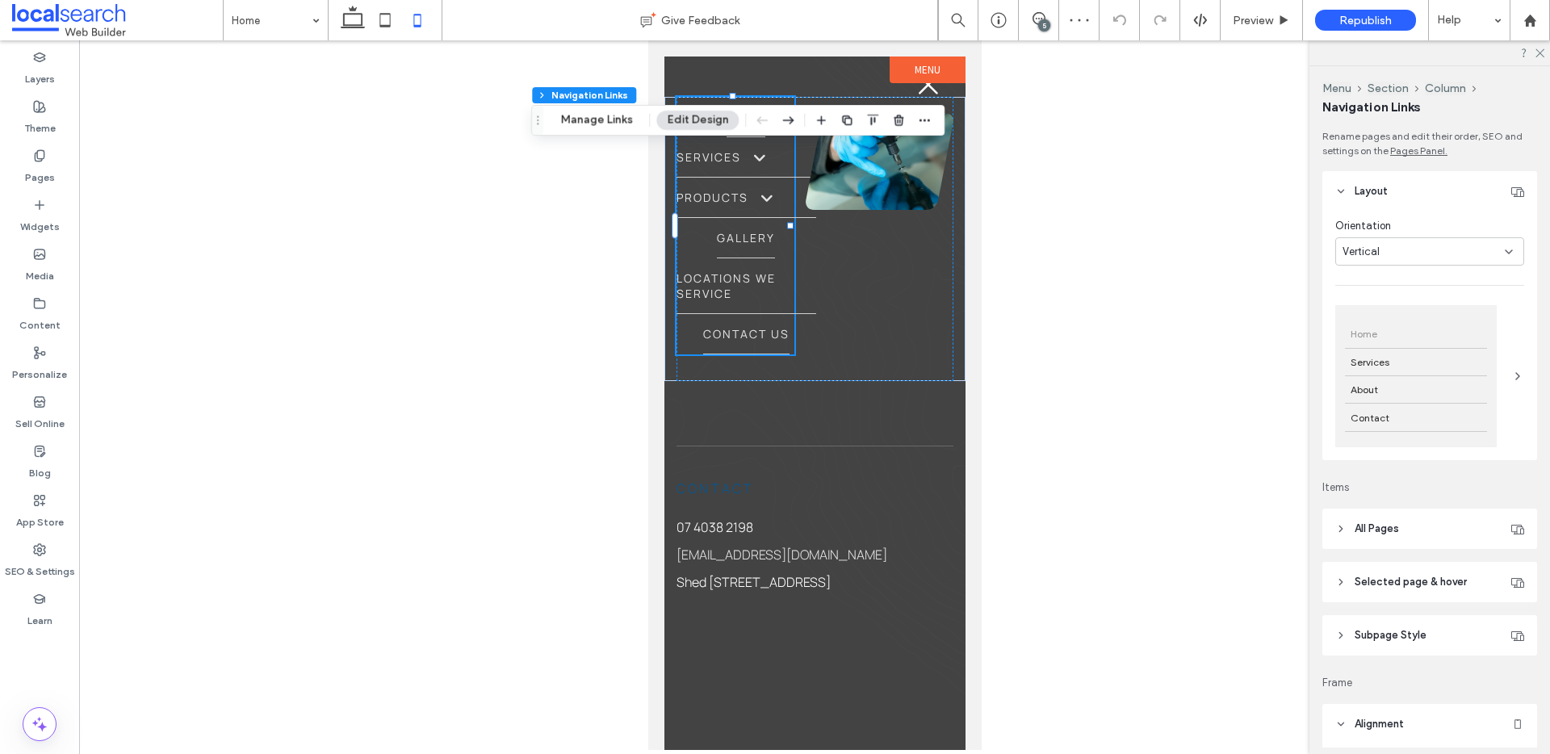
click at [1406, 251] on div "Vertical" at bounding box center [1424, 252] width 162 height 16
click at [1390, 277] on span "Horizontal" at bounding box center [1367, 280] width 49 height 16
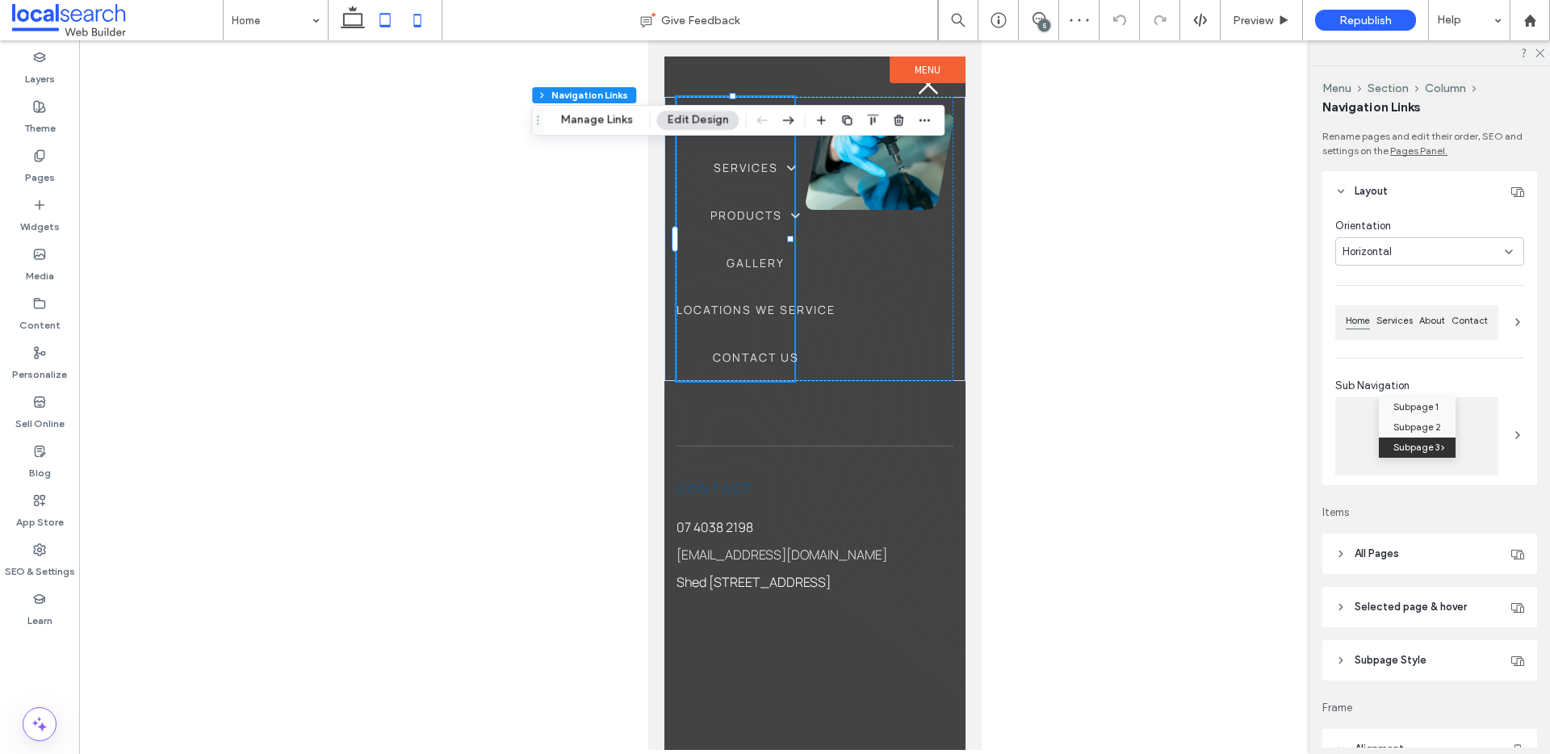
click at [376, 27] on icon at bounding box center [385, 20] width 32 height 32
type input "***"
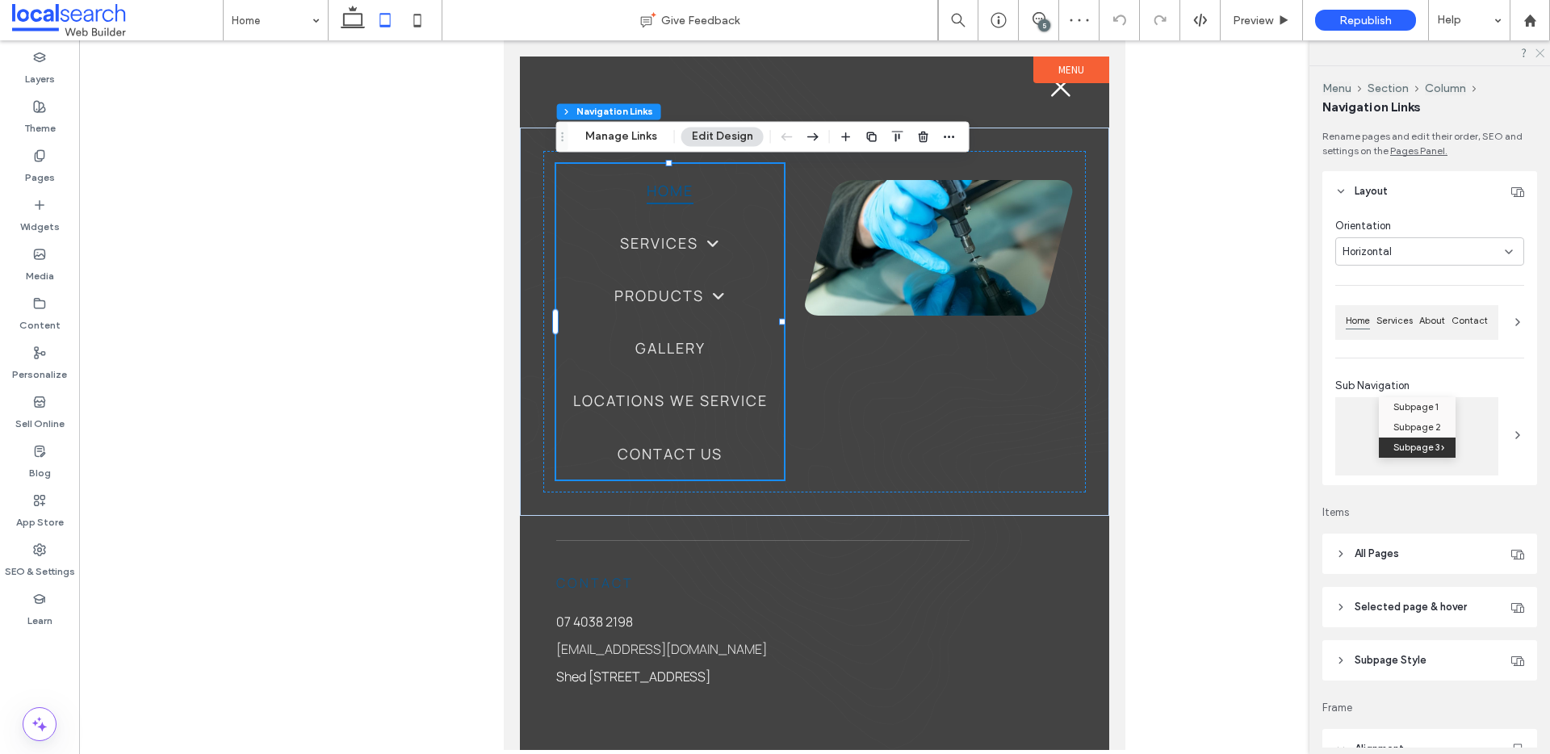
click at [1537, 54] on icon at bounding box center [1539, 52] width 10 height 10
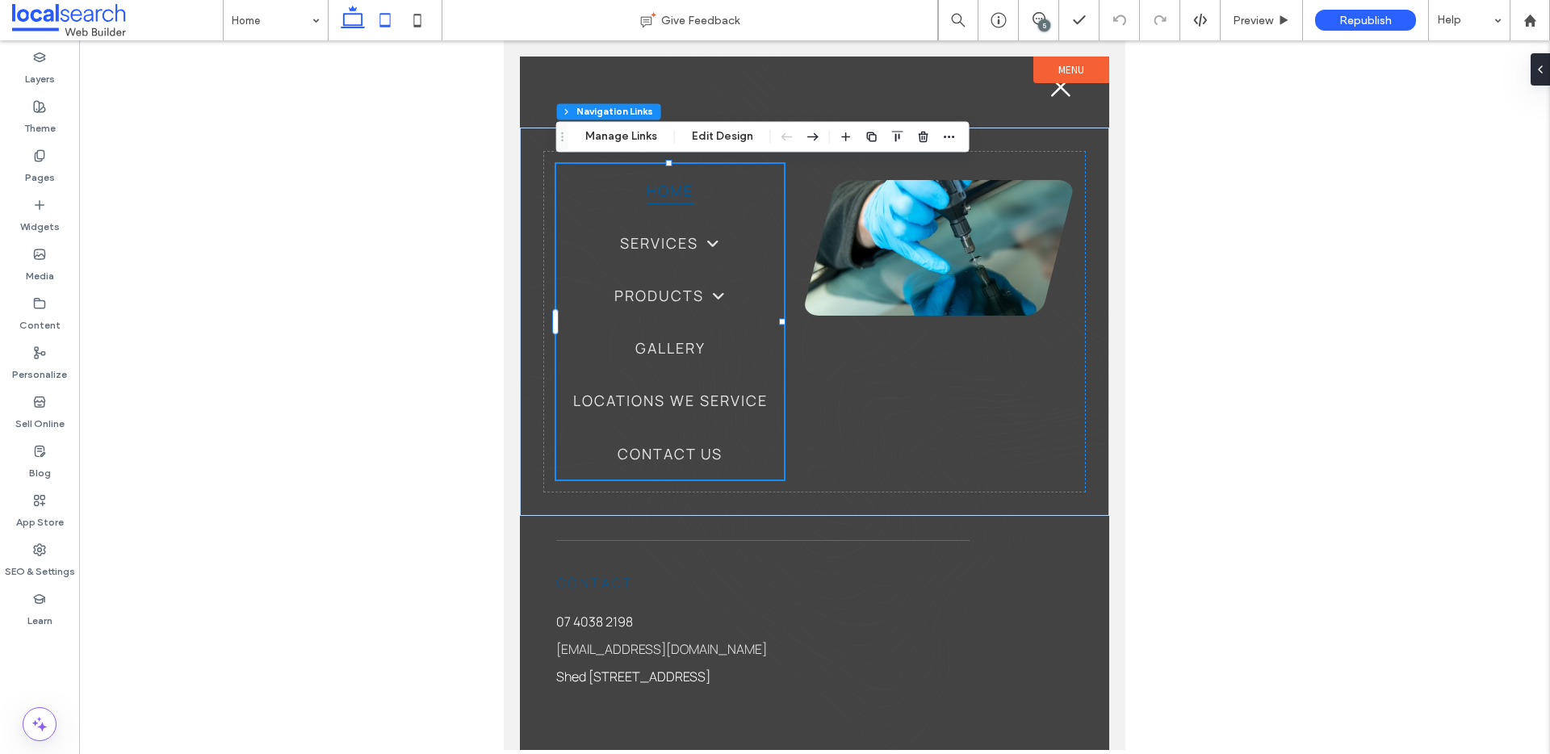
click at [351, 27] on use at bounding box center [353, 17] width 24 height 23
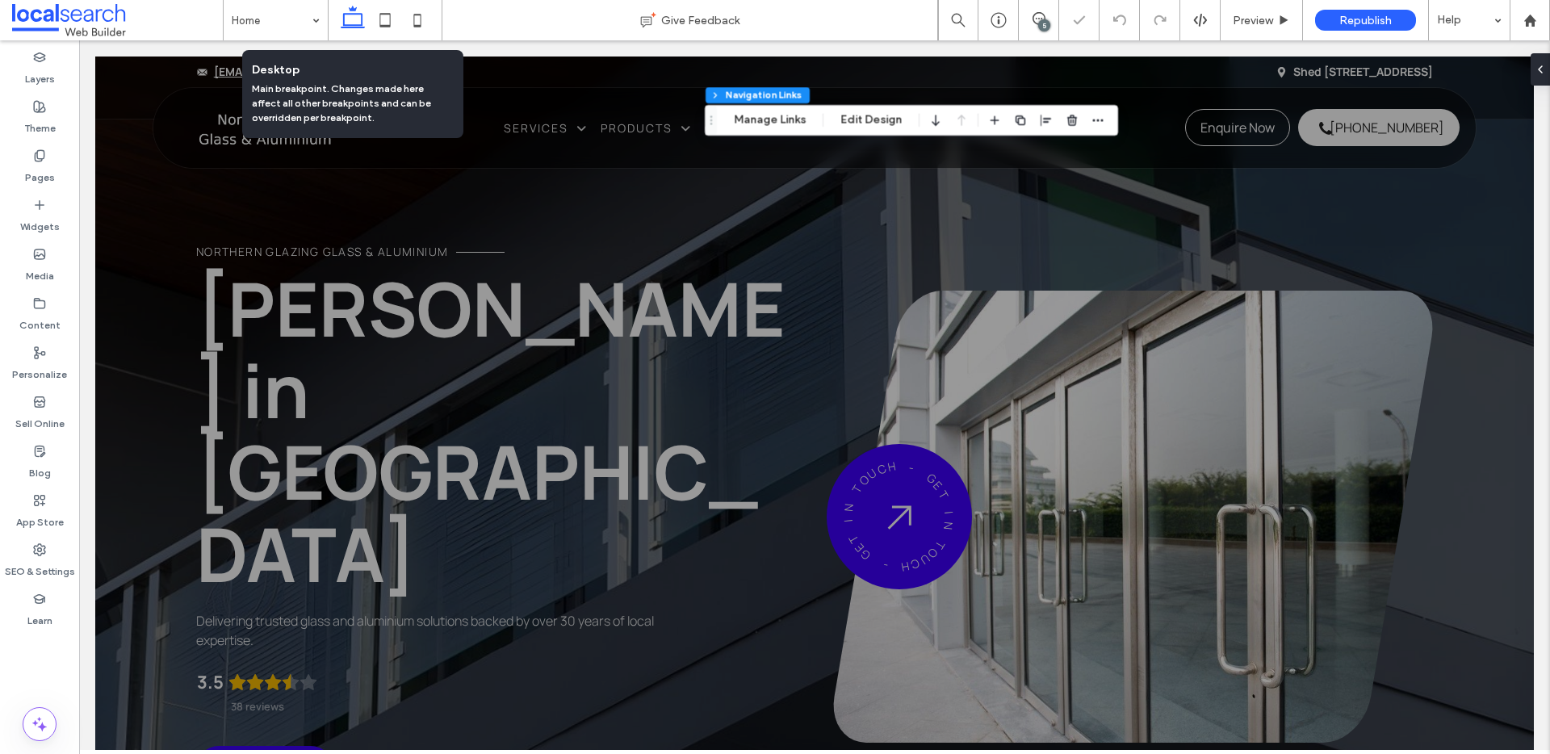
scroll to position [634, 0]
